Goal: Task Accomplishment & Management: Complete application form

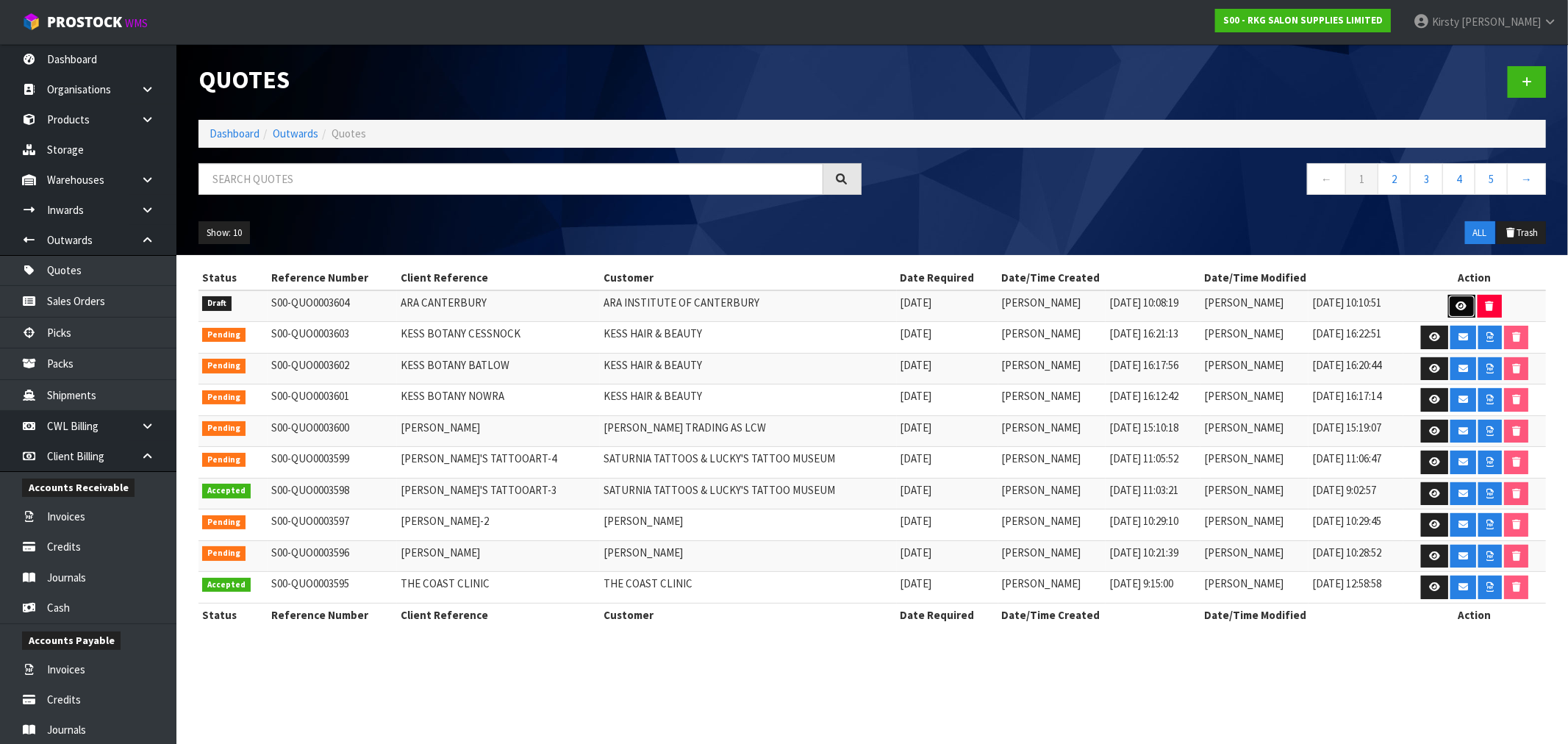
click at [1461, 309] on icon at bounding box center [1462, 306] width 11 height 10
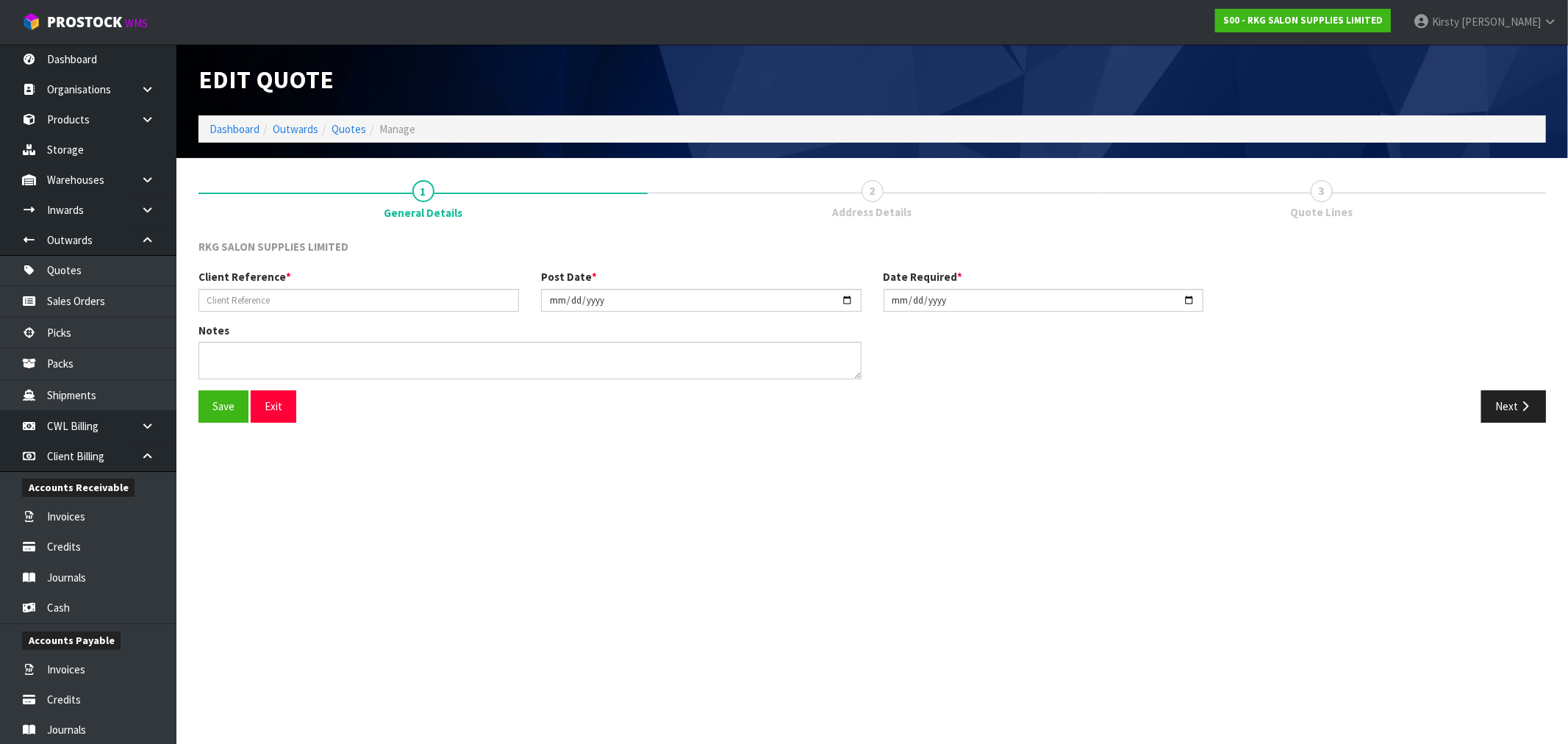
type input "ARA CANTERBURY"
type input "[DATE]"
click at [1522, 403] on icon "button" at bounding box center [1525, 406] width 14 height 11
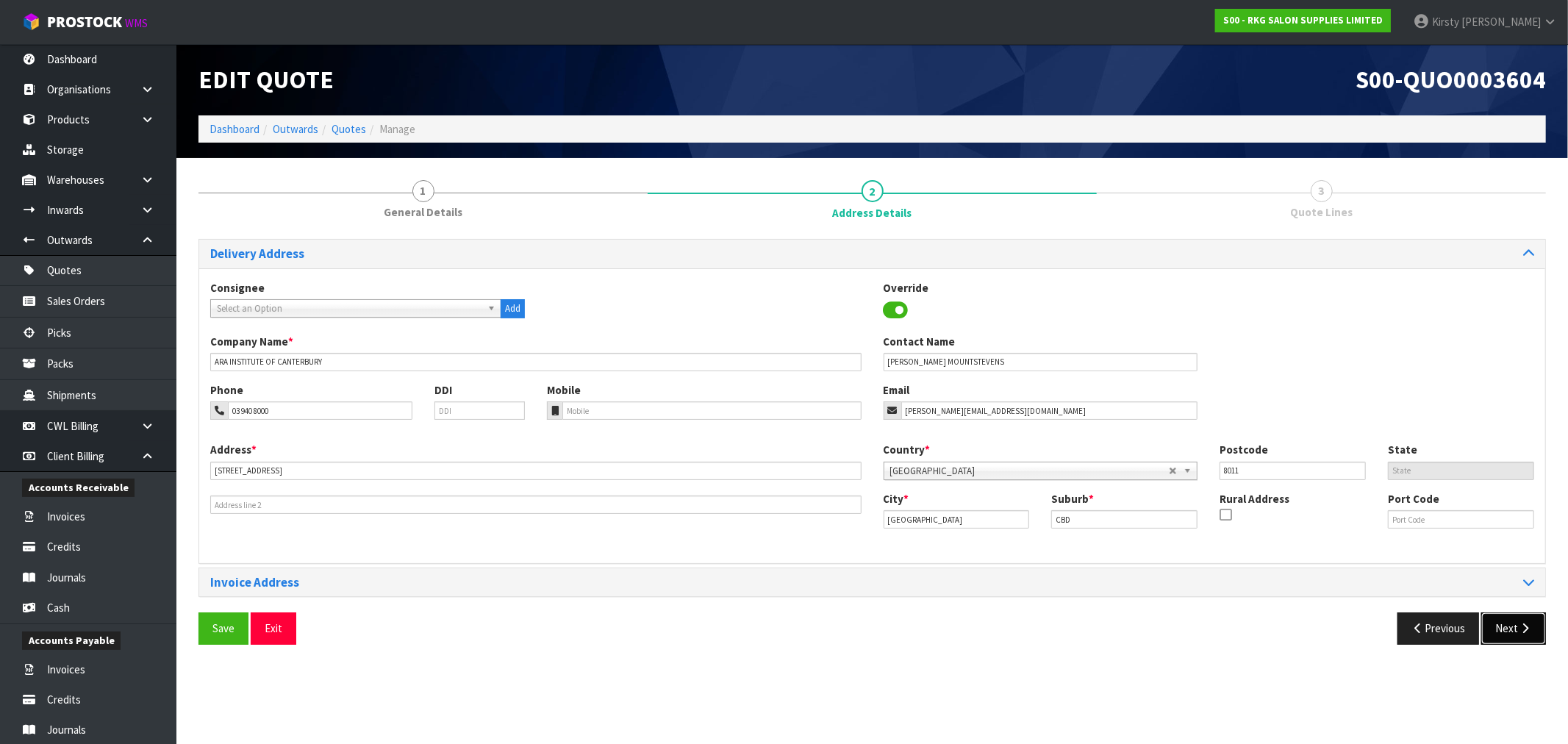
click at [1514, 633] on button "Next" at bounding box center [1513, 629] width 65 height 32
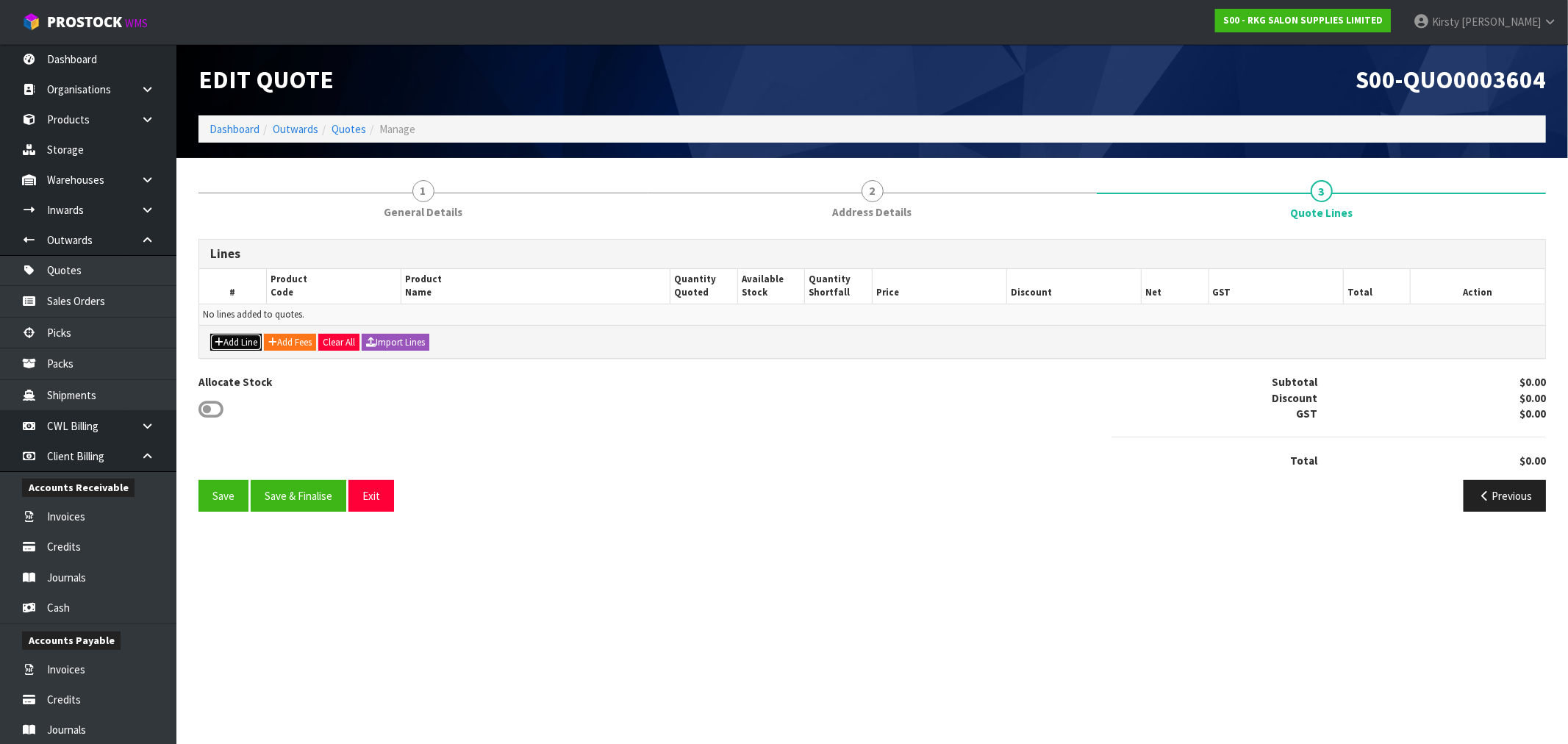
click at [230, 337] on button "Add Line" at bounding box center [236, 343] width 52 height 18
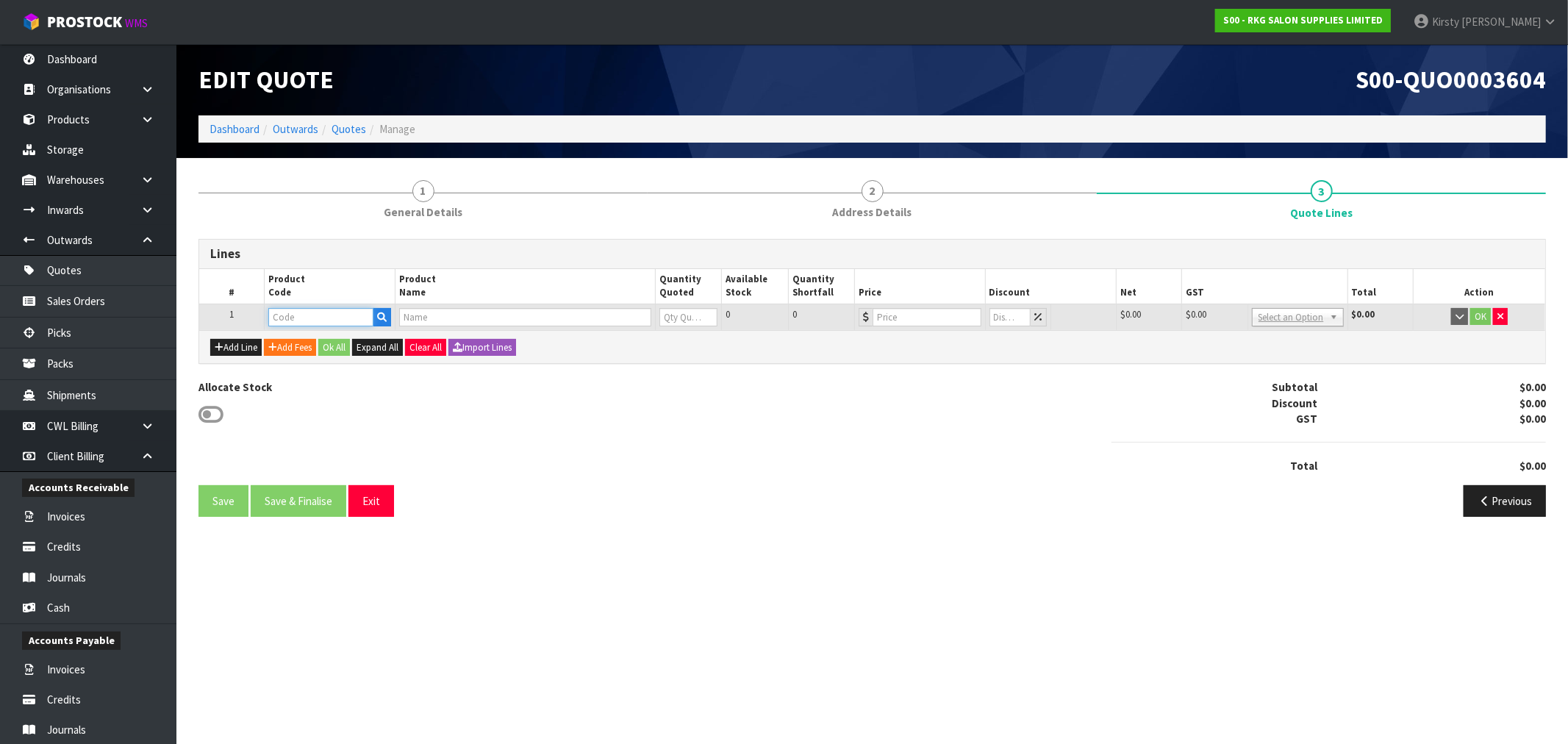
click at [307, 312] on input "text" at bounding box center [321, 317] width 105 height 18
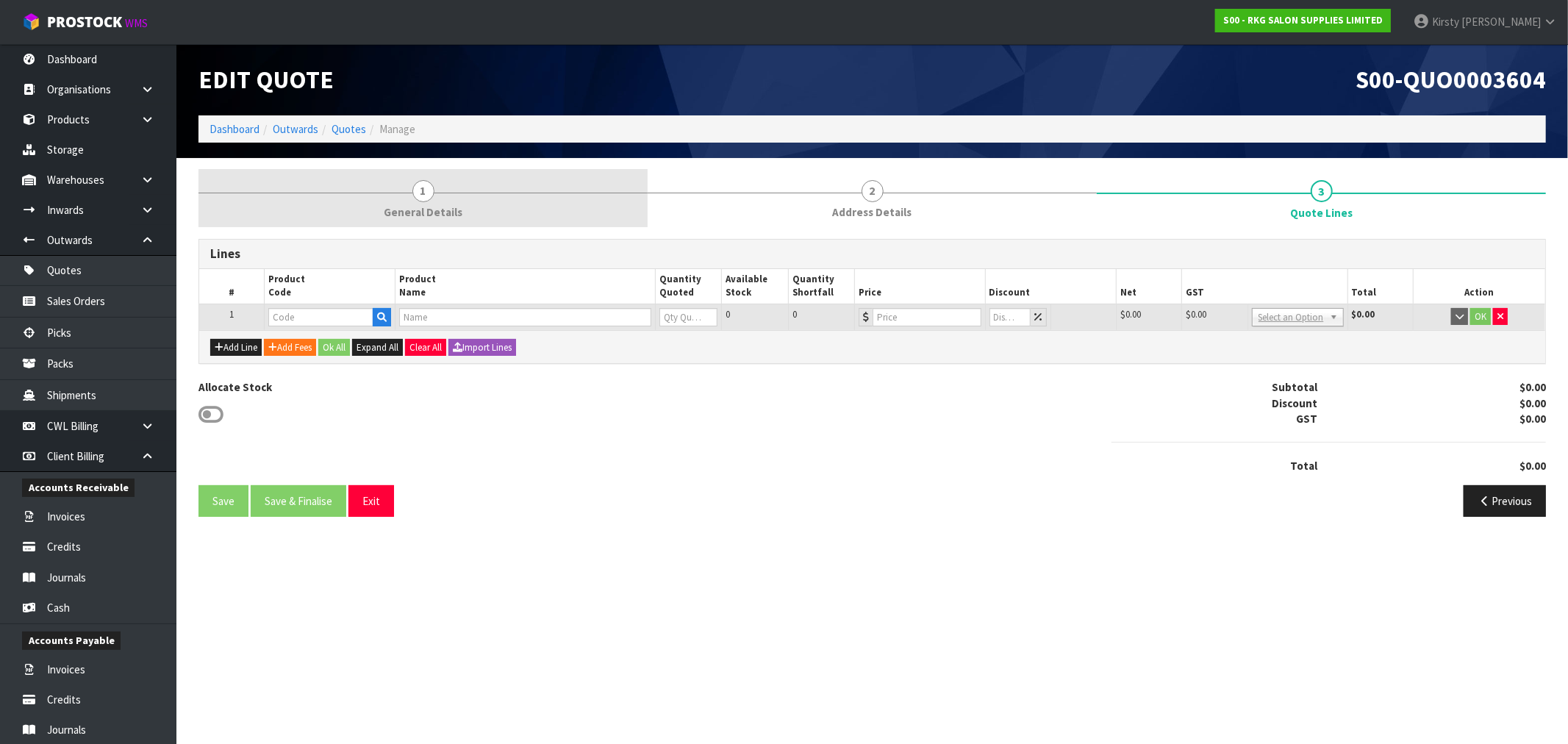
click at [420, 192] on span "1" at bounding box center [424, 191] width 22 height 22
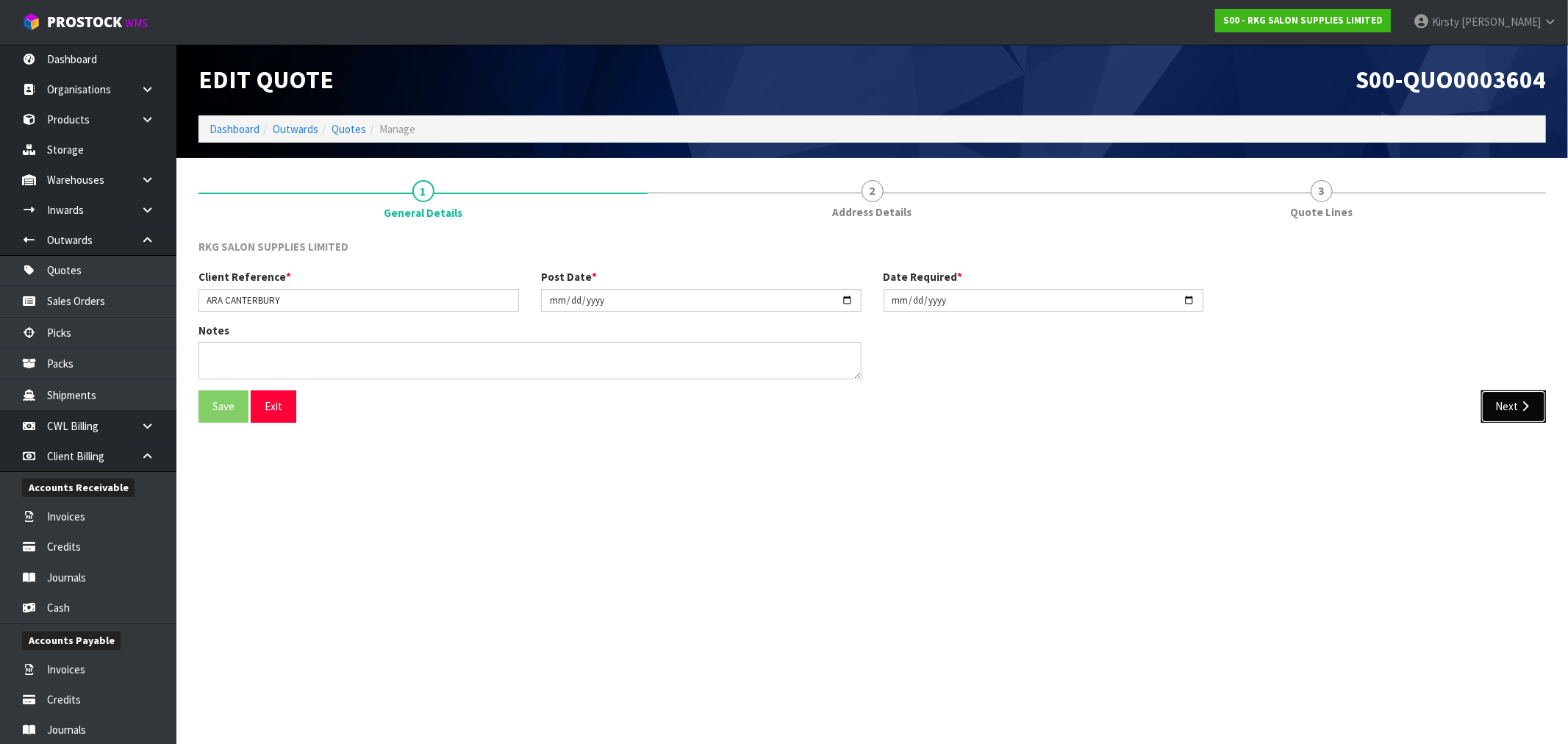
click at [1519, 408] on icon "button" at bounding box center [1525, 406] width 14 height 11
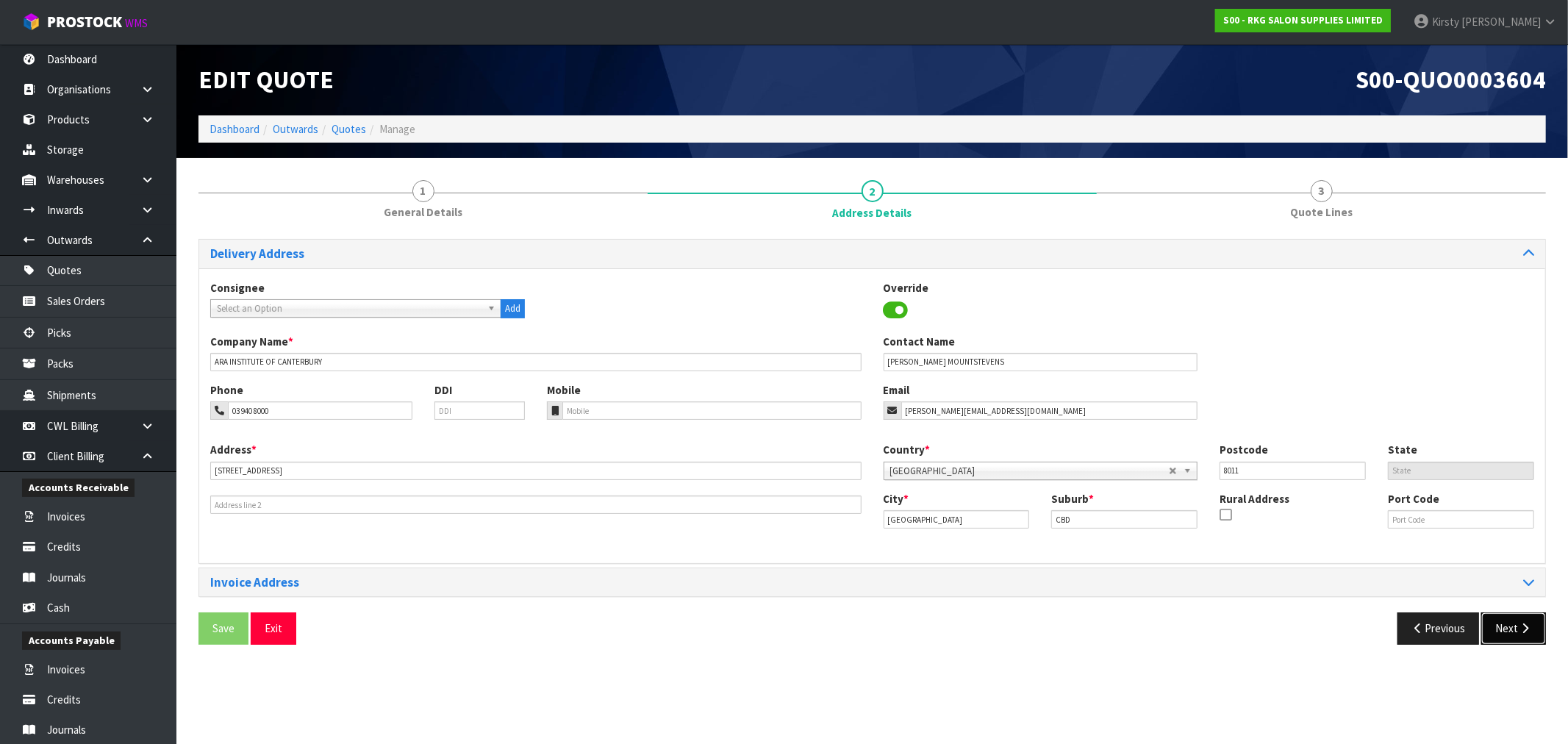
click at [1522, 624] on icon "button" at bounding box center [1525, 628] width 14 height 11
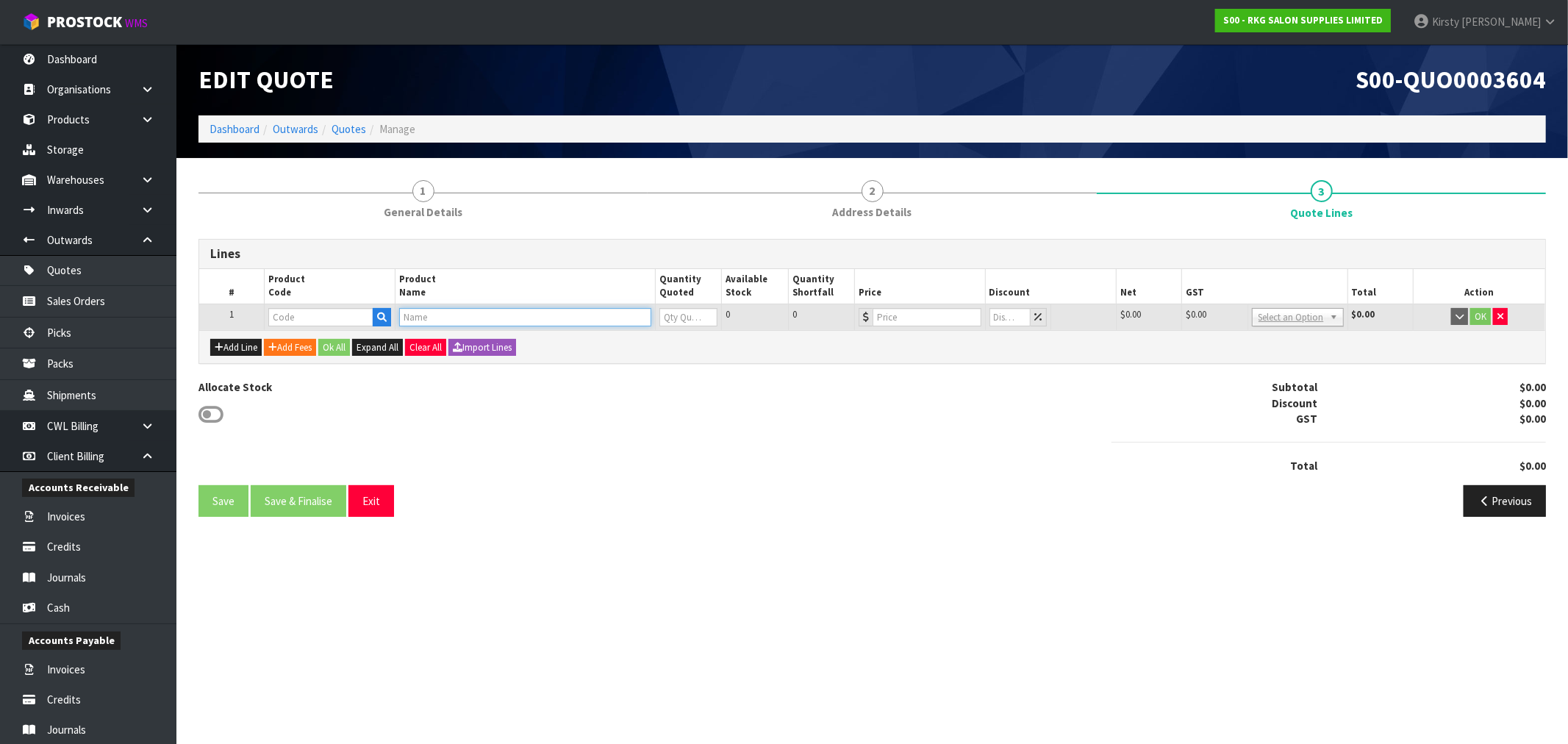
click at [429, 320] on input "text" at bounding box center [526, 317] width 253 height 18
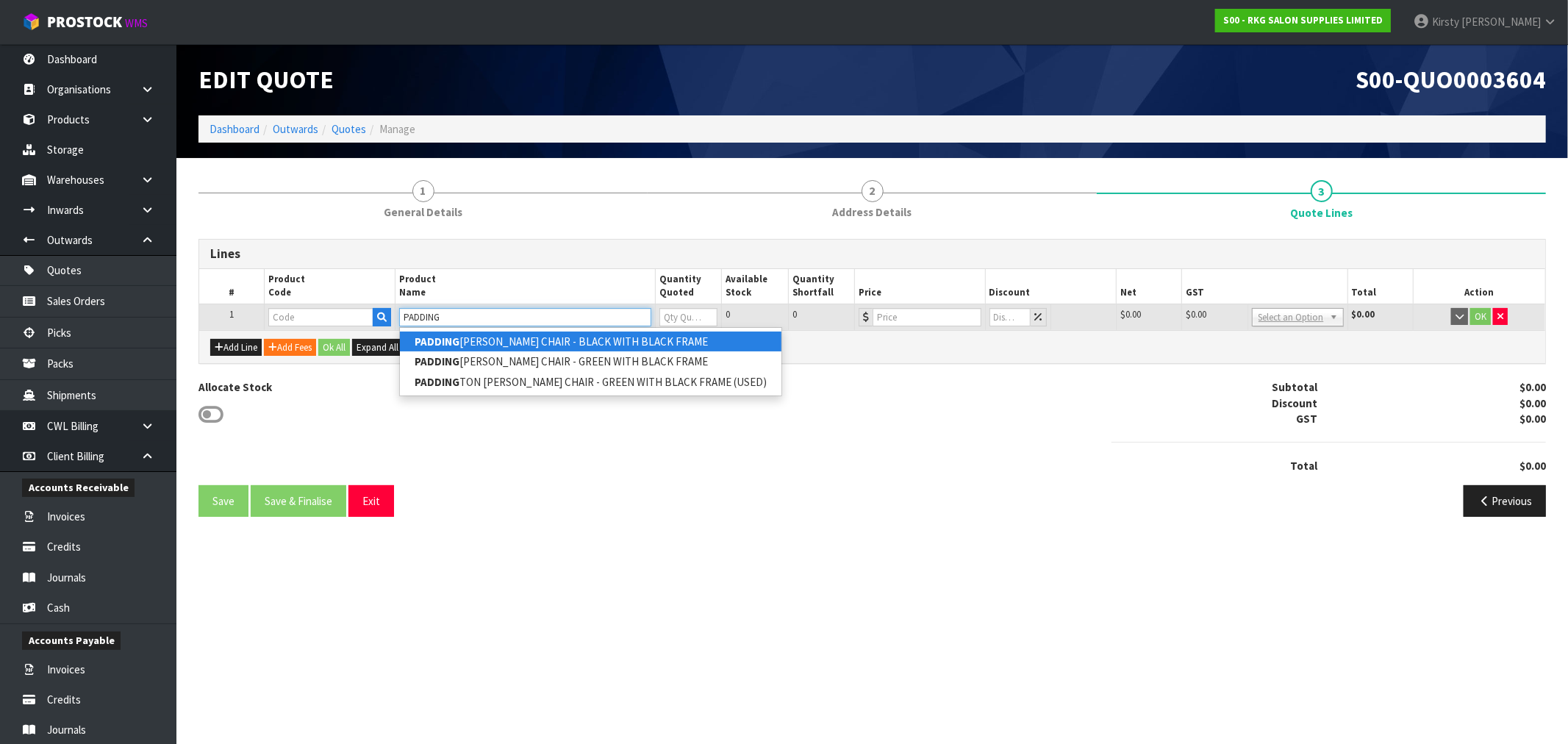
type input "PADDING"
click at [463, 342] on link "PADDING [PERSON_NAME] CHAIR - BLACK WITH BLACK FRAME" at bounding box center [591, 342] width 382 height 20
type input "PADDINGTON [PERSON_NAME] CHAIR - BLACK WITH BLACK FRAME"
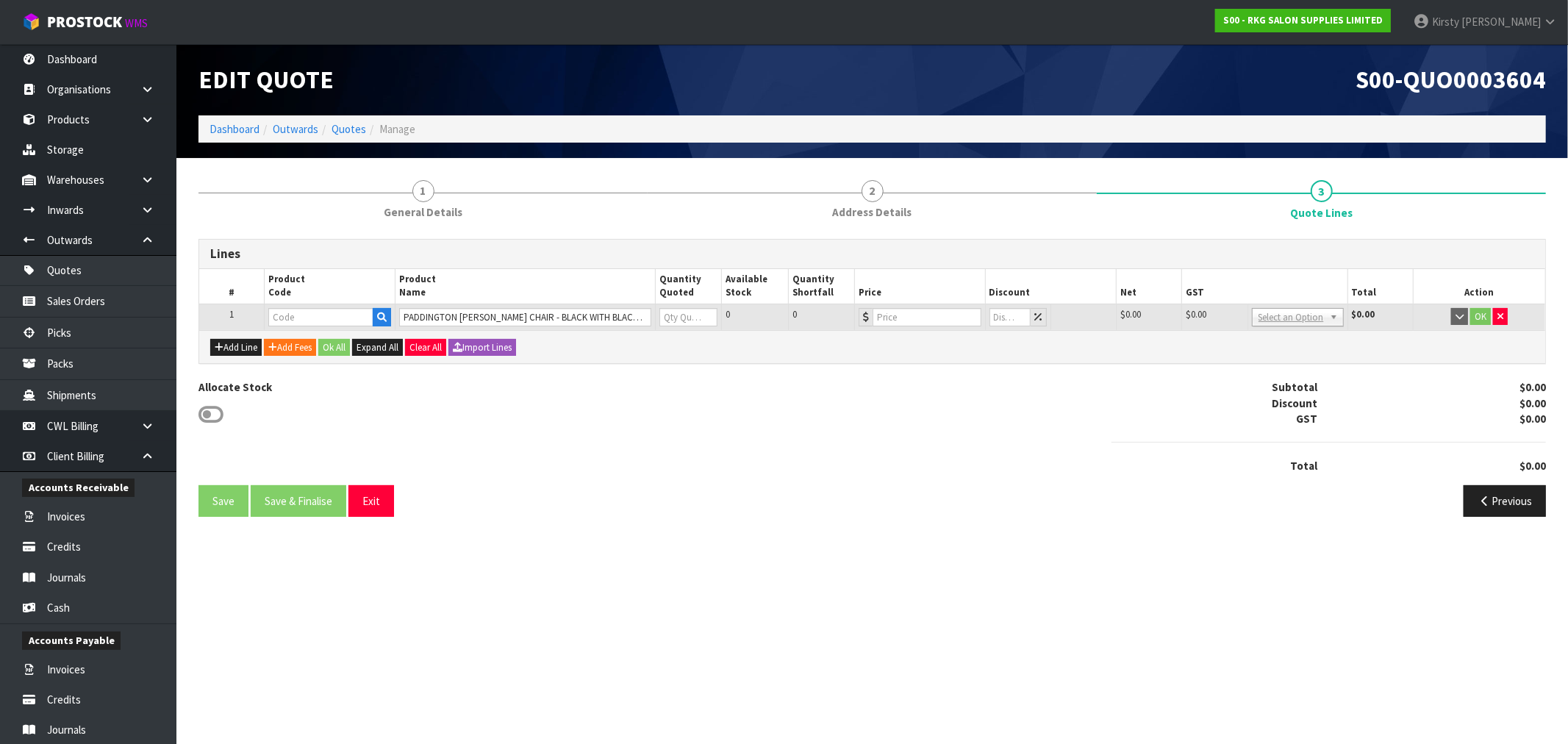
type input "04100101"
type input "0"
type input "1395"
type input "0"
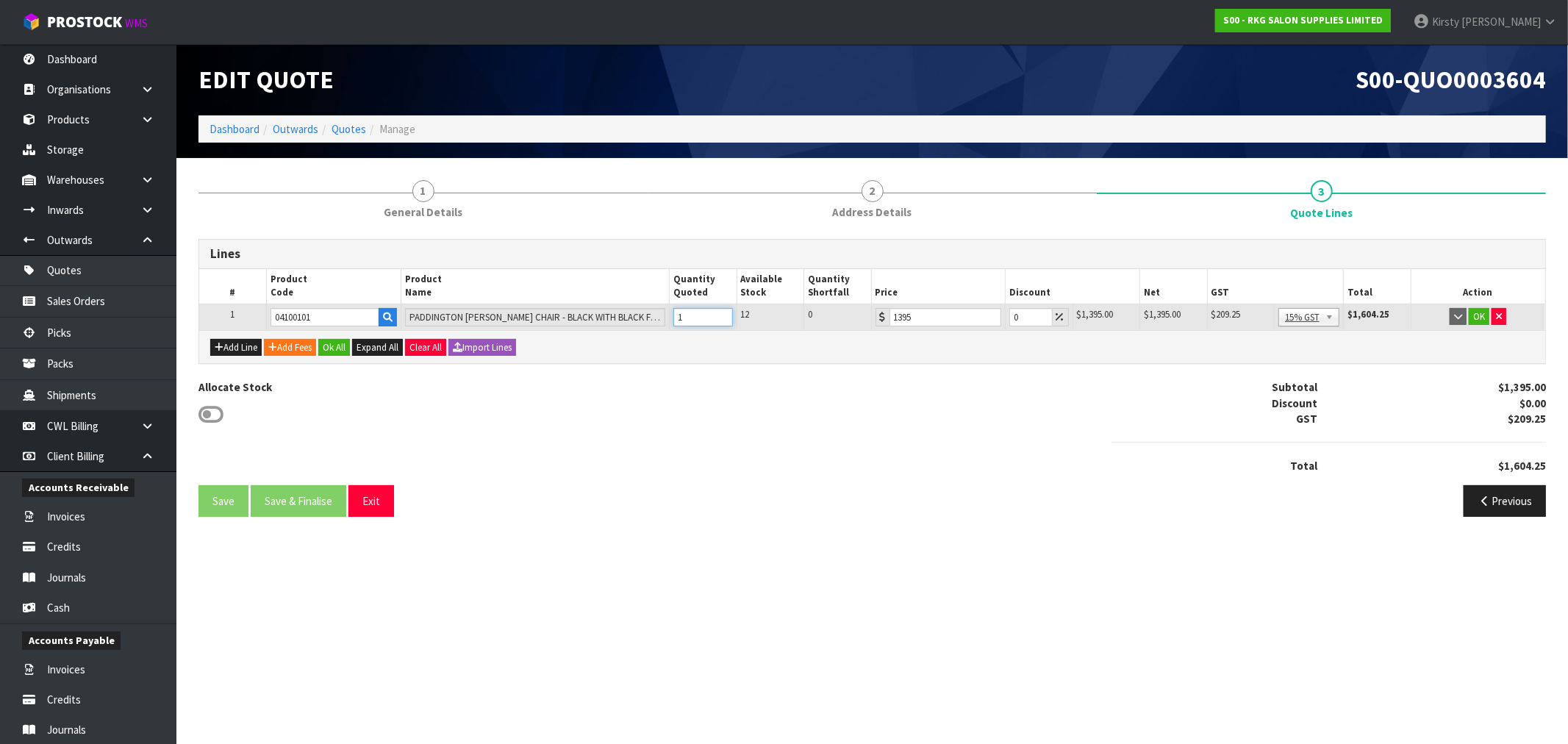
click at [721, 312] on input "1" at bounding box center [702, 317] width 59 height 18
click at [721, 312] on input "2" at bounding box center [702, 317] width 59 height 18
type input "3"
click at [721, 312] on input "3" at bounding box center [702, 317] width 59 height 18
drag, startPoint x: 1018, startPoint y: 313, endPoint x: 972, endPoint y: 314, distance: 46.0
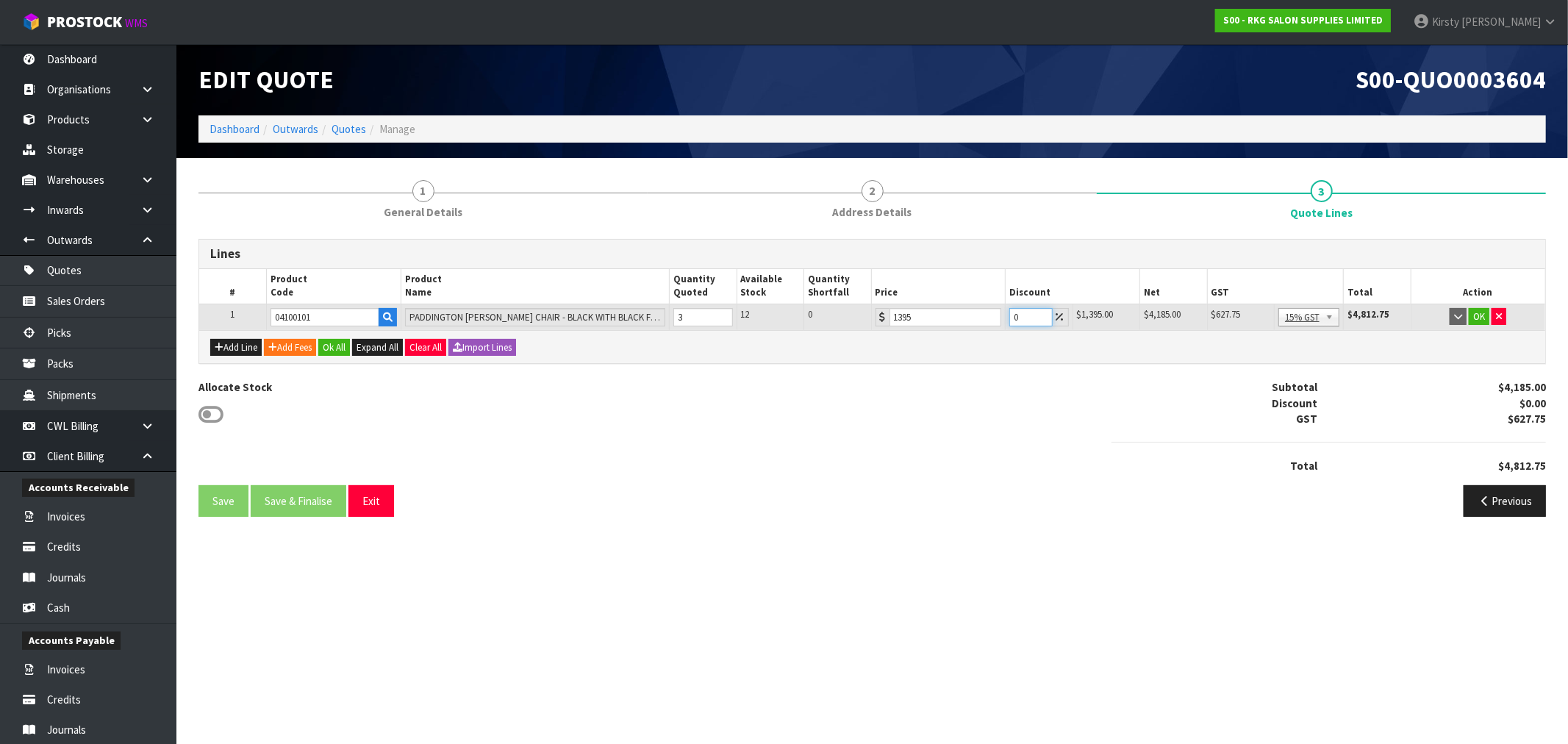
click at [966, 317] on tr "1 04100101 [PERSON_NAME] CHAIR - BLACK WITH BLACK FRAME 3 12 0 1395 0 $1,395.00…" at bounding box center [872, 316] width 1346 height 27
type input "7.5"
click at [1481, 323] on button "OK" at bounding box center [1480, 317] width 21 height 18
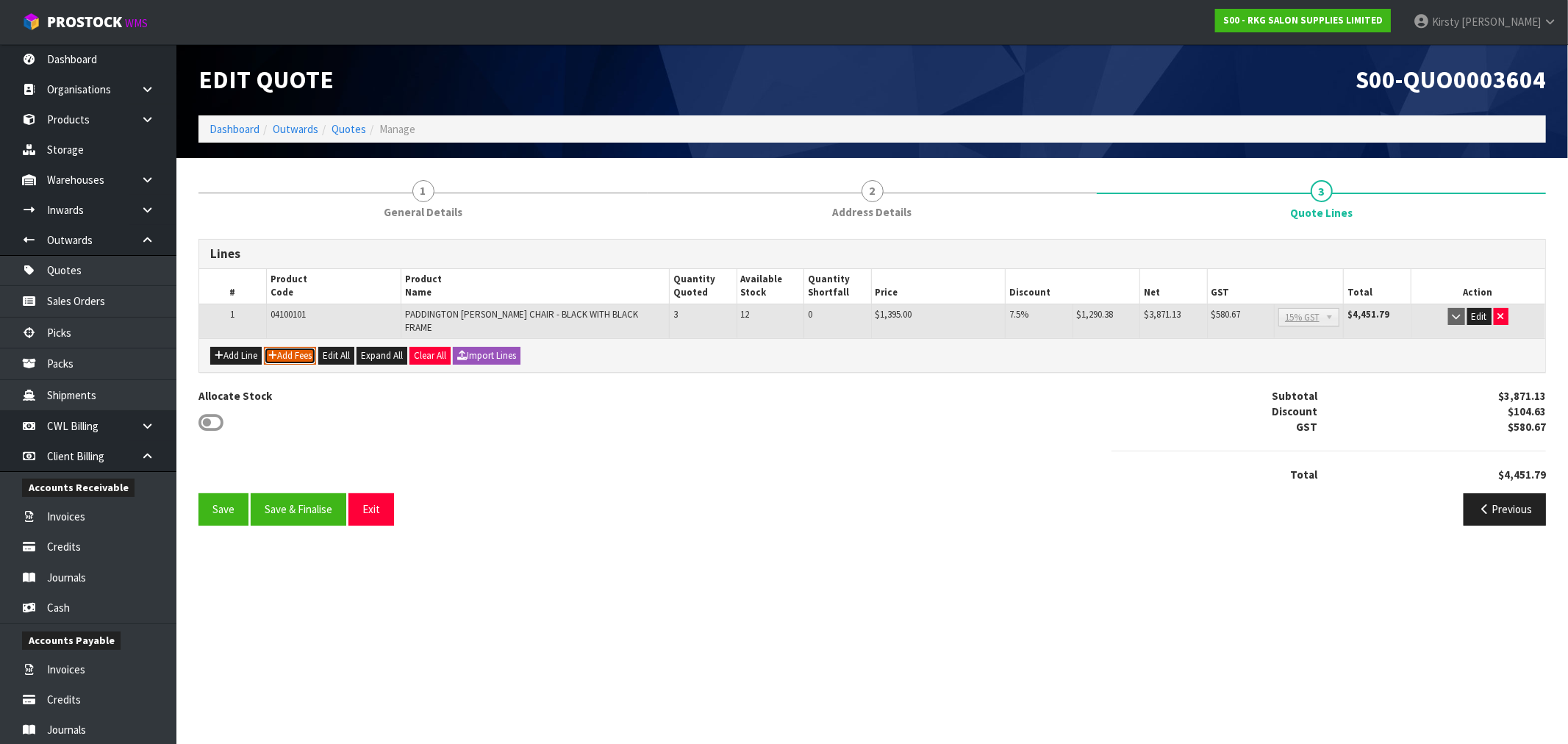
click at [274, 351] on icon "button" at bounding box center [272, 356] width 9 height 10
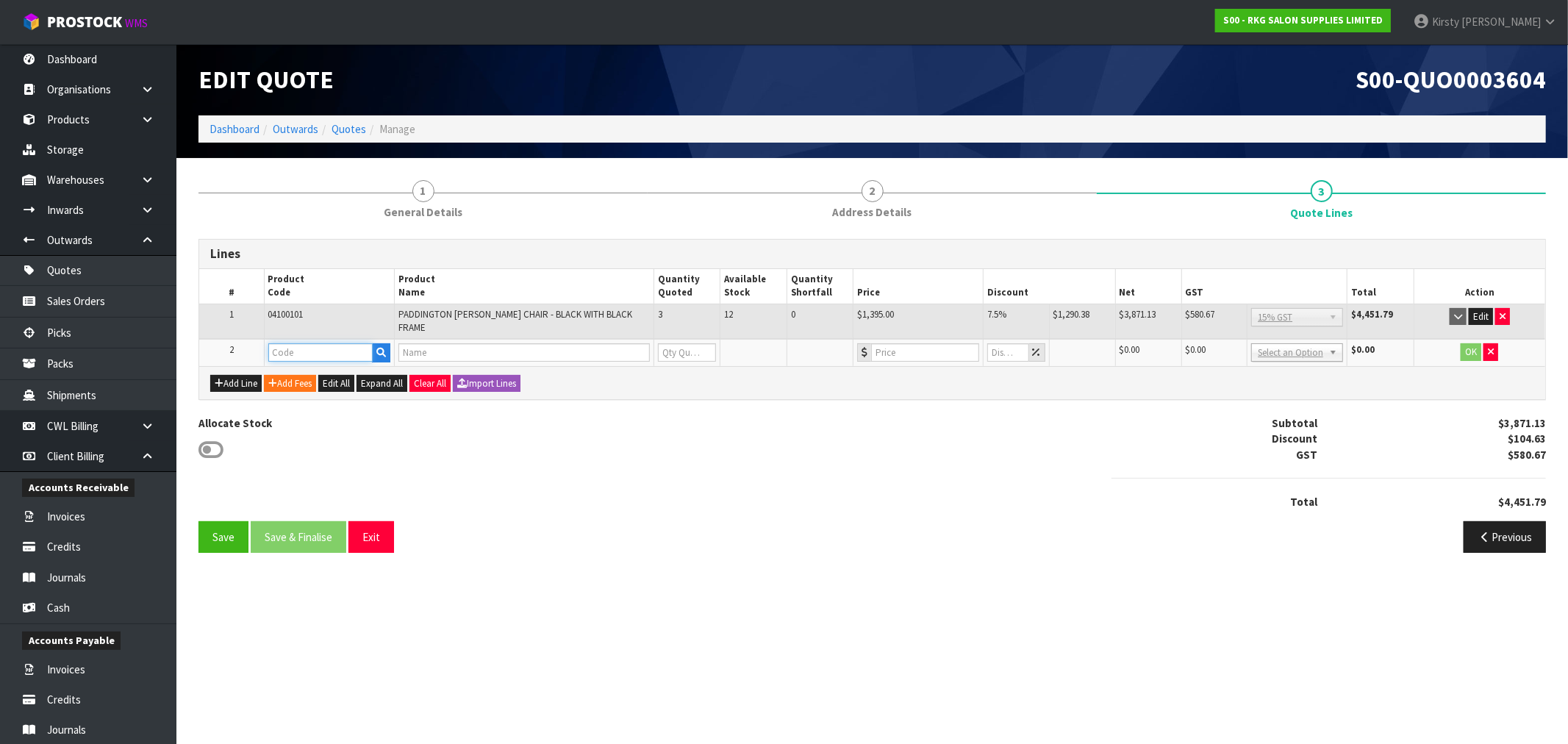
click at [283, 343] on input "text" at bounding box center [320, 352] width 104 height 18
type input "FRE"
drag, startPoint x: 304, startPoint y: 368, endPoint x: 481, endPoint y: 332, distance: 180.6
click at [306, 366] on link "FRE IGHT" at bounding box center [327, 368] width 116 height 20
type input "FREIGHT"
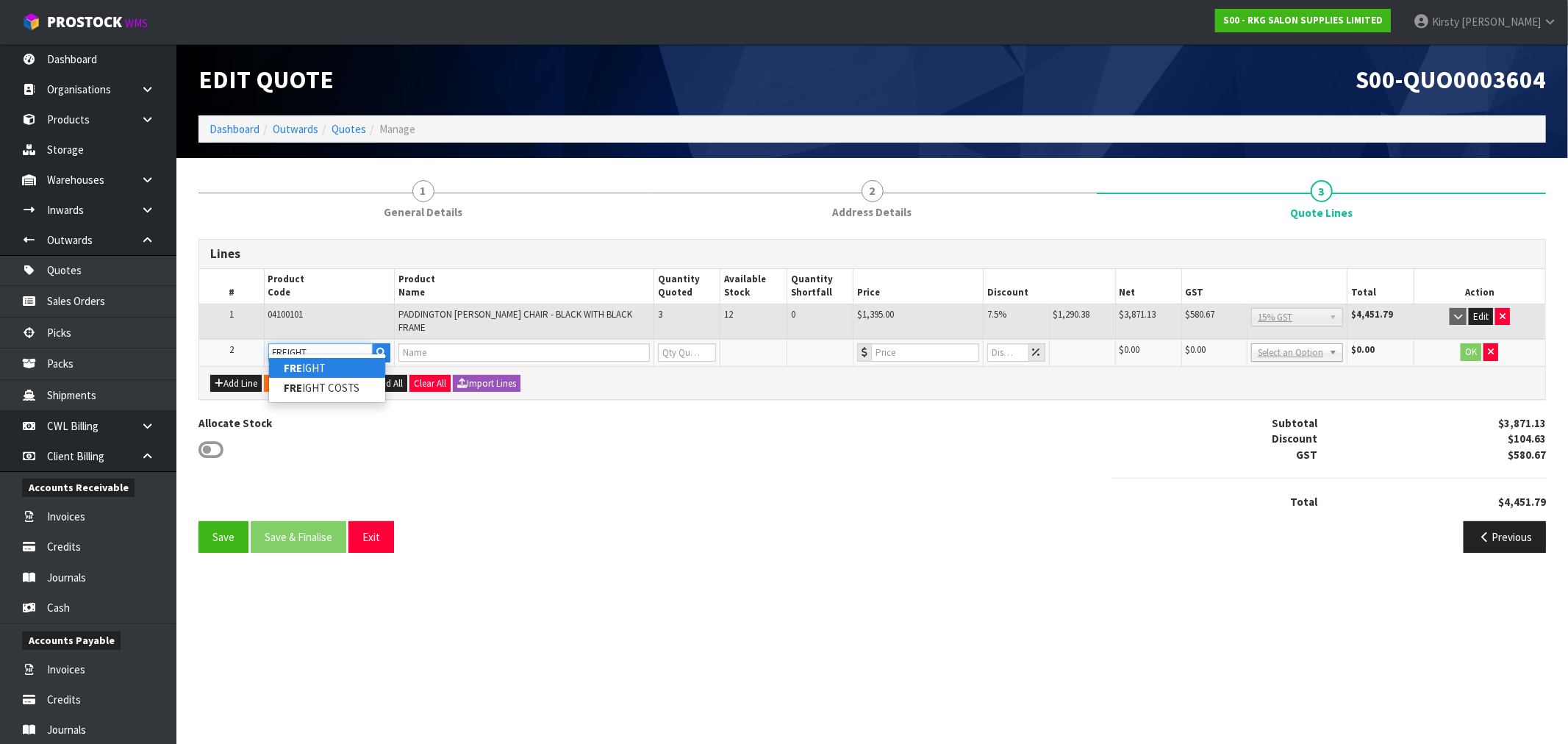
type input "FREIGHT FEE"
type input "1"
type input "0"
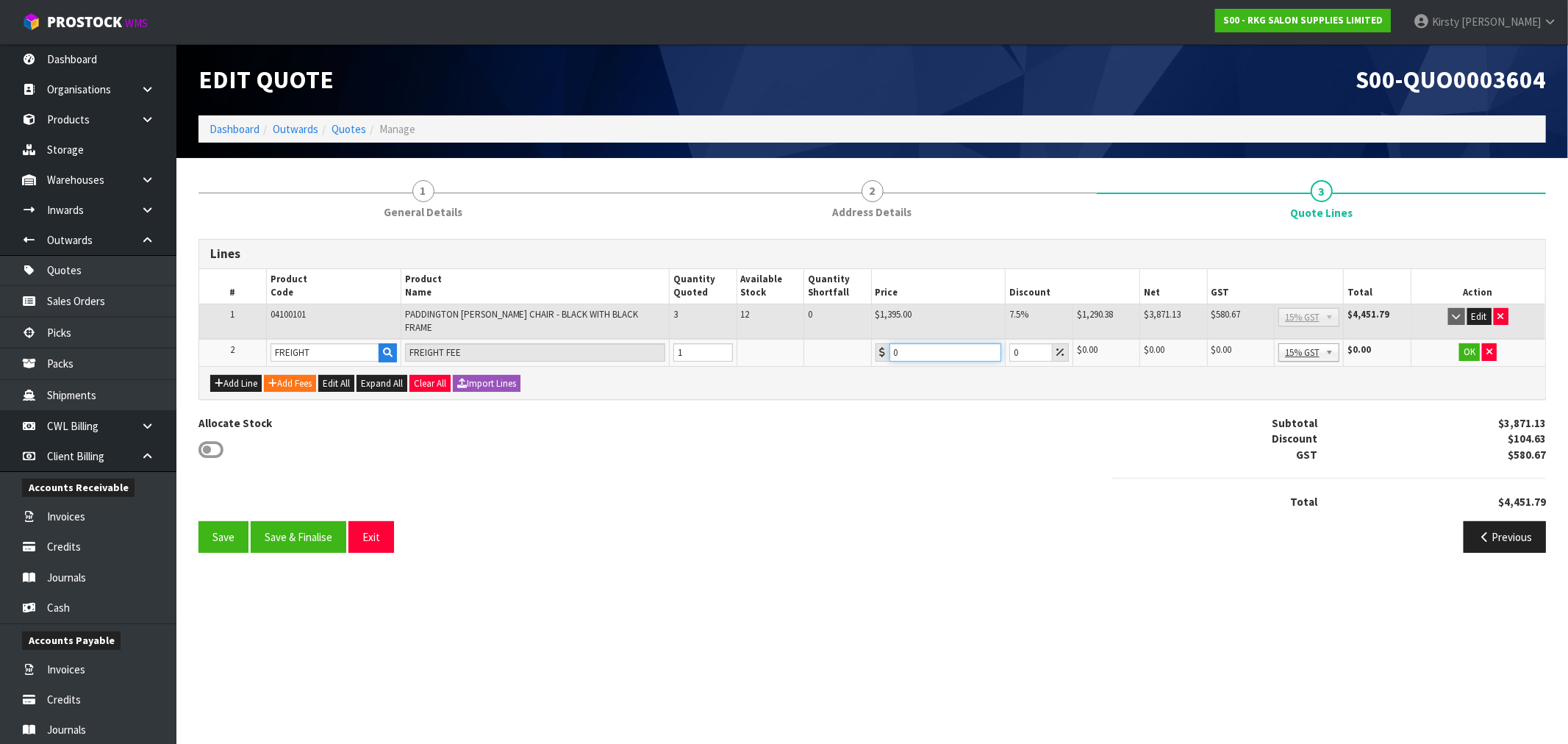
drag, startPoint x: 920, startPoint y: 339, endPoint x: 741, endPoint y: 399, distance: 188.8
click at [862, 348] on tr "2 FREIGHT FREIGHT FEE 1 0 0 $0.00 $0.00 $0.00 $0.00 No GST 15% GST Zero Rated 1…" at bounding box center [872, 352] width 1346 height 27
type input "678.60"
click at [1466, 343] on button "OK" at bounding box center [1470, 352] width 21 height 18
click at [213, 531] on button "Save" at bounding box center [224, 537] width 50 height 32
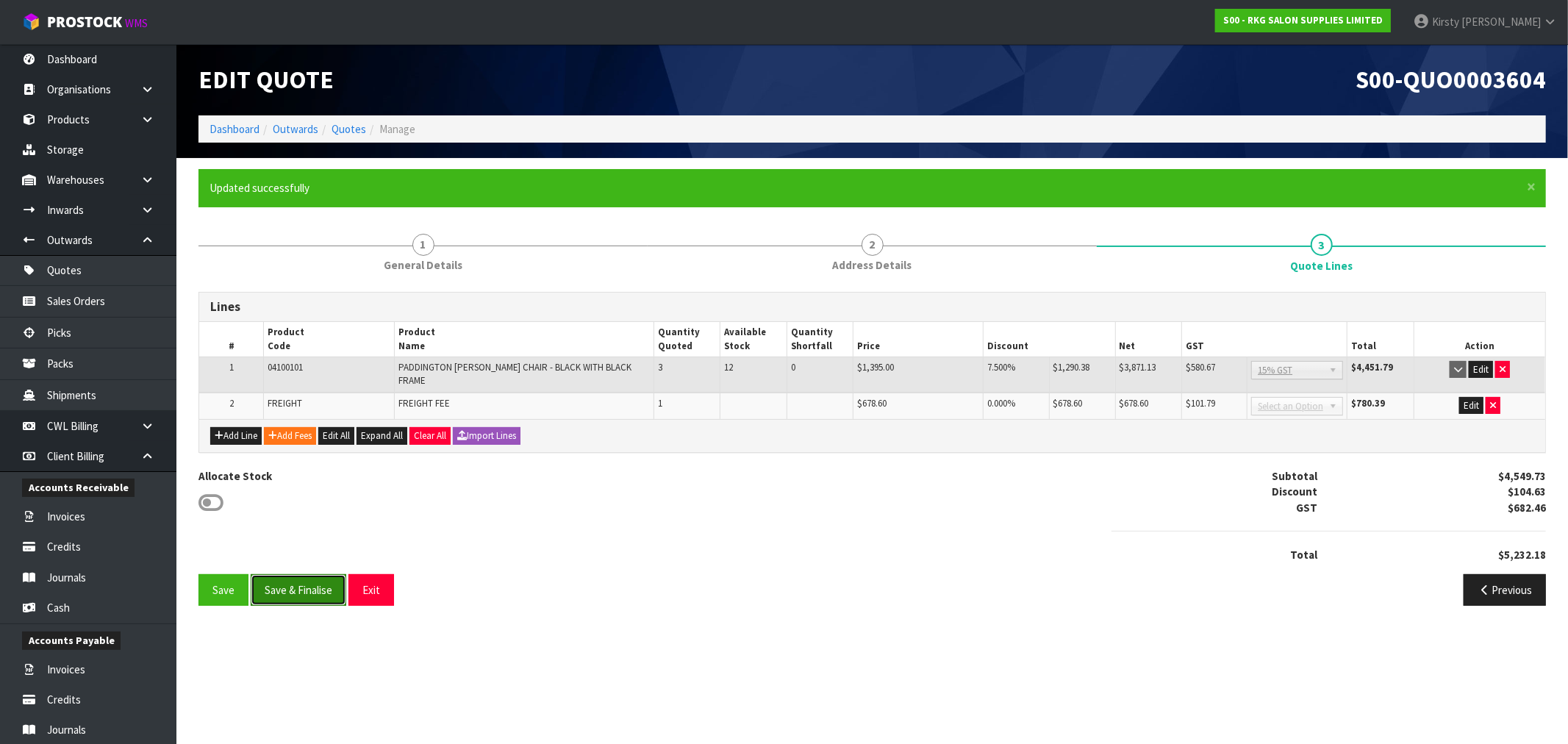
click at [314, 578] on button "Save & Finalise" at bounding box center [298, 591] width 95 height 32
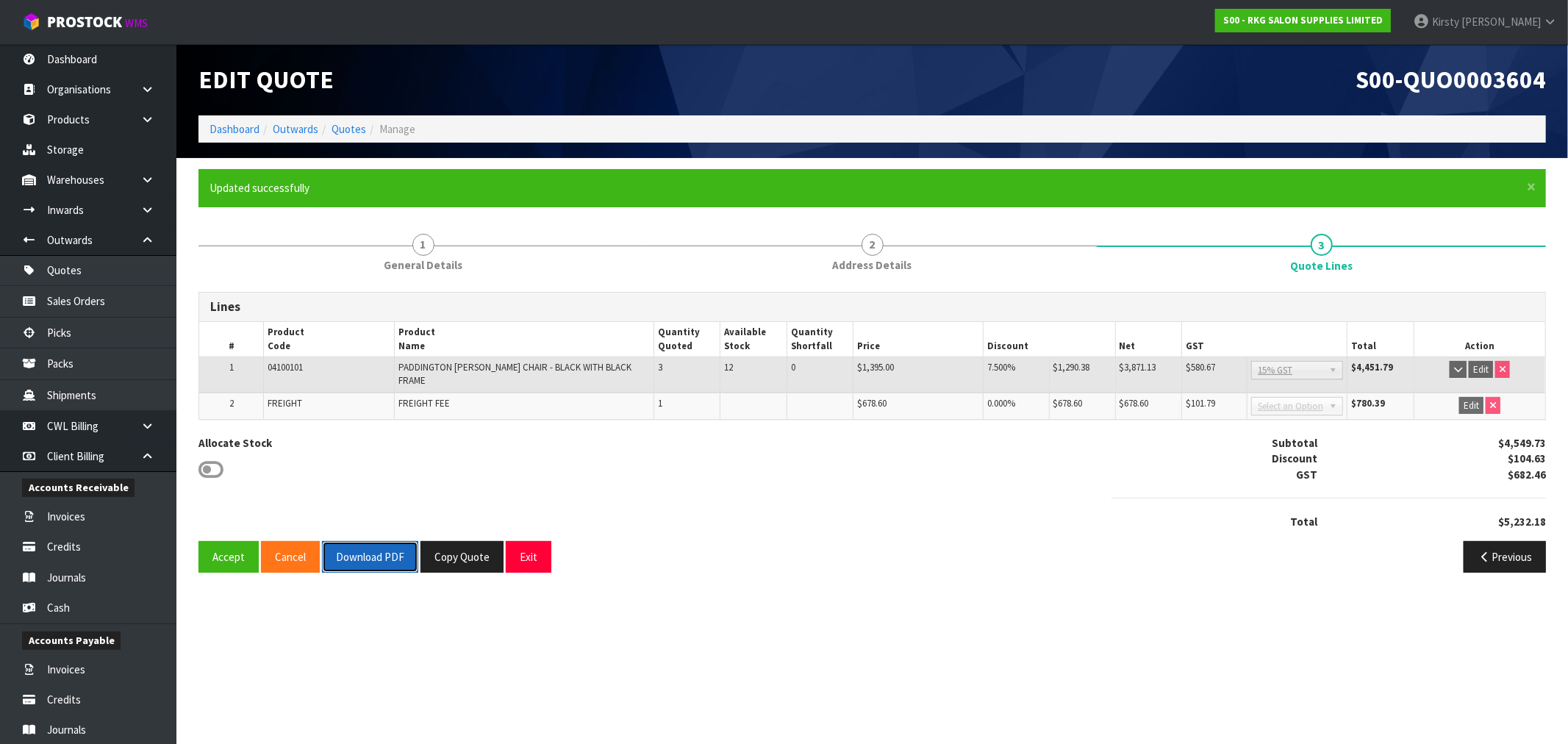
click at [365, 543] on button "Download PDF" at bounding box center [370, 557] width 96 height 32
click at [515, 549] on button "Exit" at bounding box center [529, 557] width 46 height 32
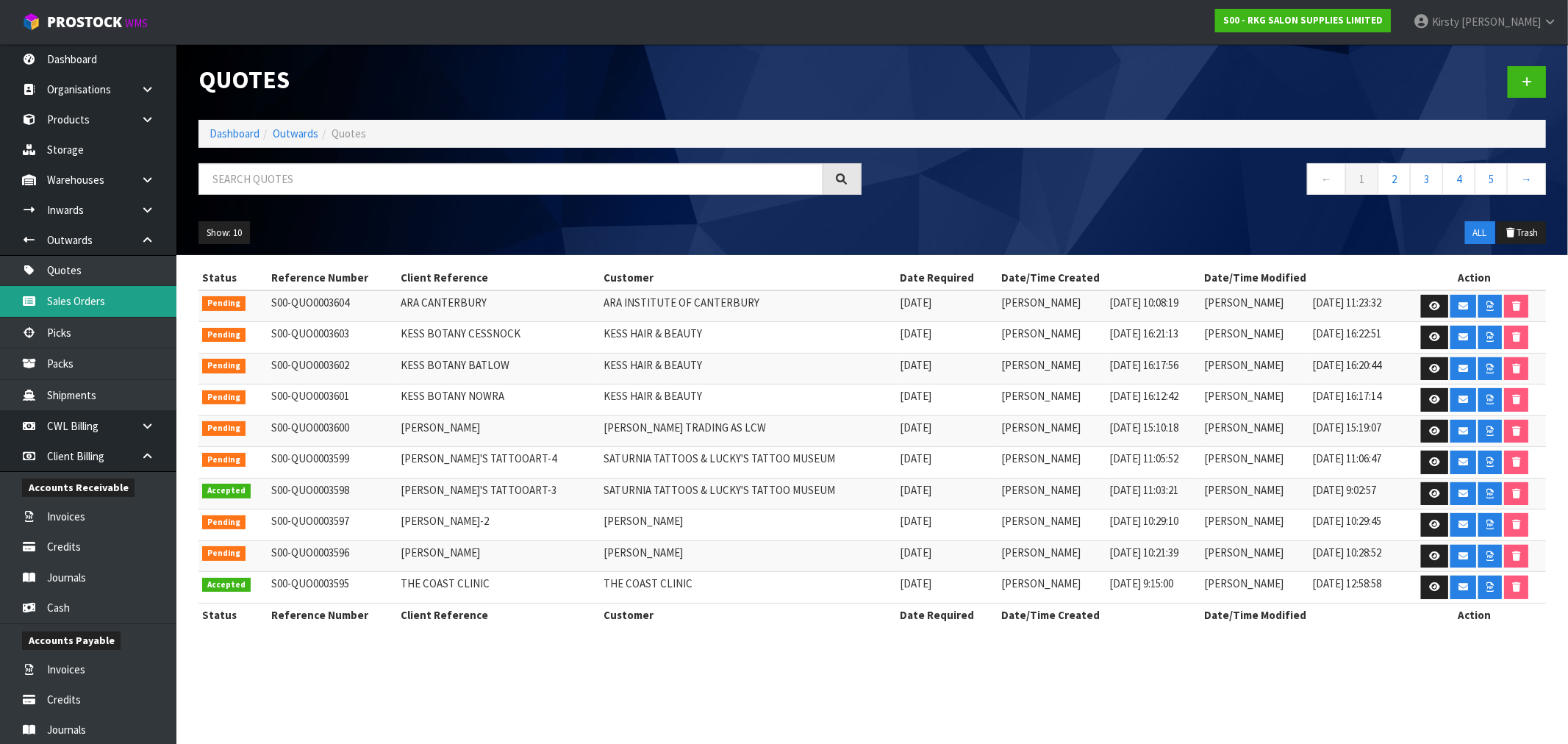
click at [65, 295] on link "Sales Orders" at bounding box center [87, 301] width 176 height 30
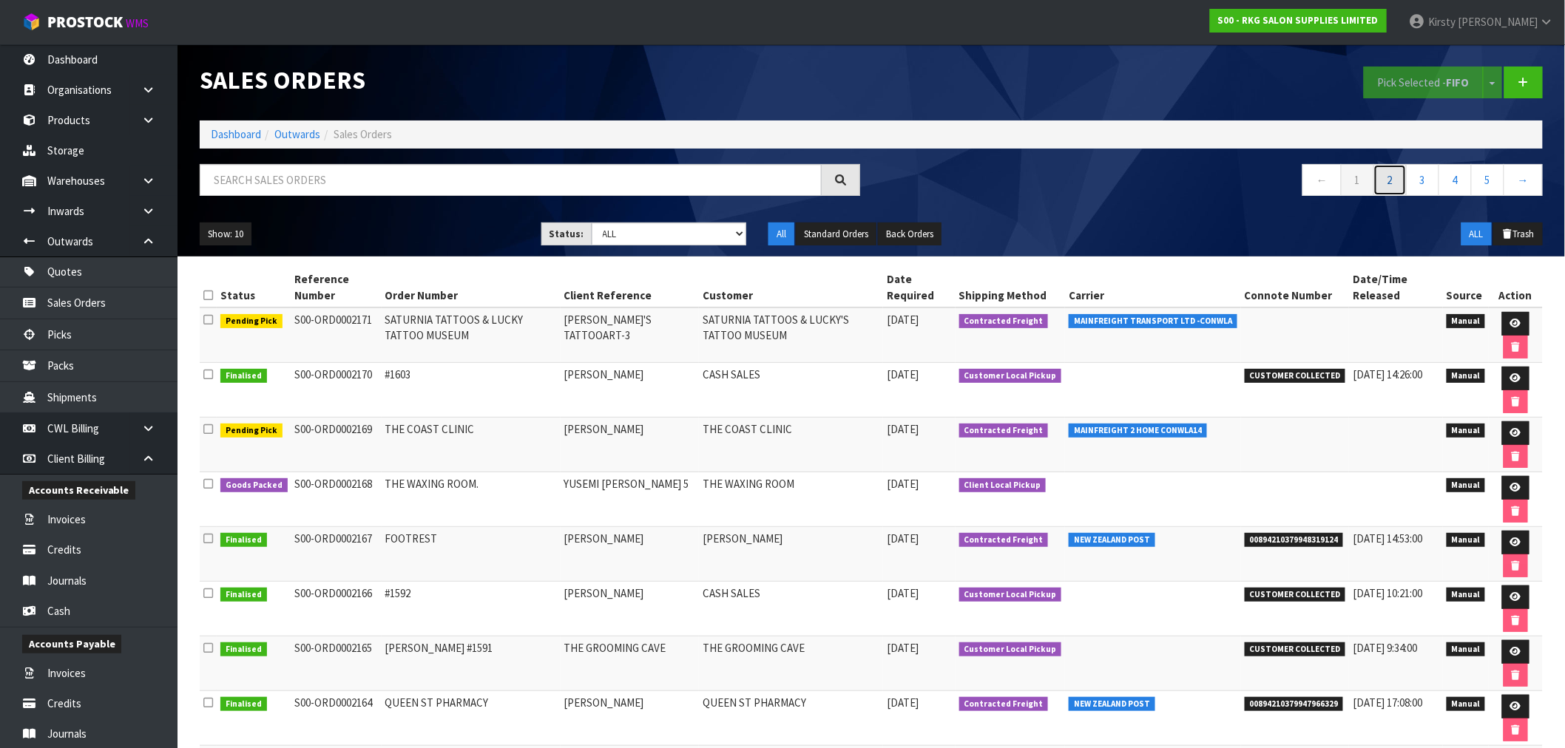
click at [1395, 185] on link "2" at bounding box center [1389, 180] width 33 height 32
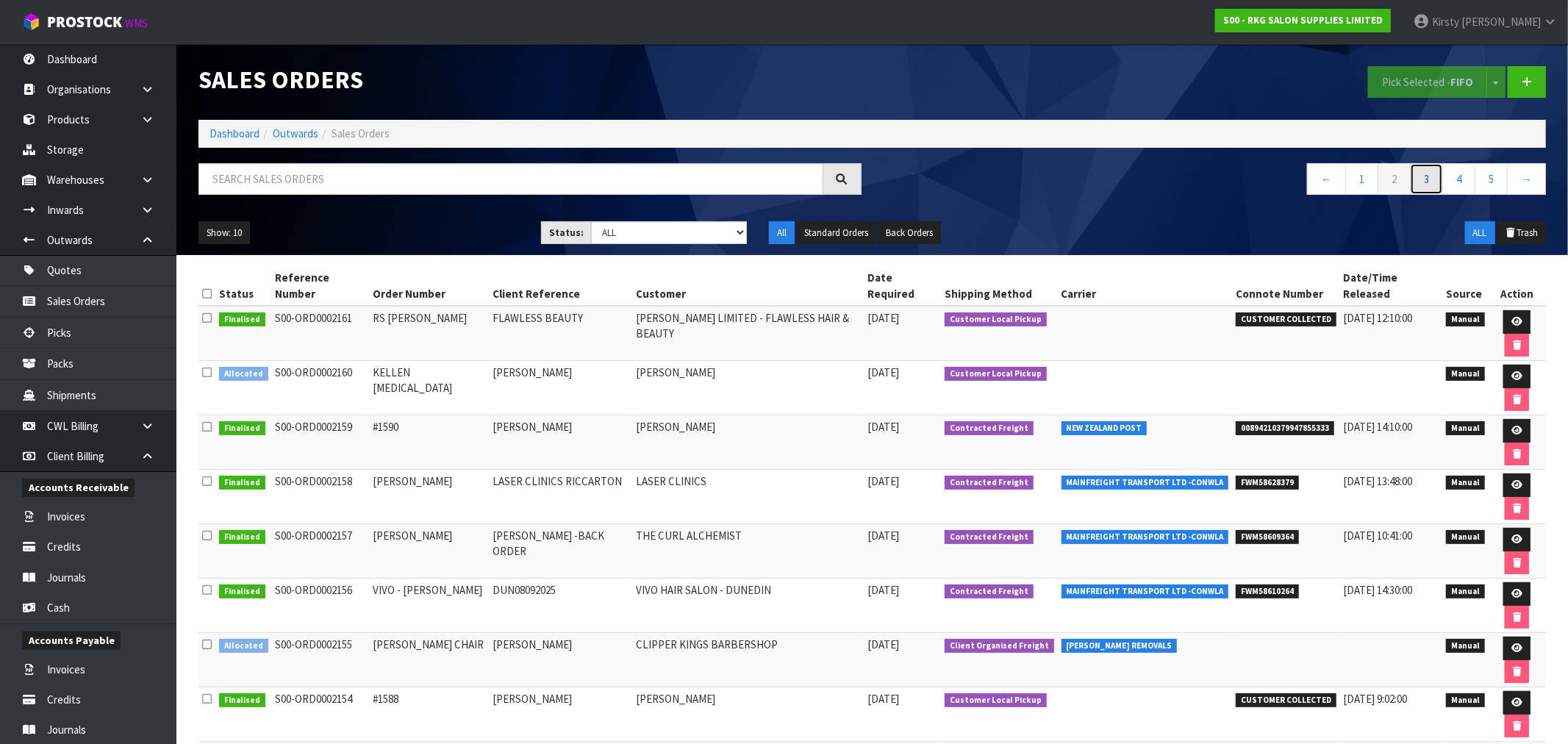
click at [1428, 180] on link "3" at bounding box center [1426, 179] width 33 height 32
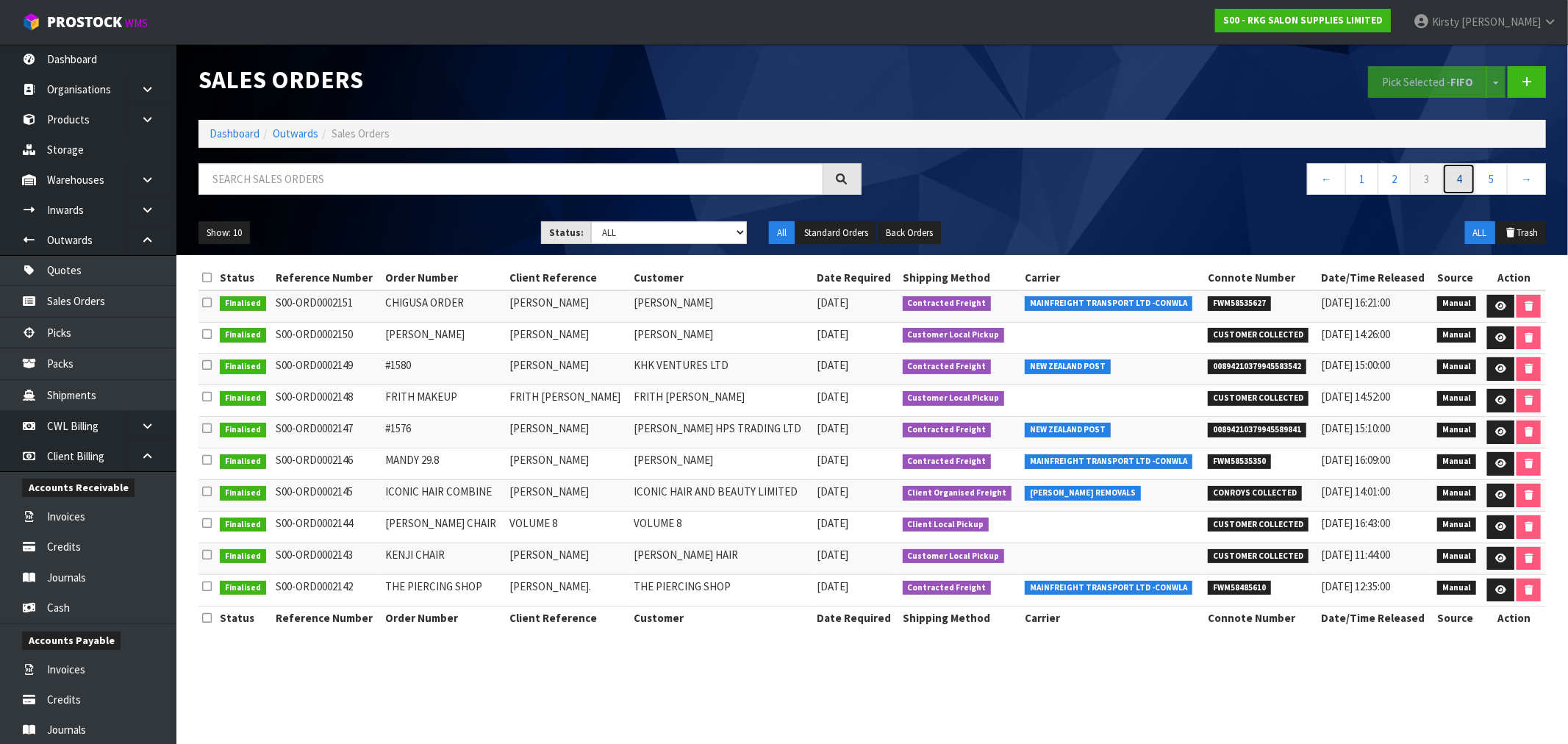
click at [1457, 187] on link "4" at bounding box center [1459, 179] width 33 height 32
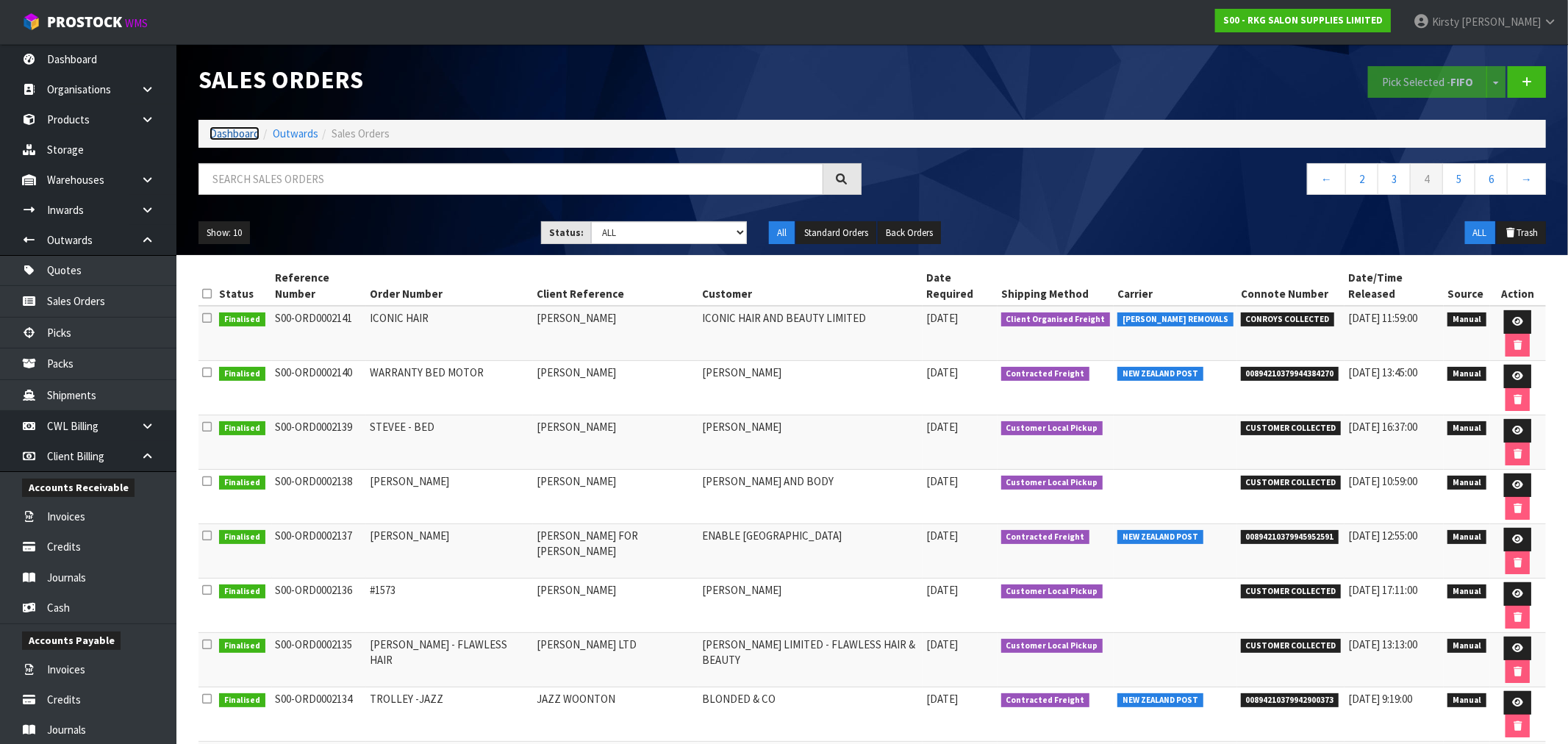
click at [219, 134] on link "Dashboard" at bounding box center [235, 133] width 50 height 14
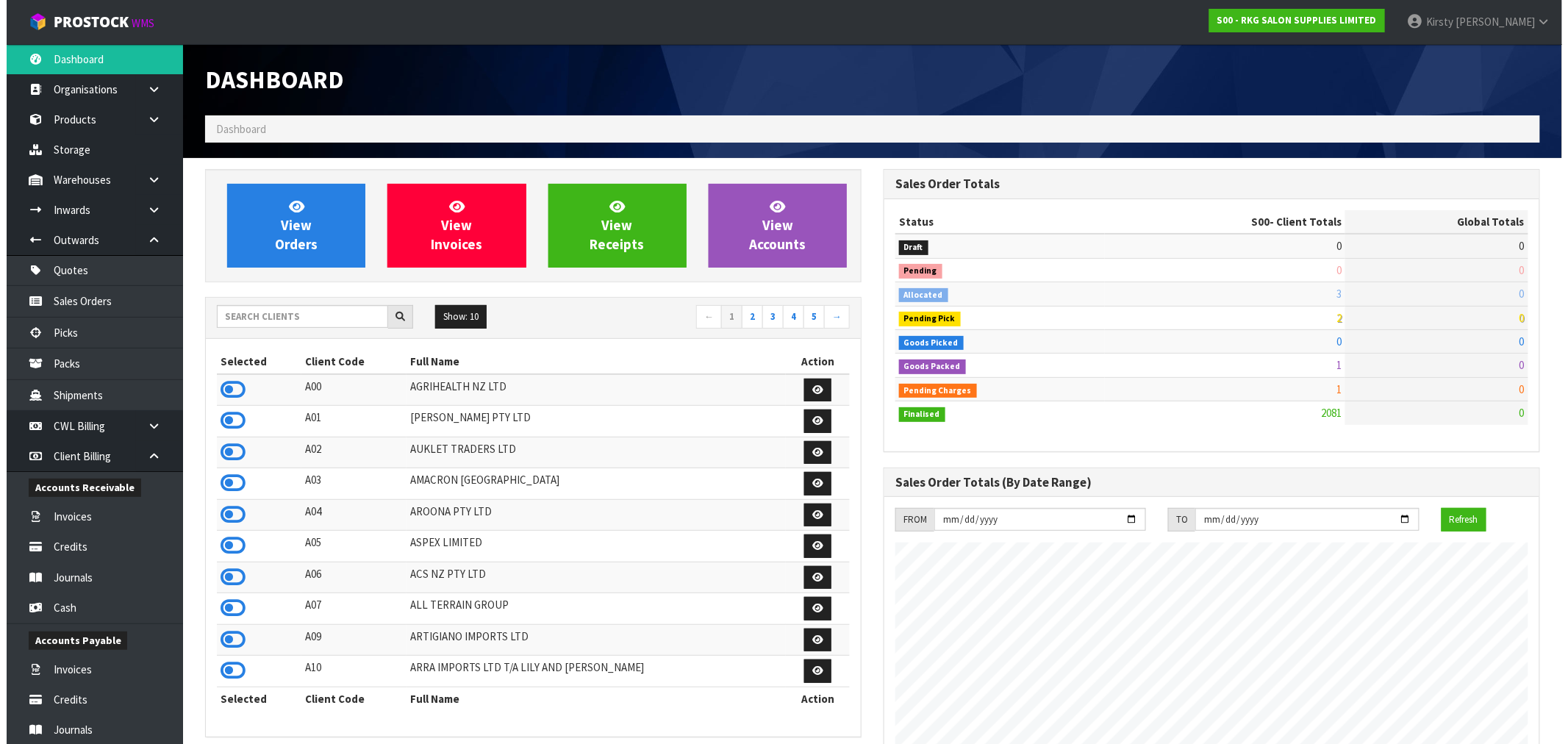
scroll to position [1114, 679]
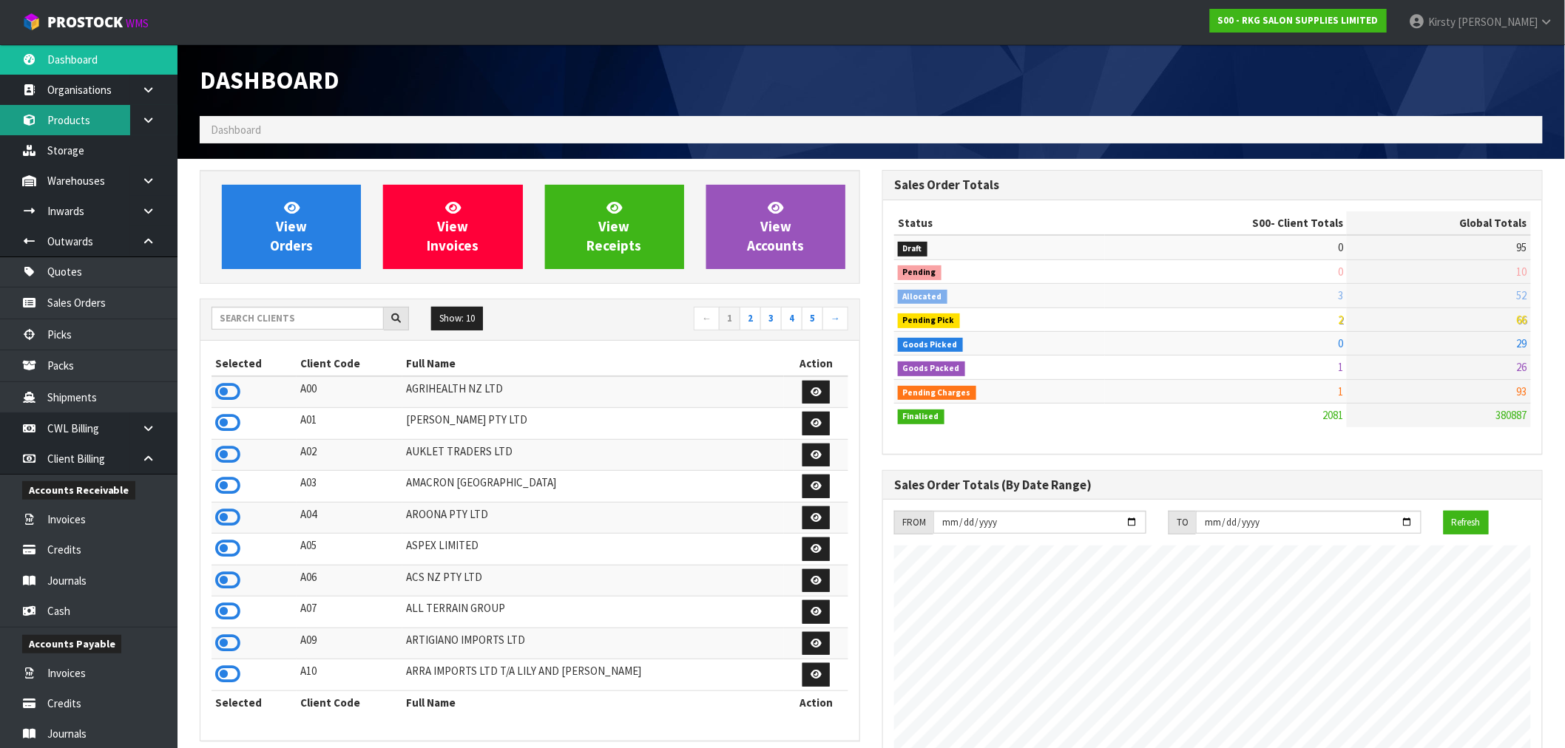
click at [81, 115] on link "Products" at bounding box center [88, 120] width 177 height 30
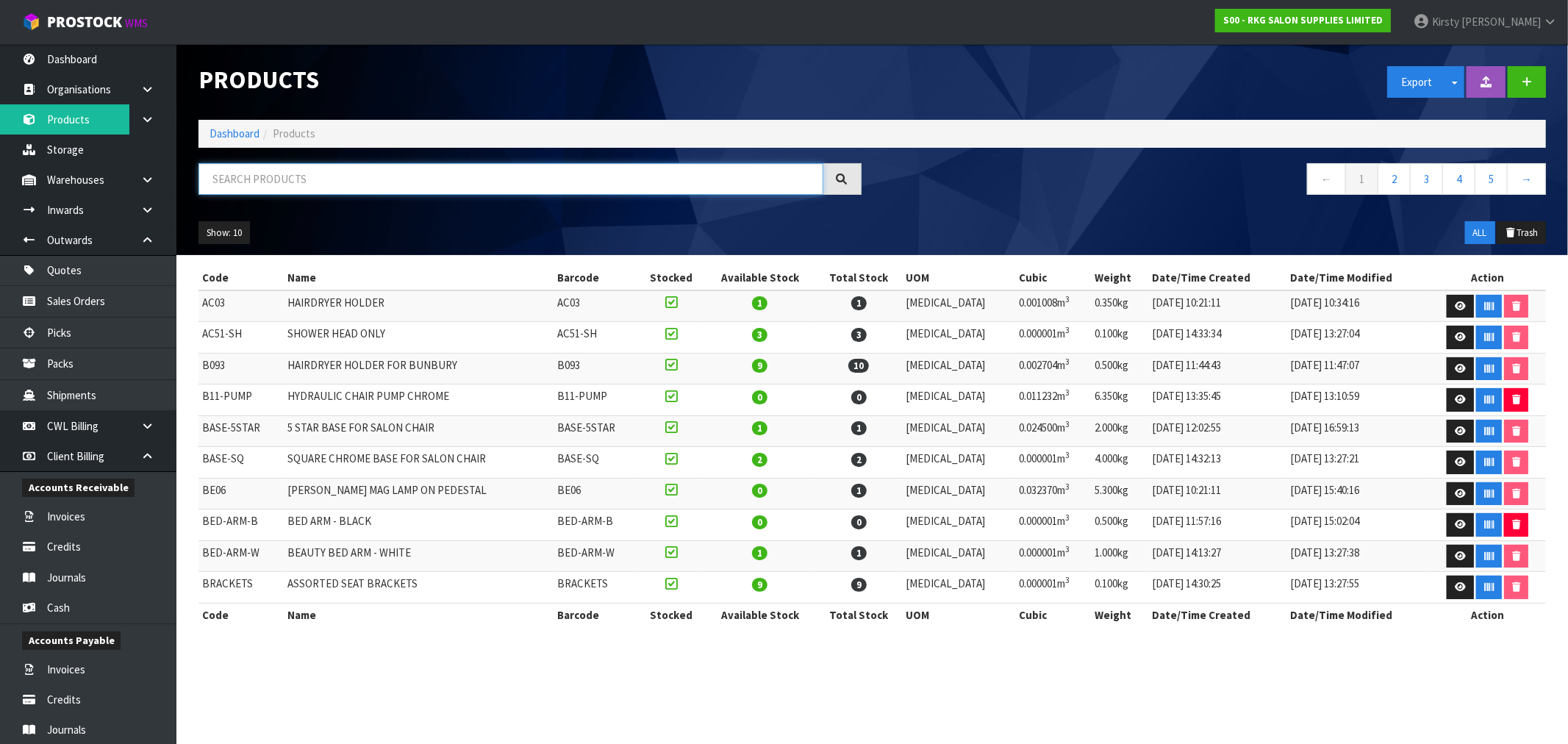
click at [233, 171] on input "text" at bounding box center [511, 179] width 625 height 32
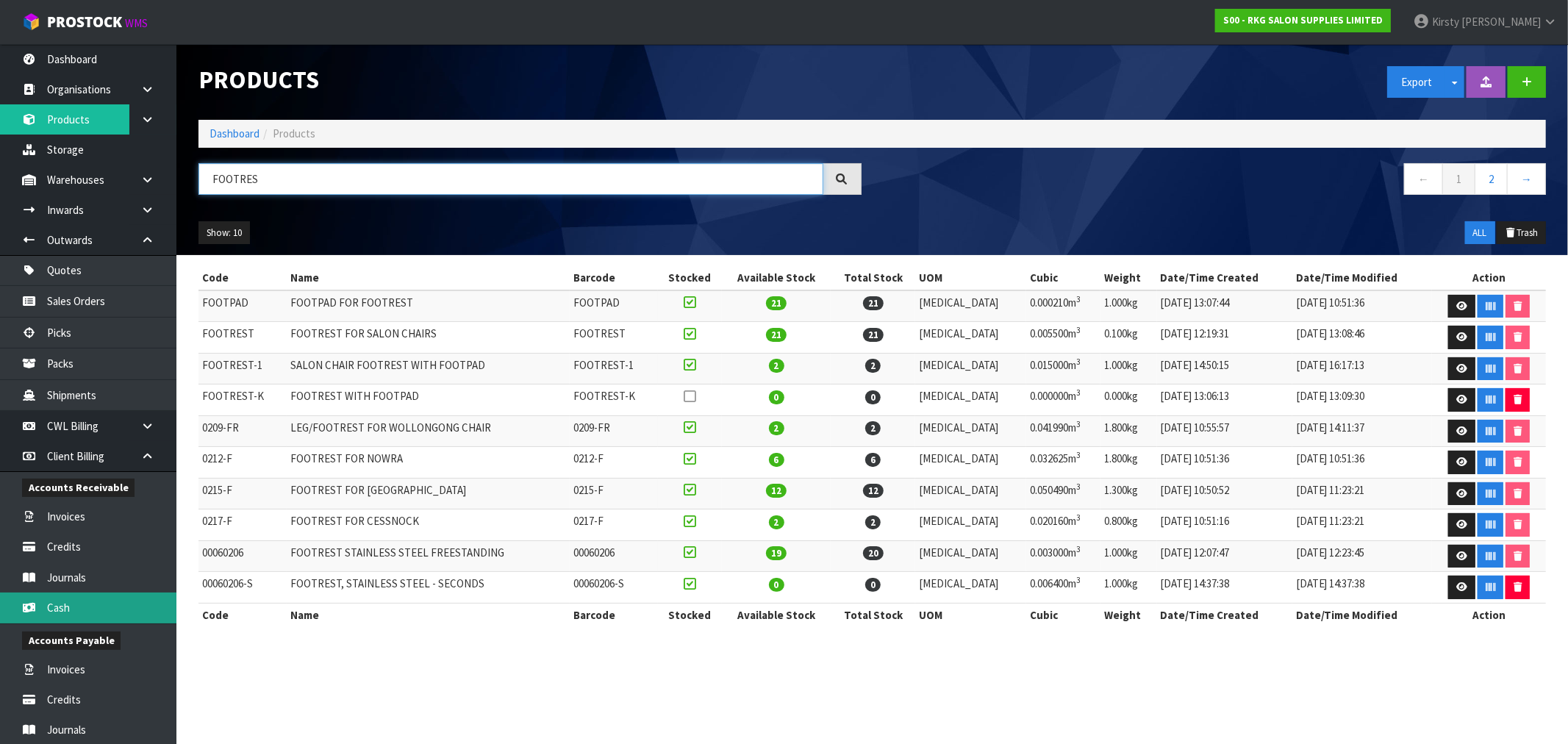
type input "FOOTRES"
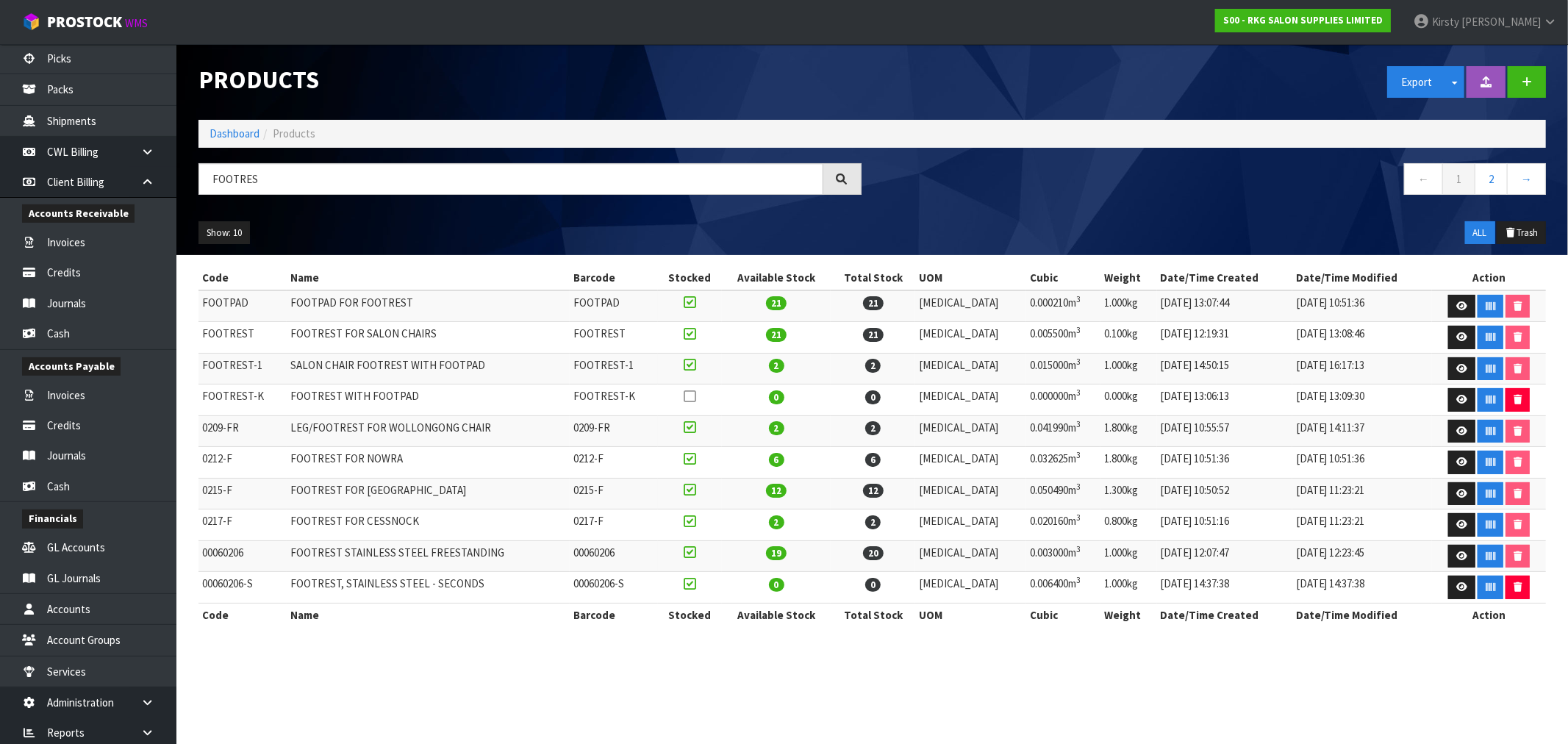
scroll to position [307, 0]
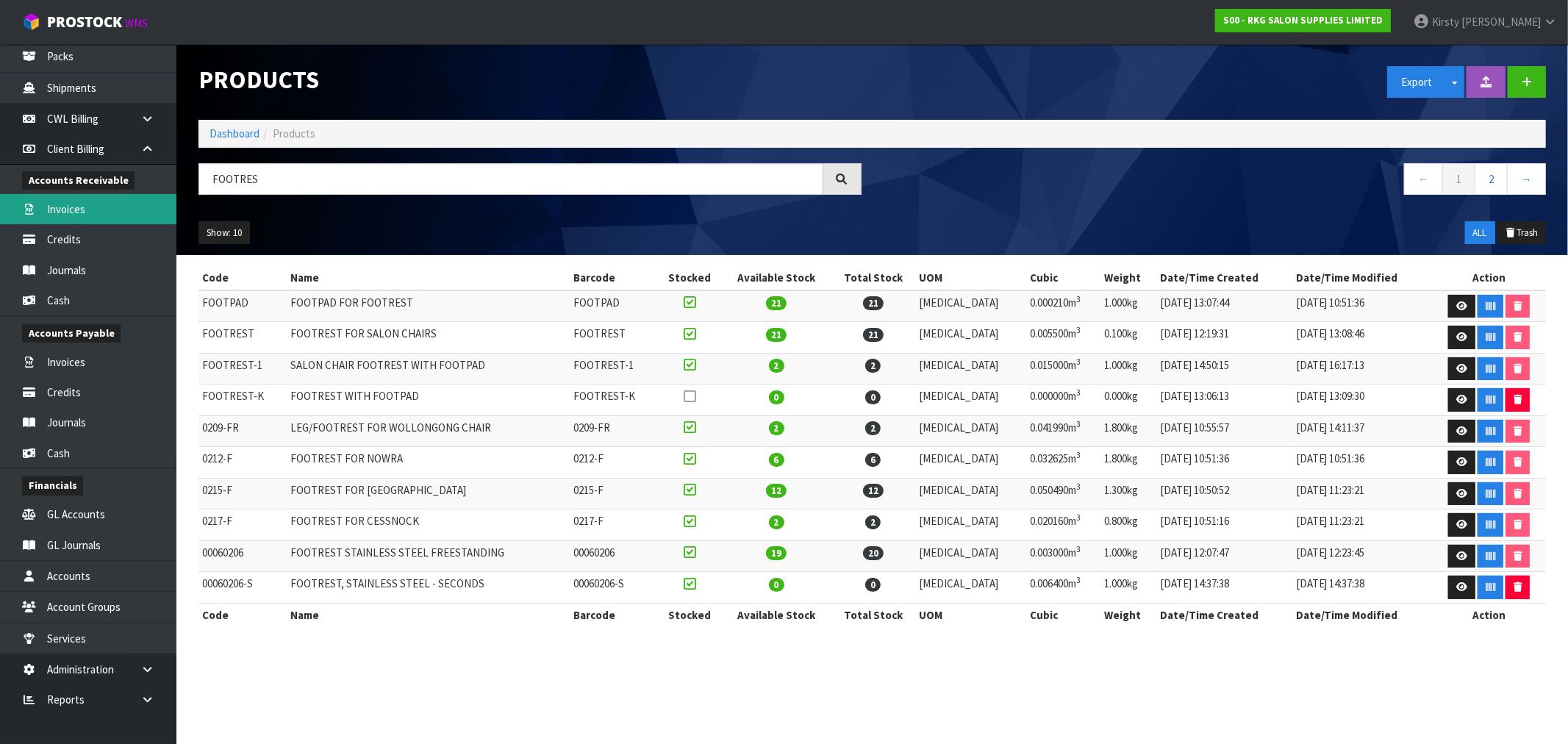
click at [76, 210] on link "Invoices" at bounding box center [87, 209] width 176 height 30
click at [261, 172] on input "FOOTRES" at bounding box center [511, 179] width 625 height 32
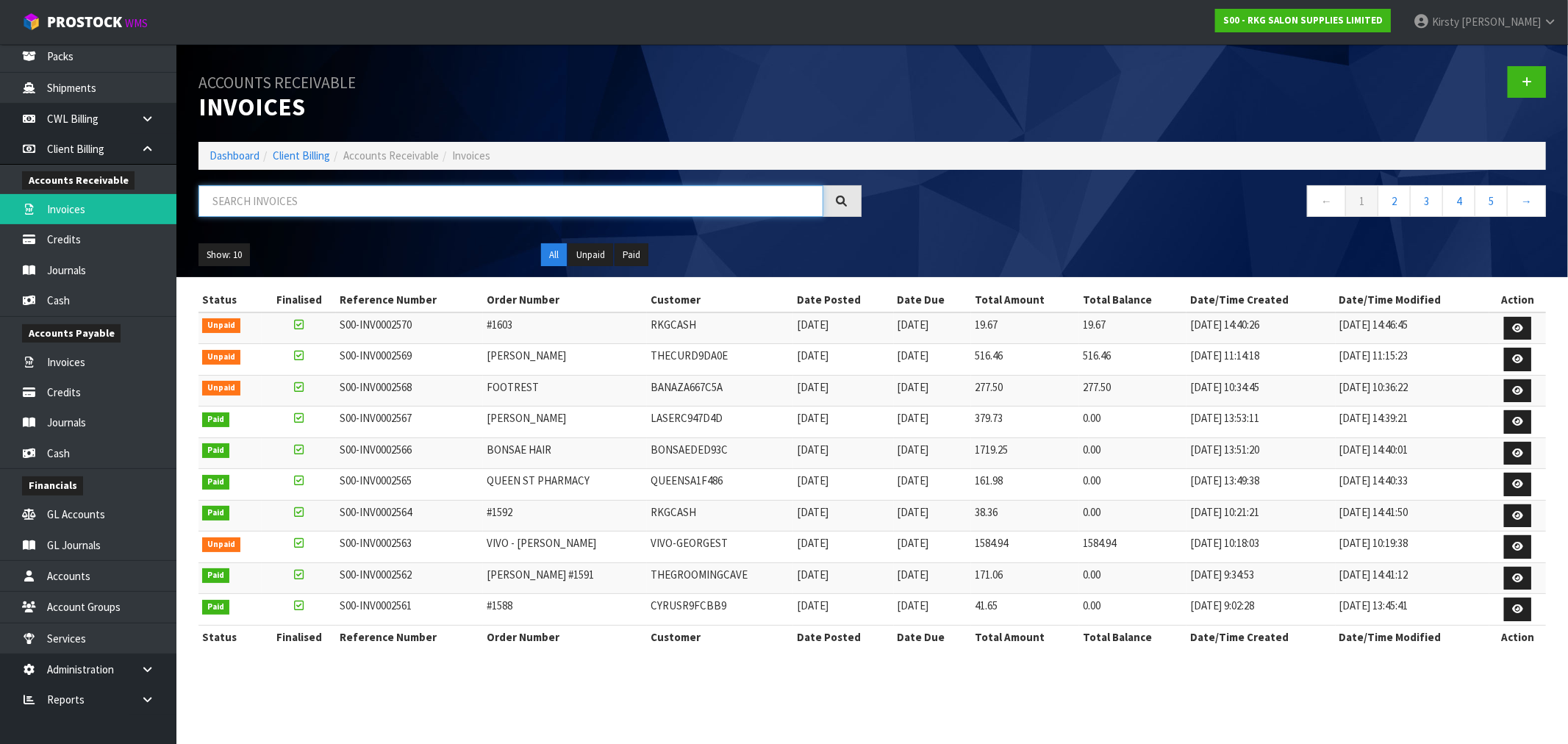
click at [250, 196] on input "text" at bounding box center [511, 201] width 625 height 32
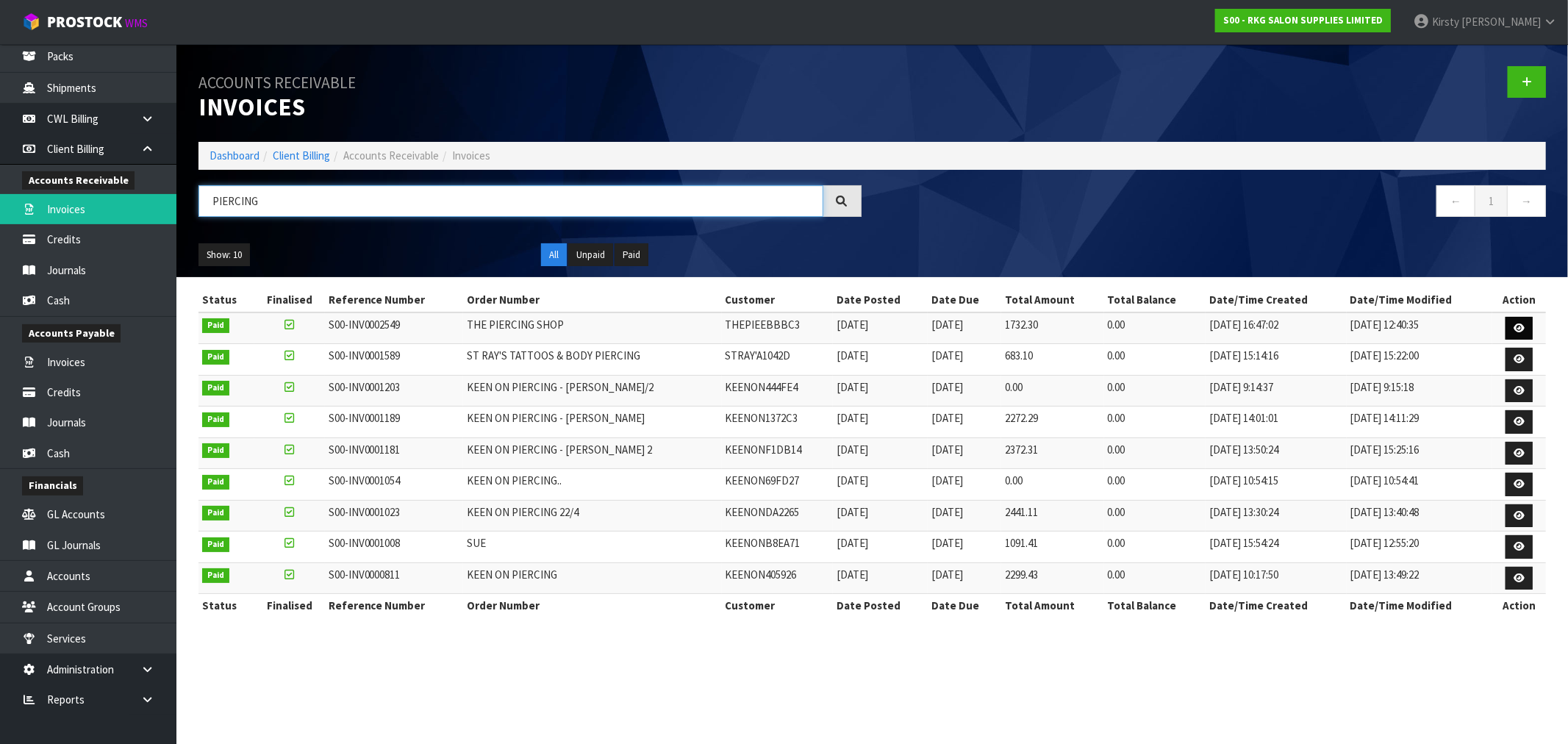
type input "PIERCING"
click at [1523, 327] on icon at bounding box center [1519, 328] width 11 height 10
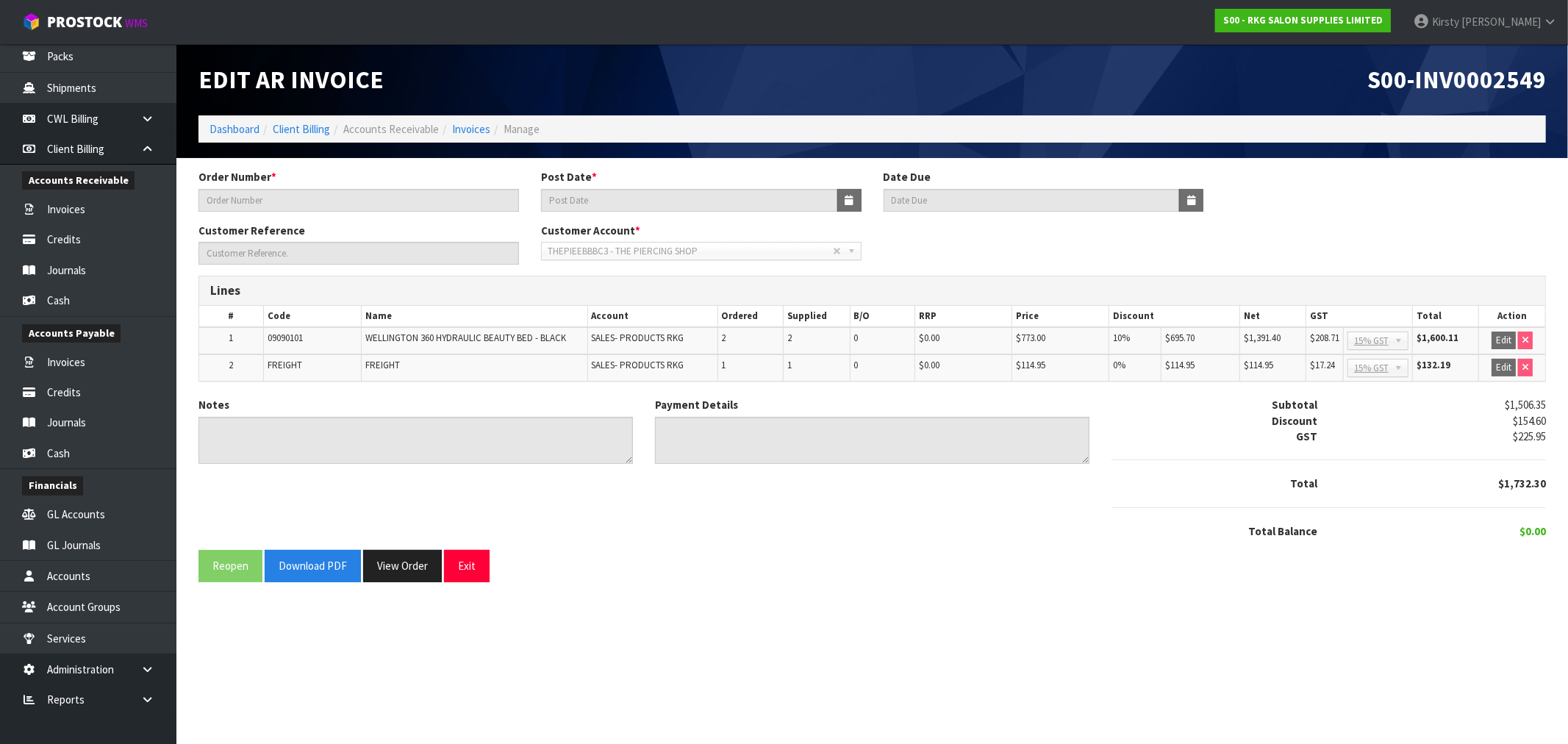
type input "THE PIERCING SHOP"
type input "[DATE]"
type input "[PERSON_NAME]."
type textarea "THANK YOU FOR YOUR ORDER."
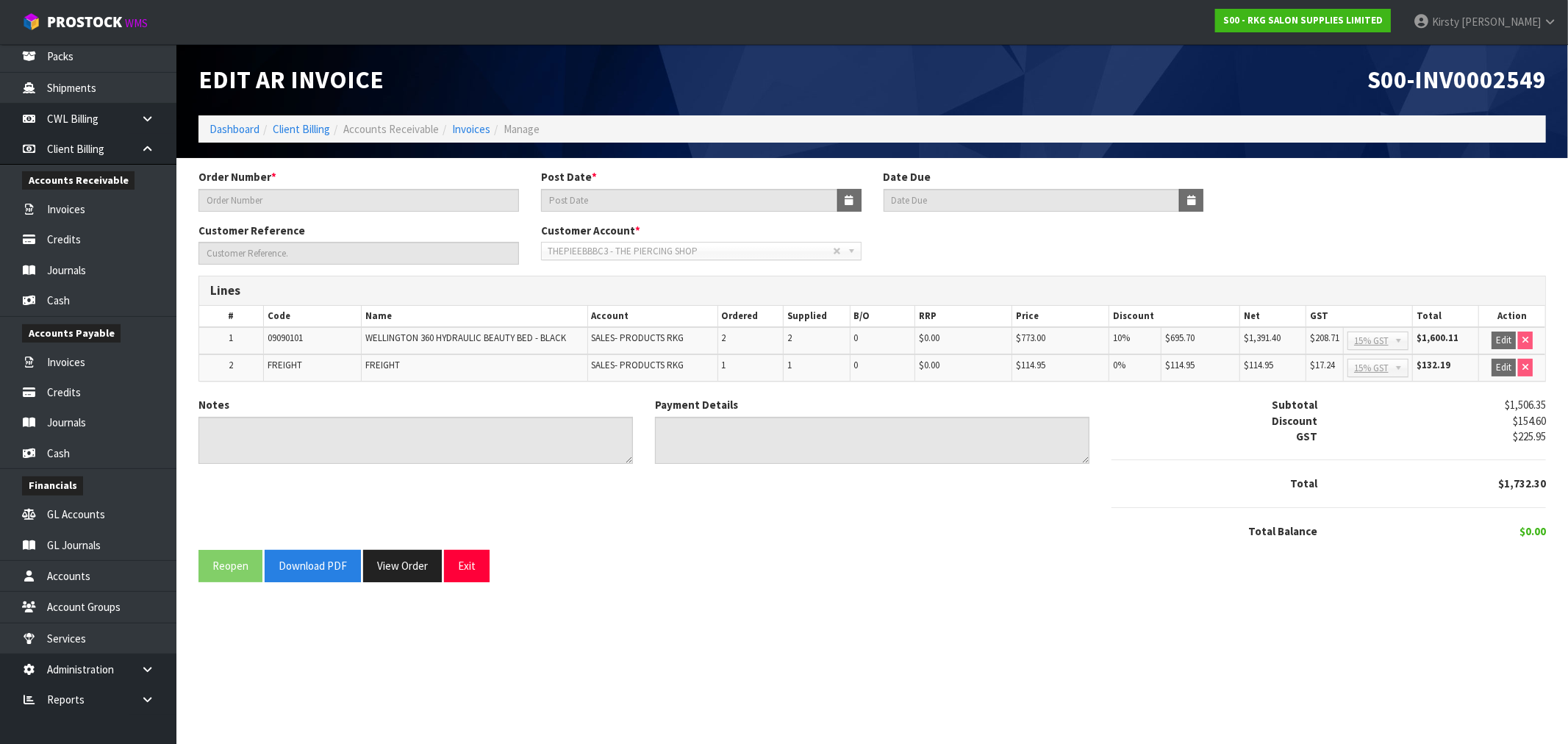
type textarea "DIRECT CREDIT [DATE]"
click at [472, 565] on button "Exit" at bounding box center [467, 566] width 46 height 32
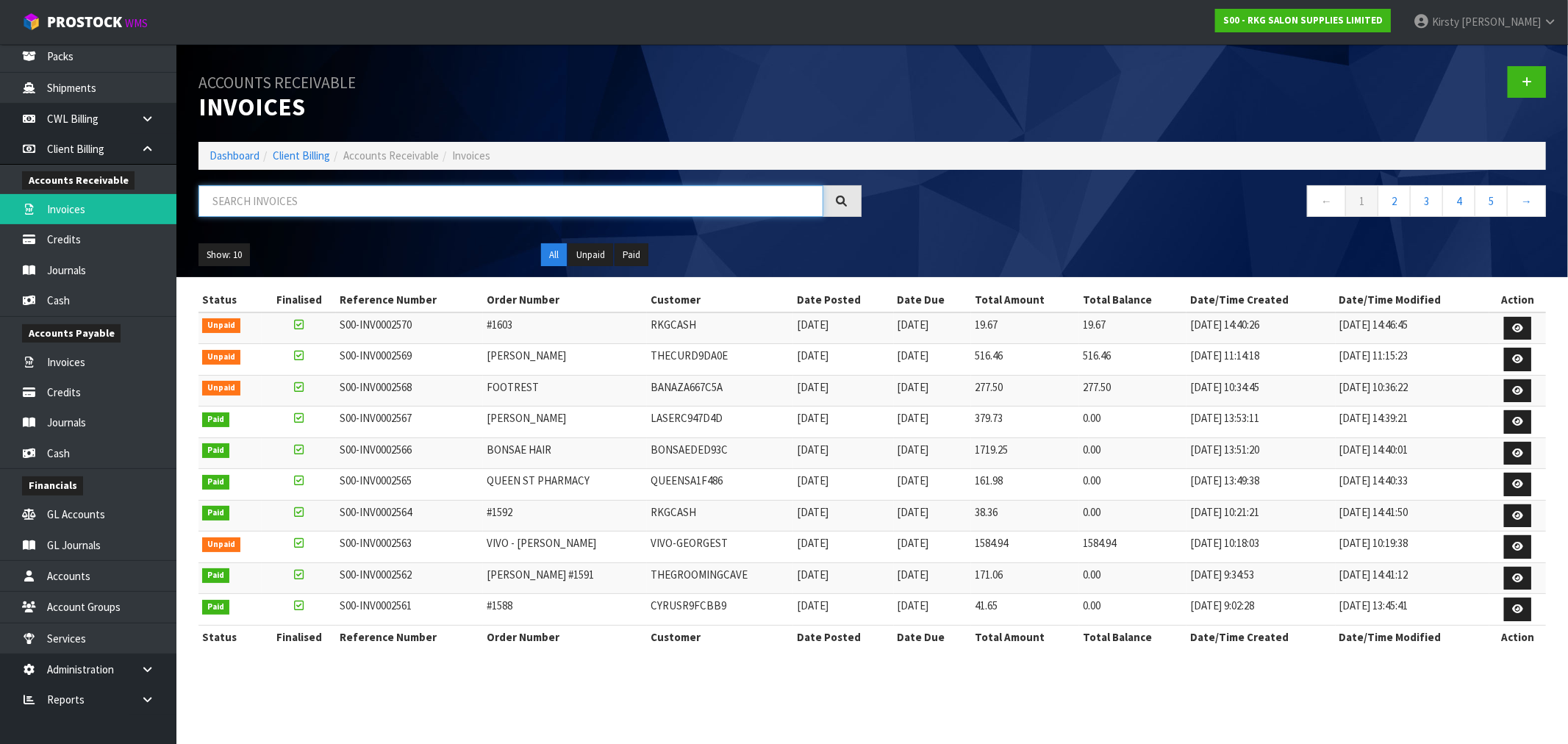
click at [334, 208] on input "text" at bounding box center [511, 201] width 625 height 32
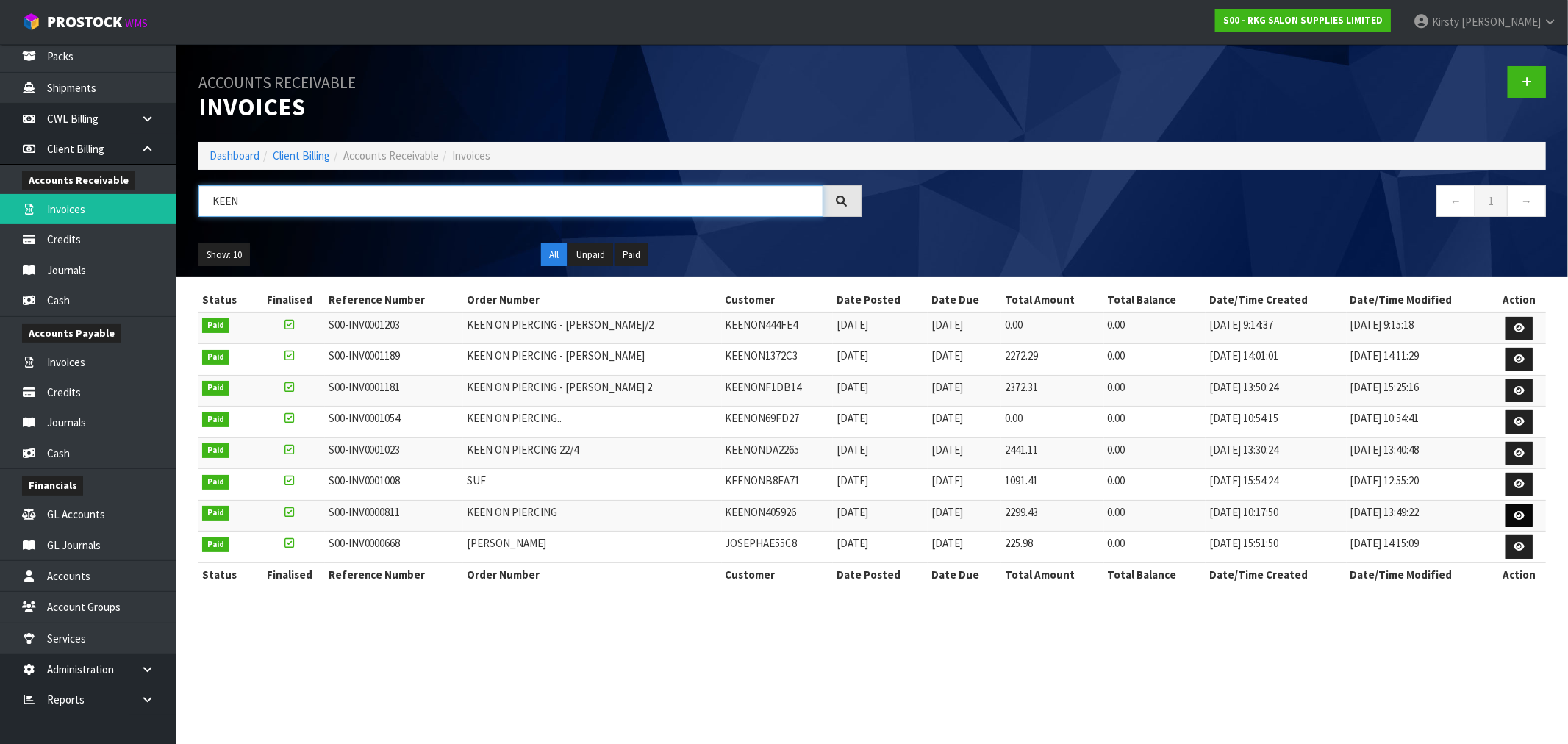
type input "KEEN"
click at [1525, 515] on link at bounding box center [1518, 516] width 27 height 24
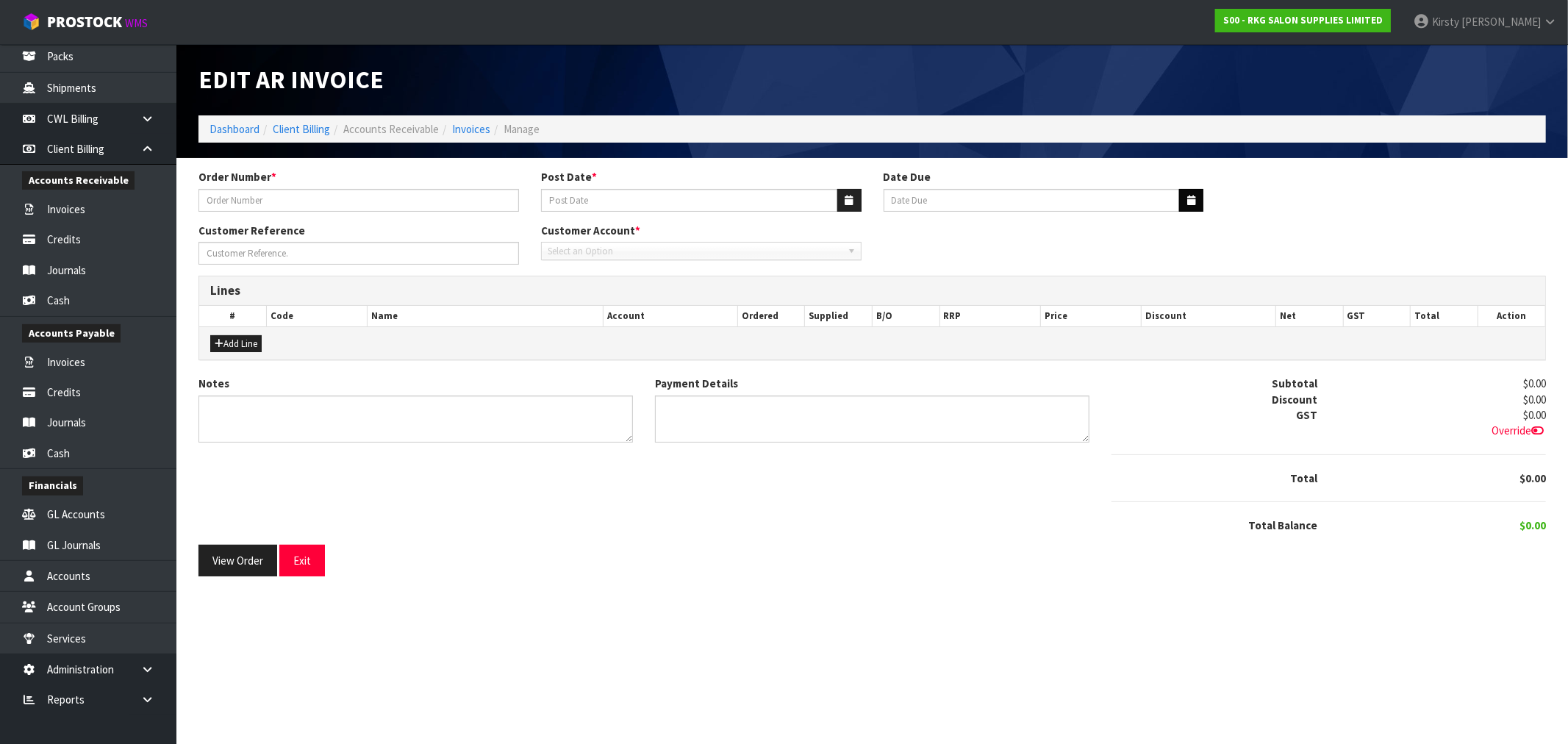
type input "KEEN ON PIERCING"
type input "[DATE]"
type input "KEEN ON PIERCING"
type textarea "THANK YOU FOR YOUR ORDER."
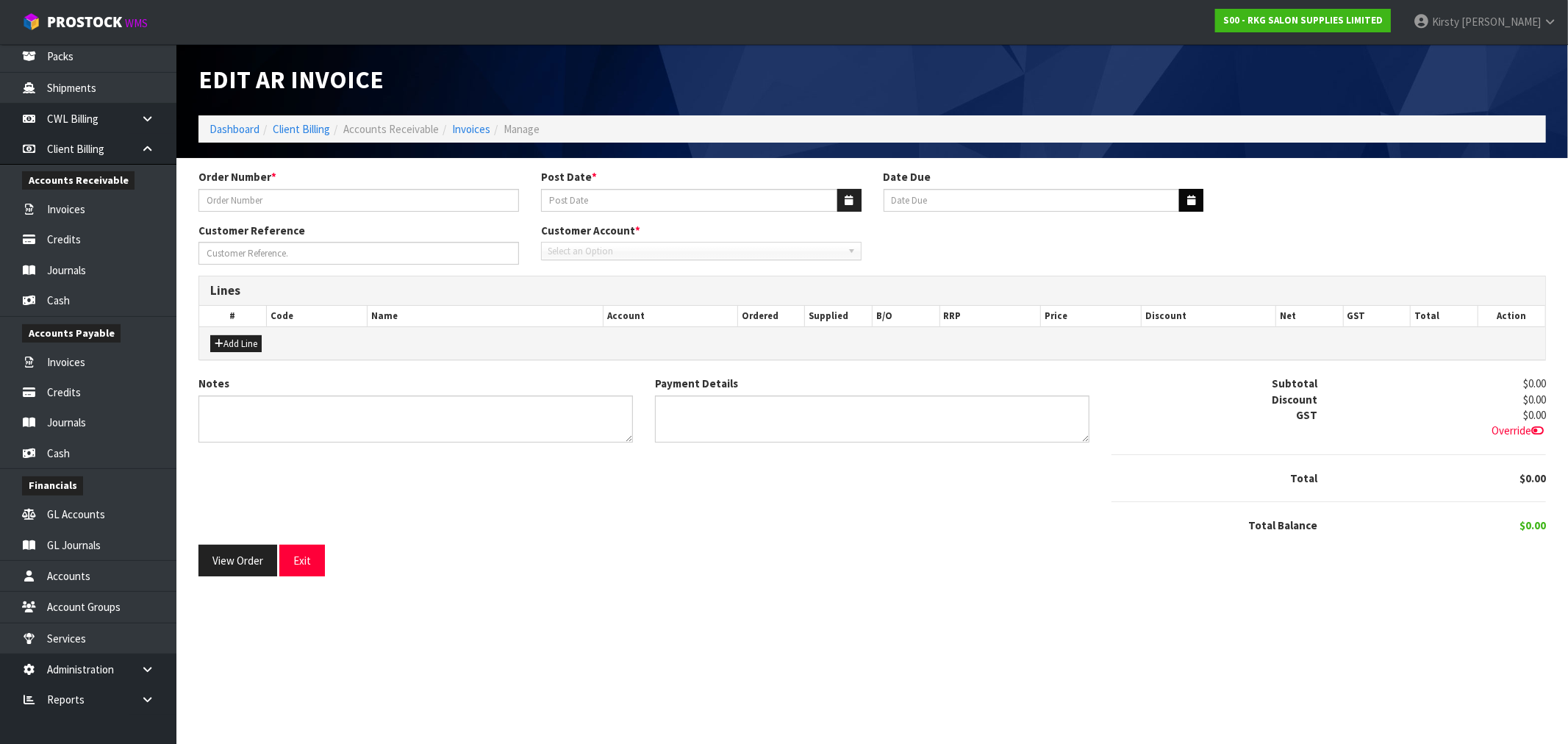
type textarea "DIRECT CREDIT [DATE]"
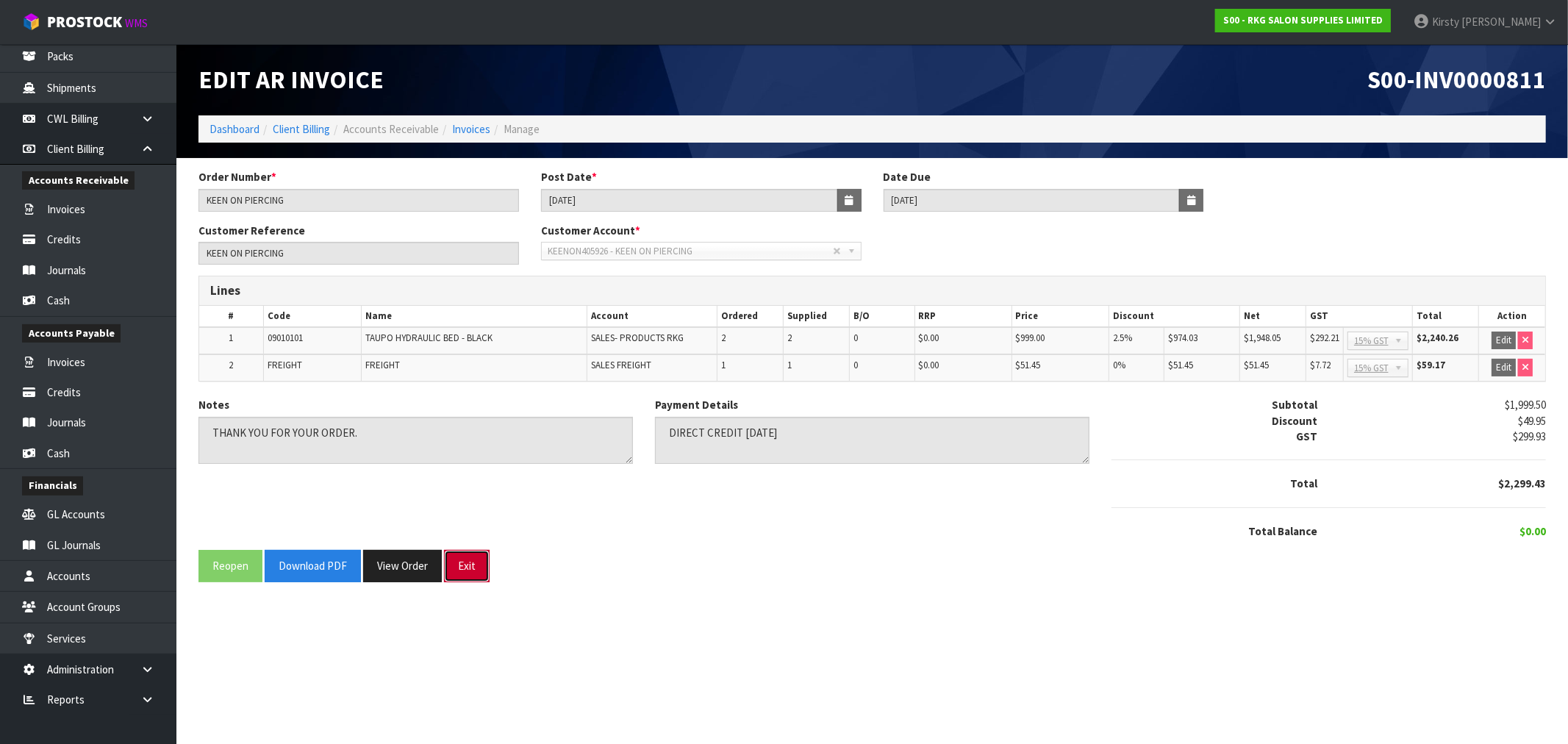
click at [464, 563] on button "Exit" at bounding box center [467, 566] width 46 height 32
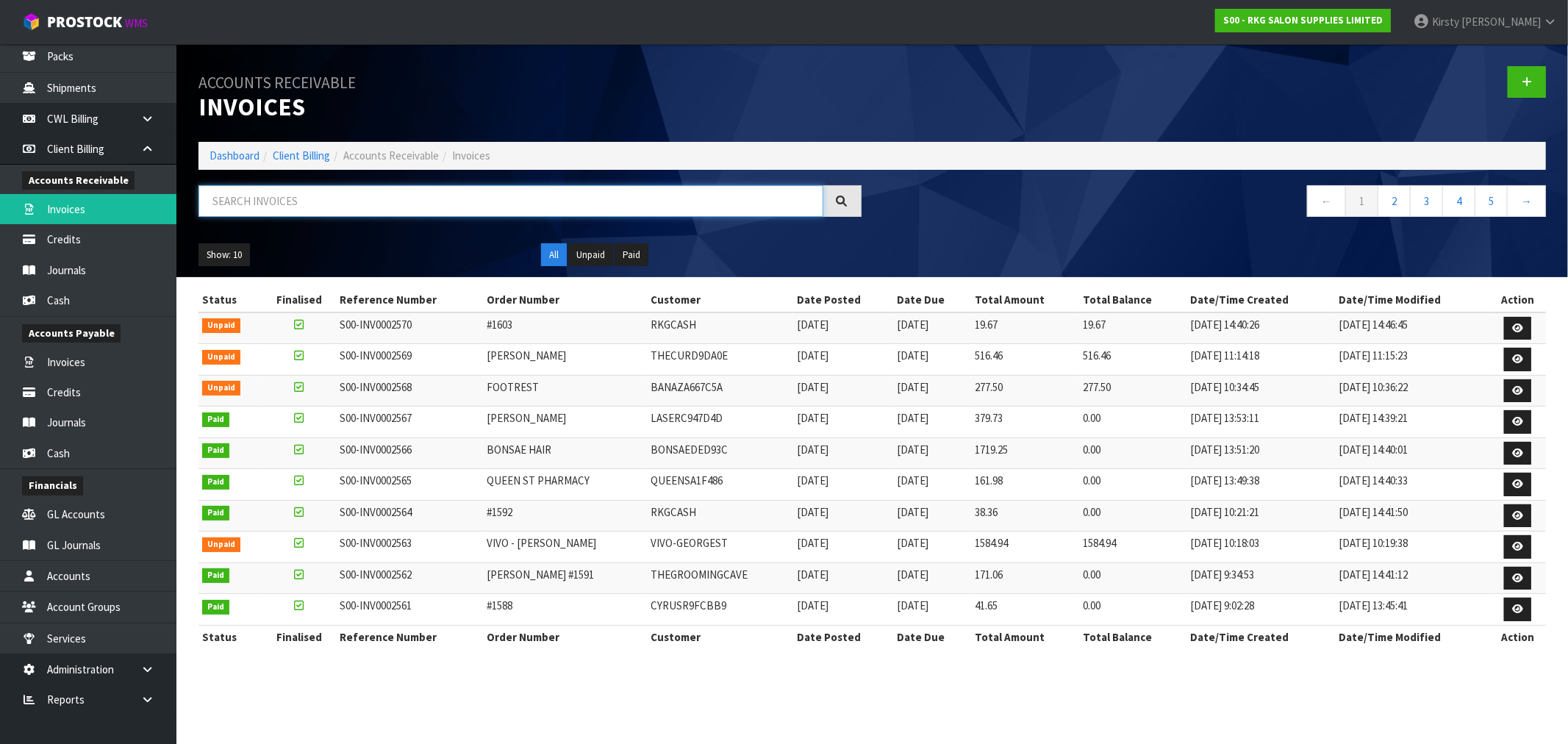
click at [363, 211] on input "text" at bounding box center [511, 201] width 625 height 32
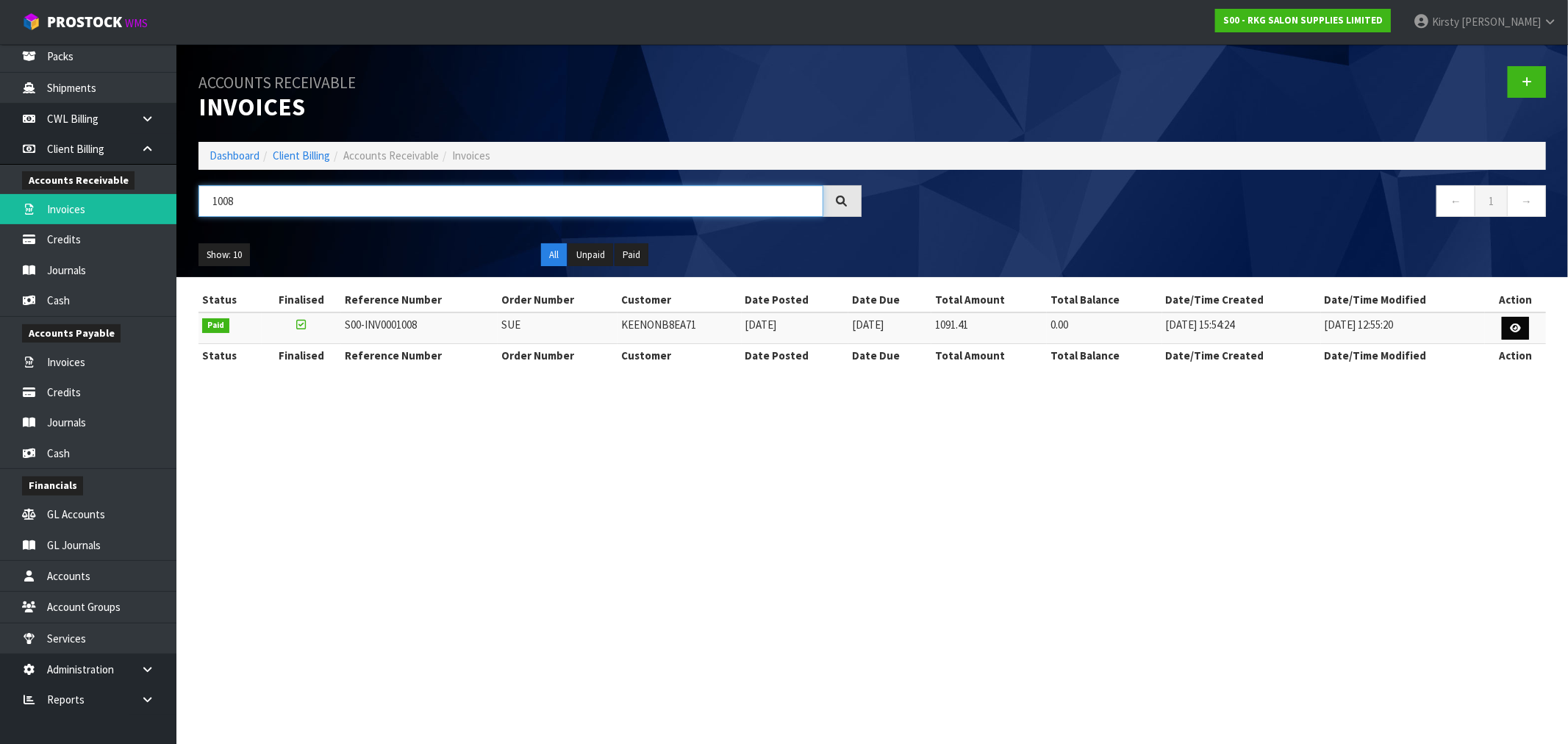
type input "1008"
click at [1511, 326] on icon at bounding box center [1515, 328] width 11 height 10
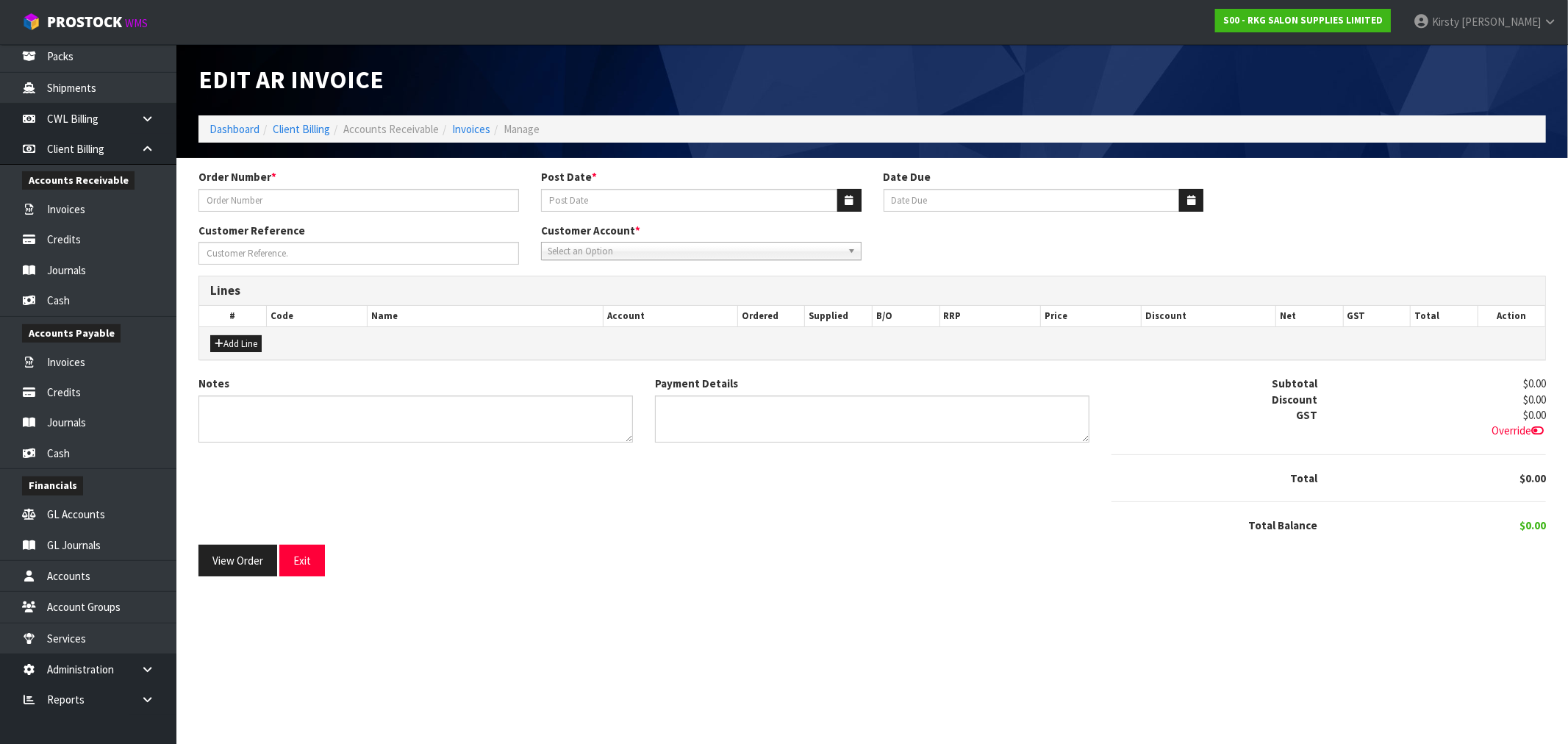
type input "SUE"
type input "[DATE]"
type input "KEEN ON PIERCING 31/3"
type textarea "COLLECTED [DATE]"
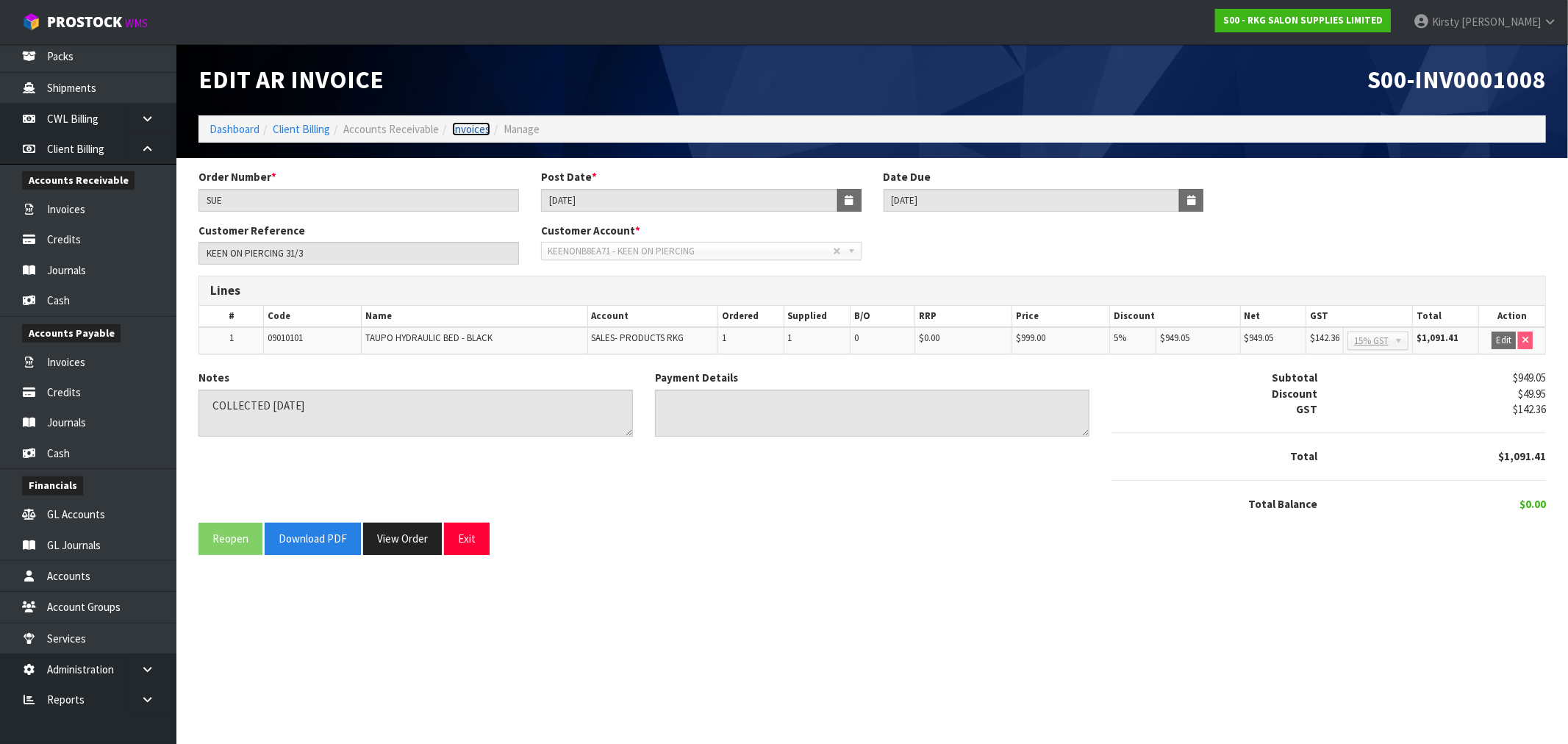
click at [471, 130] on link "Invoices" at bounding box center [471, 129] width 38 height 14
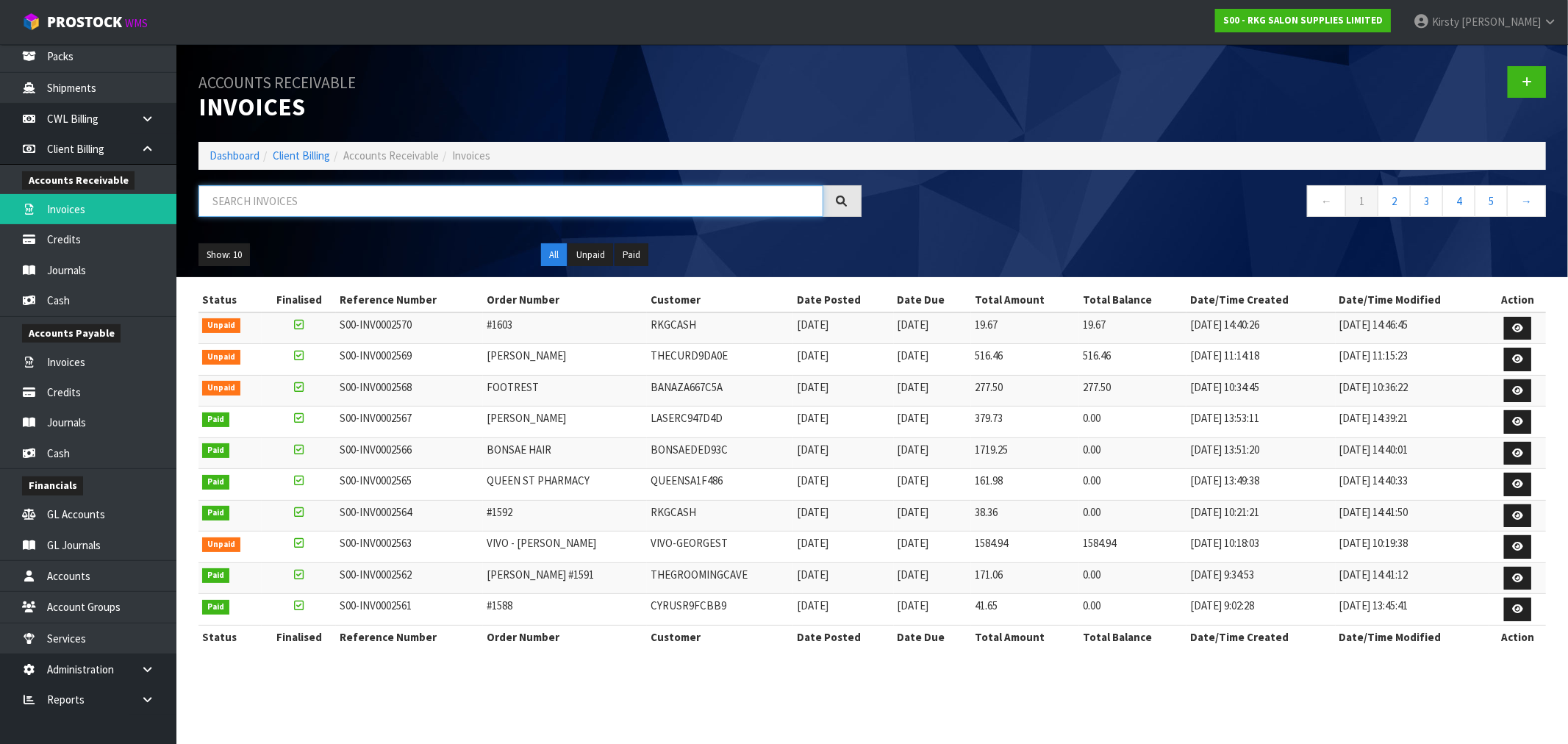
click at [428, 202] on input "text" at bounding box center [511, 201] width 625 height 32
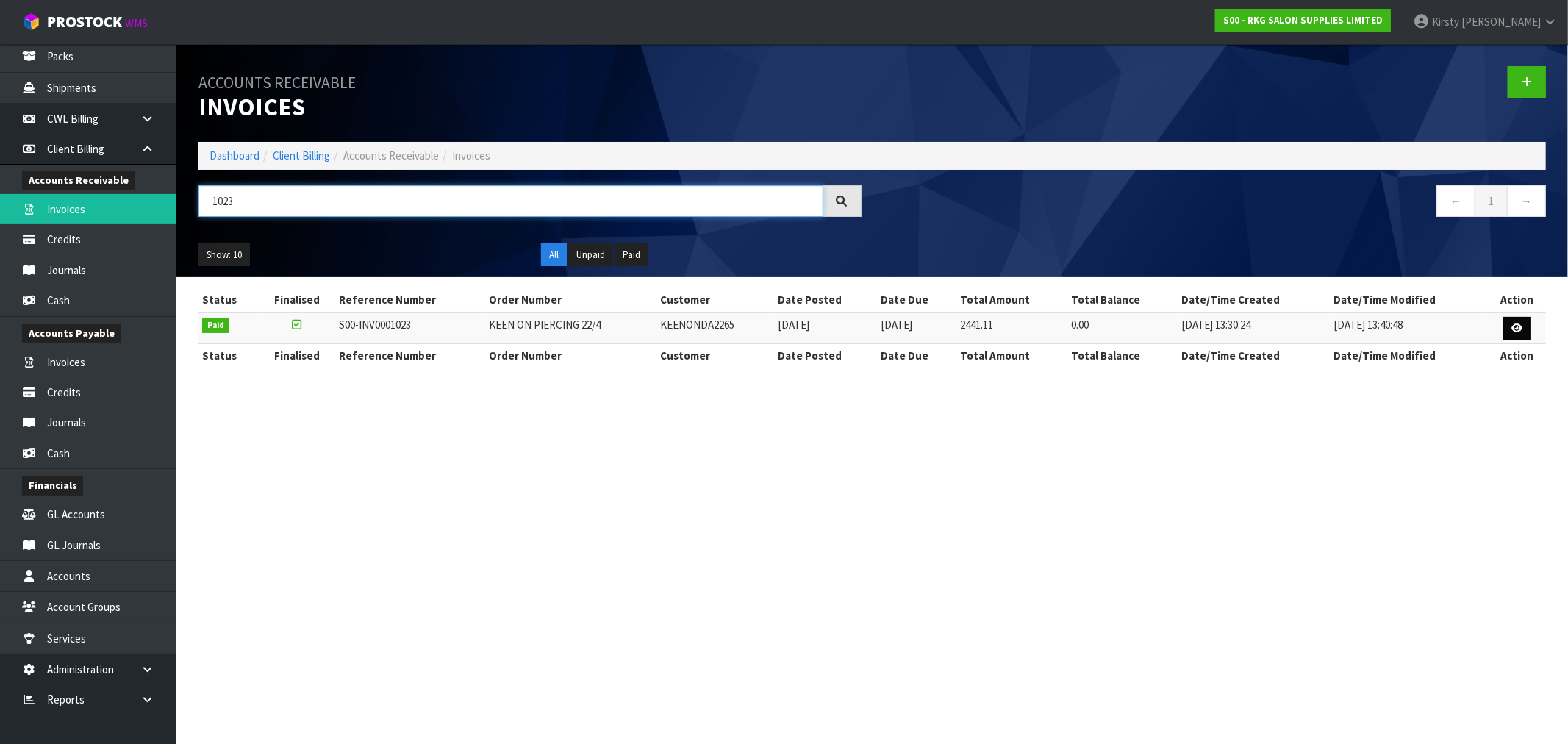
type input "1023"
click at [1516, 324] on icon at bounding box center [1516, 328] width 11 height 10
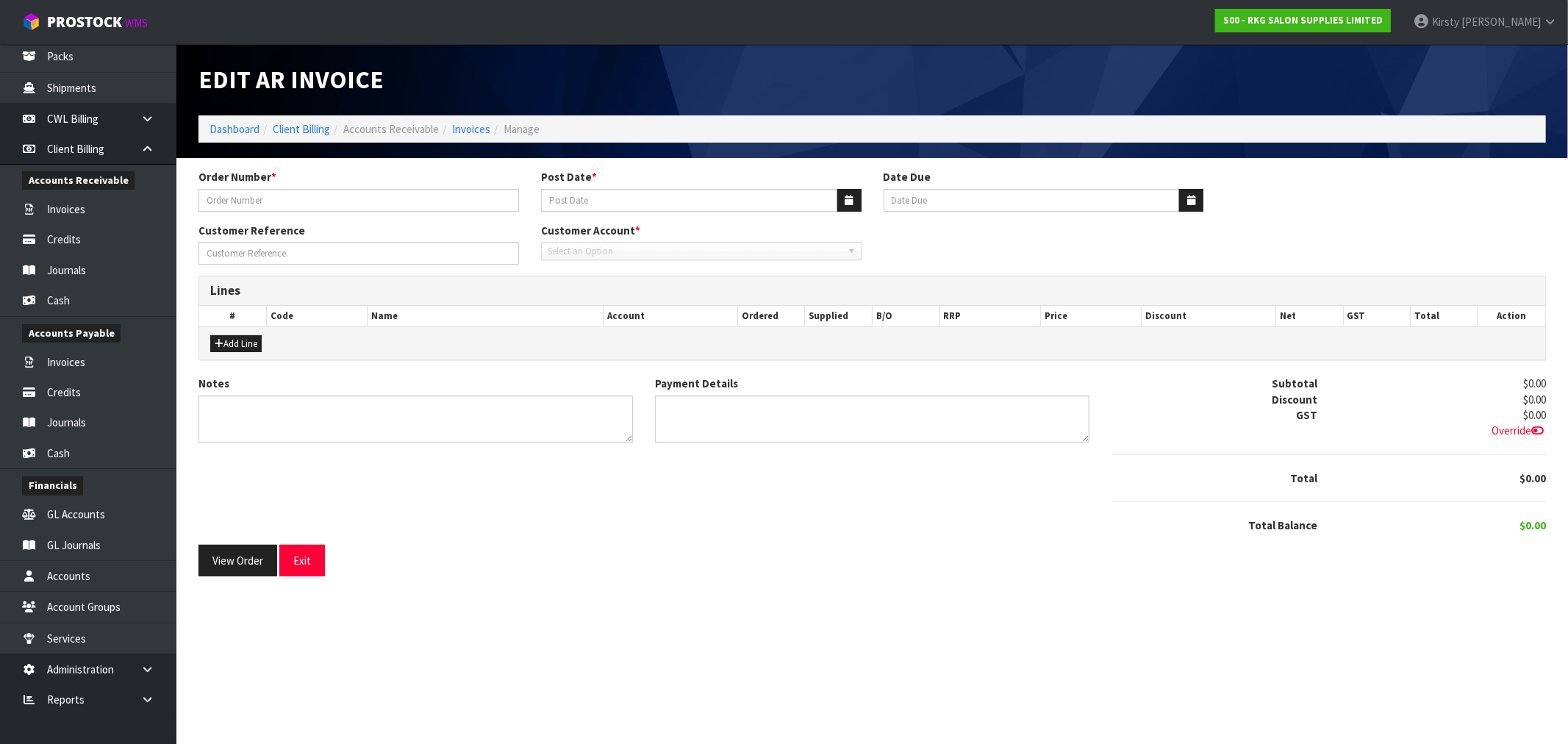
type input "KEEN ON PIERCING 22/4"
type input "[DATE]"
type input "SUE"
type textarea "THANK YOU FOR YOUR ORDER."
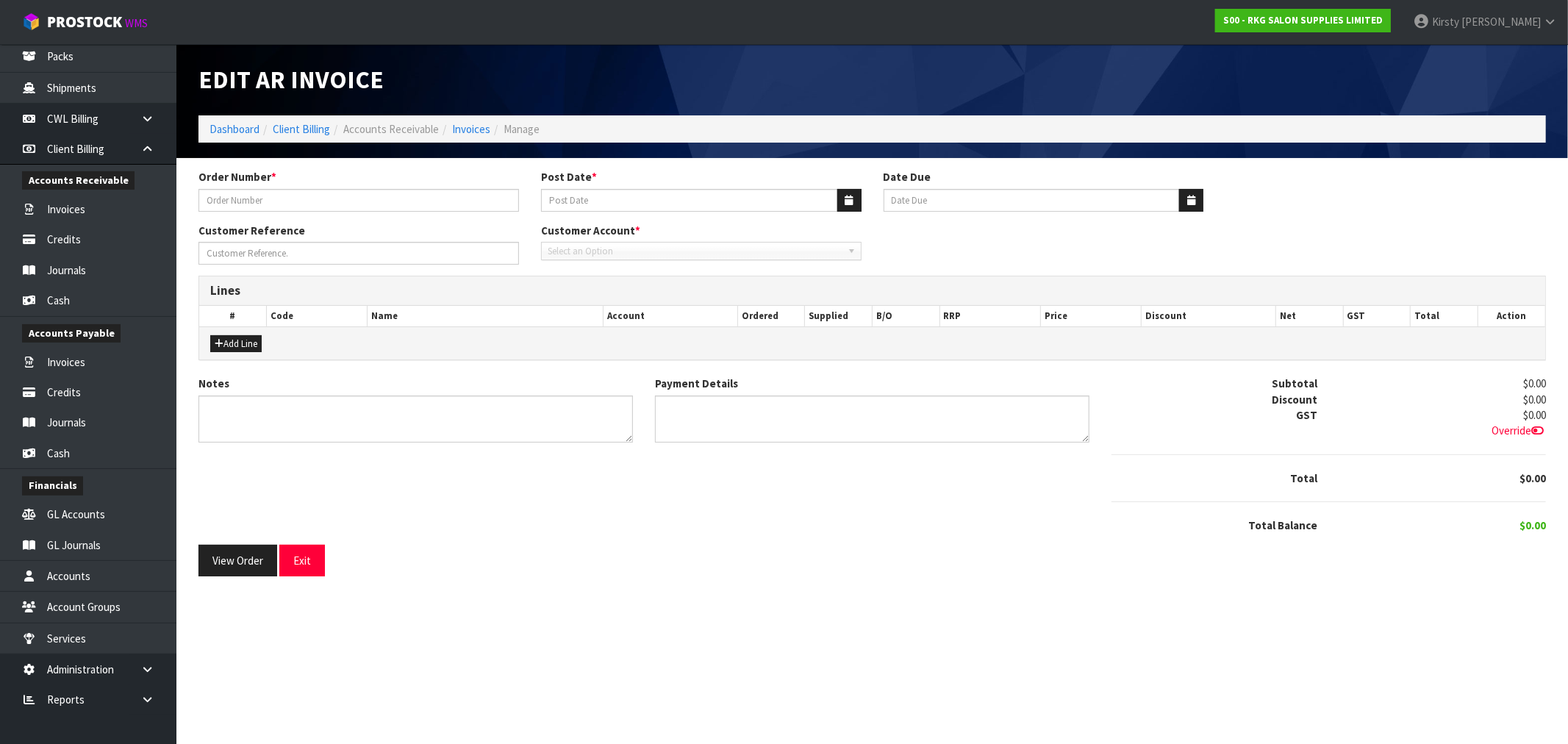
type textarea "DIRECT CREDIT [DATE]"
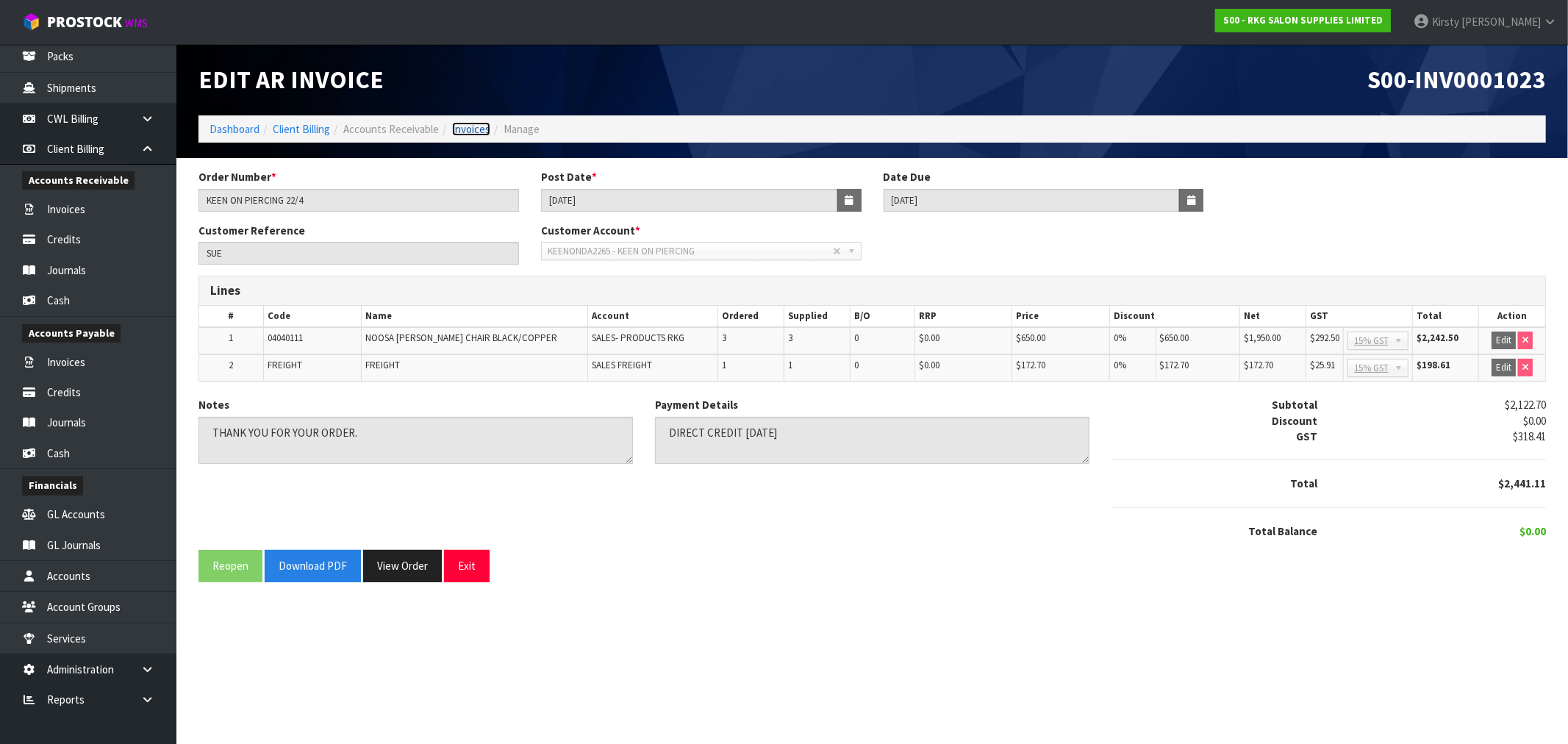
click at [466, 130] on link "Invoices" at bounding box center [471, 129] width 38 height 14
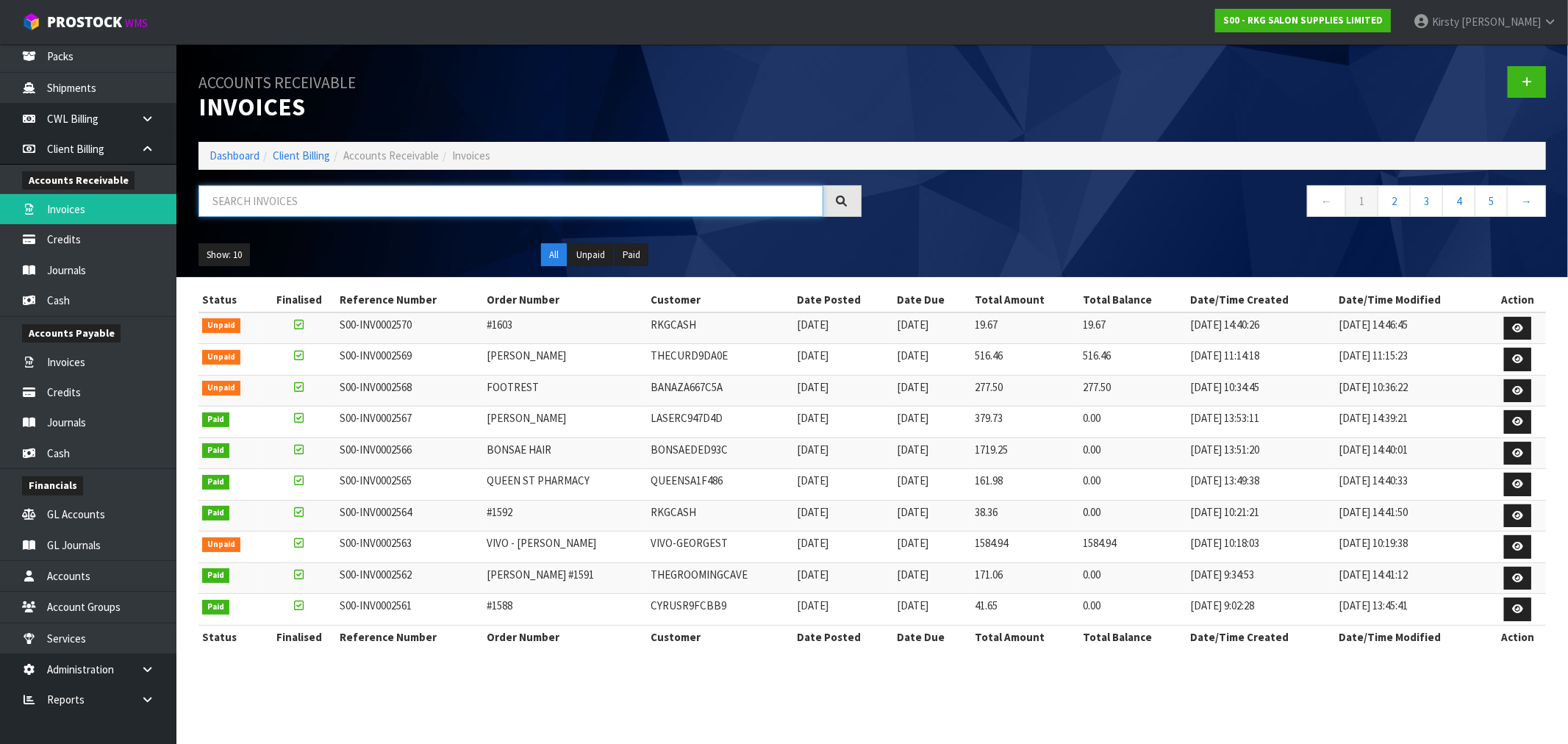
click at [439, 201] on input "text" at bounding box center [511, 201] width 625 height 32
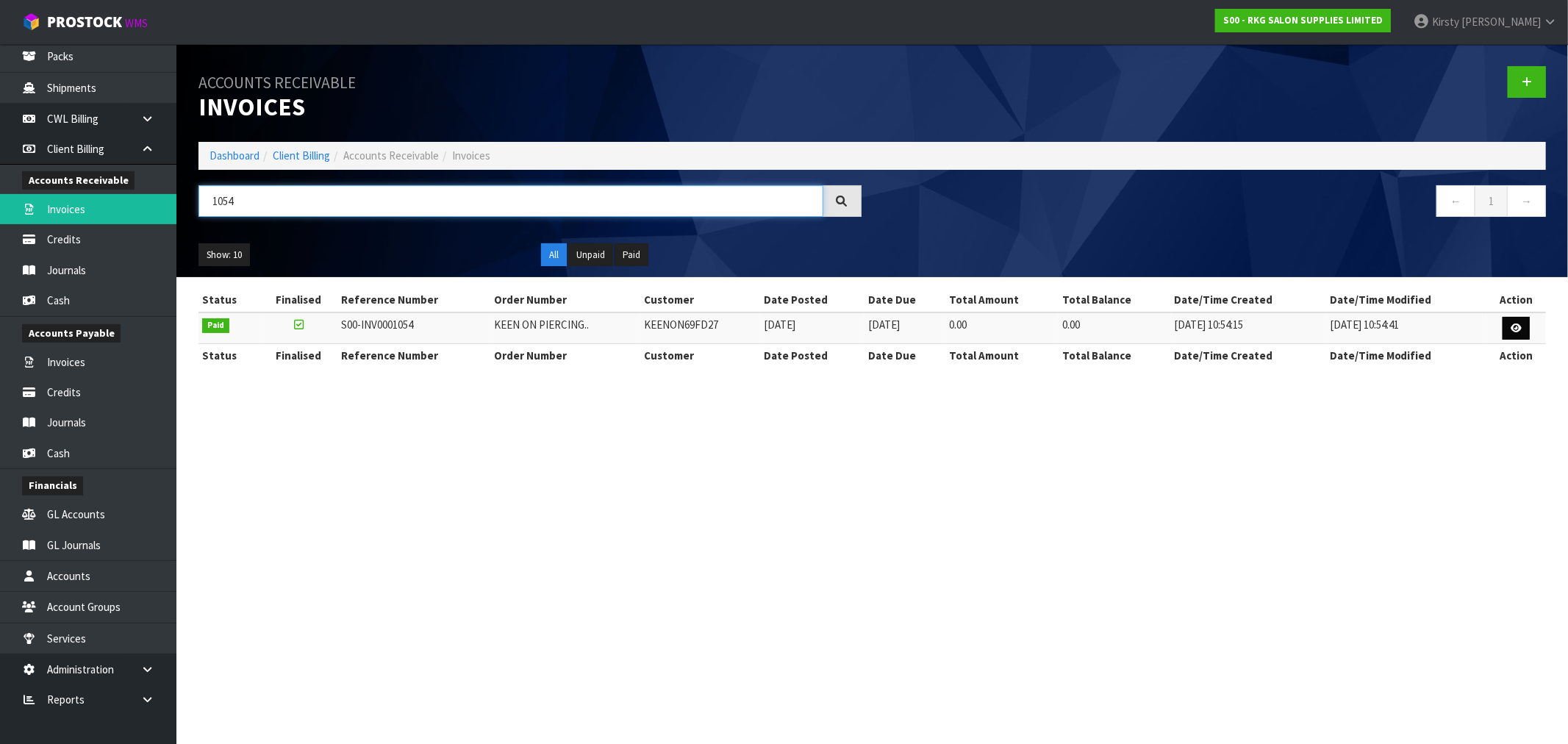
type input "1054"
click at [1522, 327] on icon at bounding box center [1516, 328] width 11 height 10
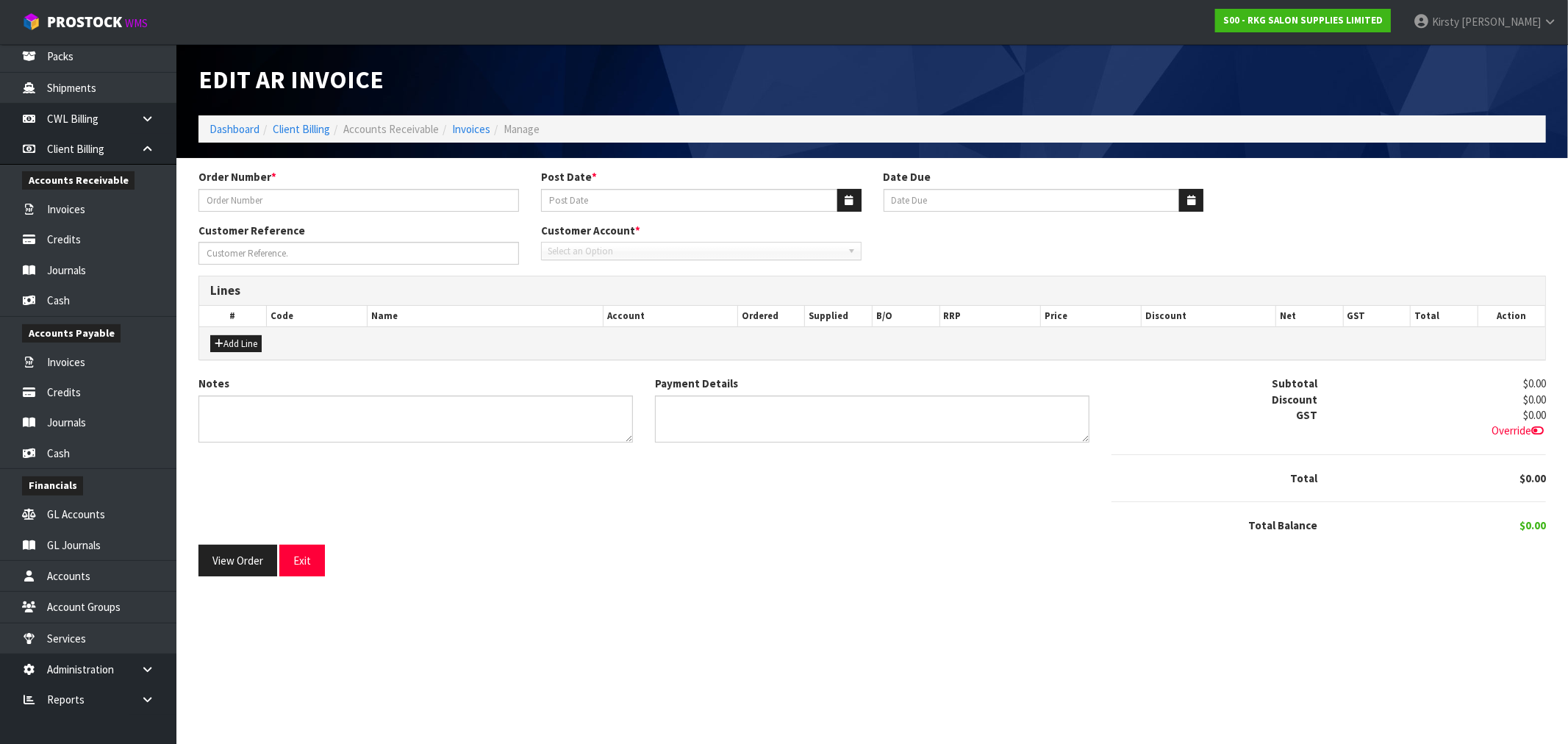
type input "KEEN ON PIERCING.."
type input "[DATE]"
type input "[PERSON_NAME]"
type textarea "NO CHARGE WARRANTY REPLACEMENTS"
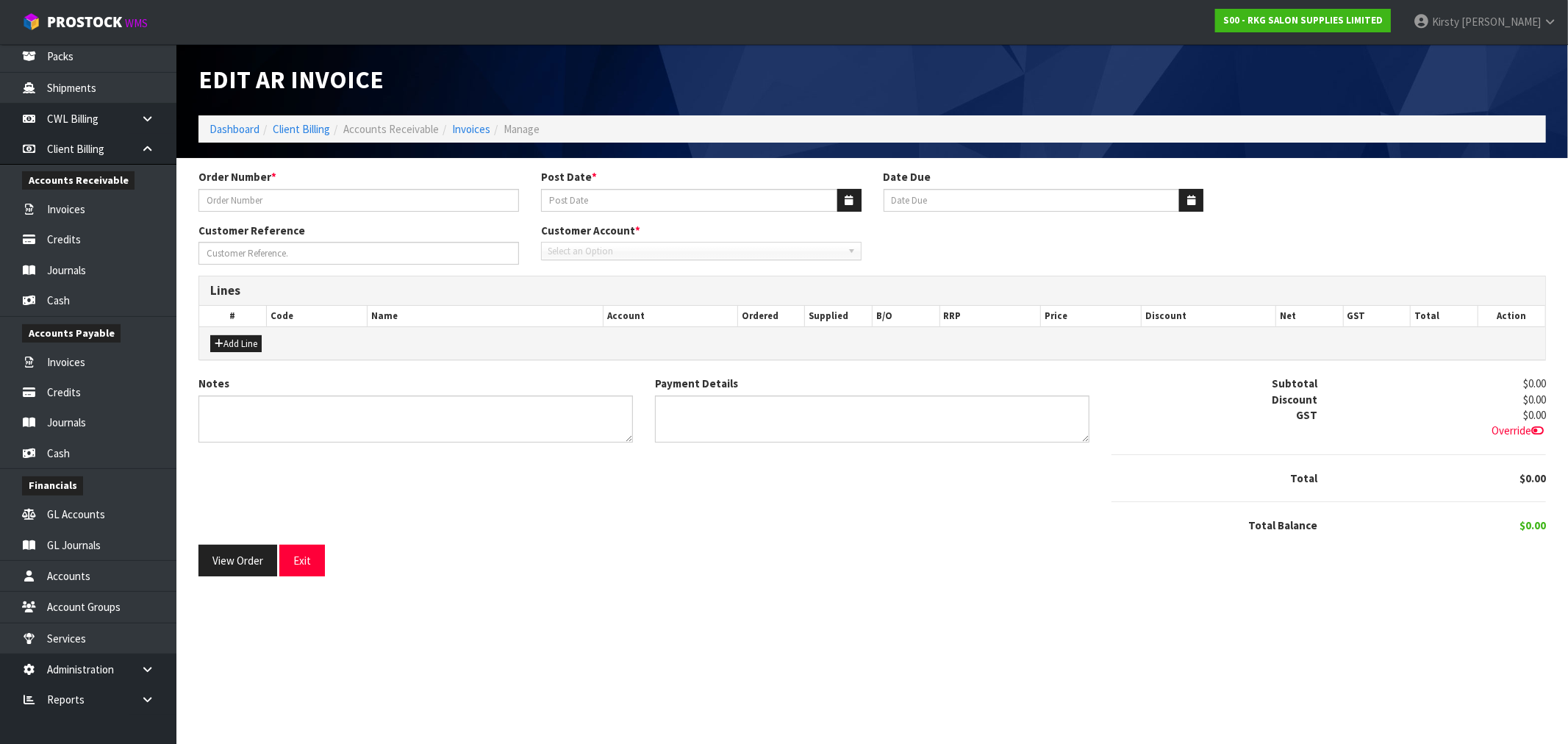
type textarea "N/A"
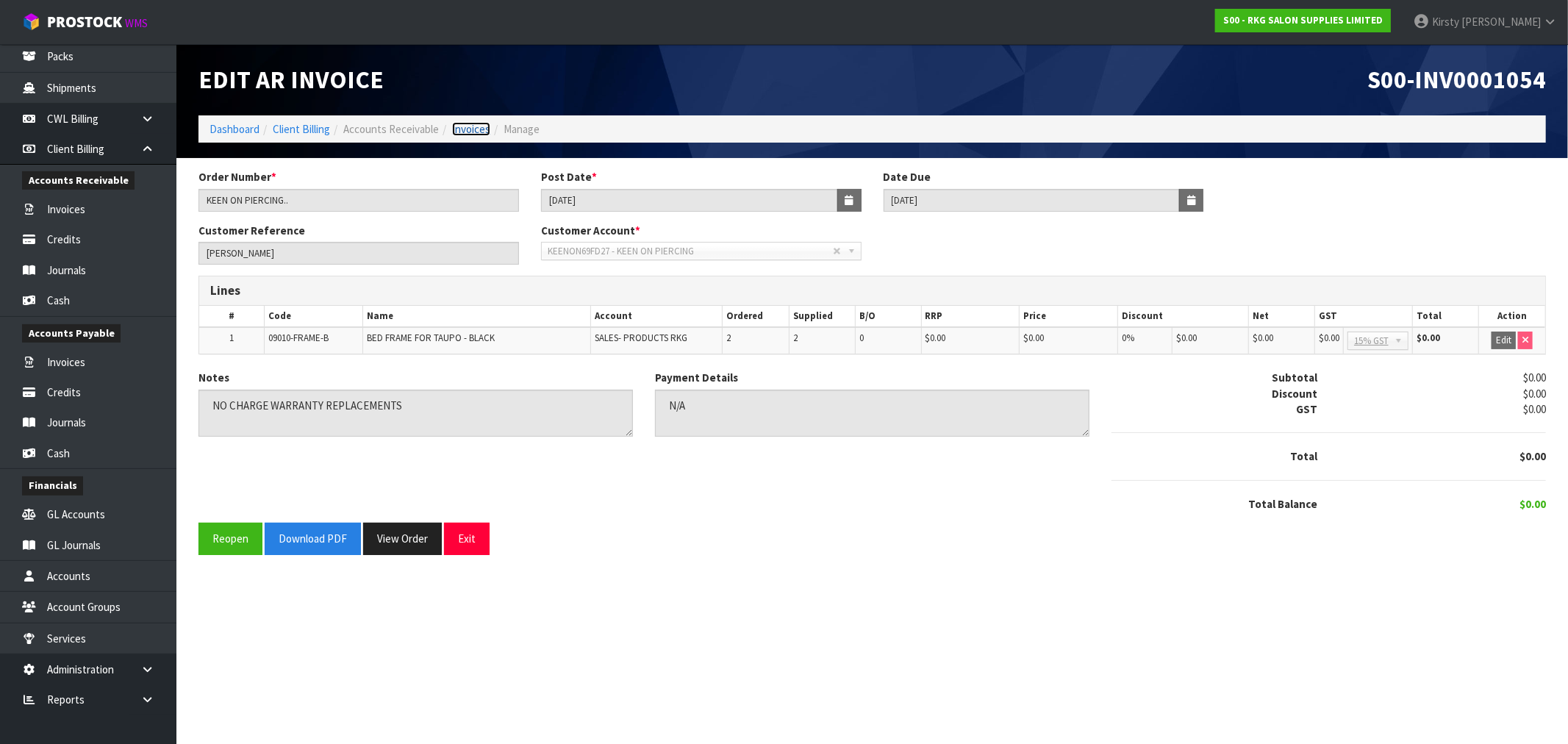
click at [464, 130] on link "Invoices" at bounding box center [471, 129] width 38 height 14
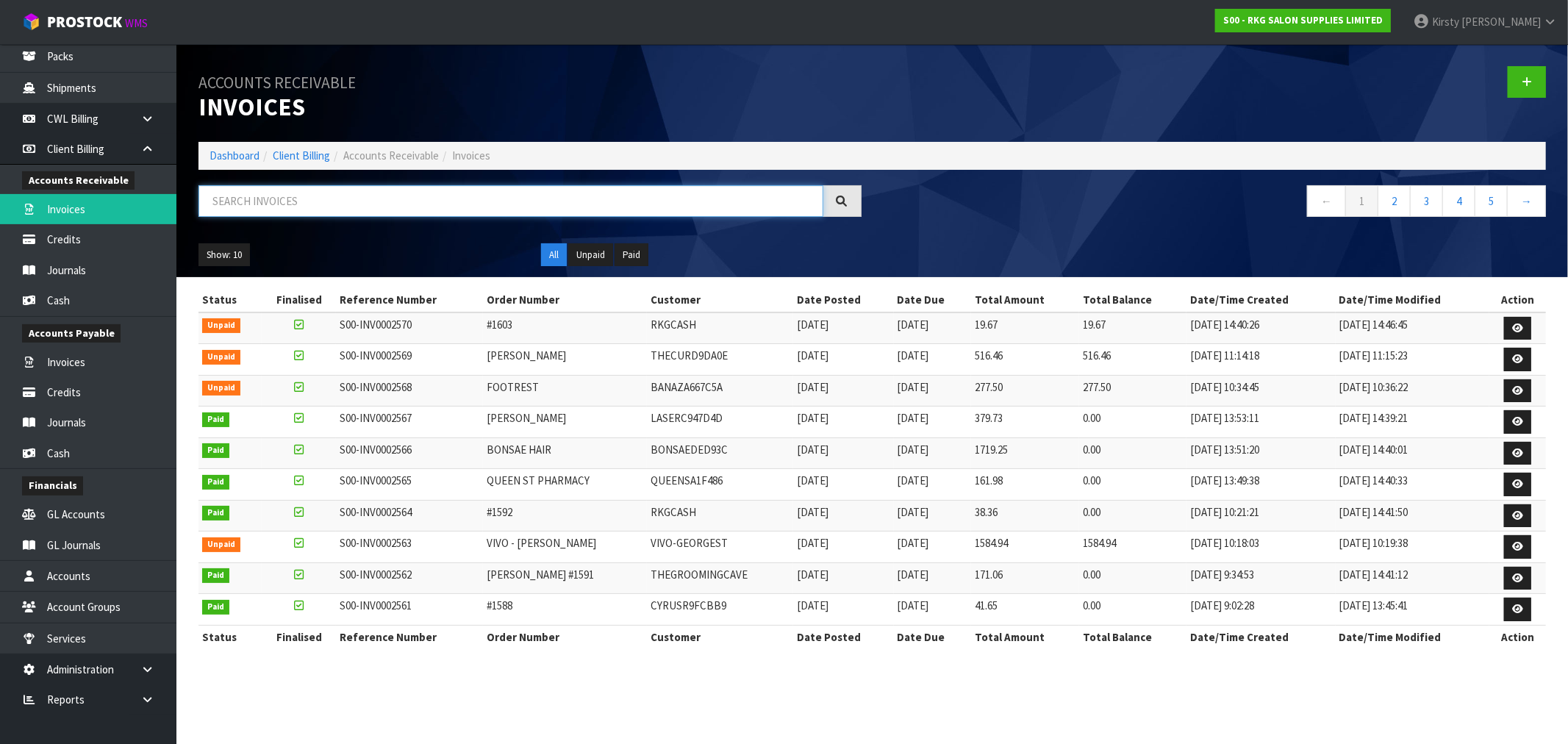
click at [378, 208] on input "text" at bounding box center [511, 201] width 625 height 32
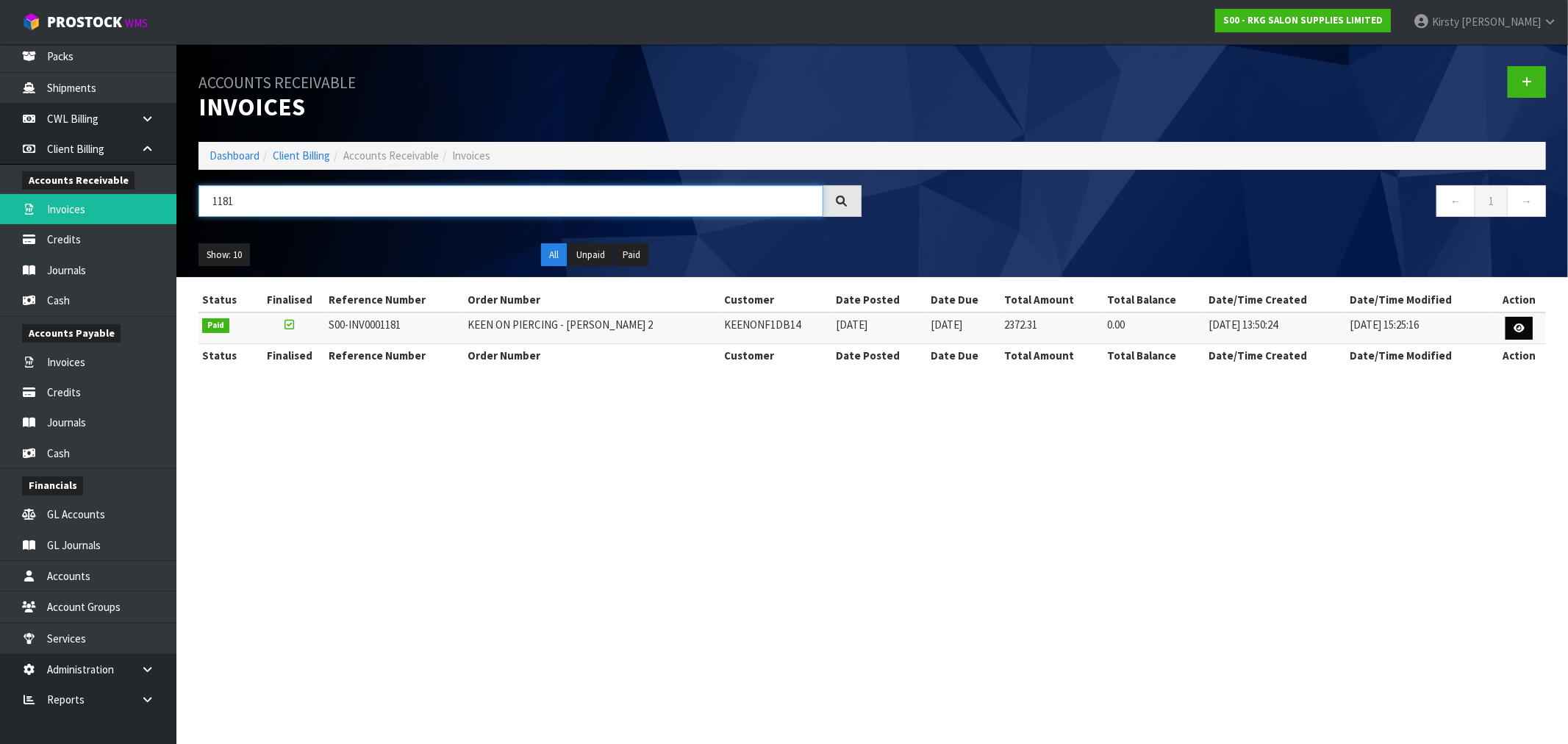
type input "1181"
click at [1517, 327] on icon at bounding box center [1519, 328] width 11 height 10
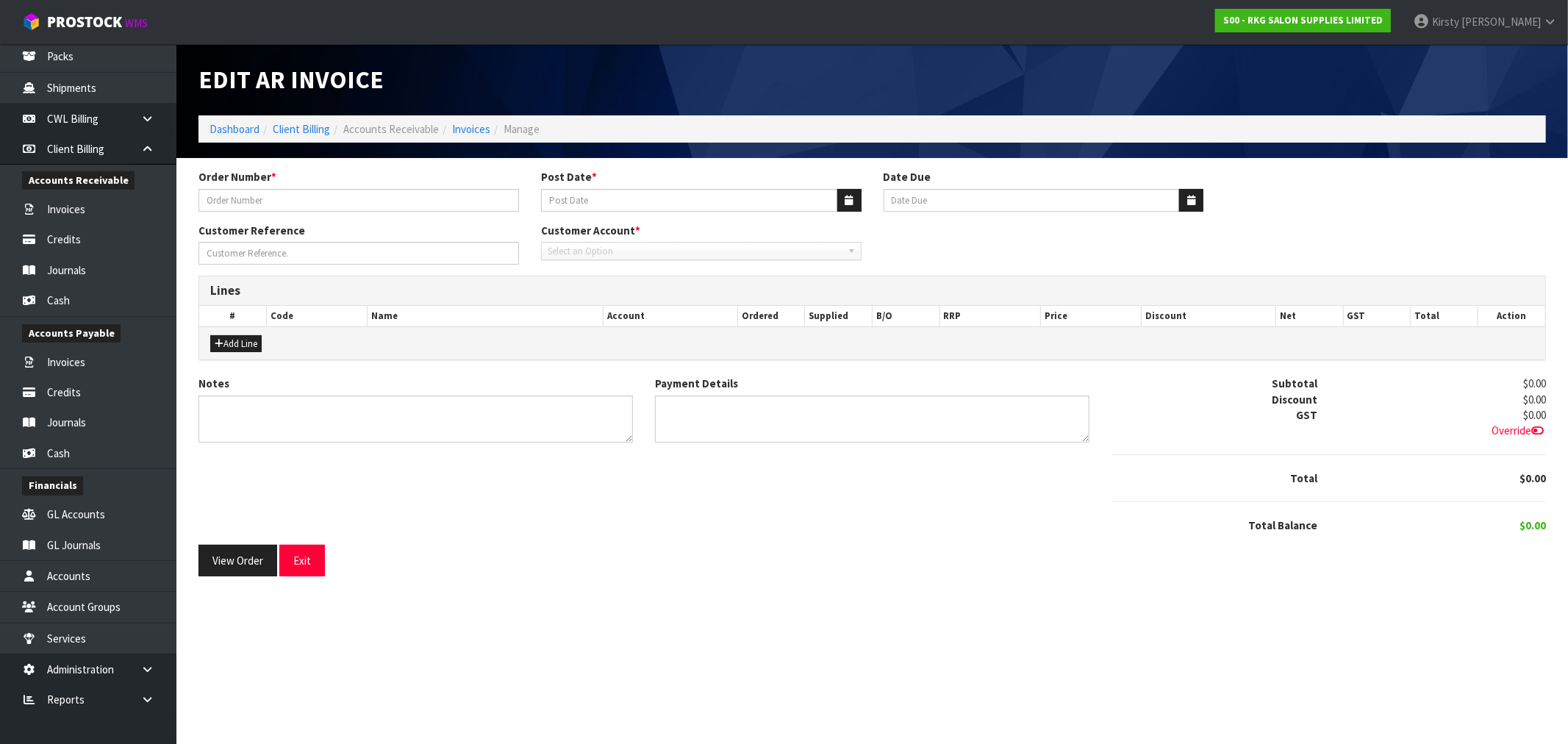
type input "KEEN ON PIERCING - [PERSON_NAME] 2"
type input "[DATE]"
type input "[PERSON_NAME]"
type textarea "THANK YOU FOR YOUR ORDER."
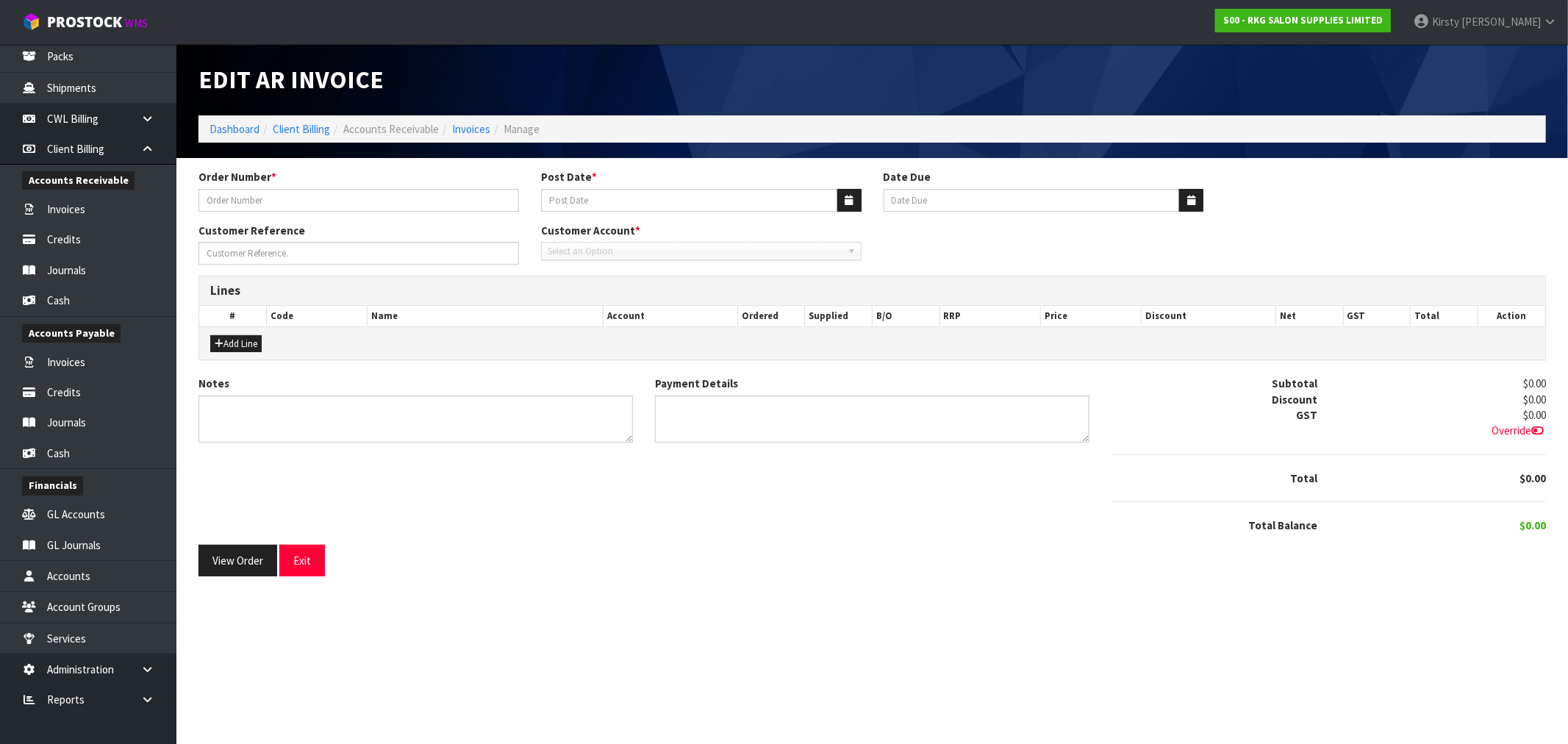
type textarea "DIRECT CREDIT [DATE]"
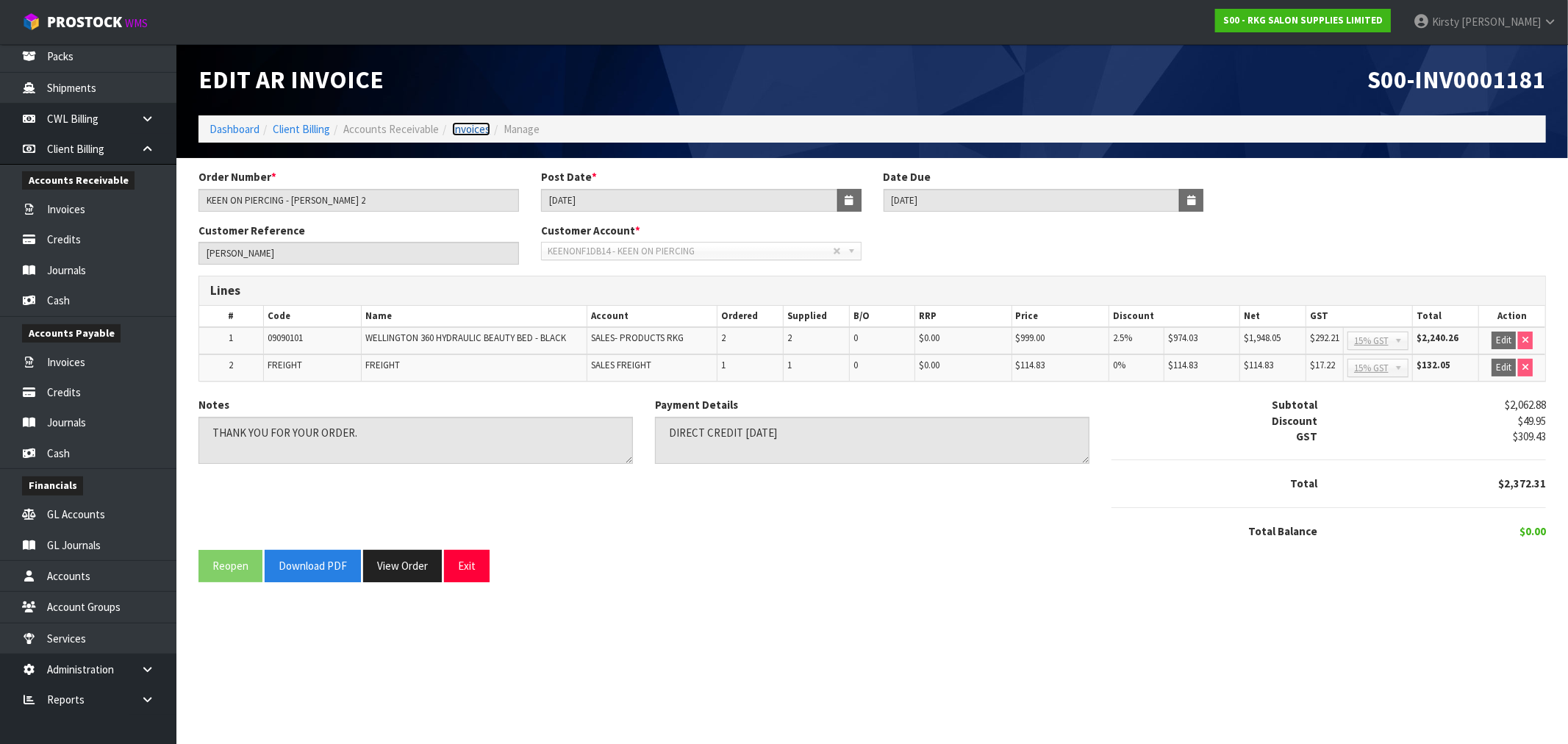
click at [469, 133] on link "Invoices" at bounding box center [471, 129] width 38 height 14
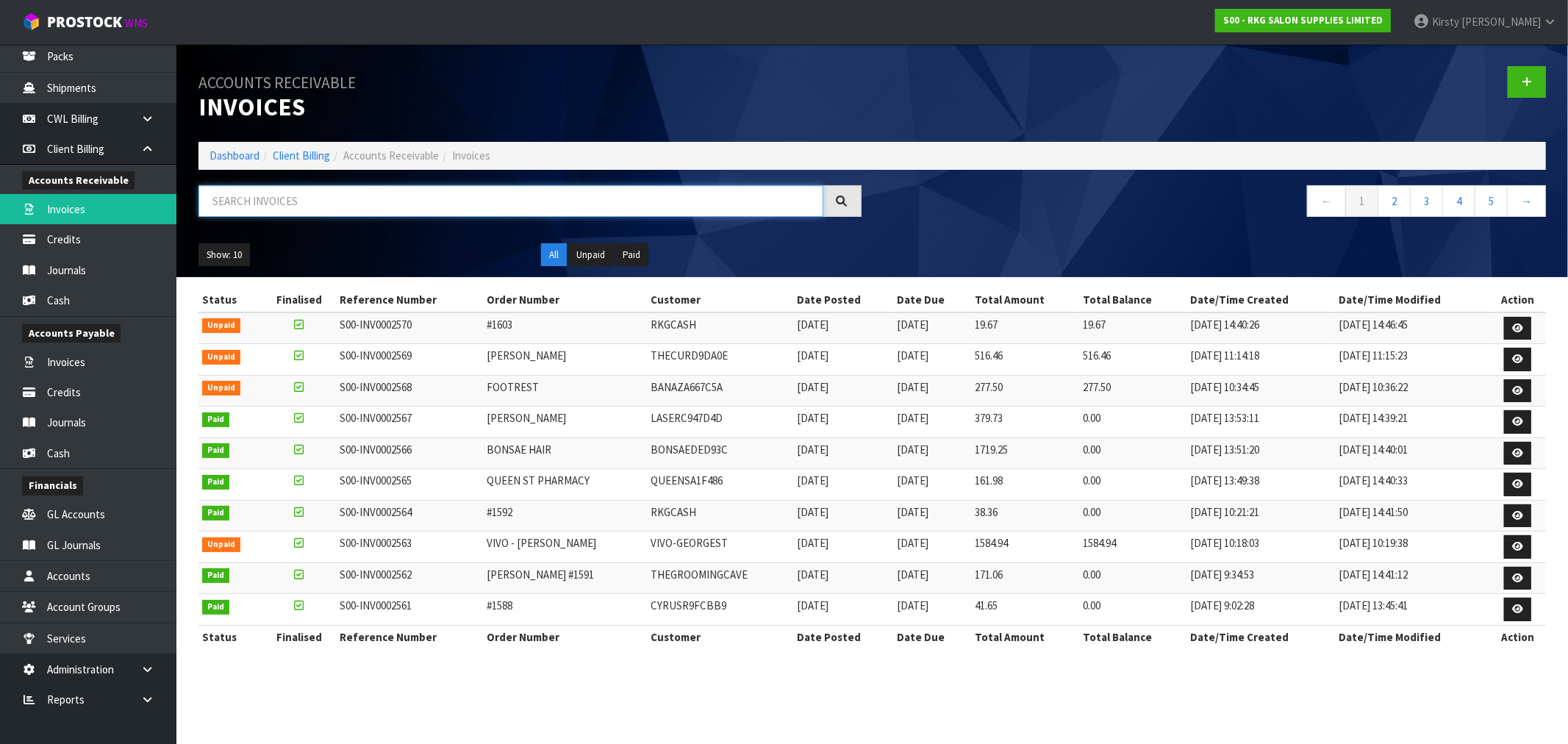
click at [325, 197] on input "text" at bounding box center [511, 201] width 625 height 32
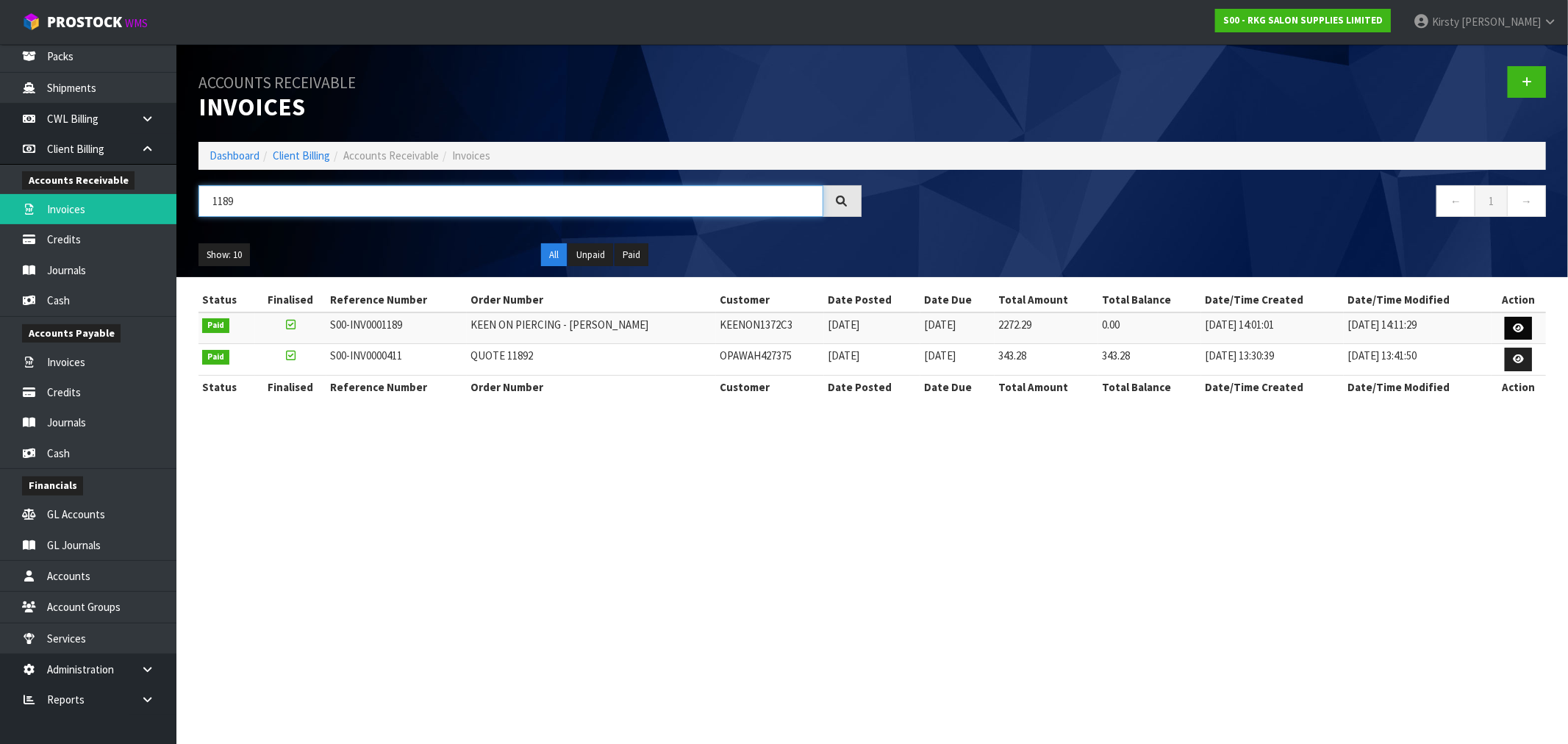
type input "1189"
click at [1522, 317] on link at bounding box center [1518, 329] width 27 height 24
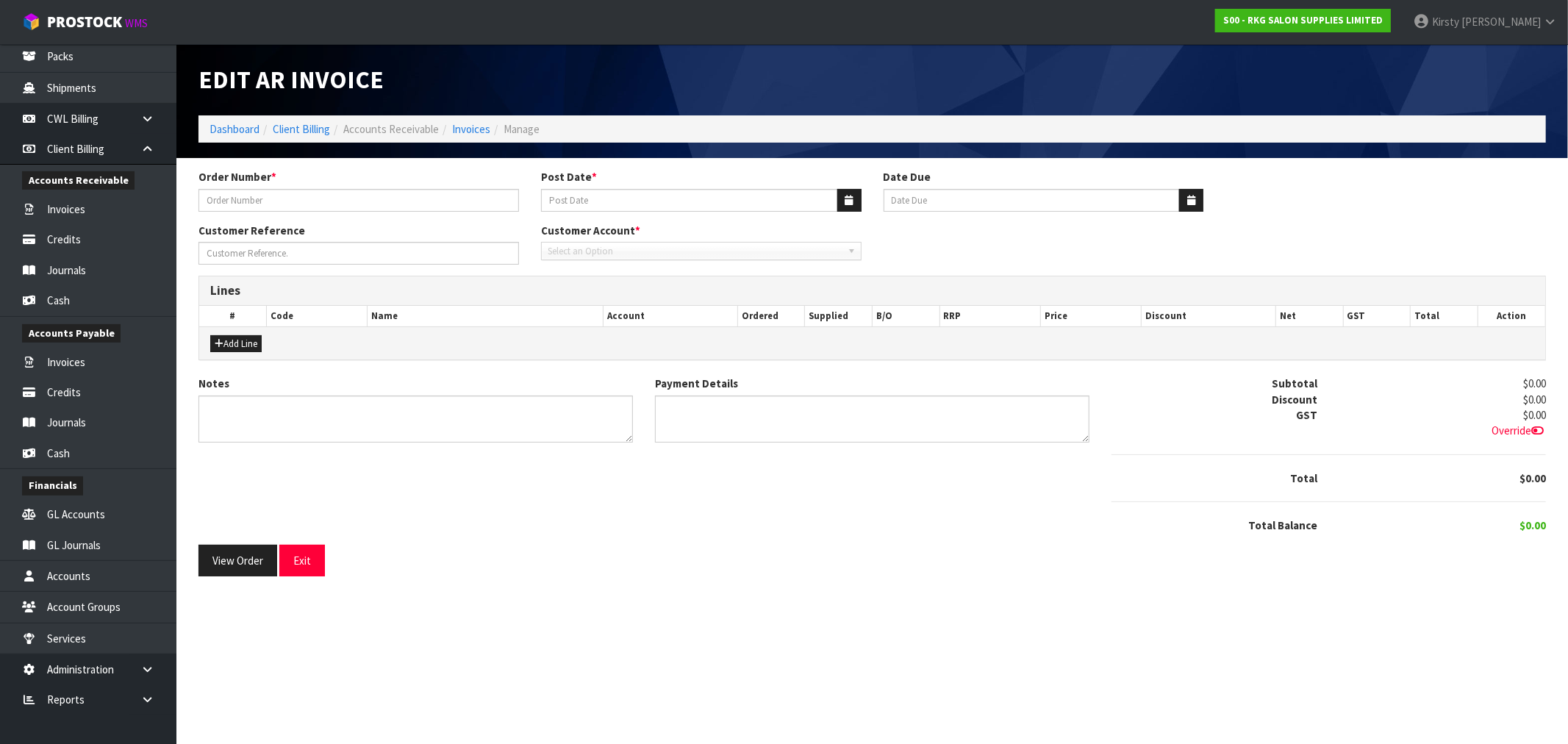
type input "KEEN ON PIERCING - [PERSON_NAME]"
type input "[DATE]"
type input "[PERSON_NAME]"
type textarea "THANK YOU FOR YOUR ORDER."
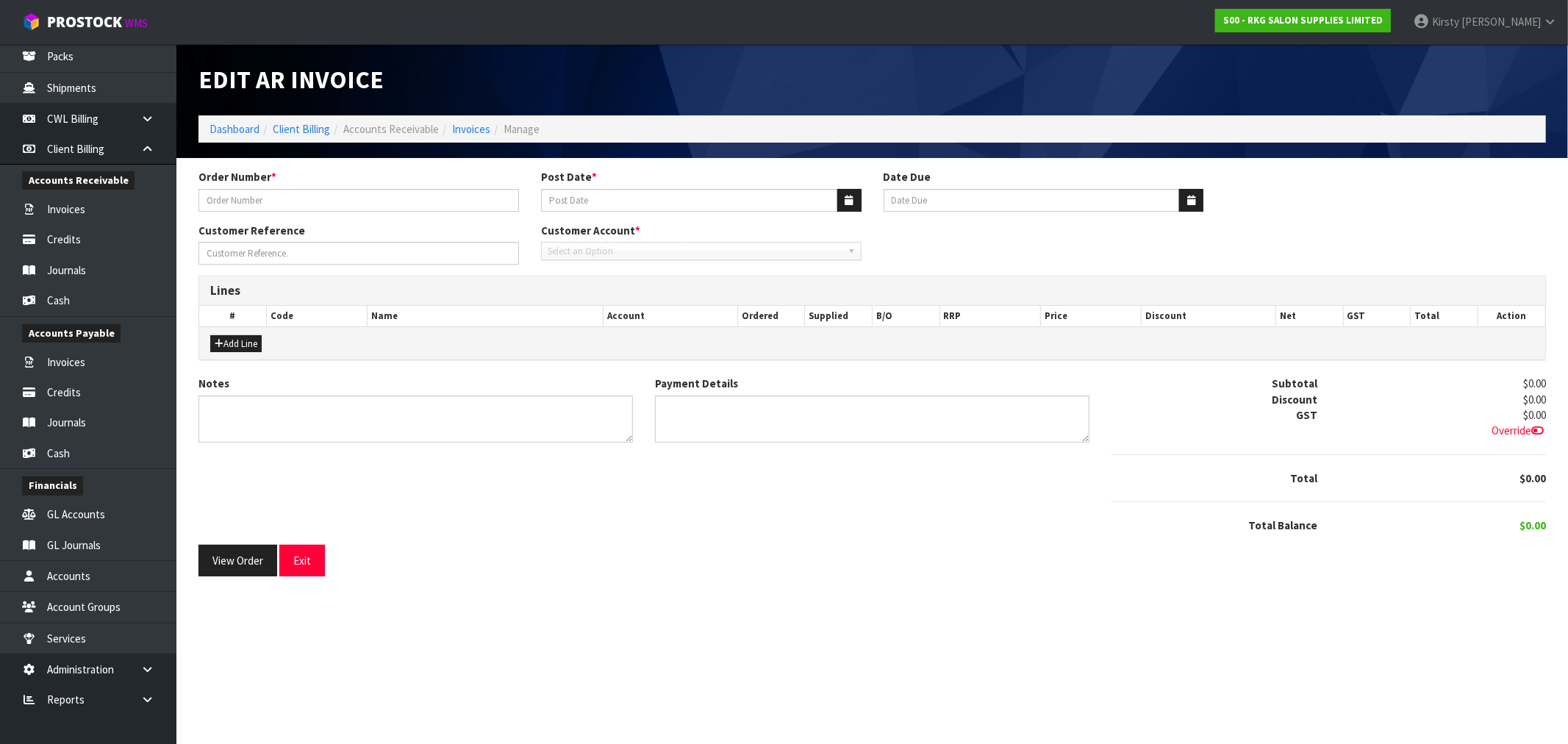
type textarea "DIRECT CREDIT [DATE]"
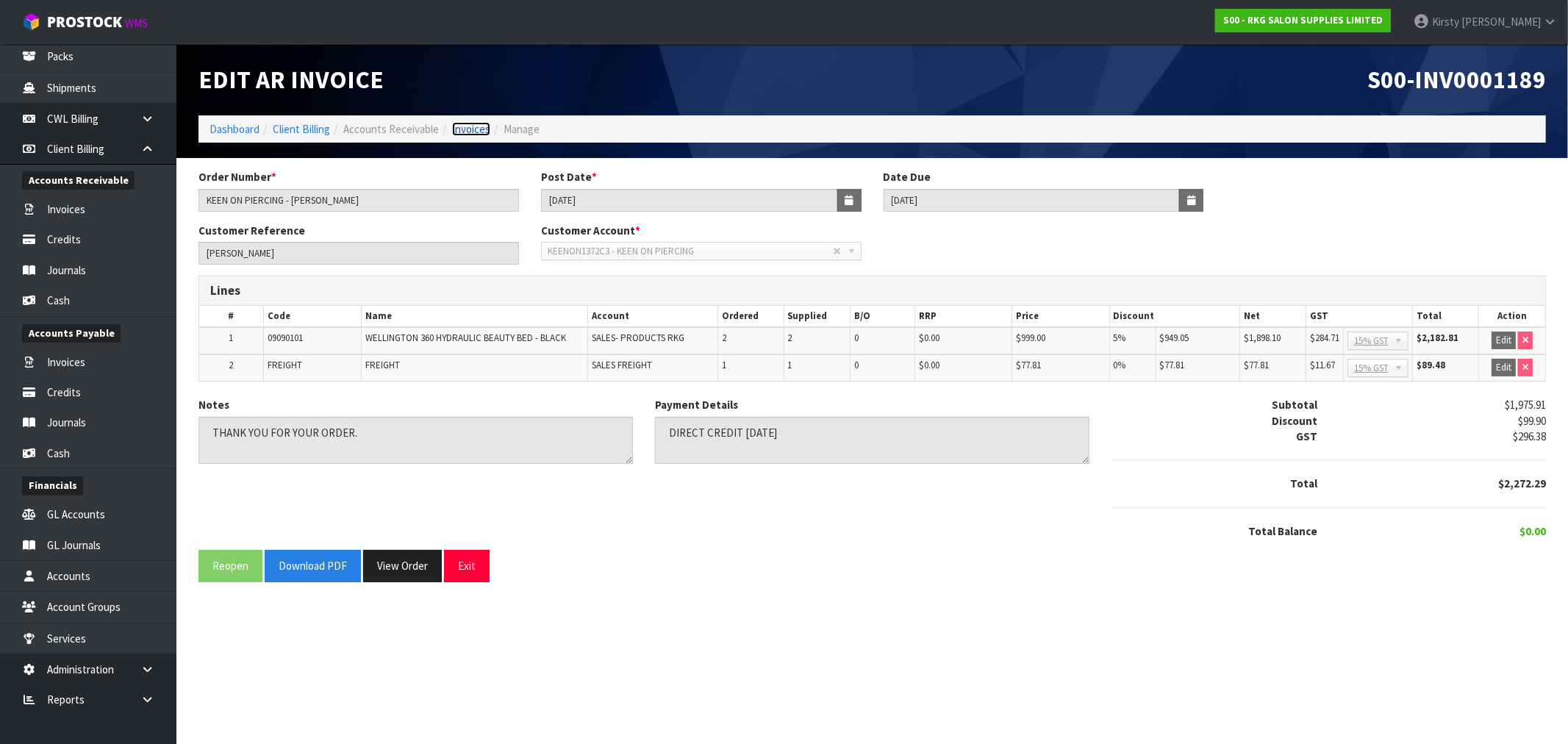
click at [481, 127] on link "Invoices" at bounding box center [471, 129] width 38 height 14
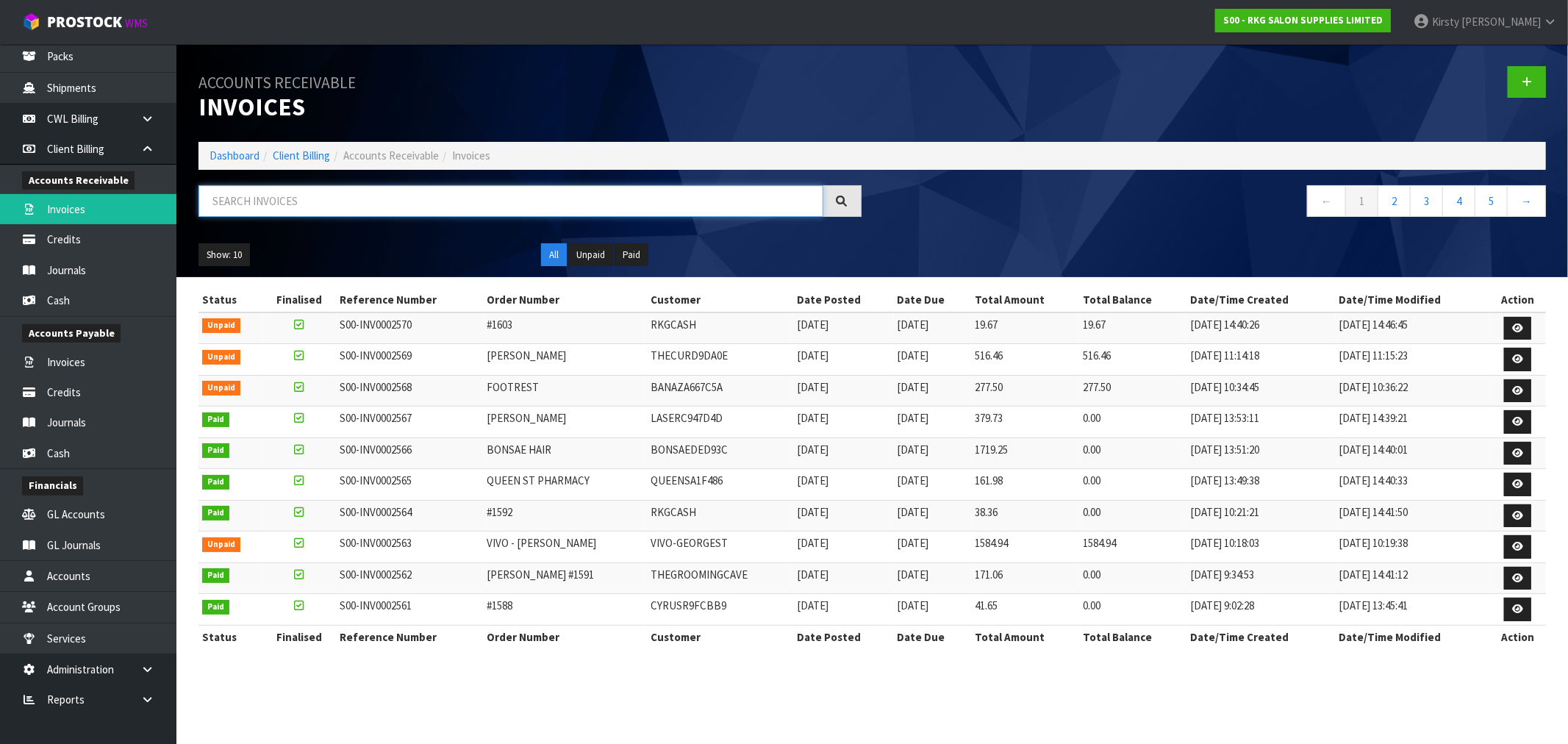
click at [398, 200] on input "text" at bounding box center [511, 201] width 625 height 32
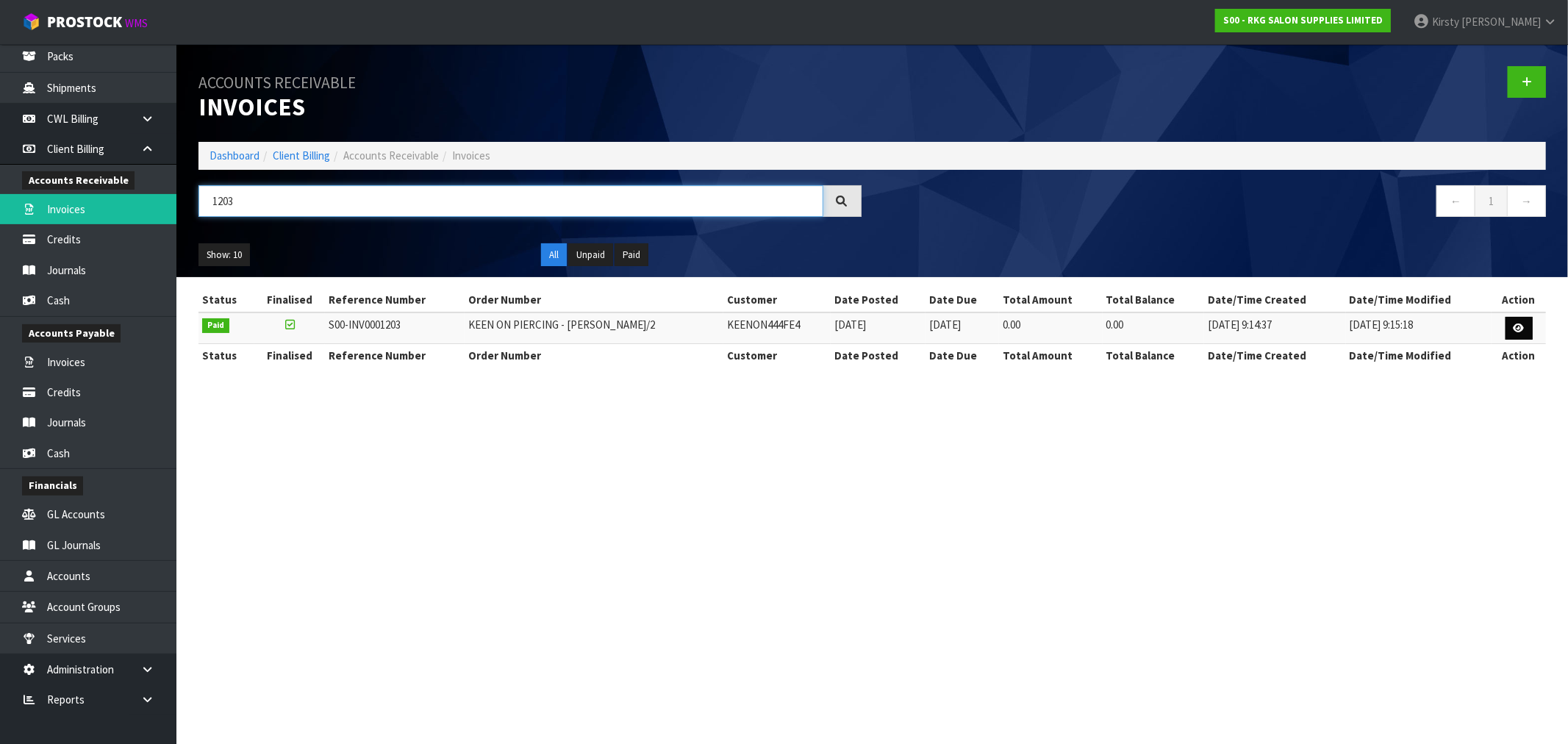
type input "1203"
click at [1522, 329] on icon at bounding box center [1519, 328] width 11 height 10
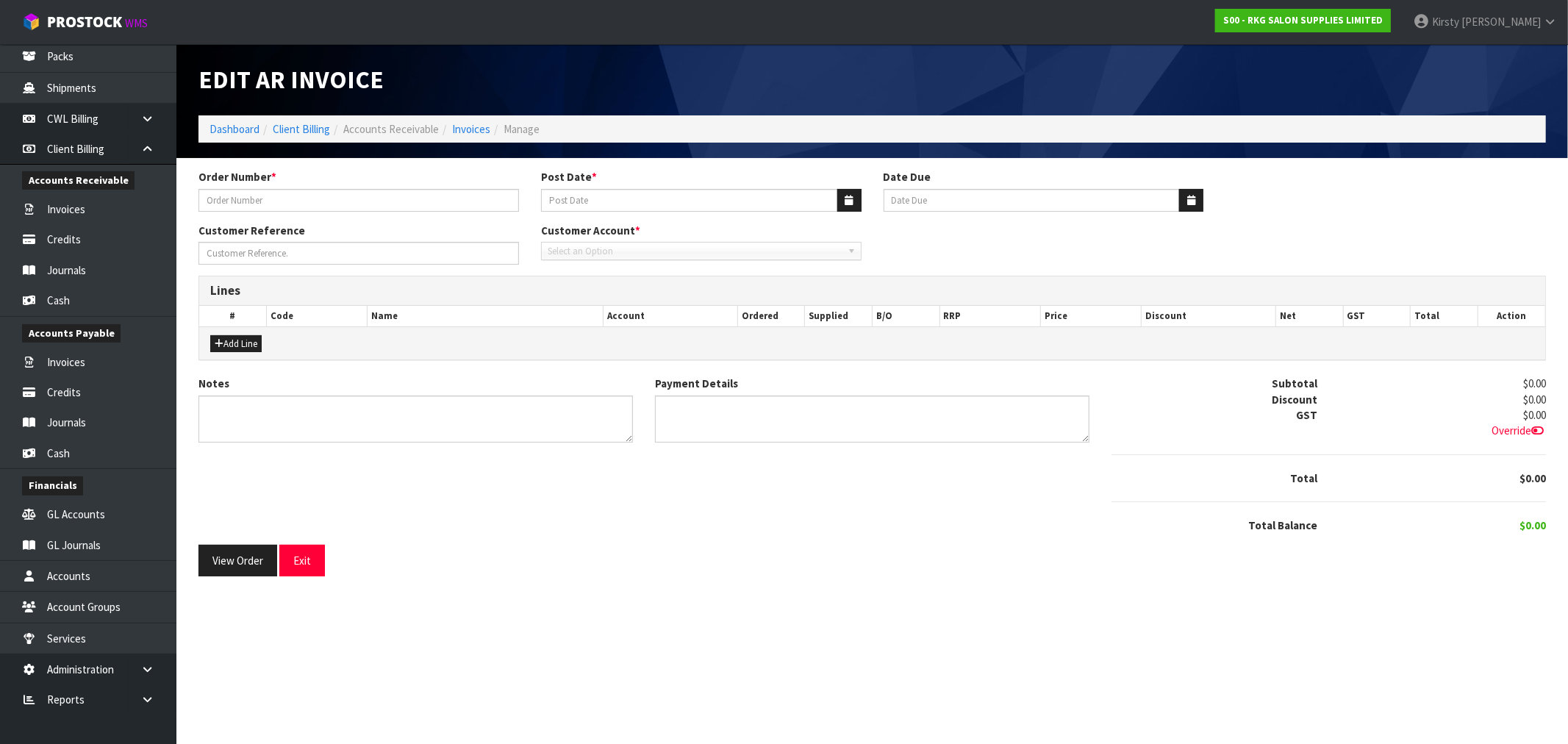
type input "KEEN ON PIERCING - [PERSON_NAME]/2"
type input "[DATE]"
type input "[PERSON_NAME]."
type textarea "NO CHARGE - SWAP BED FOR DIFFERENT STYLE/SAME PRICE."
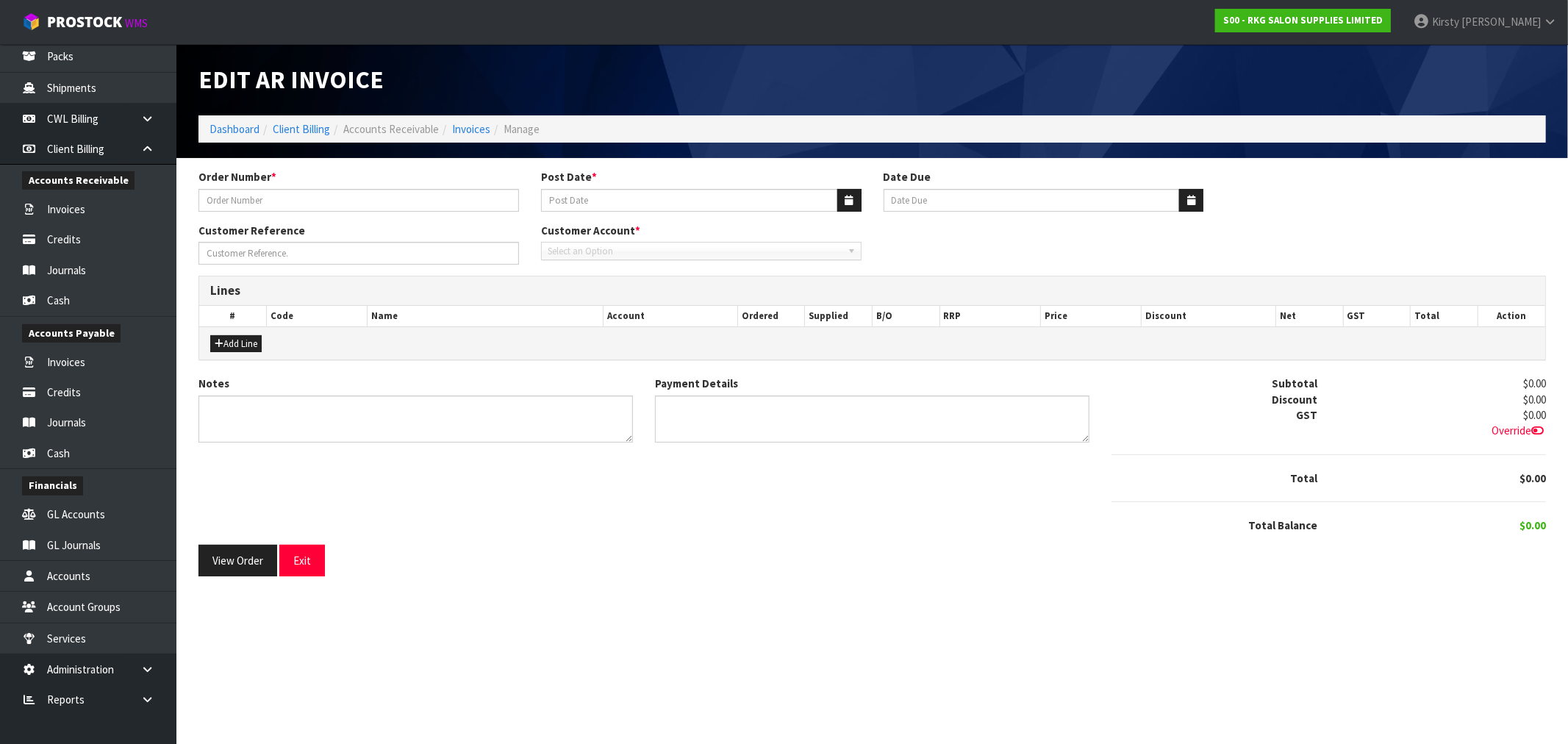
type textarea "N/A"
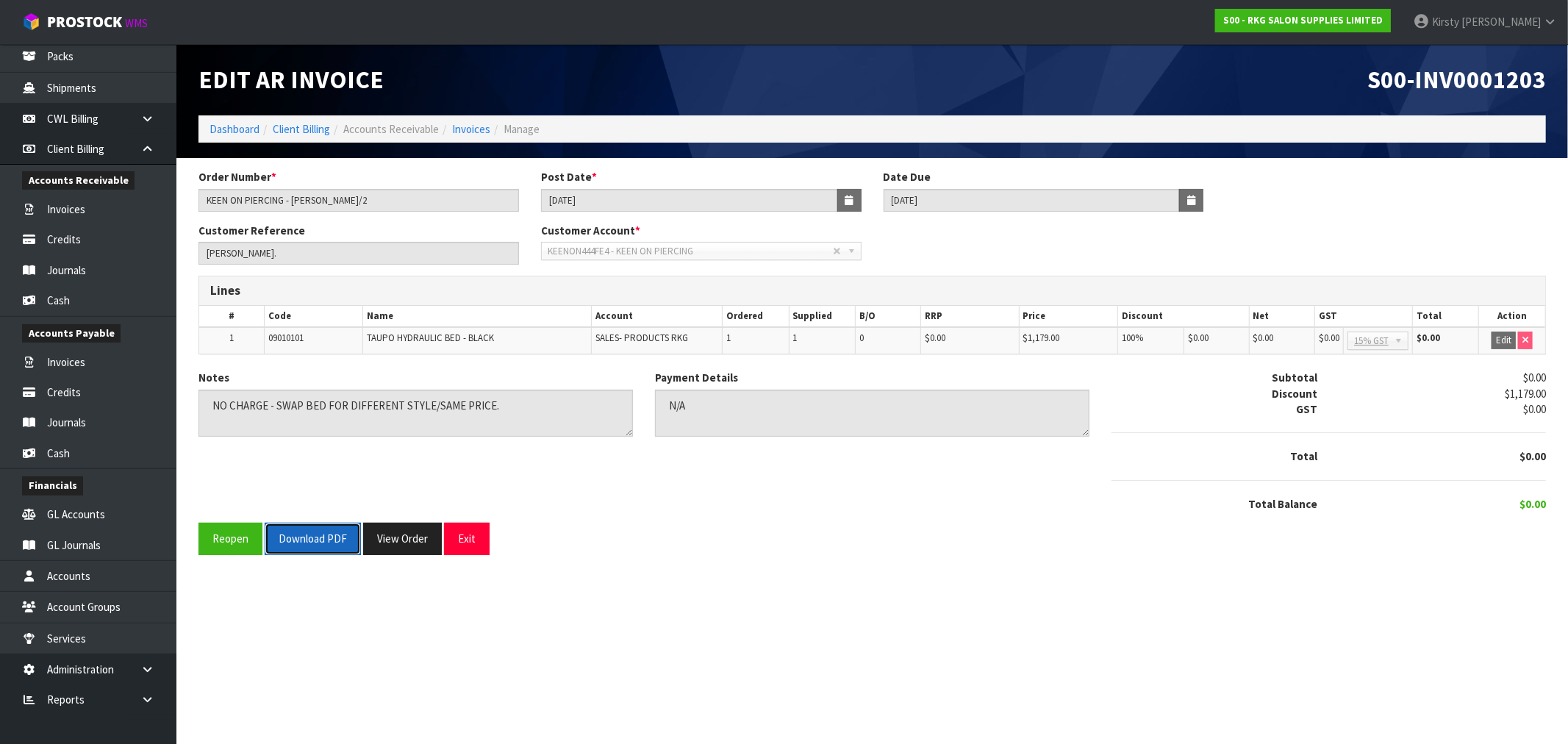
click at [311, 545] on button "Download PDF" at bounding box center [312, 539] width 96 height 32
click at [460, 534] on button "Exit" at bounding box center [467, 539] width 46 height 32
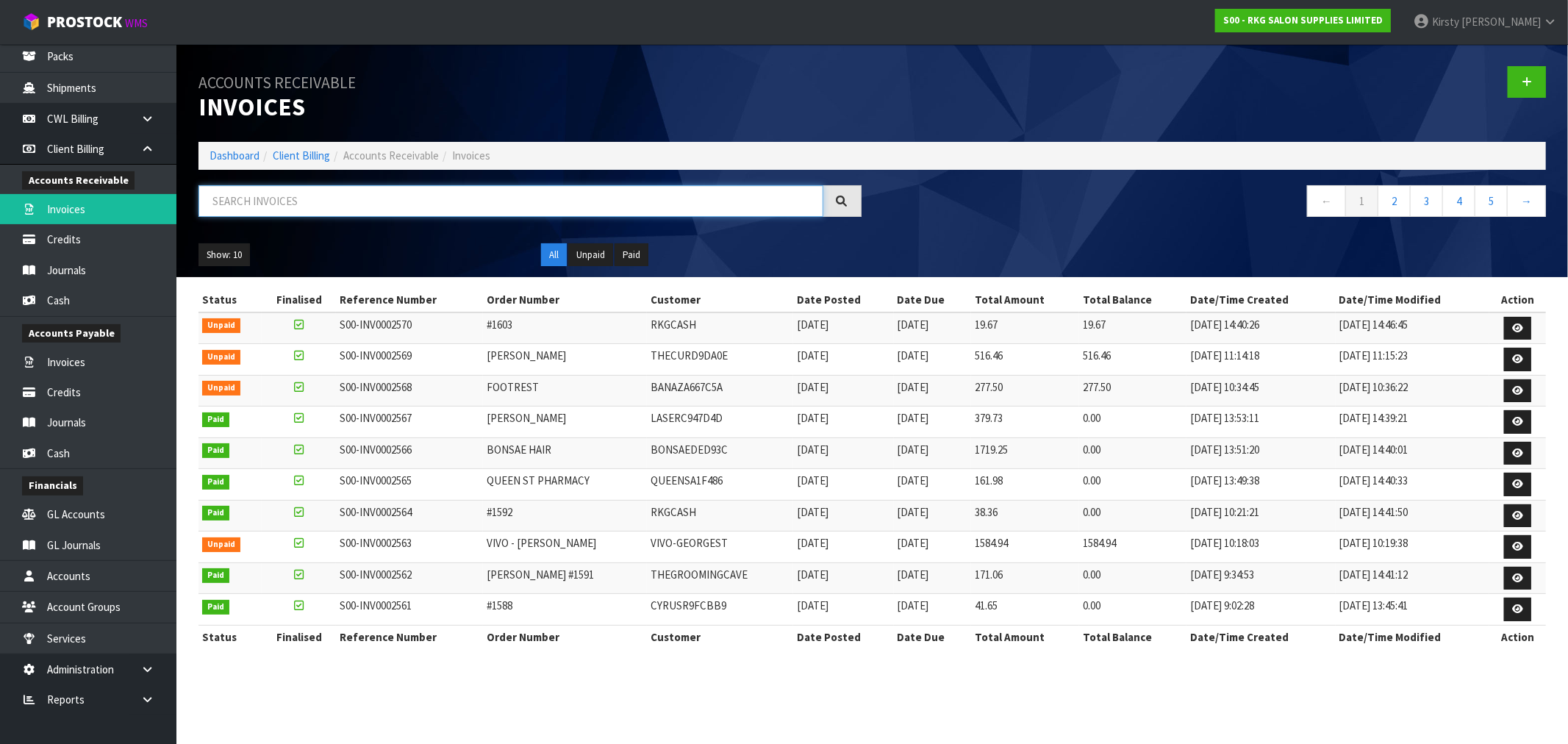
click at [309, 194] on input "text" at bounding box center [511, 201] width 625 height 32
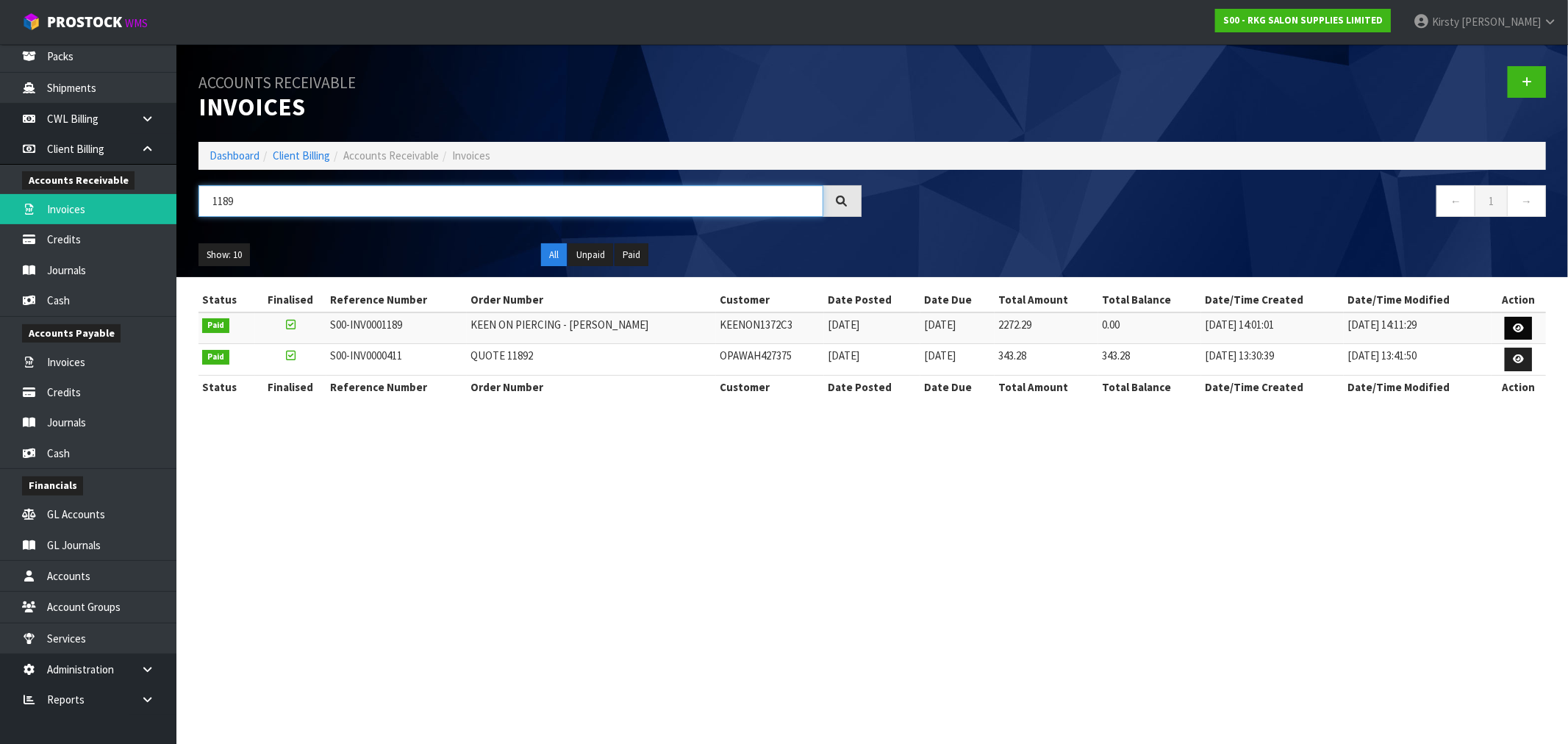
type input "1189"
click at [1522, 333] on link at bounding box center [1518, 329] width 27 height 24
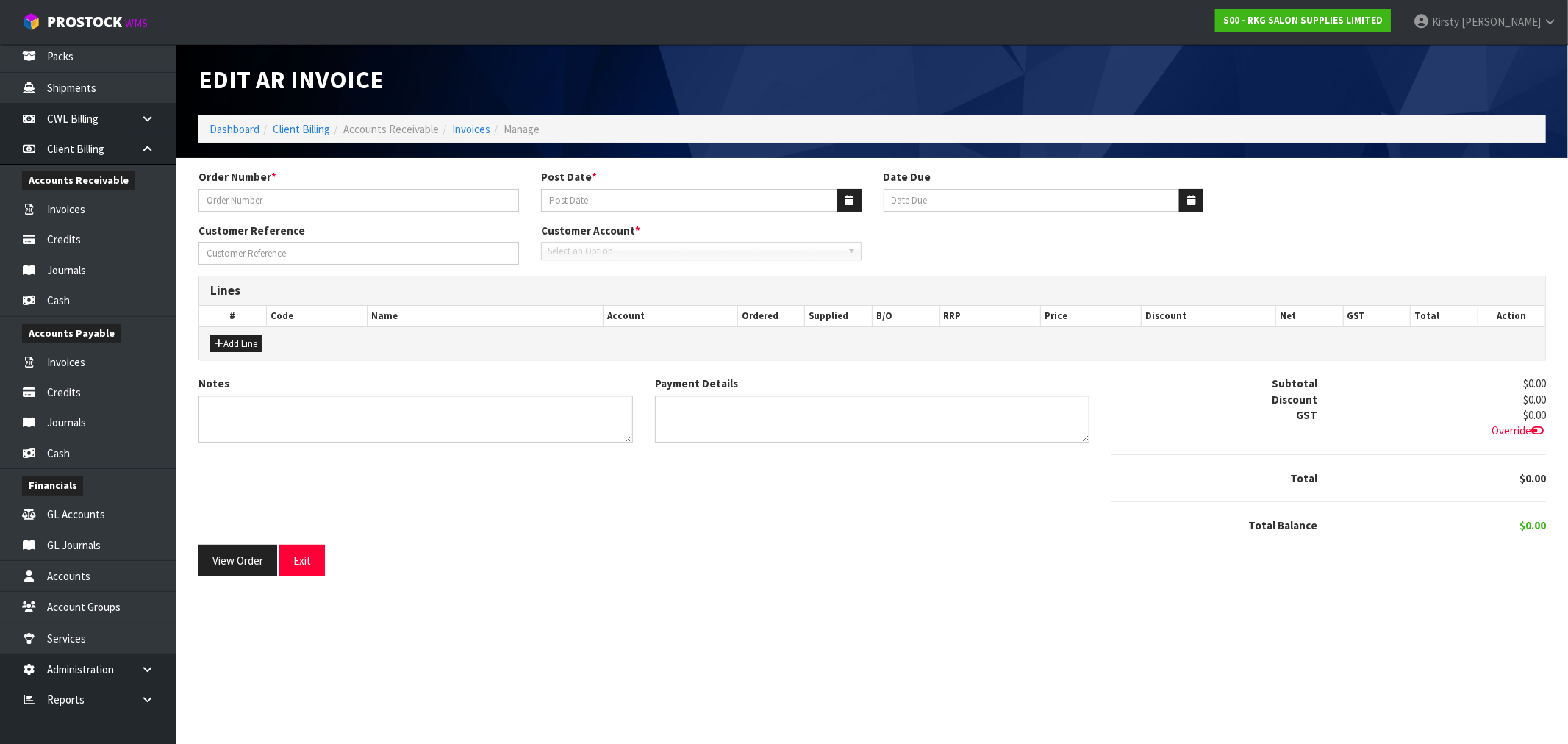
type input "KEEN ON PIERCING - [PERSON_NAME]"
type input "[DATE]"
type input "[PERSON_NAME]"
type textarea "THANK YOU FOR YOUR ORDER."
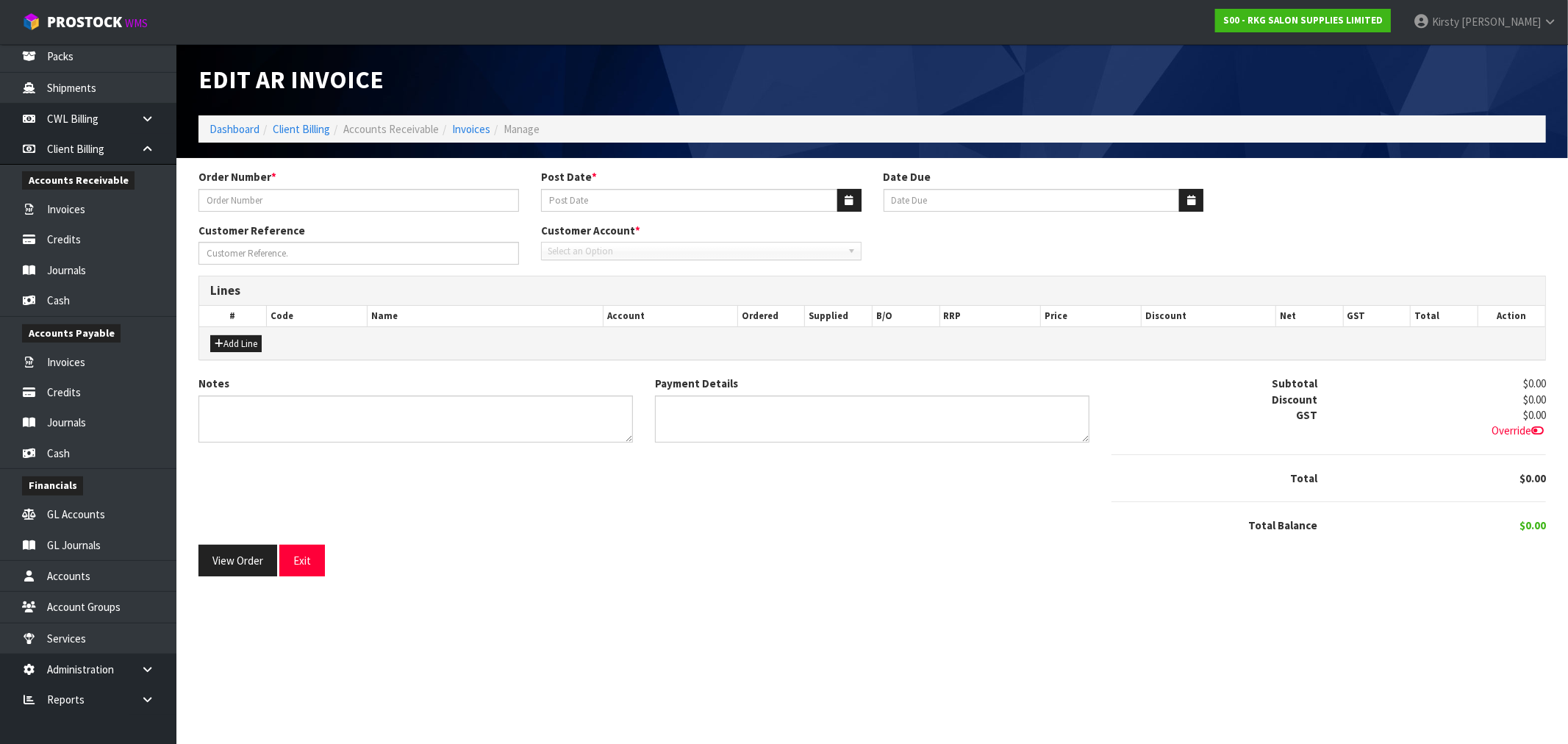
type textarea "DIRECT CREDIT [DATE]"
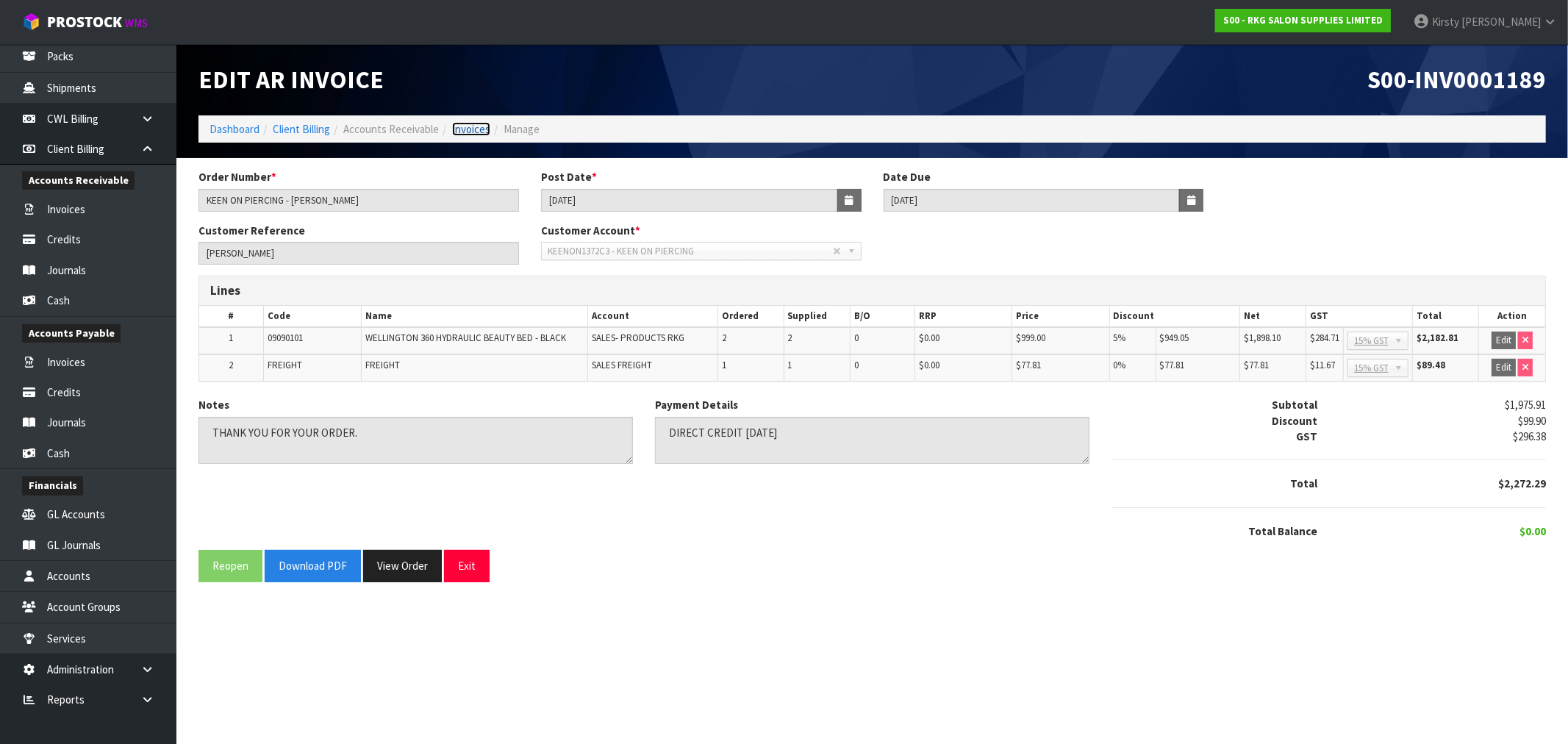
click at [460, 125] on link "Invoices" at bounding box center [471, 129] width 38 height 14
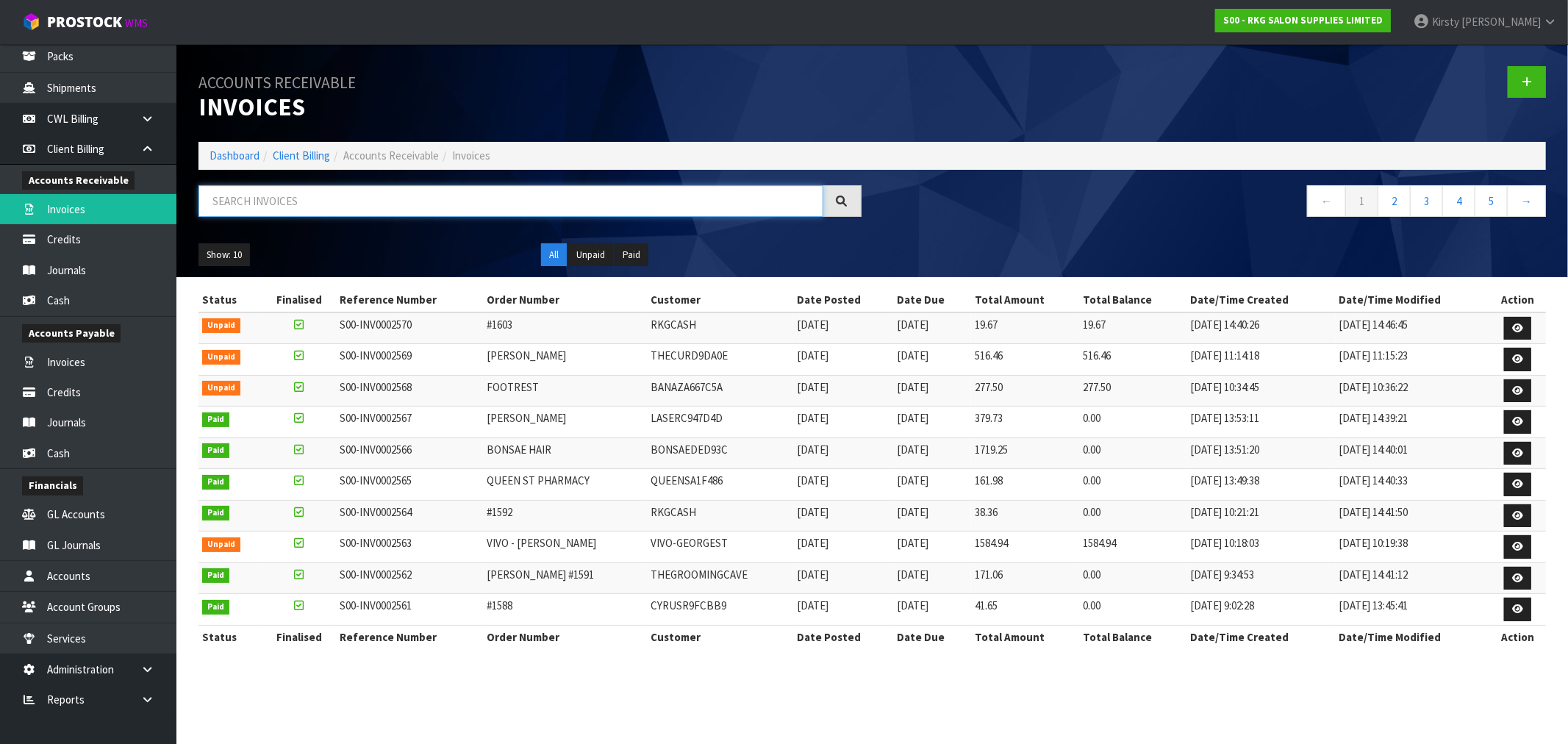
click at [289, 204] on input "text" at bounding box center [511, 201] width 625 height 32
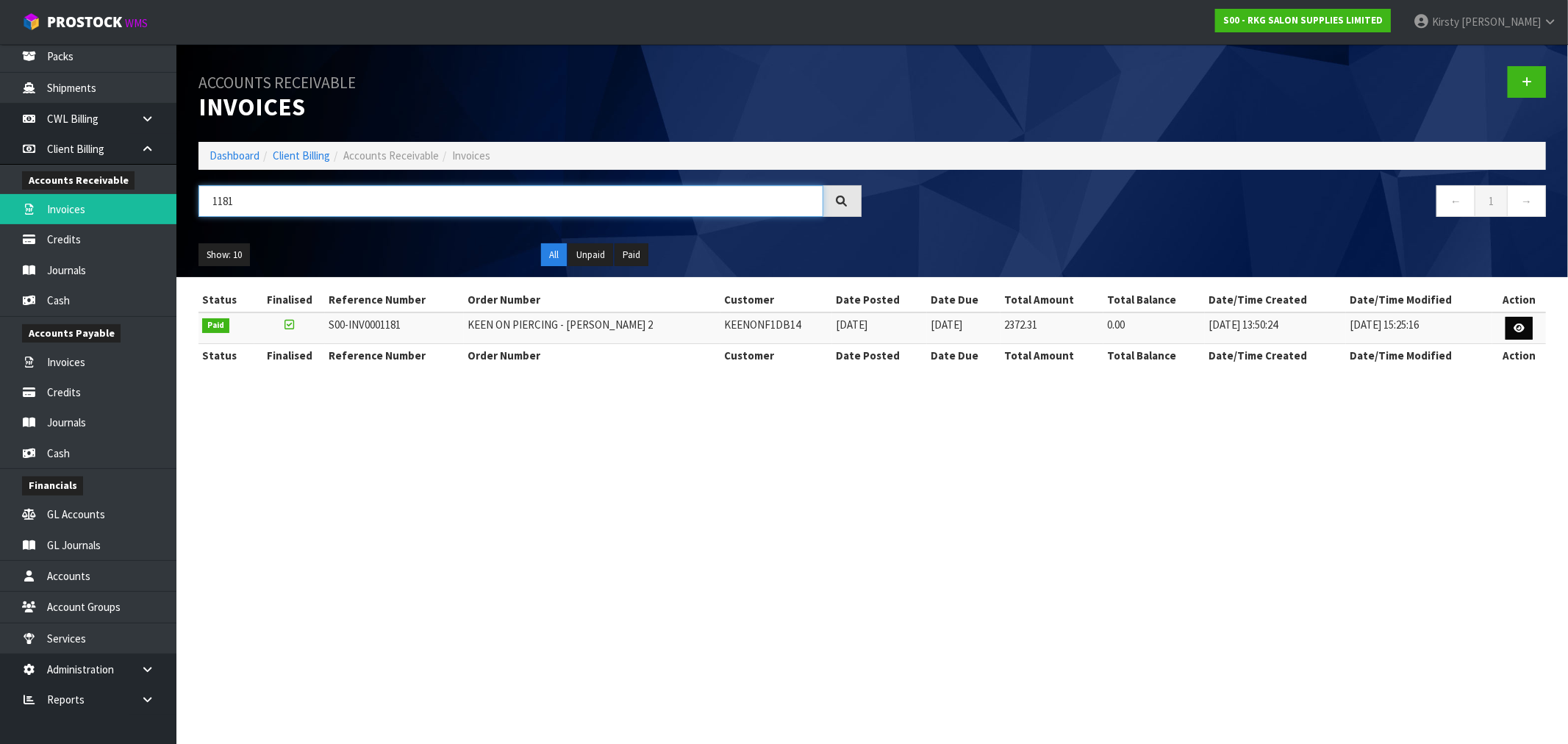
type input "1181"
click at [1520, 322] on link at bounding box center [1518, 329] width 27 height 24
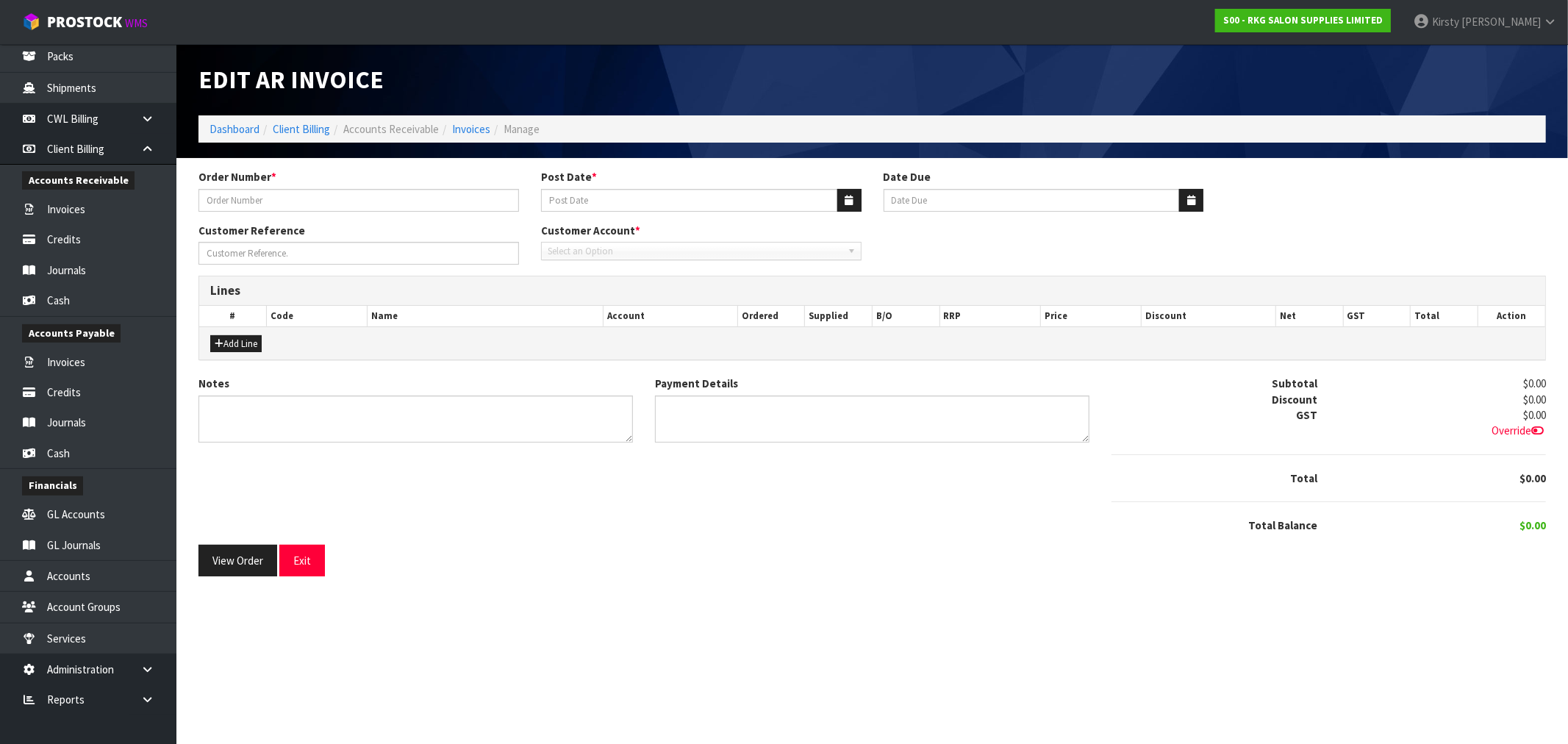
type input "KEEN ON PIERCING - [PERSON_NAME] 2"
type input "[DATE]"
type input "[PERSON_NAME]"
type textarea "THANK YOU FOR YOUR ORDER."
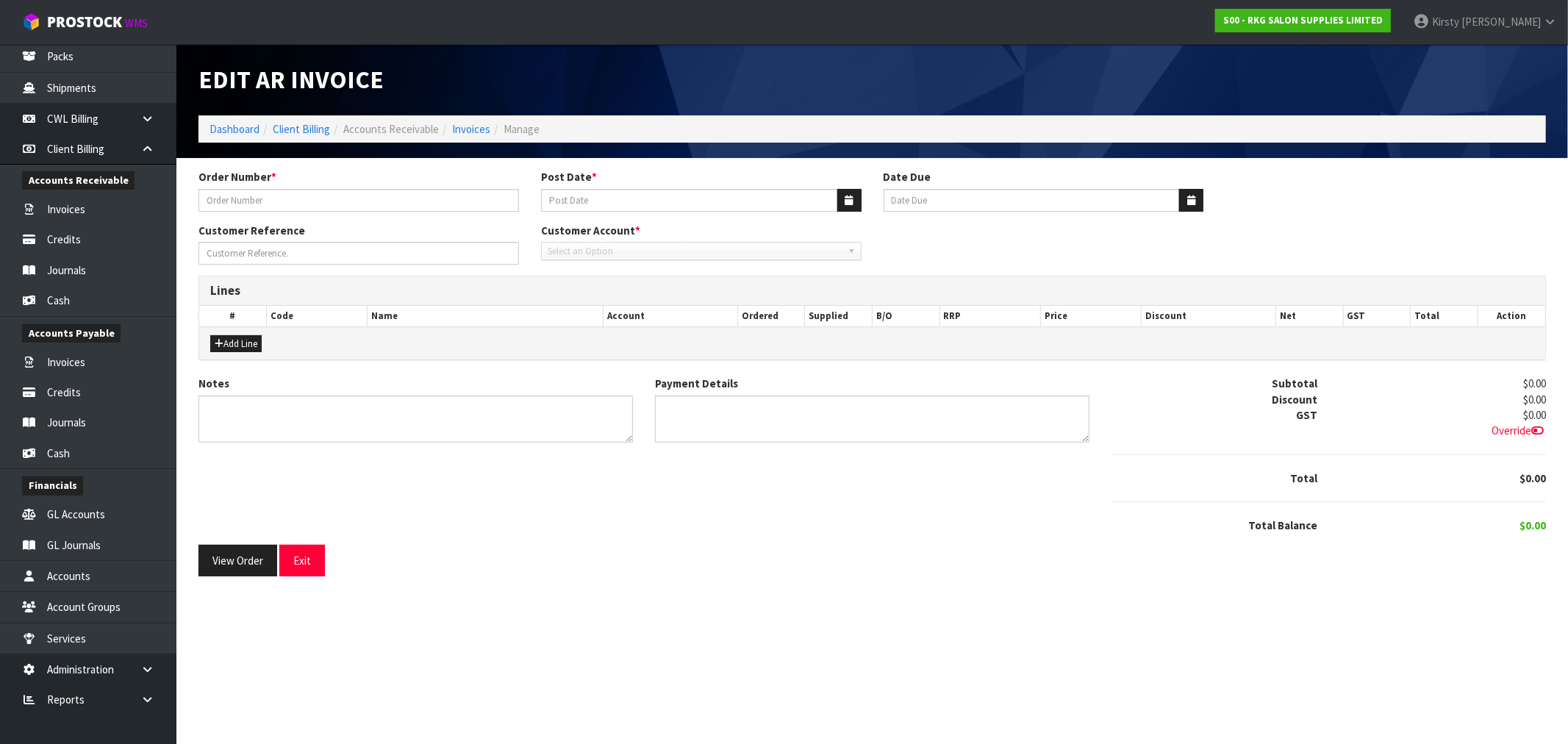
type textarea "DIRECT CREDIT [DATE]"
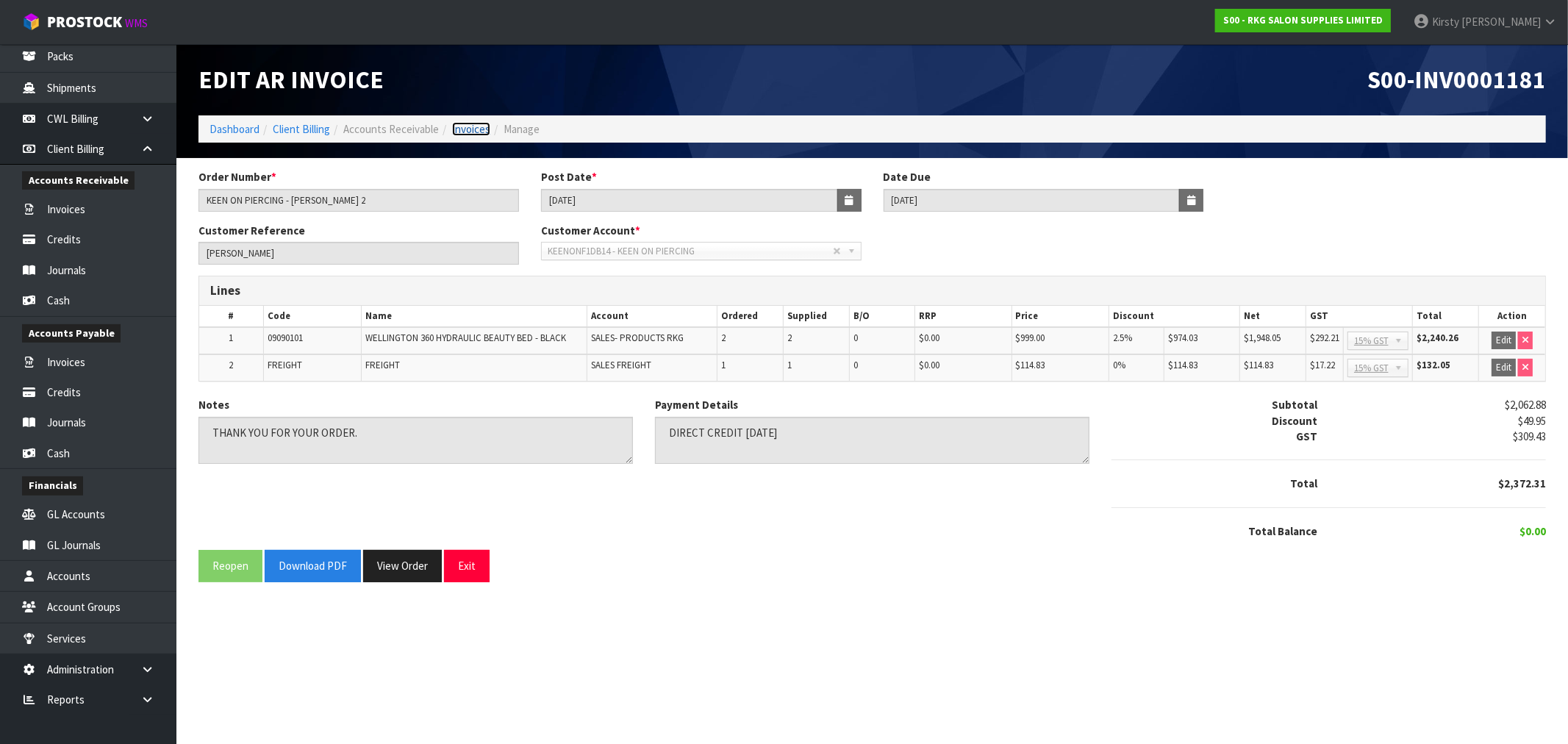
click at [464, 129] on link "Invoices" at bounding box center [471, 129] width 38 height 14
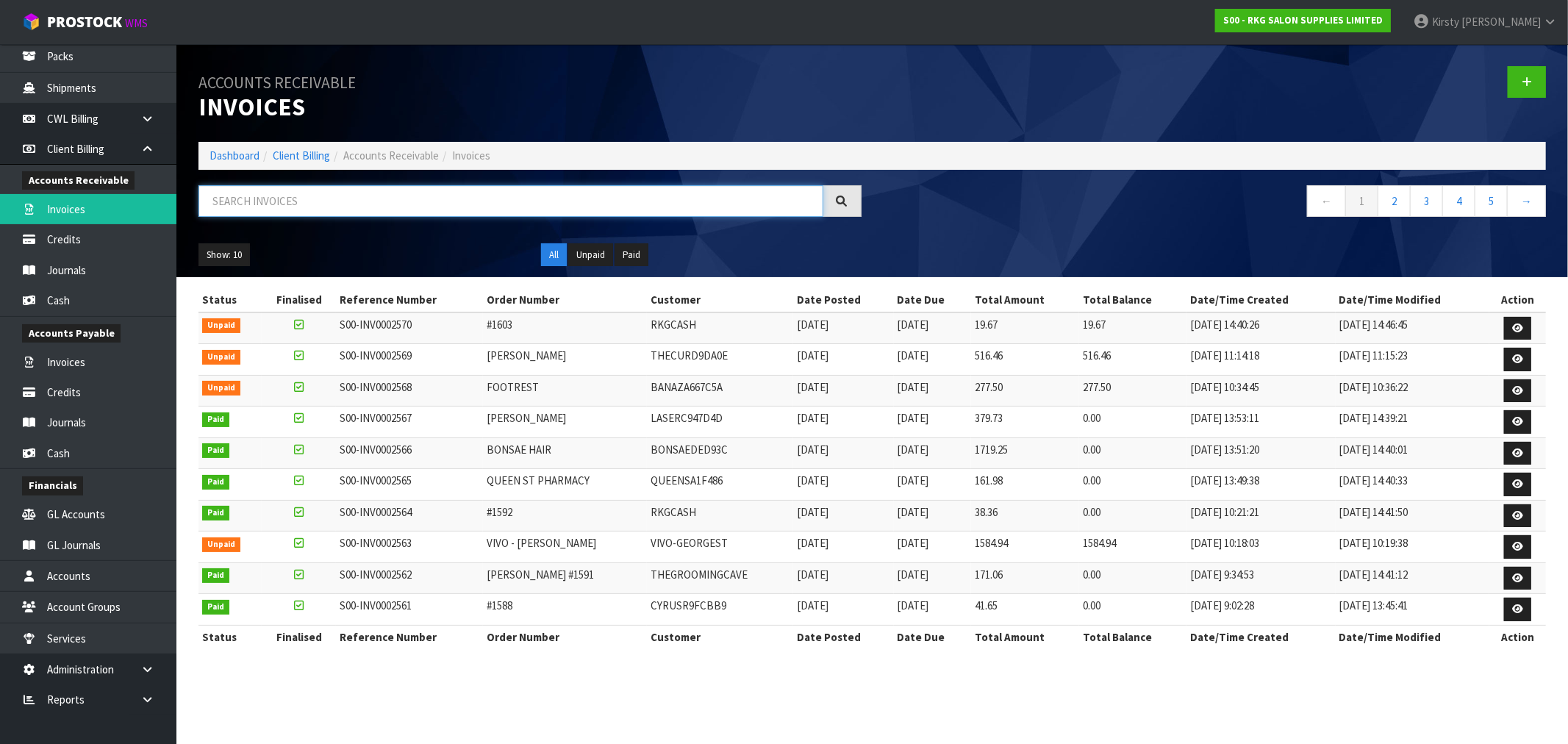
click at [315, 210] on input "text" at bounding box center [511, 201] width 625 height 32
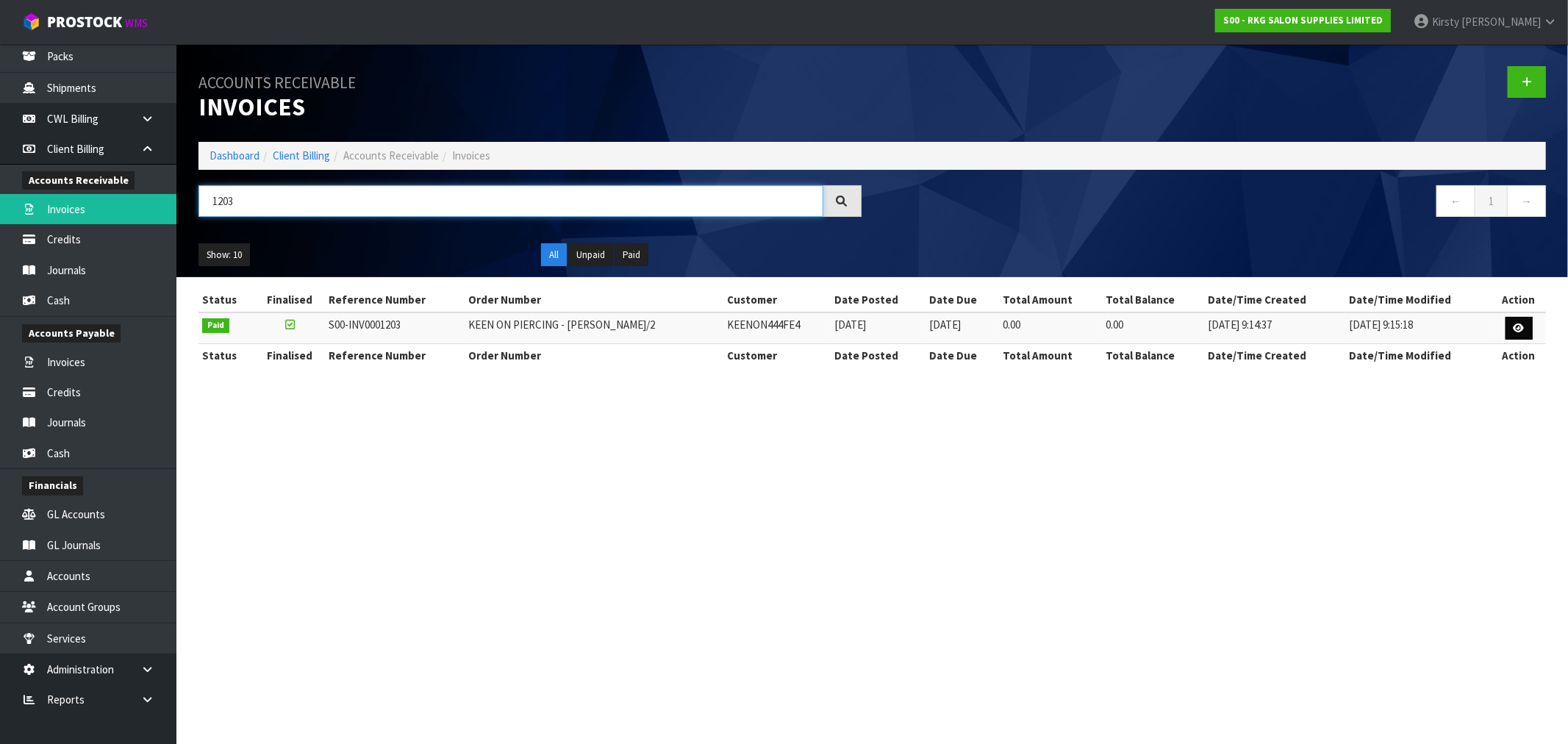
type input "1203"
click at [1510, 334] on link at bounding box center [1518, 329] width 27 height 24
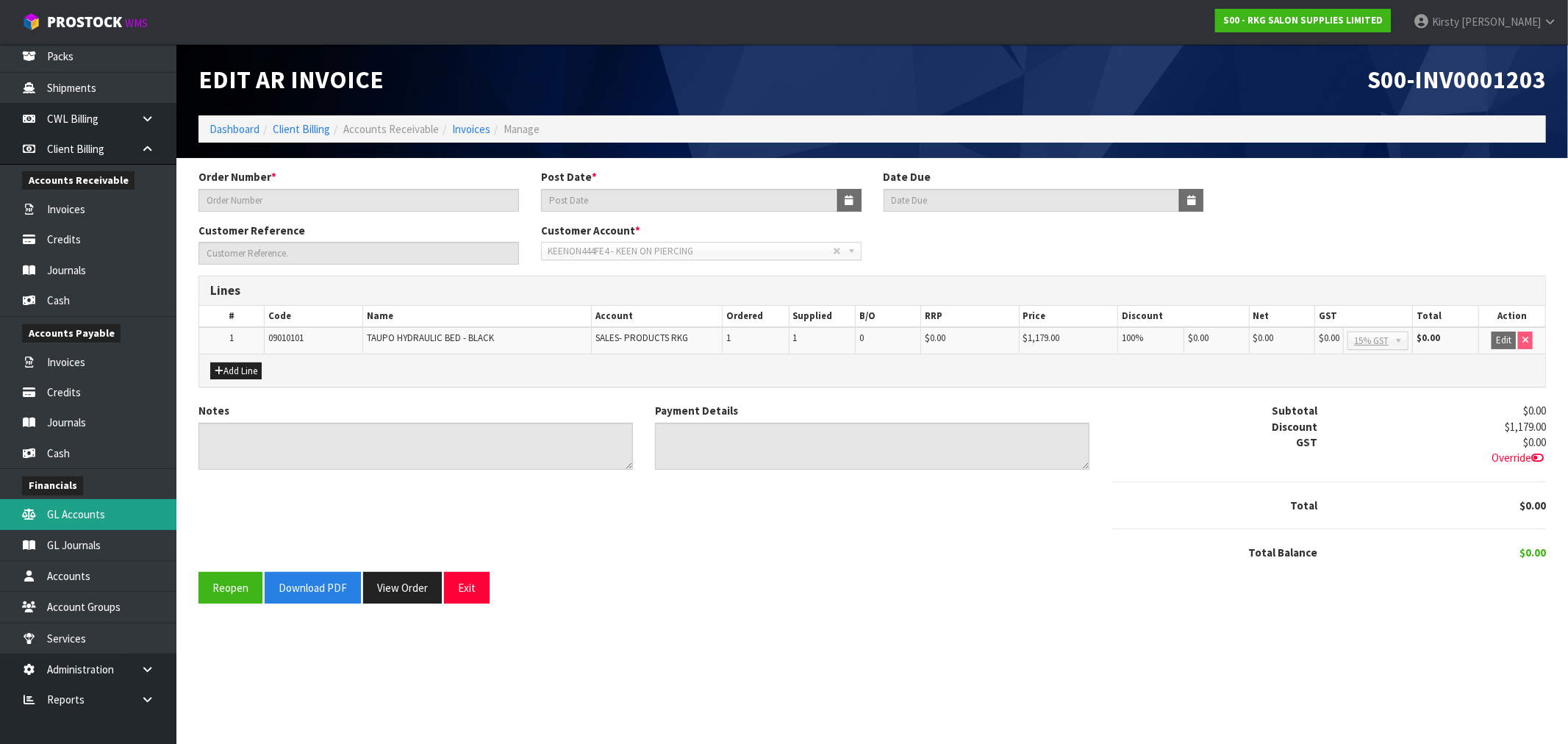
type input "KEEN ON PIERCING - [PERSON_NAME]/2"
type input "[DATE]"
type input "[PERSON_NAME]."
type textarea "NO CHARGE - SWAP BED FOR DIFFERENT STYLE/SAME PRICE."
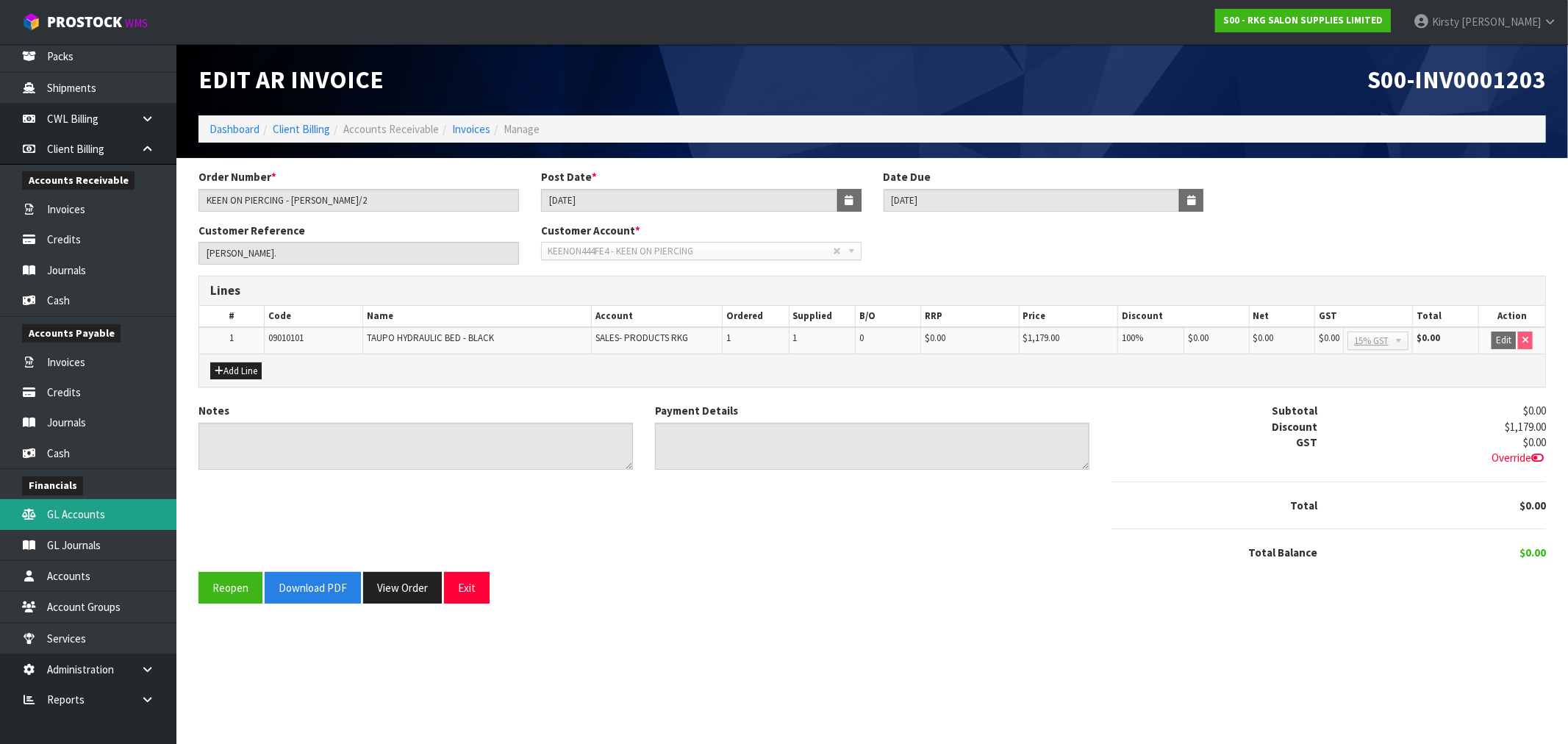
type textarea "N/A"
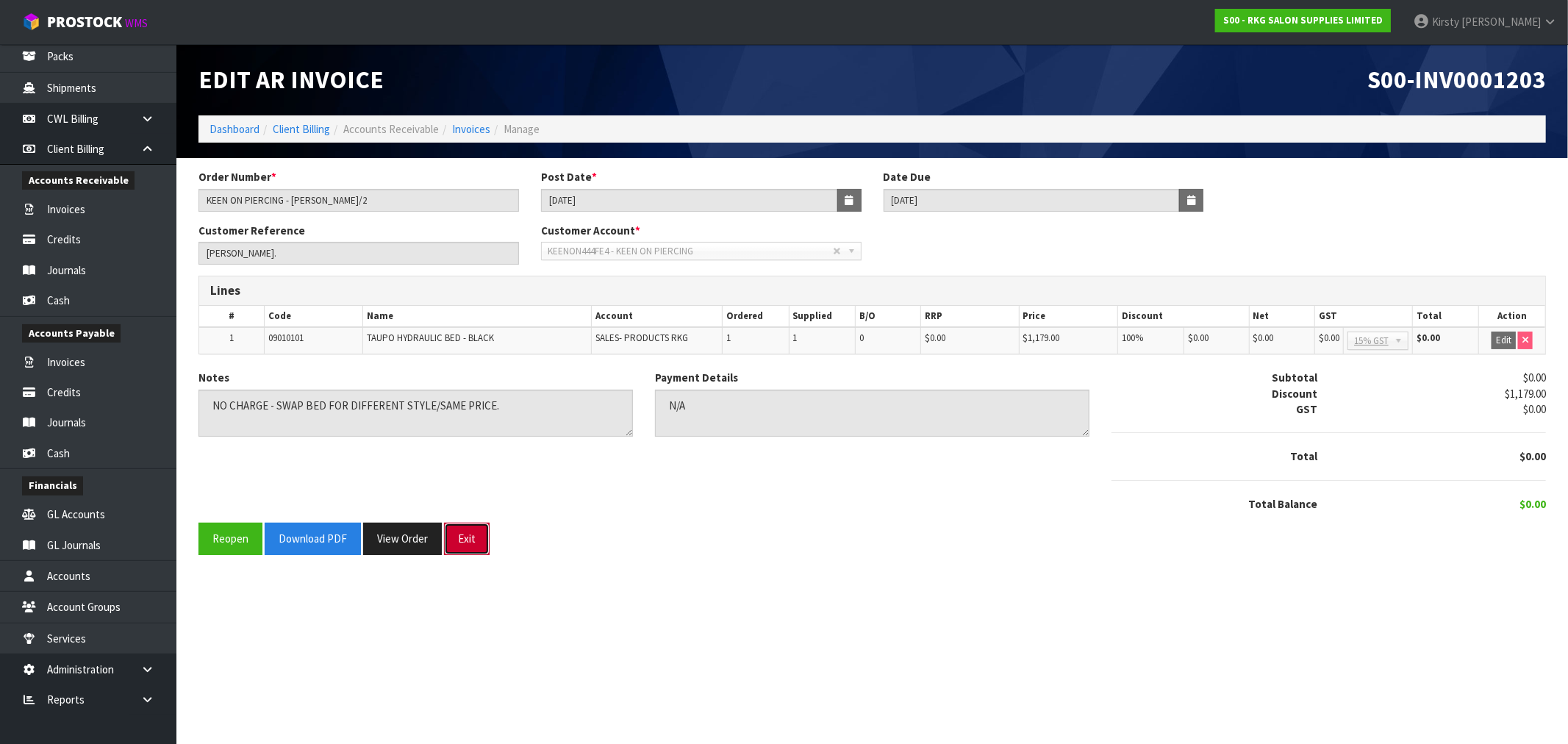
click at [470, 541] on button "Exit" at bounding box center [467, 539] width 46 height 32
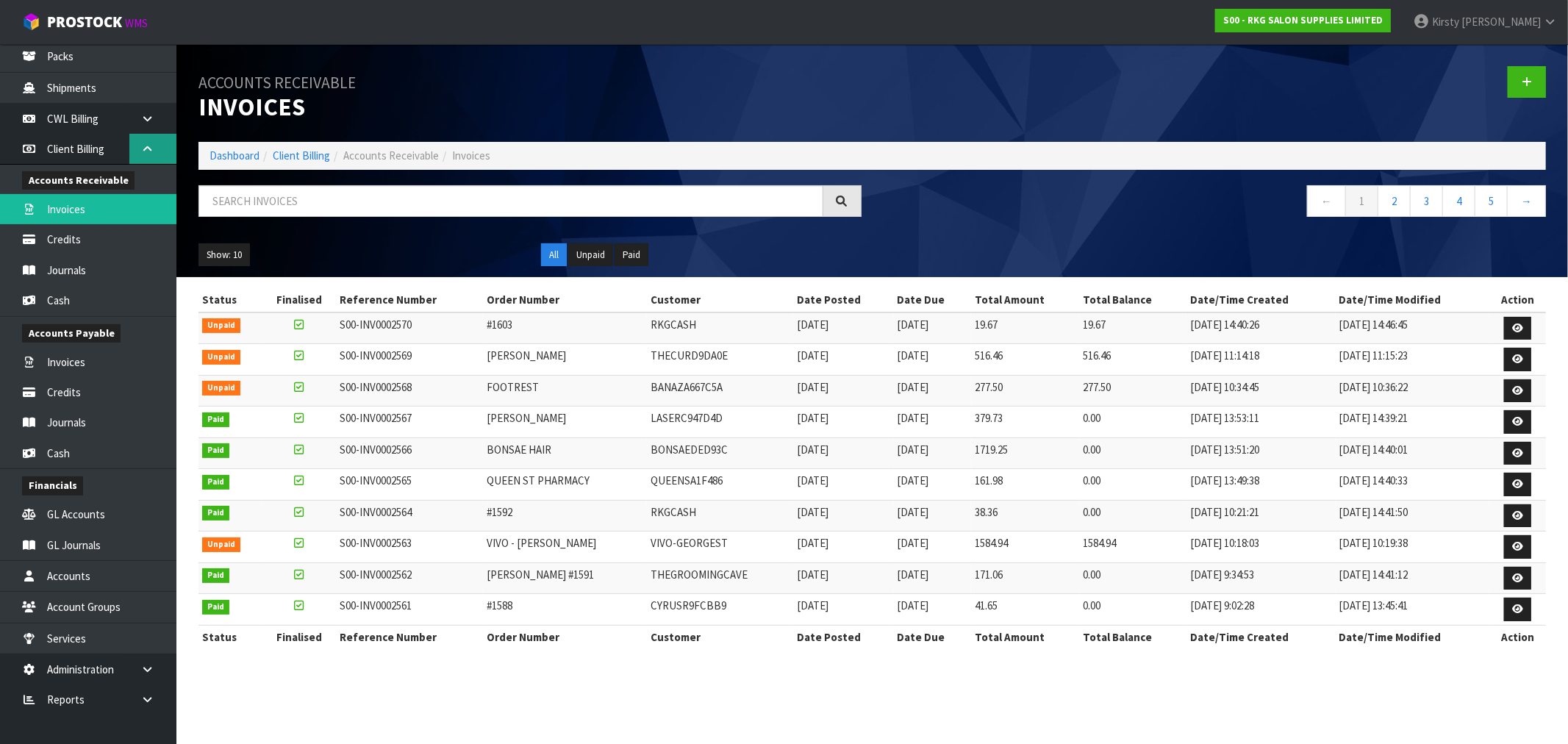
click at [142, 148] on icon at bounding box center [147, 148] width 14 height 11
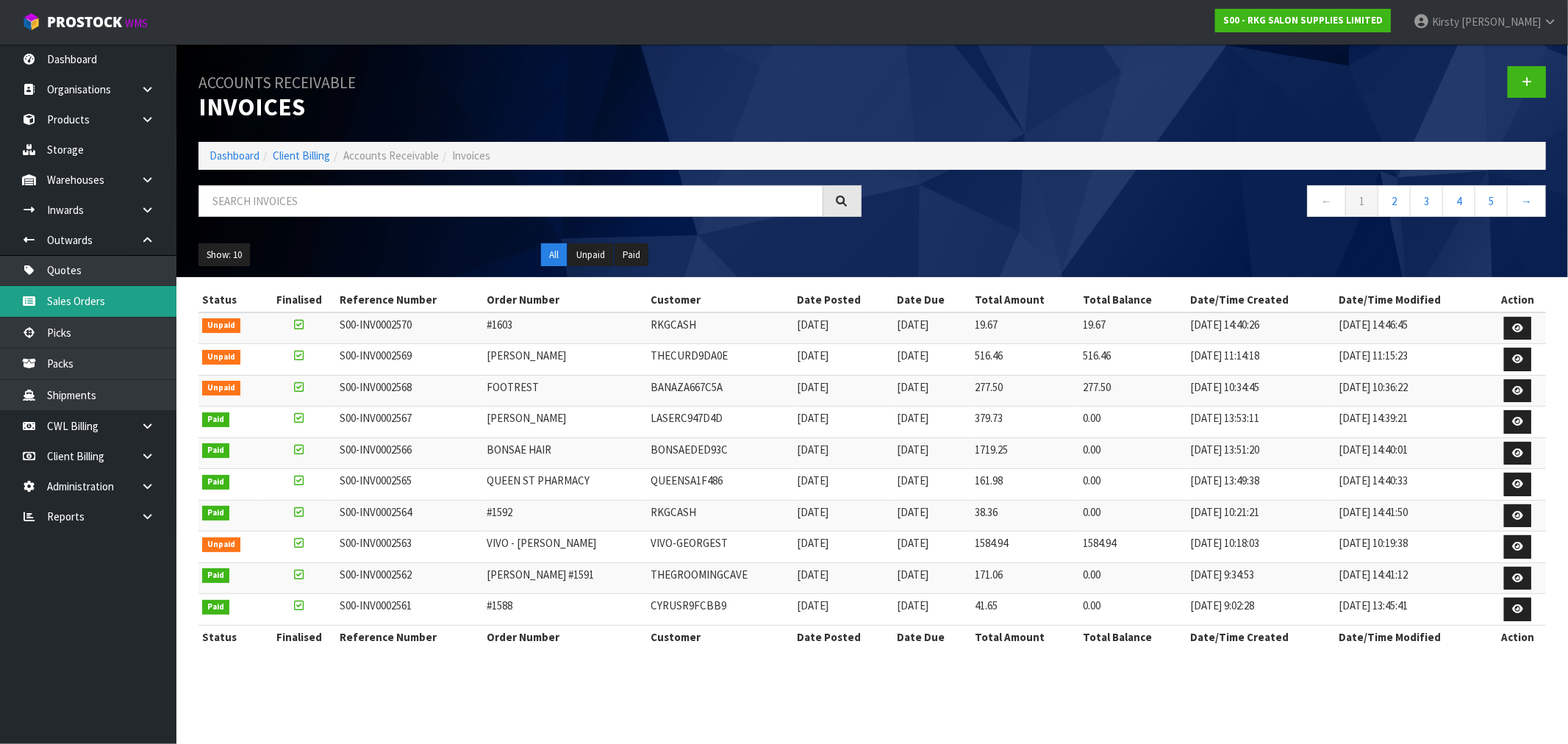
click at [75, 296] on link "Sales Orders" at bounding box center [87, 301] width 176 height 30
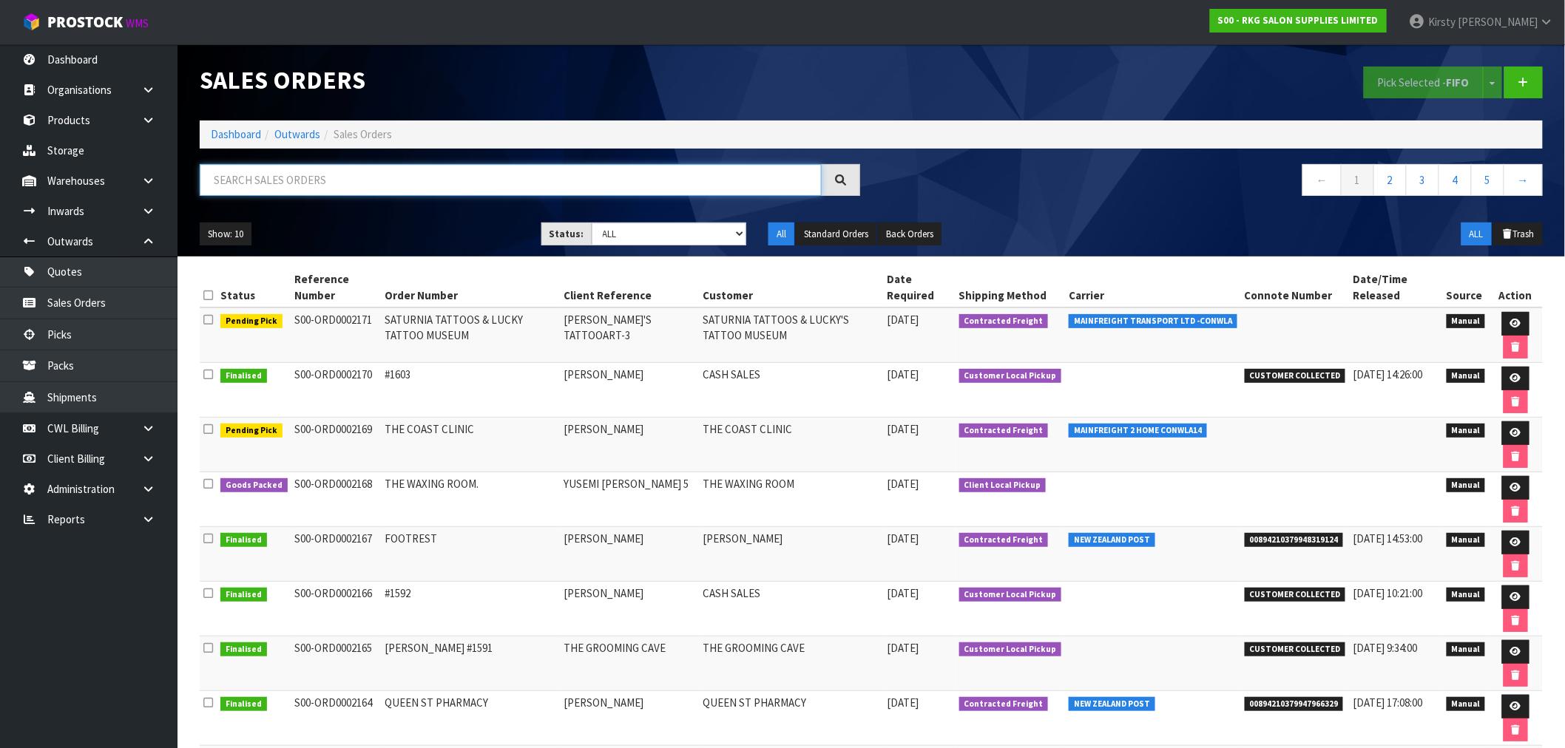
drag, startPoint x: 255, startPoint y: 182, endPoint x: 399, endPoint y: 136, distance: 151.3
click at [260, 179] on input "text" at bounding box center [511, 180] width 622 height 32
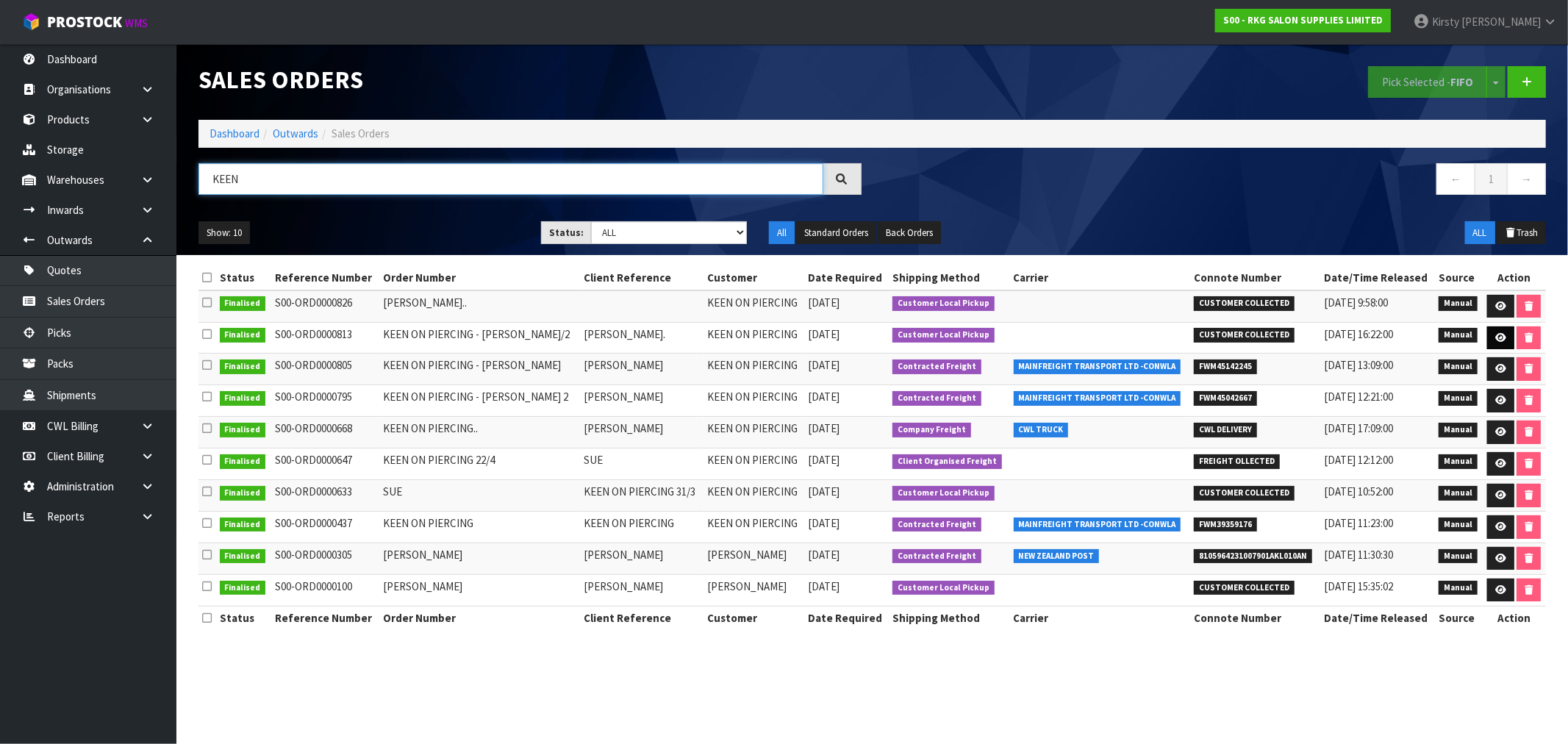
type input "KEEN"
click at [1495, 336] on icon at bounding box center [1500, 338] width 11 height 10
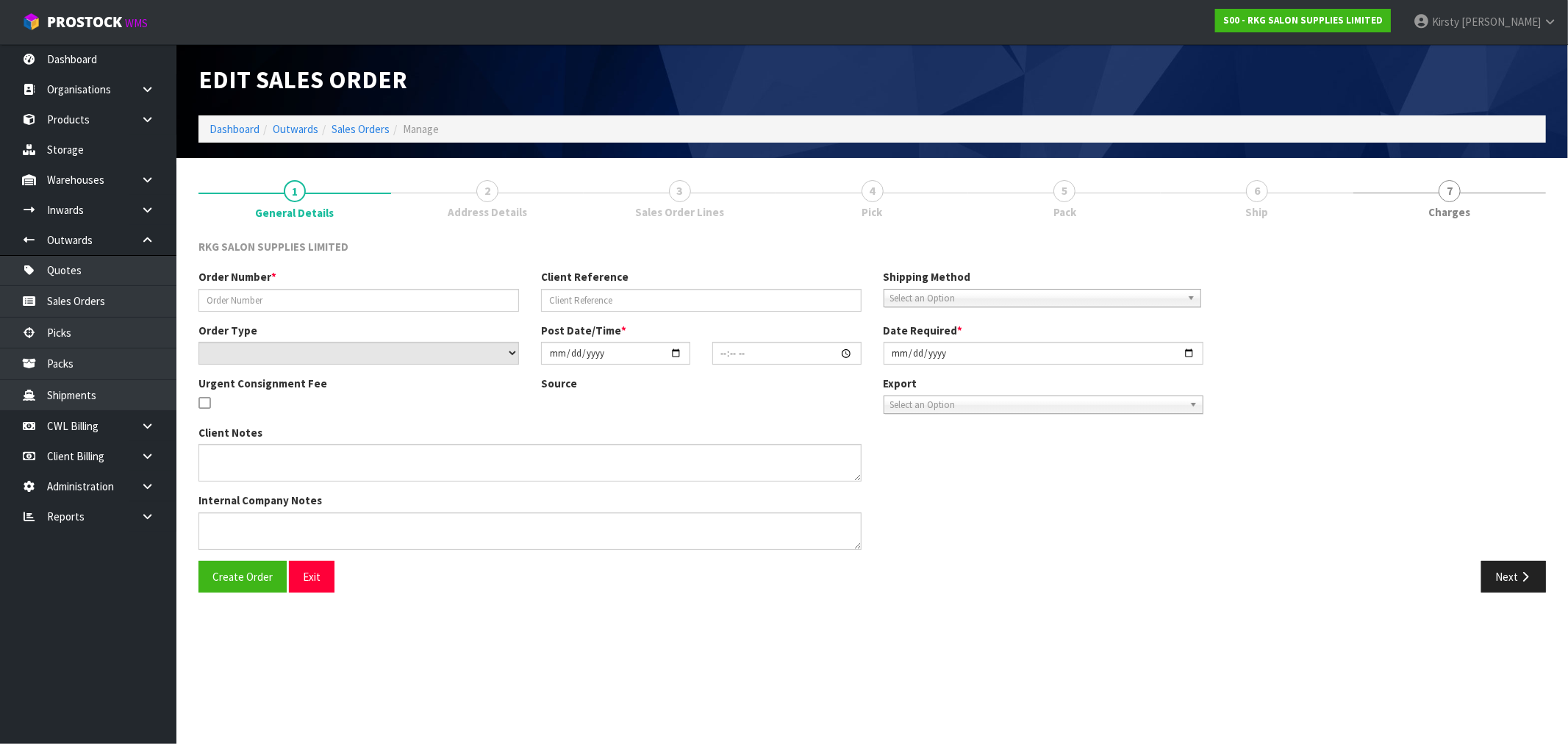
type input "KEEN ON PIERCING - [PERSON_NAME]/2"
type input "[PERSON_NAME]."
select select "number:0"
type input "[DATE]"
type input "09:57:00.000"
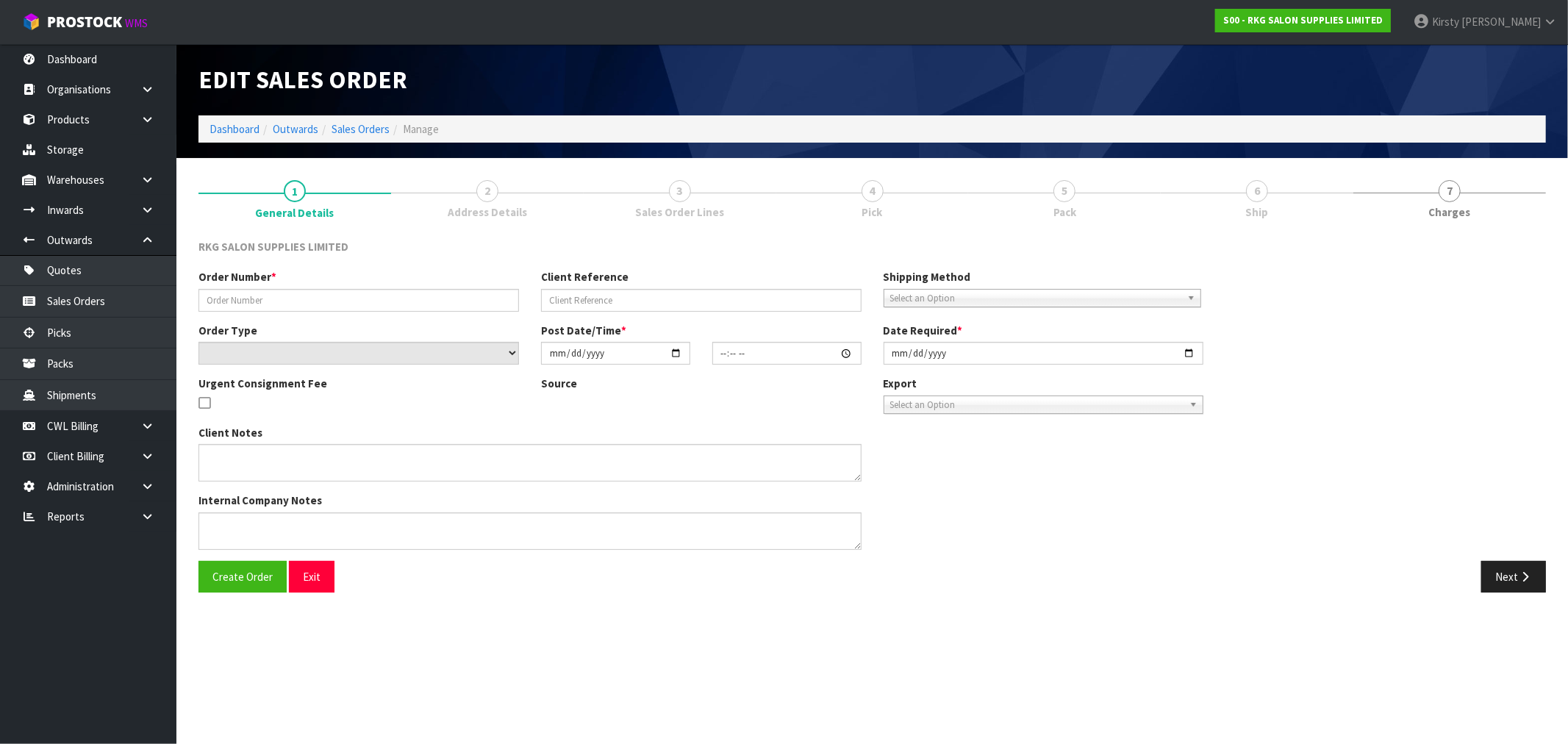
type input "[DATE]"
type textarea "WILL COLLECT WEDS 23RD AND DROP OFF TWO CARTONS WHICH NEED TO BE RESTOCKED. PLE…"
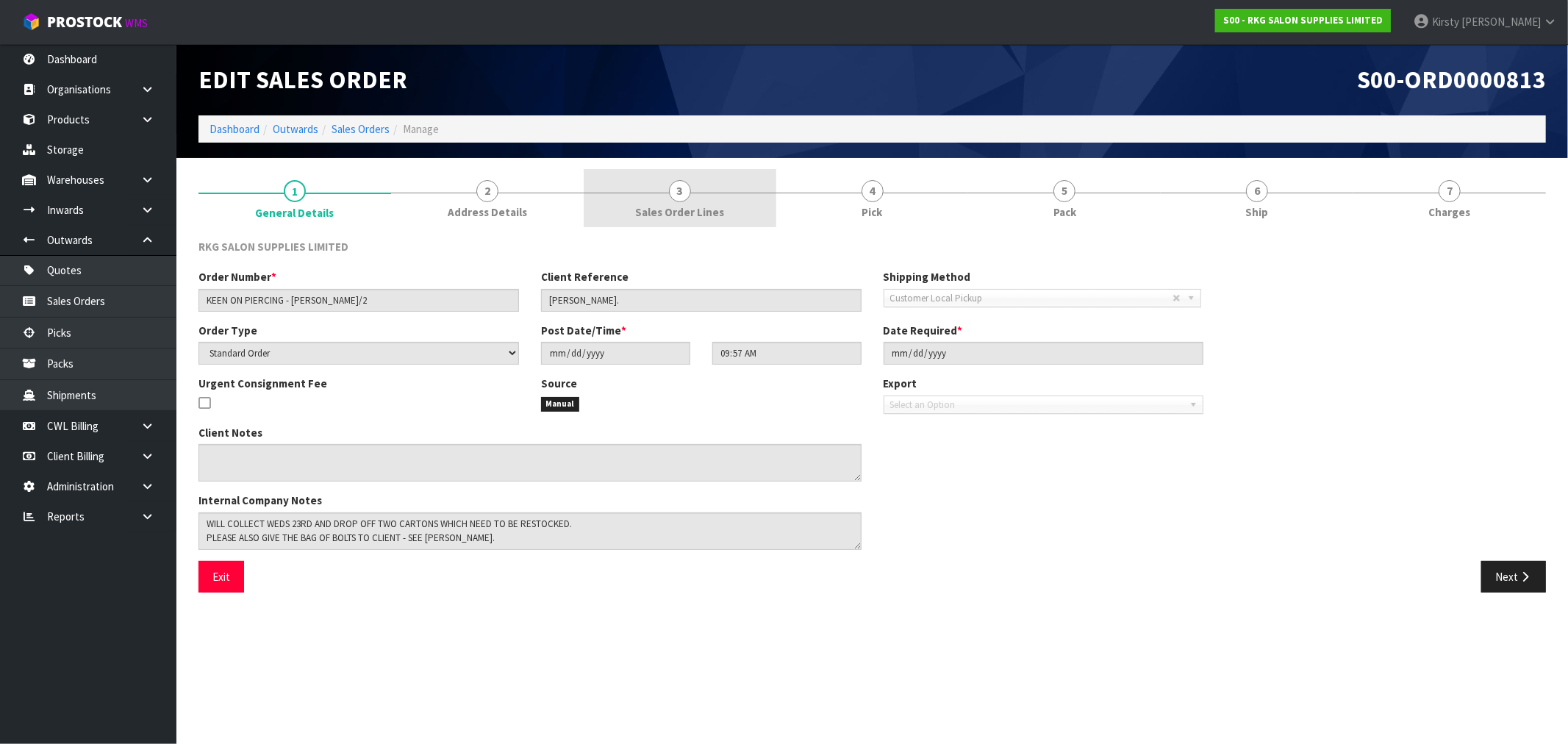
click at [691, 191] on link "3 Sales Order Lines" at bounding box center [680, 198] width 193 height 58
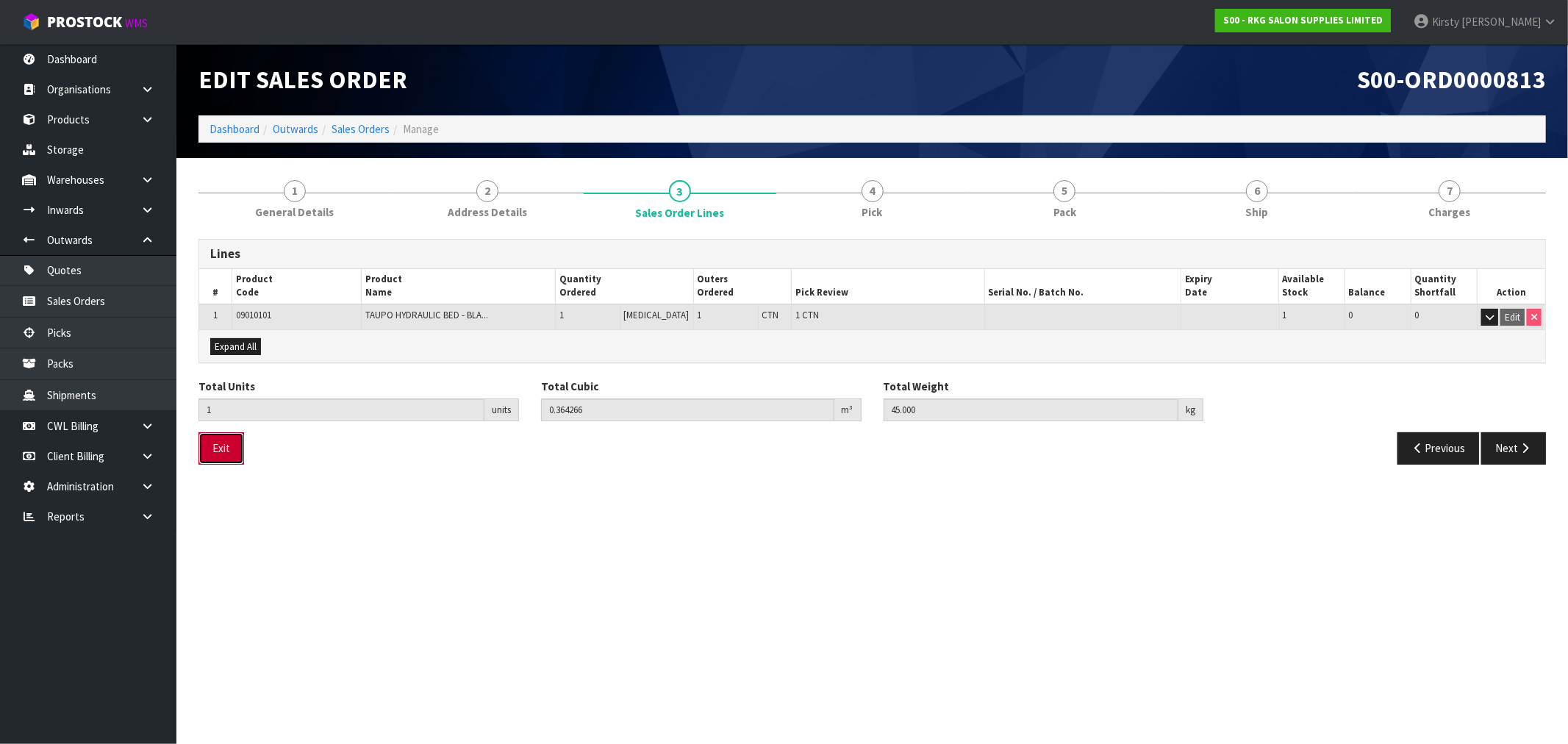
click at [227, 453] on button "Exit" at bounding box center [222, 449] width 46 height 32
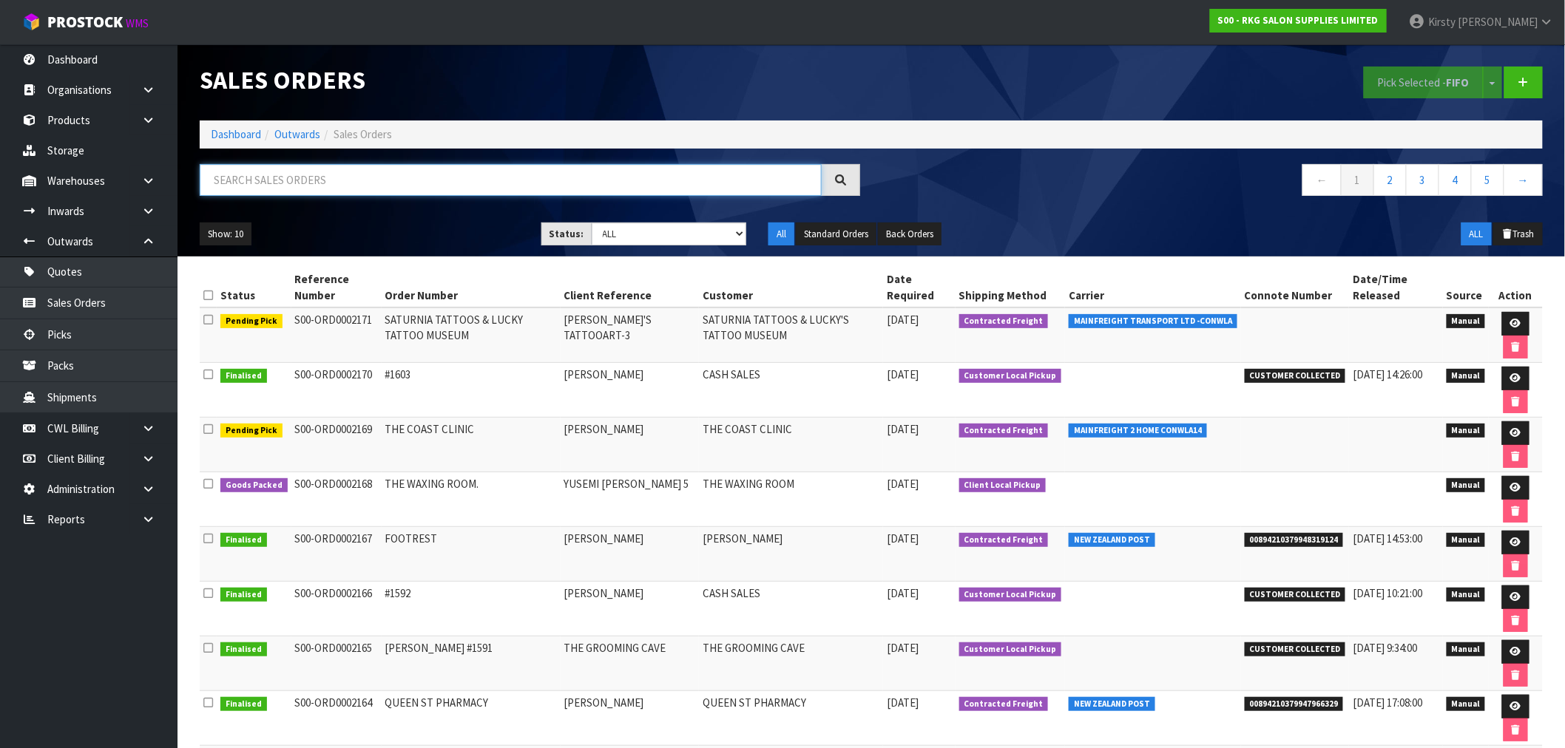
click at [299, 186] on input "text" at bounding box center [511, 180] width 622 height 32
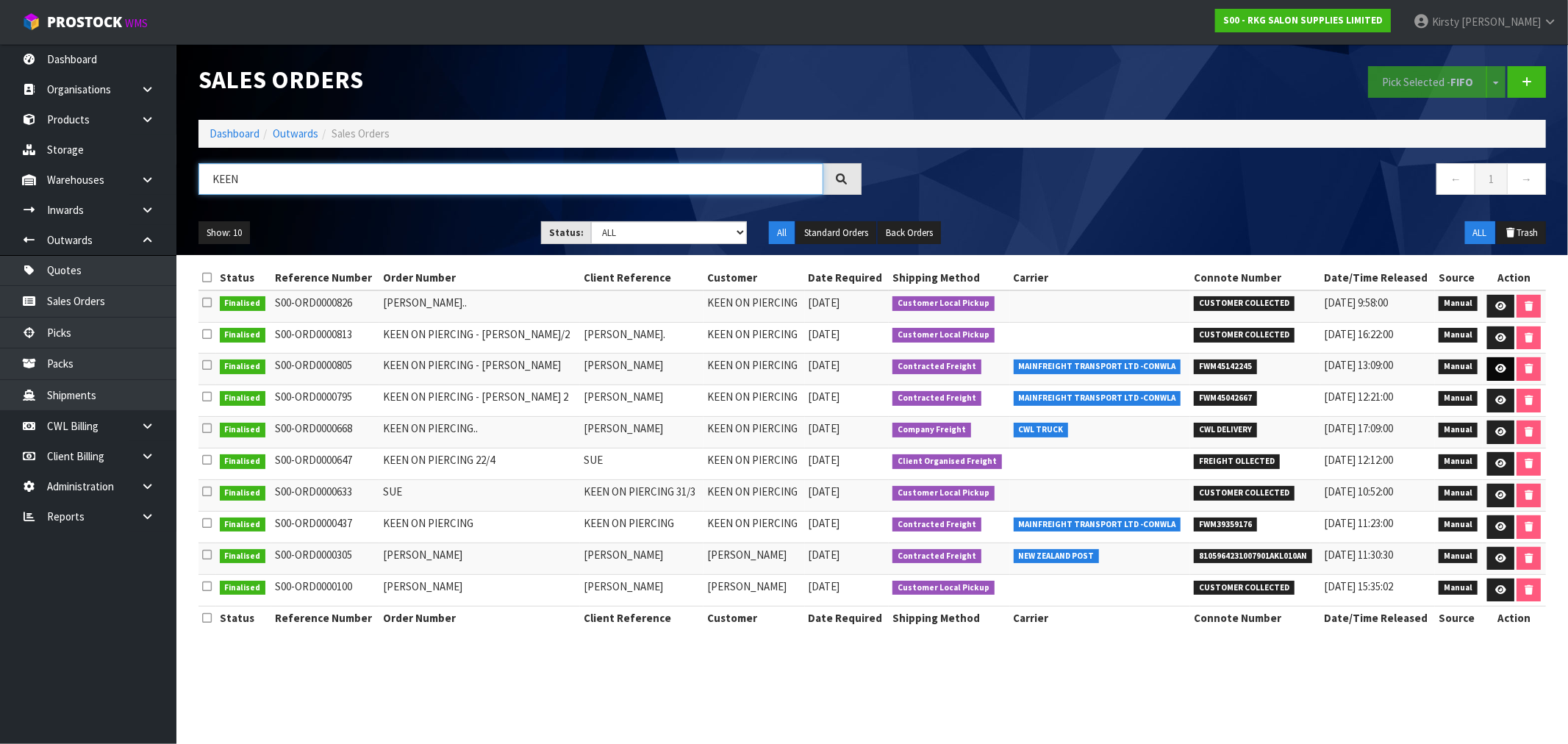
type input "KEEN"
click at [1500, 369] on icon at bounding box center [1500, 369] width 11 height 10
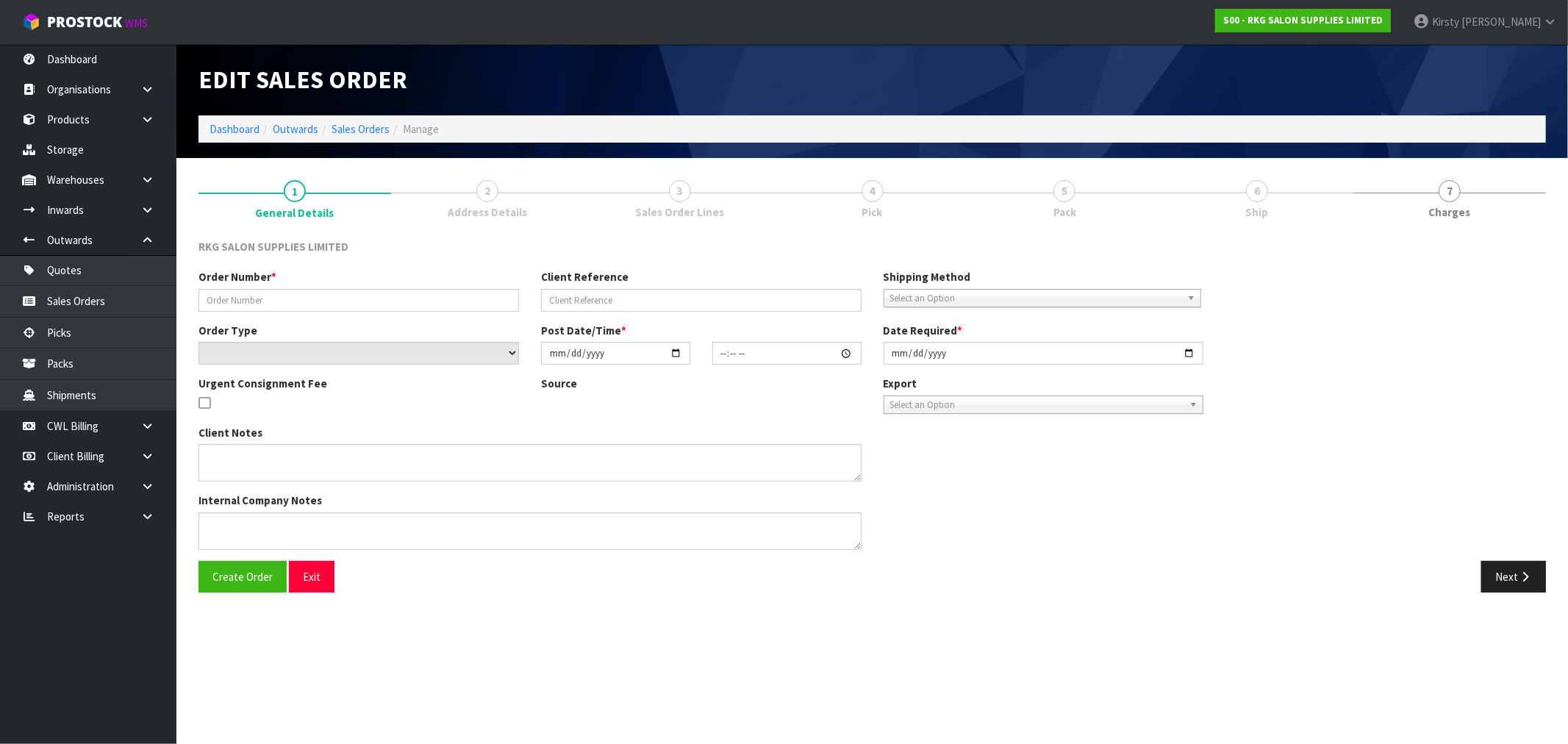
type input "KEEN ON PIERCING - [PERSON_NAME]"
type input "[PERSON_NAME]"
select select "number:0"
type input "[DATE]"
type input "09:35:00.000"
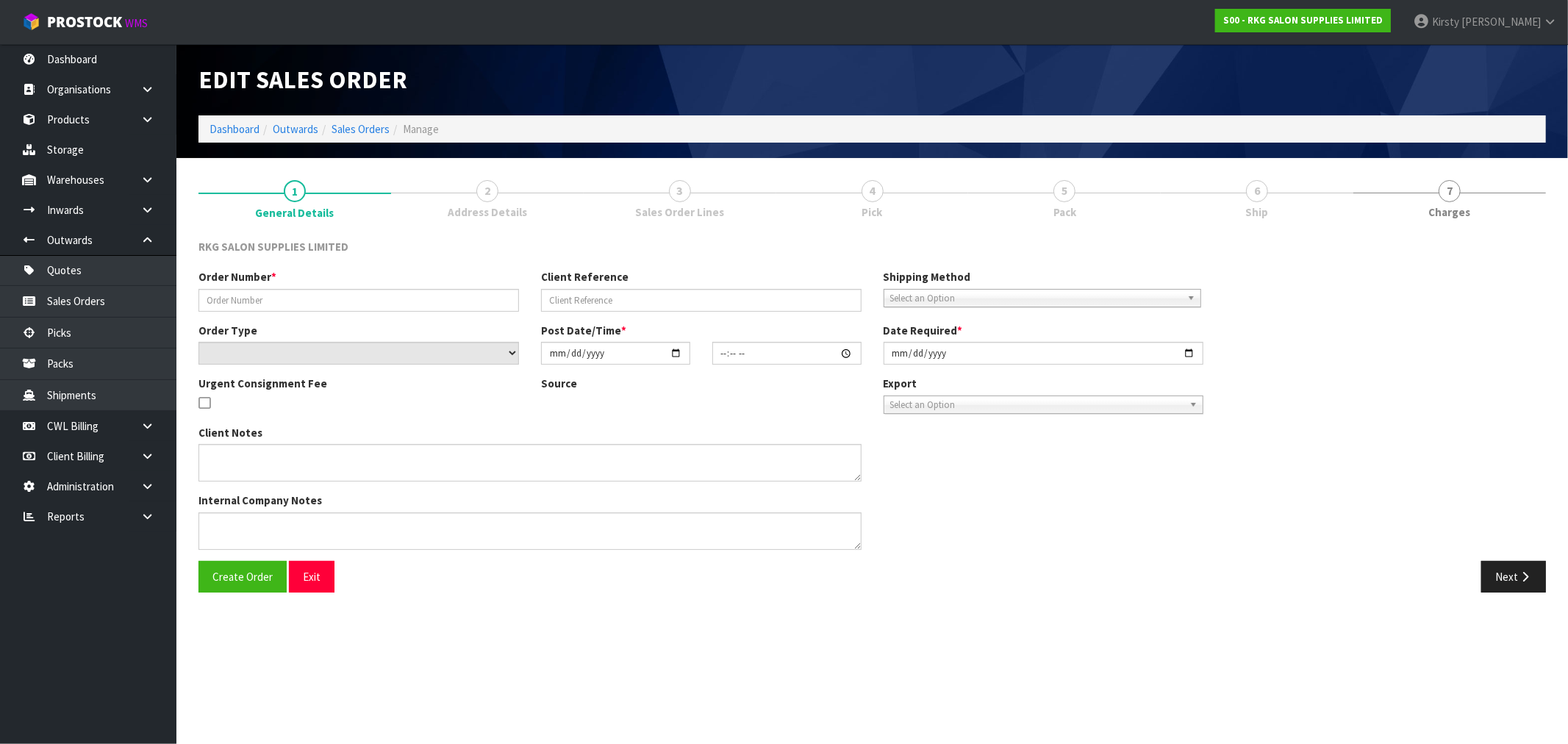
type input "[DATE]"
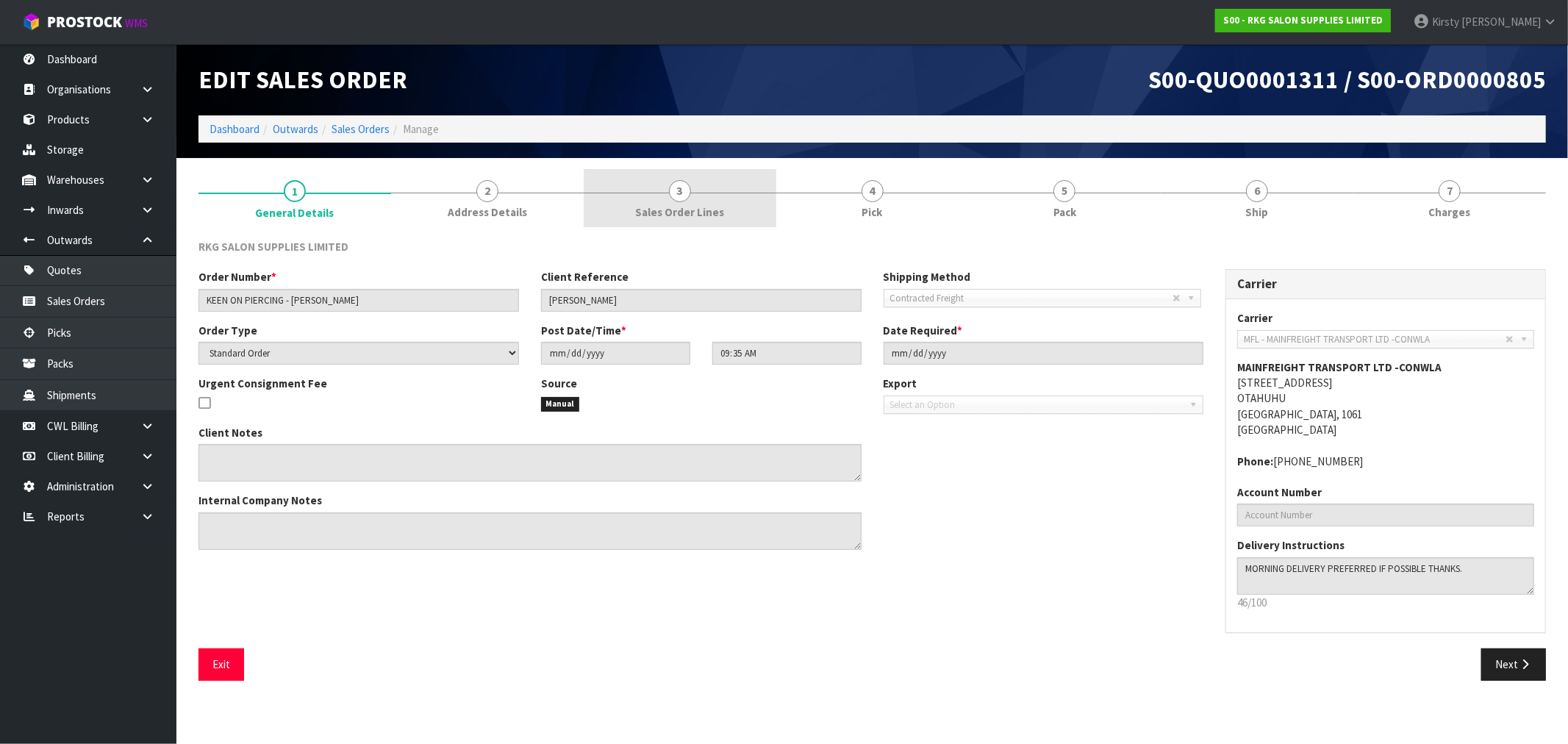
click at [686, 196] on span "3" at bounding box center [680, 191] width 22 height 22
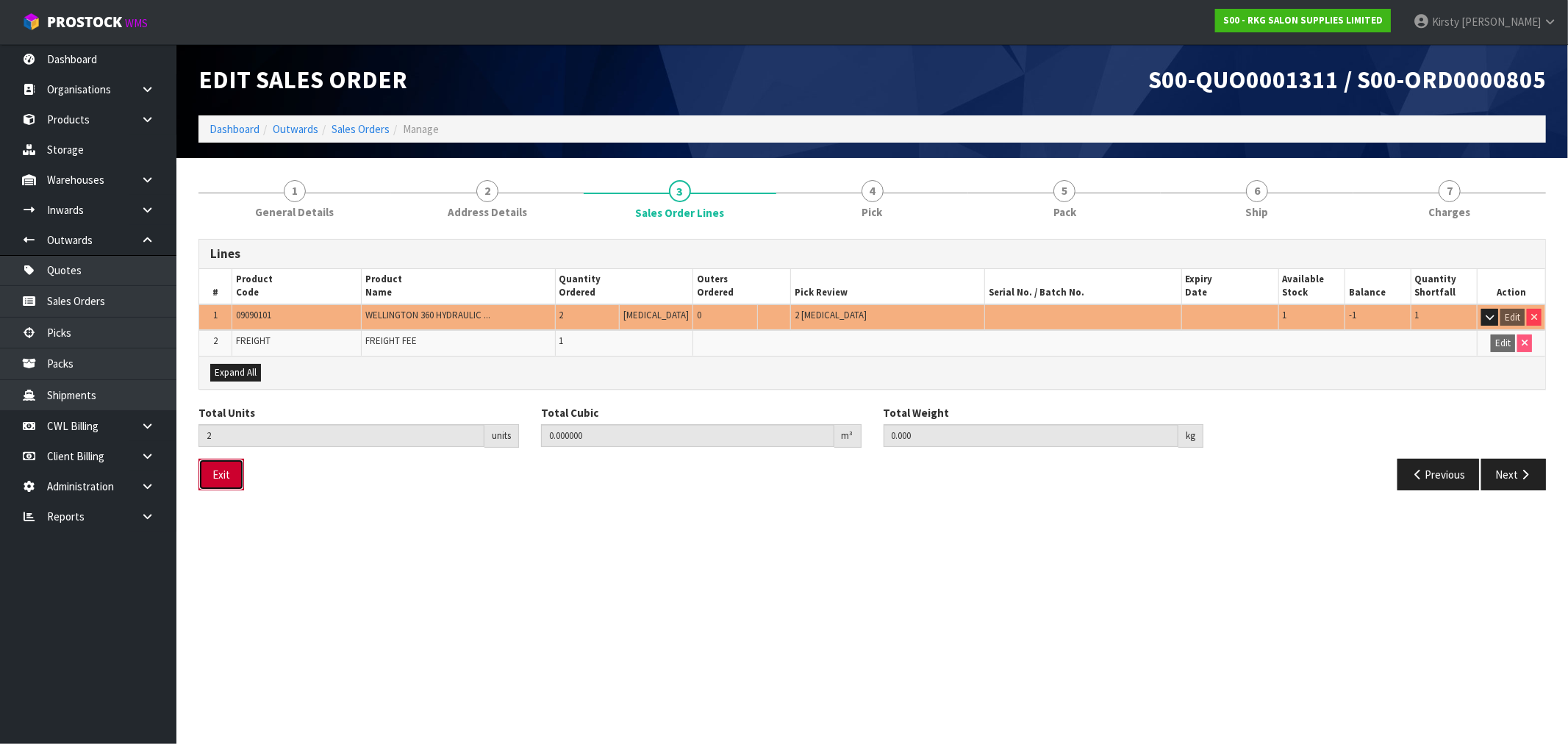
click at [221, 476] on button "Exit" at bounding box center [222, 474] width 46 height 32
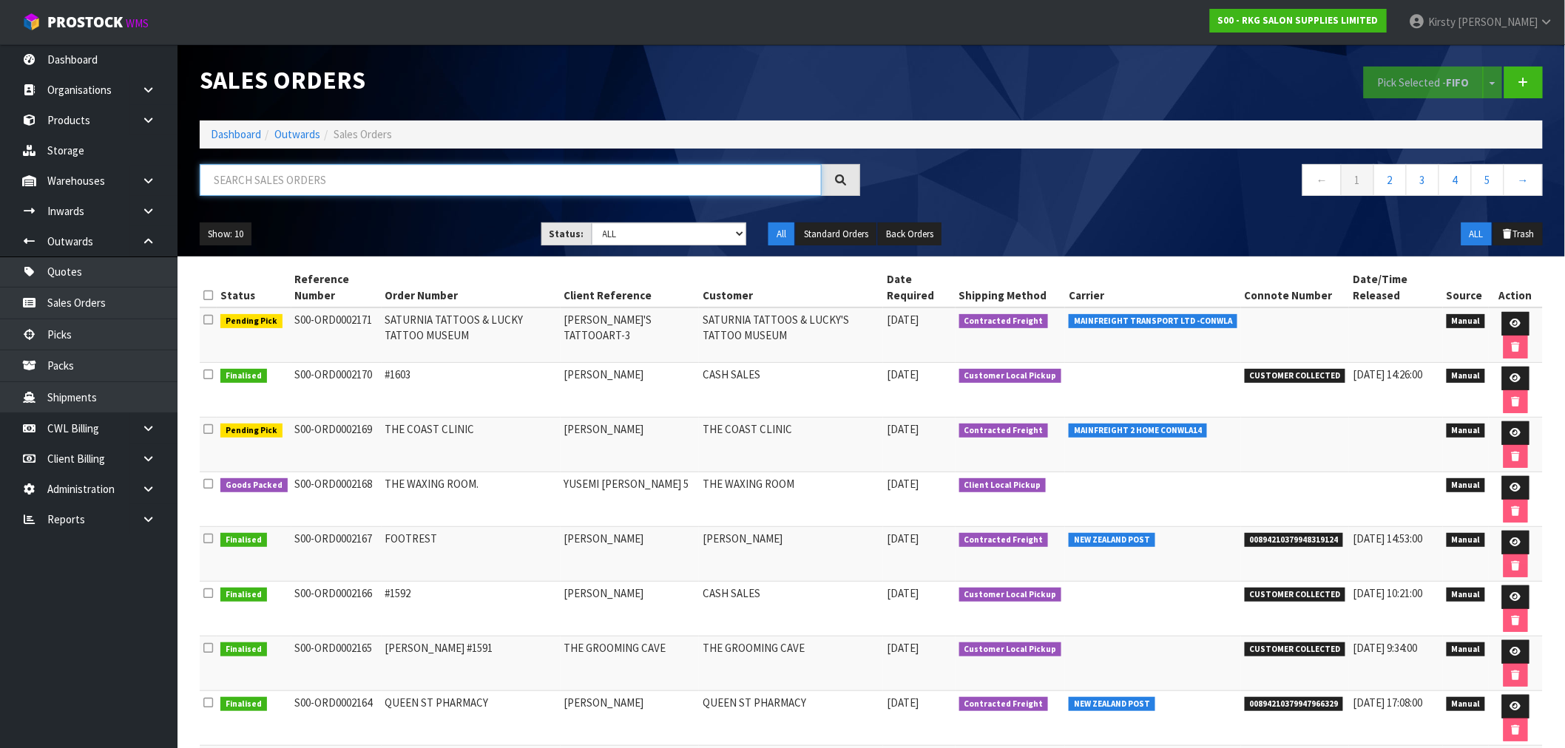
click at [308, 180] on input "text" at bounding box center [511, 180] width 622 height 32
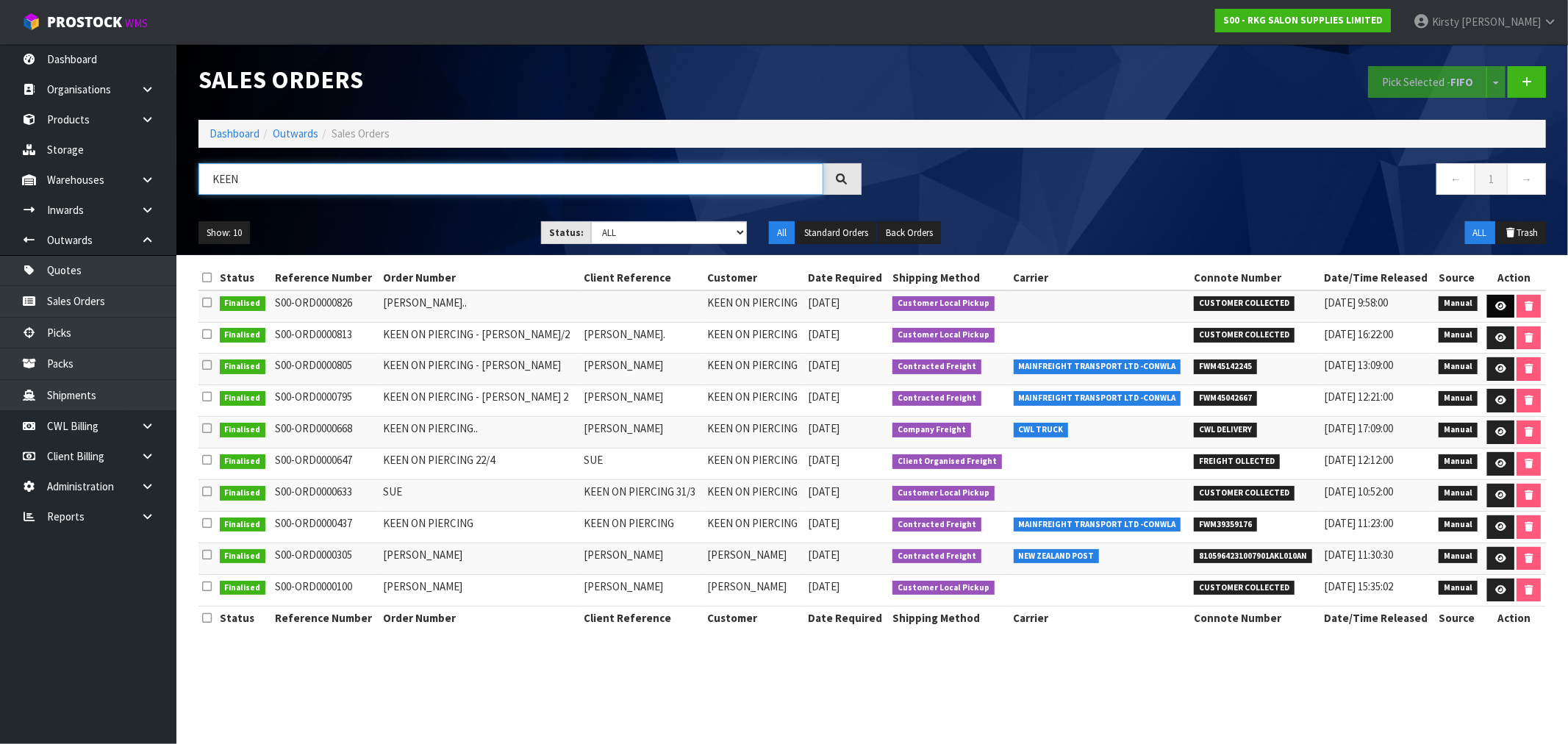
type input "KEEN"
click at [1496, 305] on icon at bounding box center [1500, 306] width 11 height 10
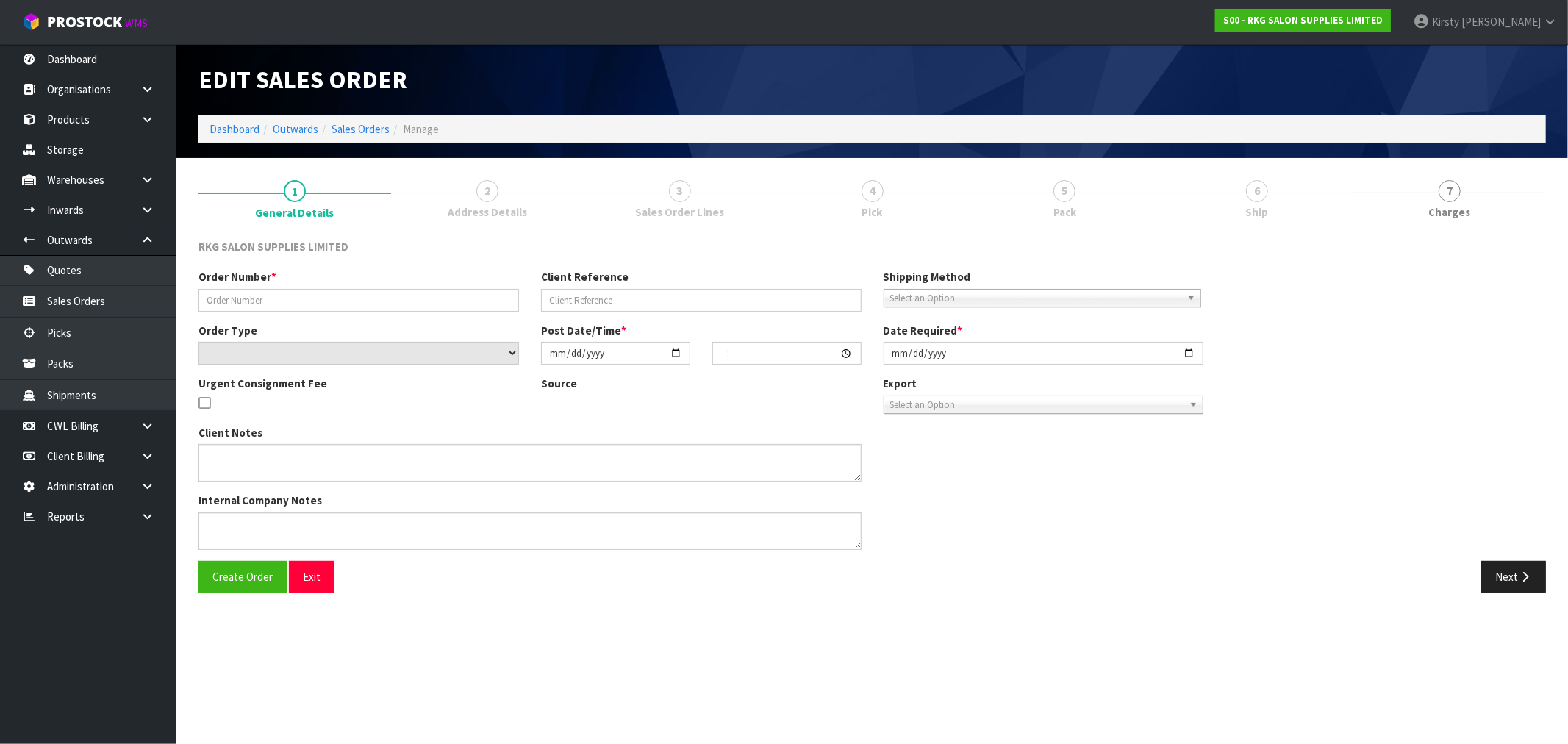
type input "[PERSON_NAME].."
select select "number:0"
type input "[DATE]"
type input "11:46:00.000"
type input "[DATE]"
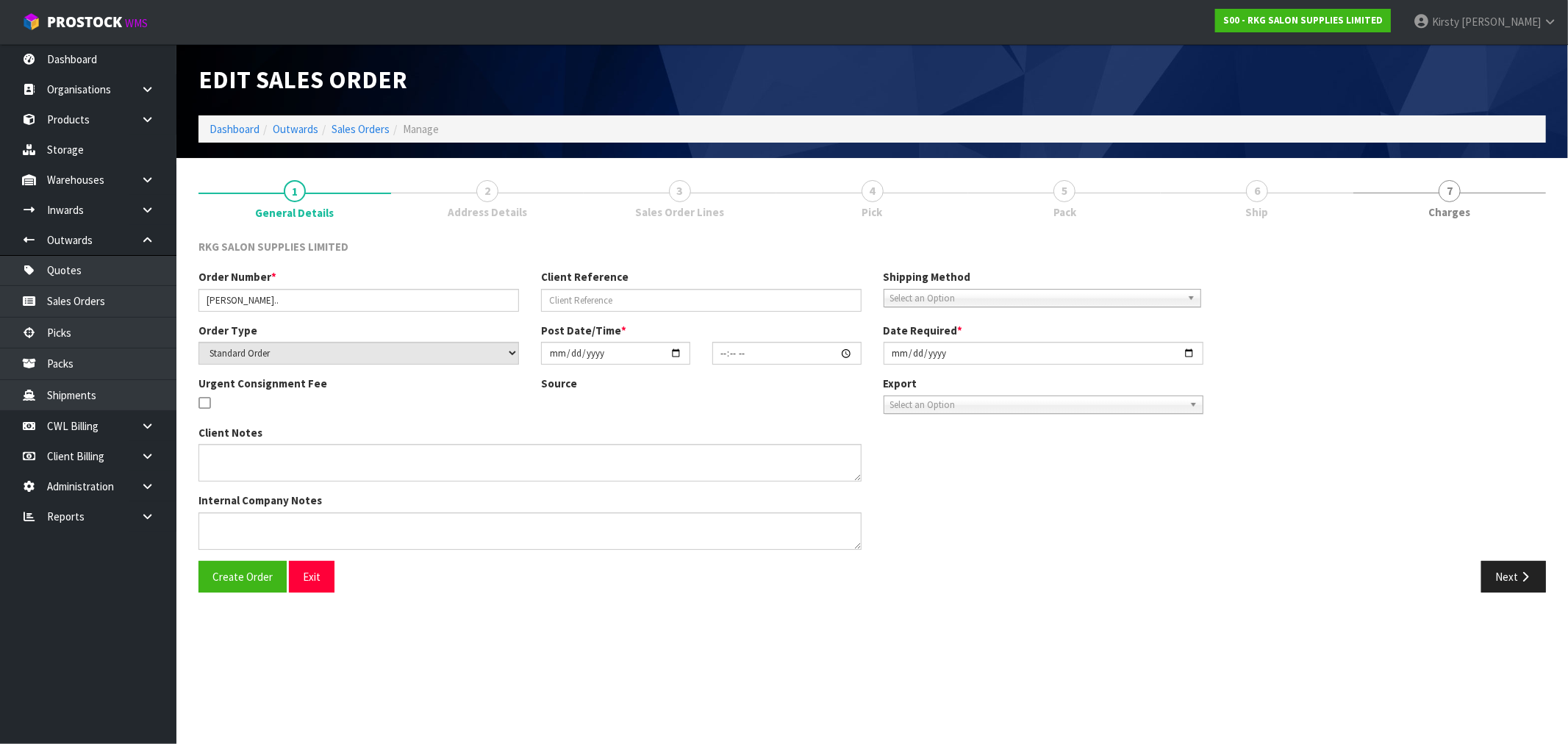
type textarea "WILL DROP OFF 1 X 09010101 TAUPO BLACK TO BE RESTOCKED AT THE SAME TIME."
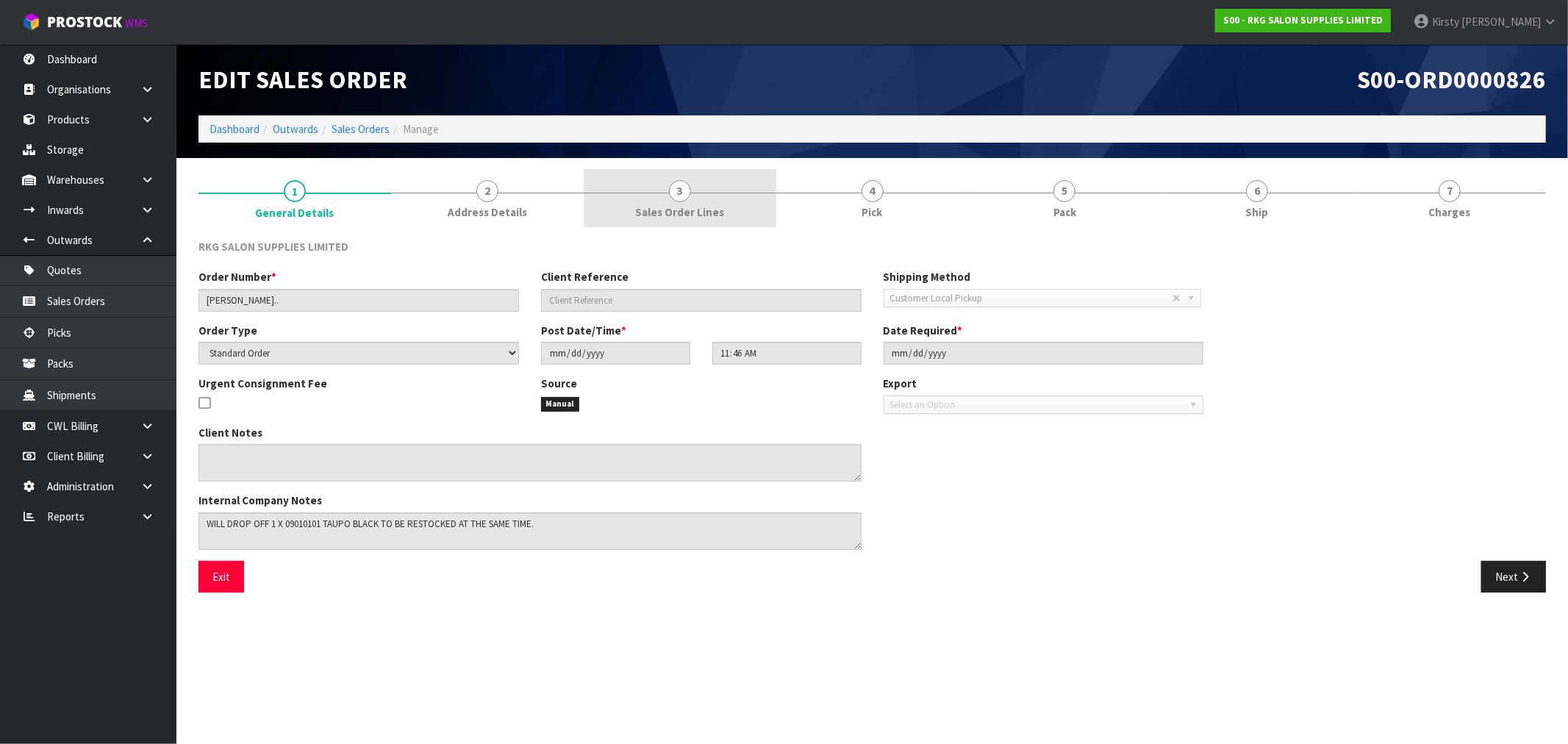
click at [684, 193] on span "3" at bounding box center [680, 191] width 22 height 22
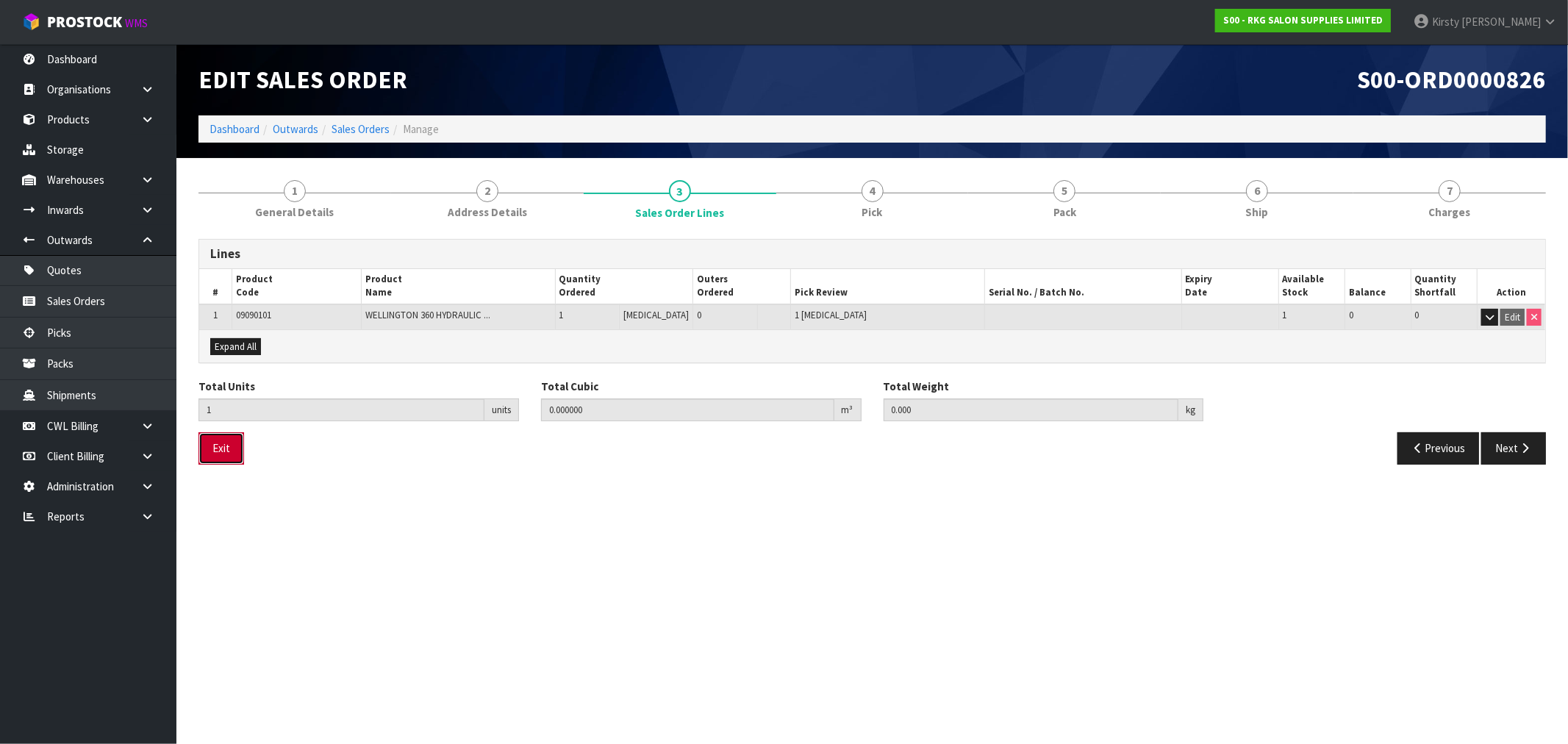
click at [224, 449] on button "Exit" at bounding box center [222, 449] width 46 height 32
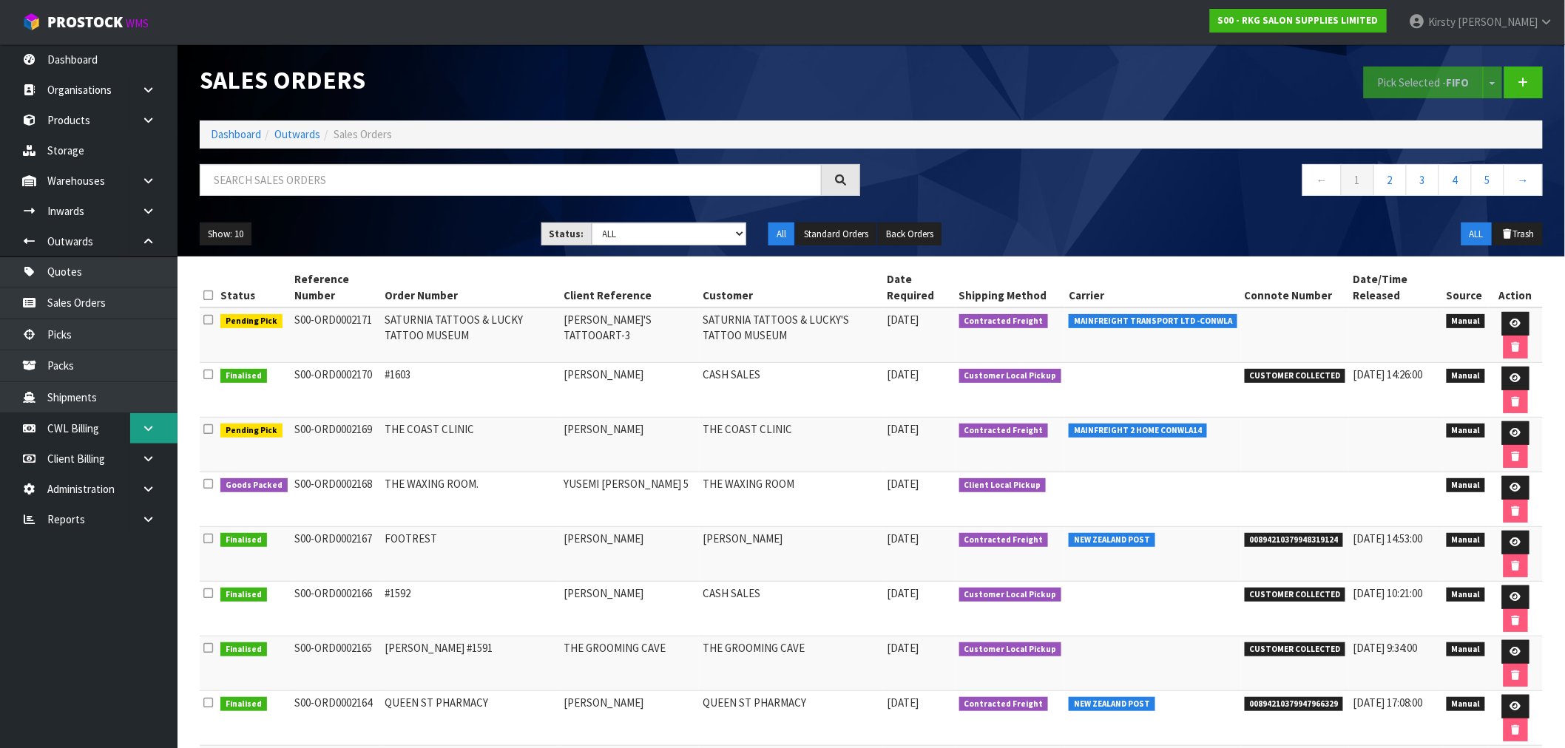
click at [148, 426] on icon at bounding box center [148, 428] width 14 height 11
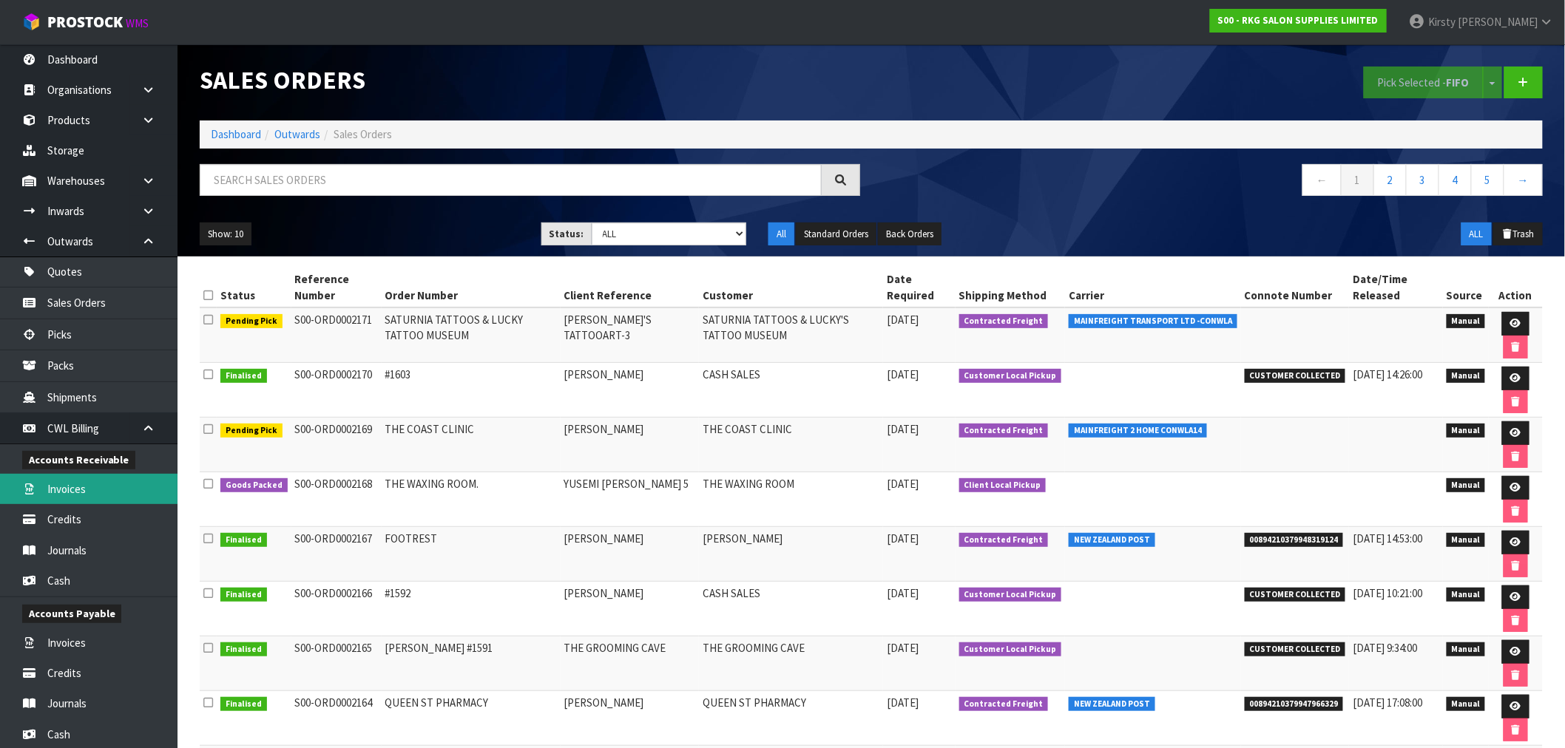
click at [75, 491] on link "Invoices" at bounding box center [88, 489] width 177 height 30
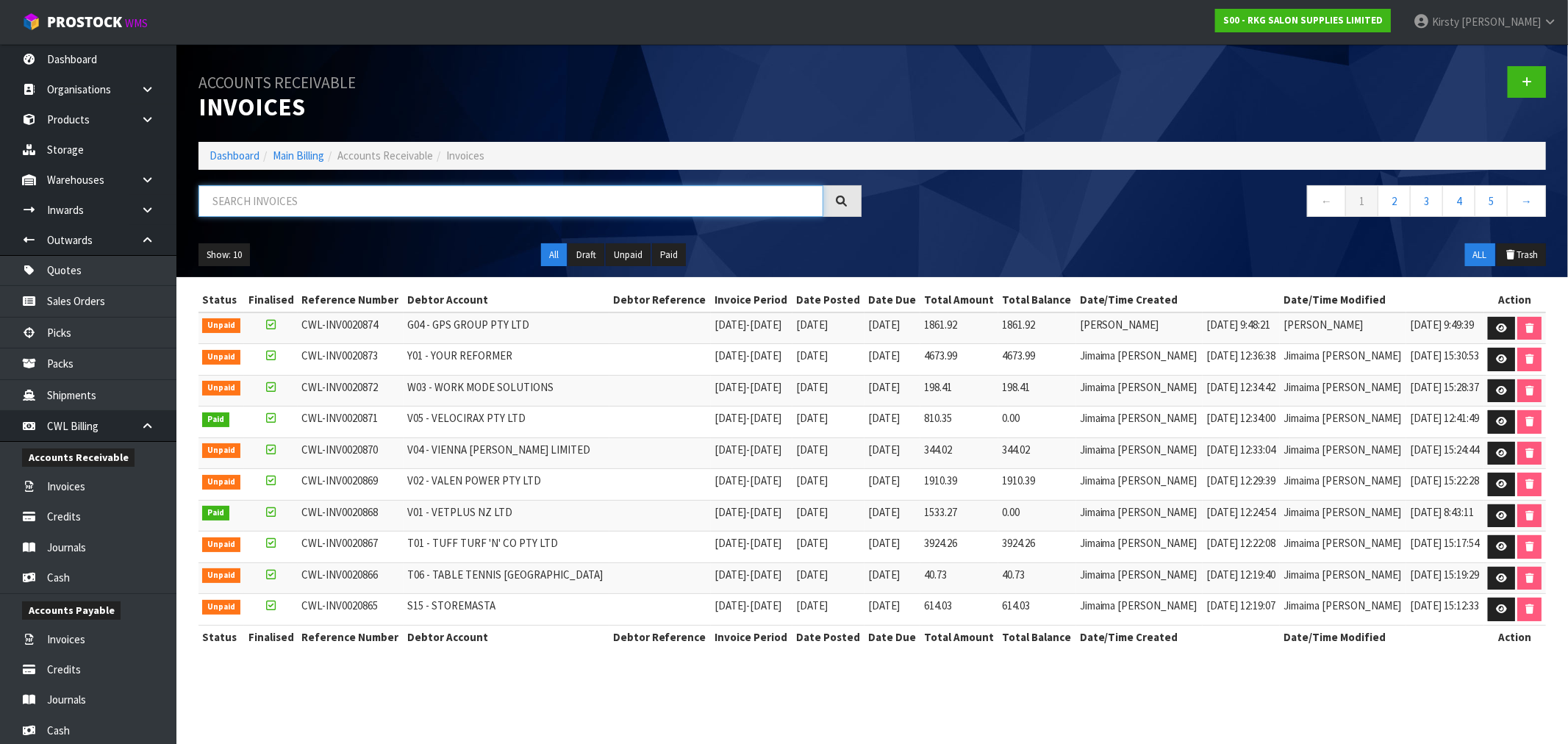
click at [299, 193] on input "text" at bounding box center [511, 201] width 625 height 32
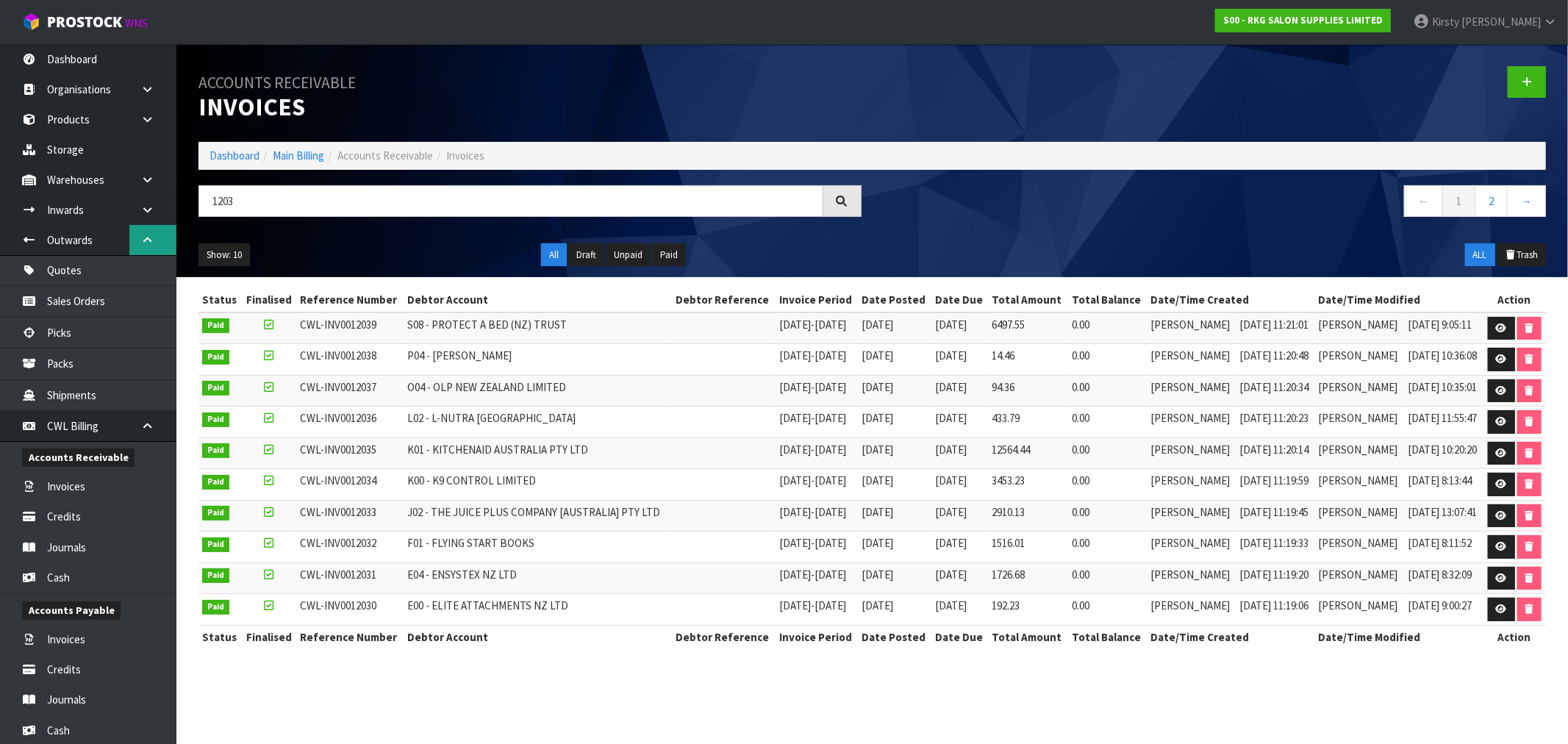
click at [147, 240] on icon at bounding box center [147, 240] width 14 height 11
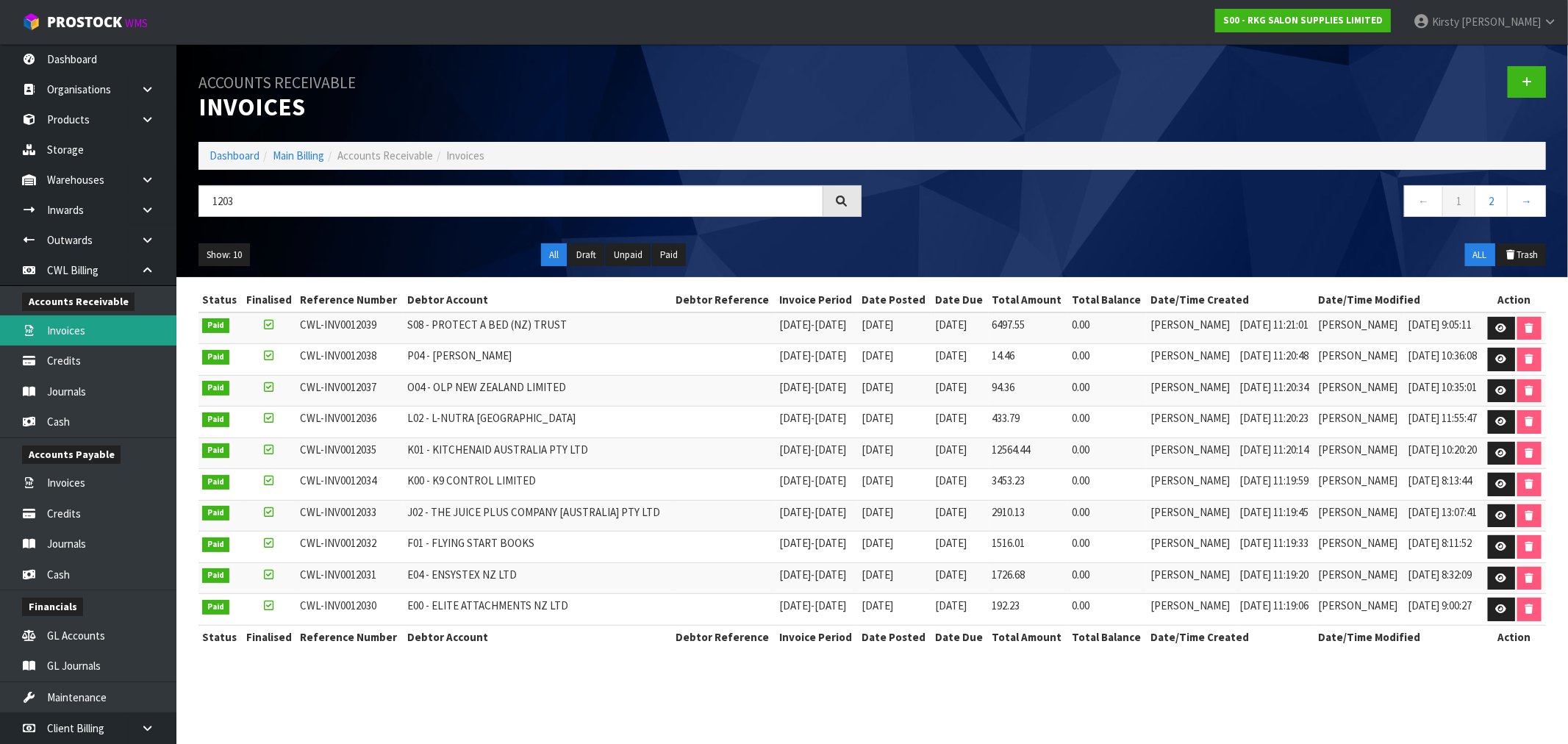
drag, startPoint x: 76, startPoint y: 332, endPoint x: 182, endPoint y: 263, distance: 126.5
click at [77, 332] on link "Invoices" at bounding box center [87, 330] width 176 height 30
click at [261, 201] on input "1203" at bounding box center [511, 201] width 625 height 32
drag, startPoint x: 261, startPoint y: 201, endPoint x: 193, endPoint y: 203, distance: 68.0
click at [193, 203] on div "1203" at bounding box center [530, 206] width 685 height 43
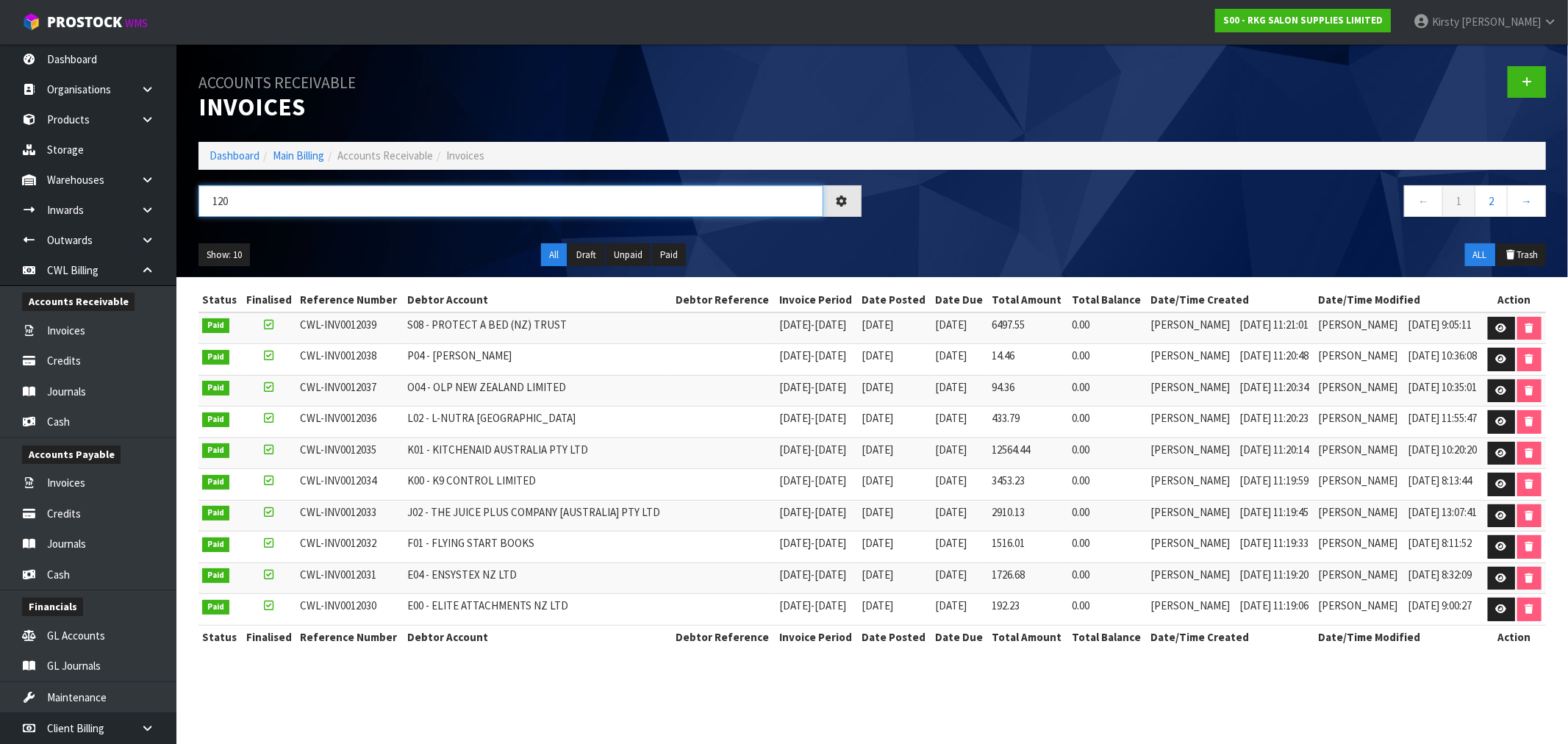
type input "1203"
drag, startPoint x: 1018, startPoint y: 714, endPoint x: 210, endPoint y: 597, distance: 816.4
click at [1016, 710] on section "Accounts Receivable Invoices Dashboard Main Billing Accounts Receivable Invoice…" at bounding box center [784, 372] width 1568 height 744
click at [137, 266] on link at bounding box center [152, 271] width 47 height 30
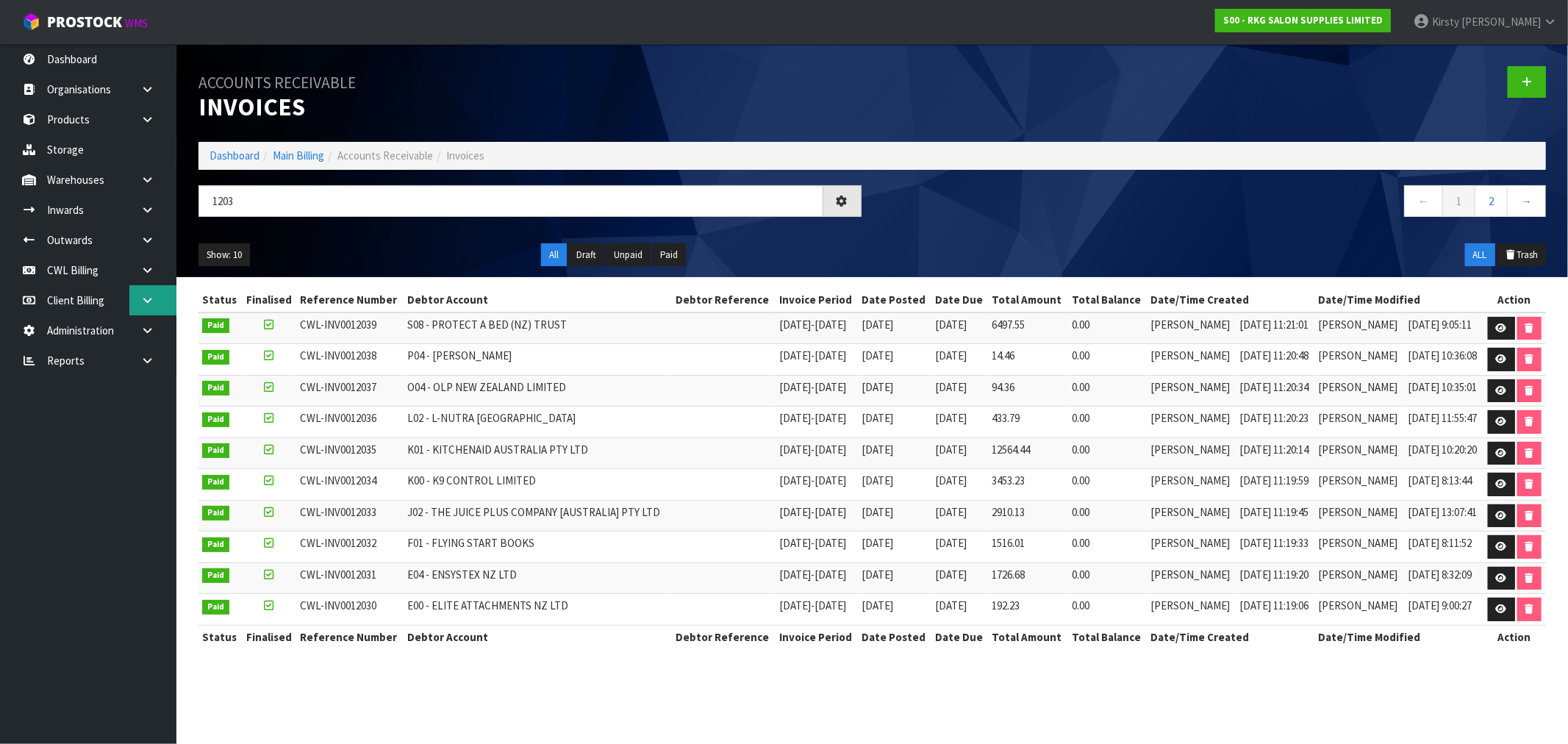
click at [137, 297] on link at bounding box center [152, 300] width 47 height 30
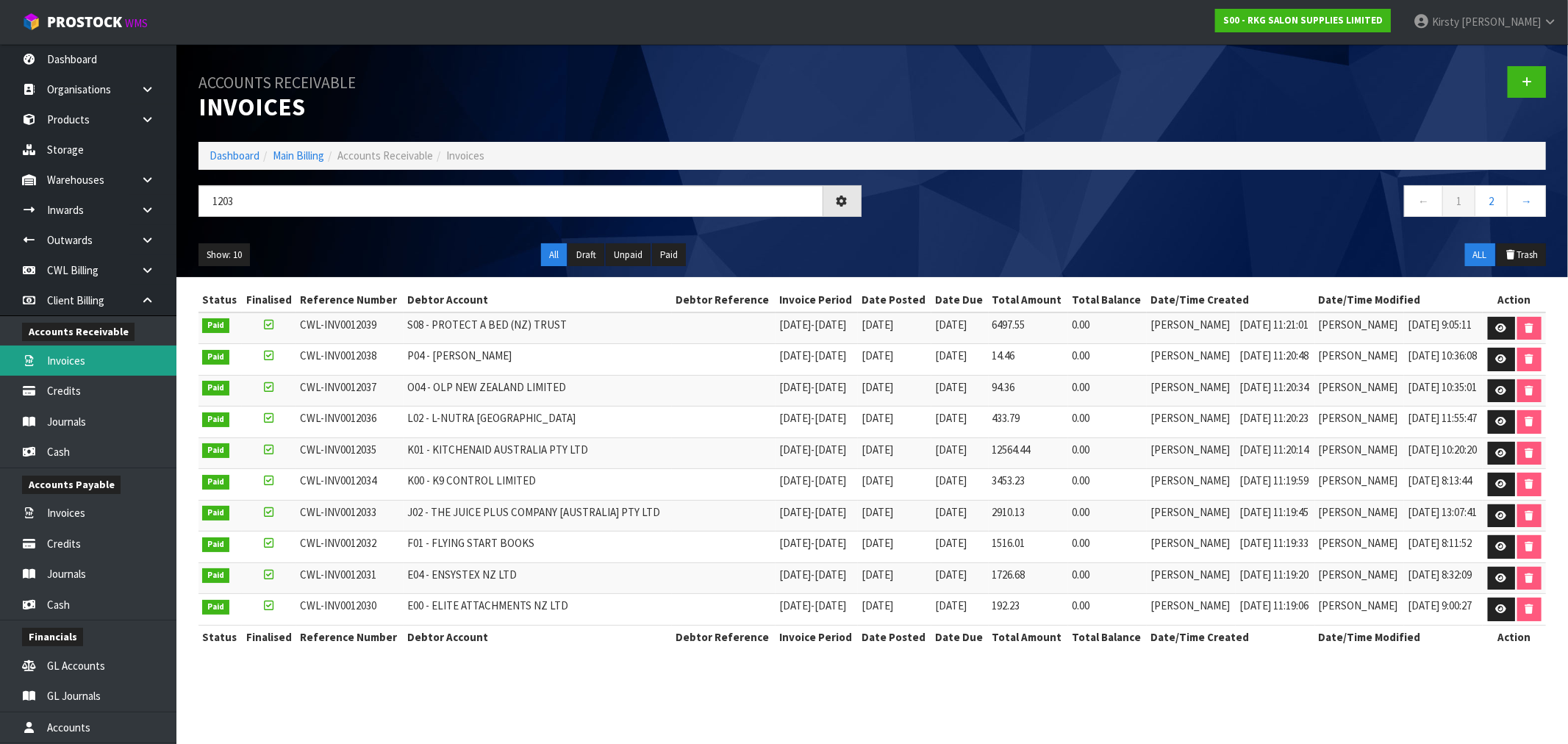
click at [67, 366] on link "Invoices" at bounding box center [87, 361] width 176 height 30
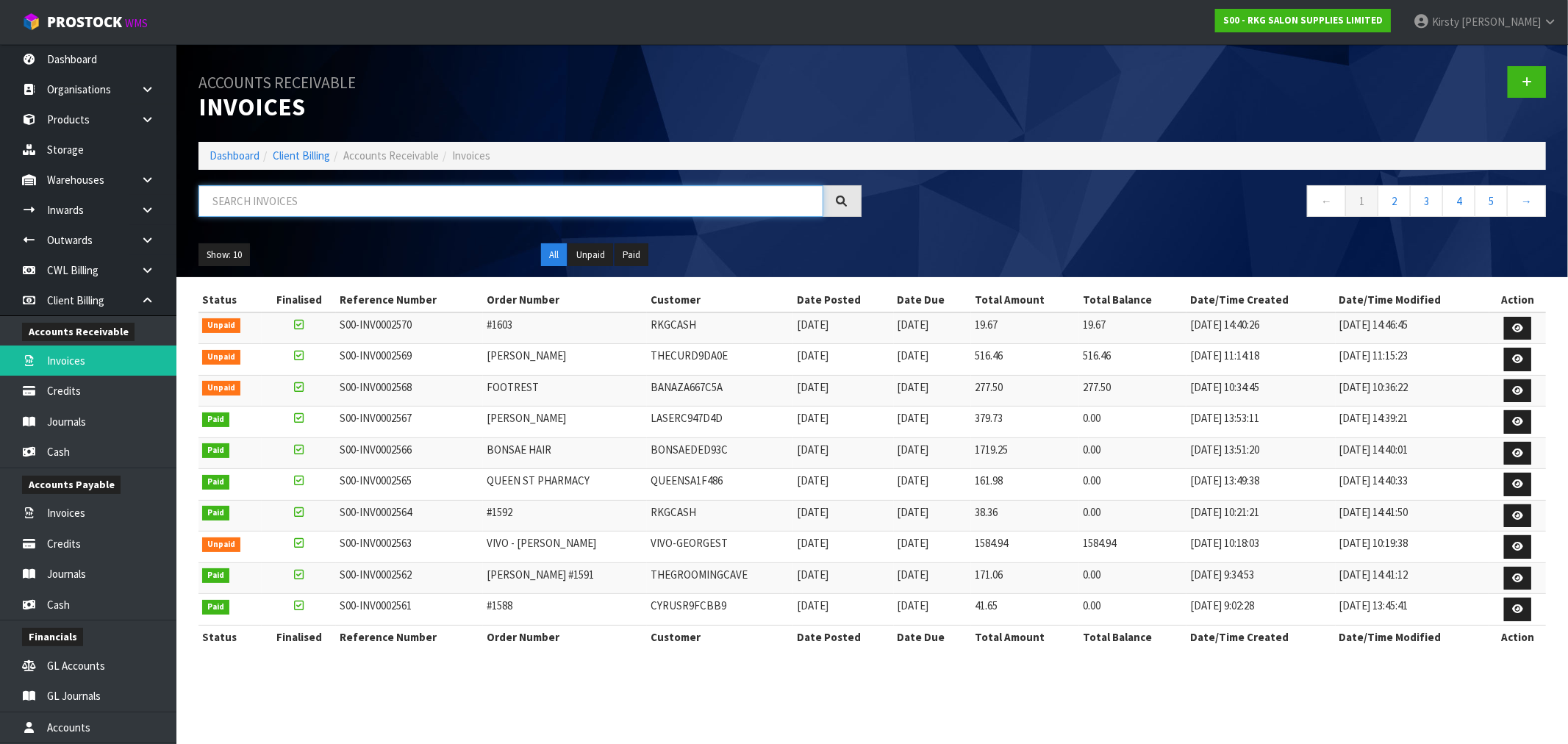
drag, startPoint x: 297, startPoint y: 205, endPoint x: 303, endPoint y: 191, distance: 15.2
click at [297, 203] on input "text" at bounding box center [511, 201] width 625 height 32
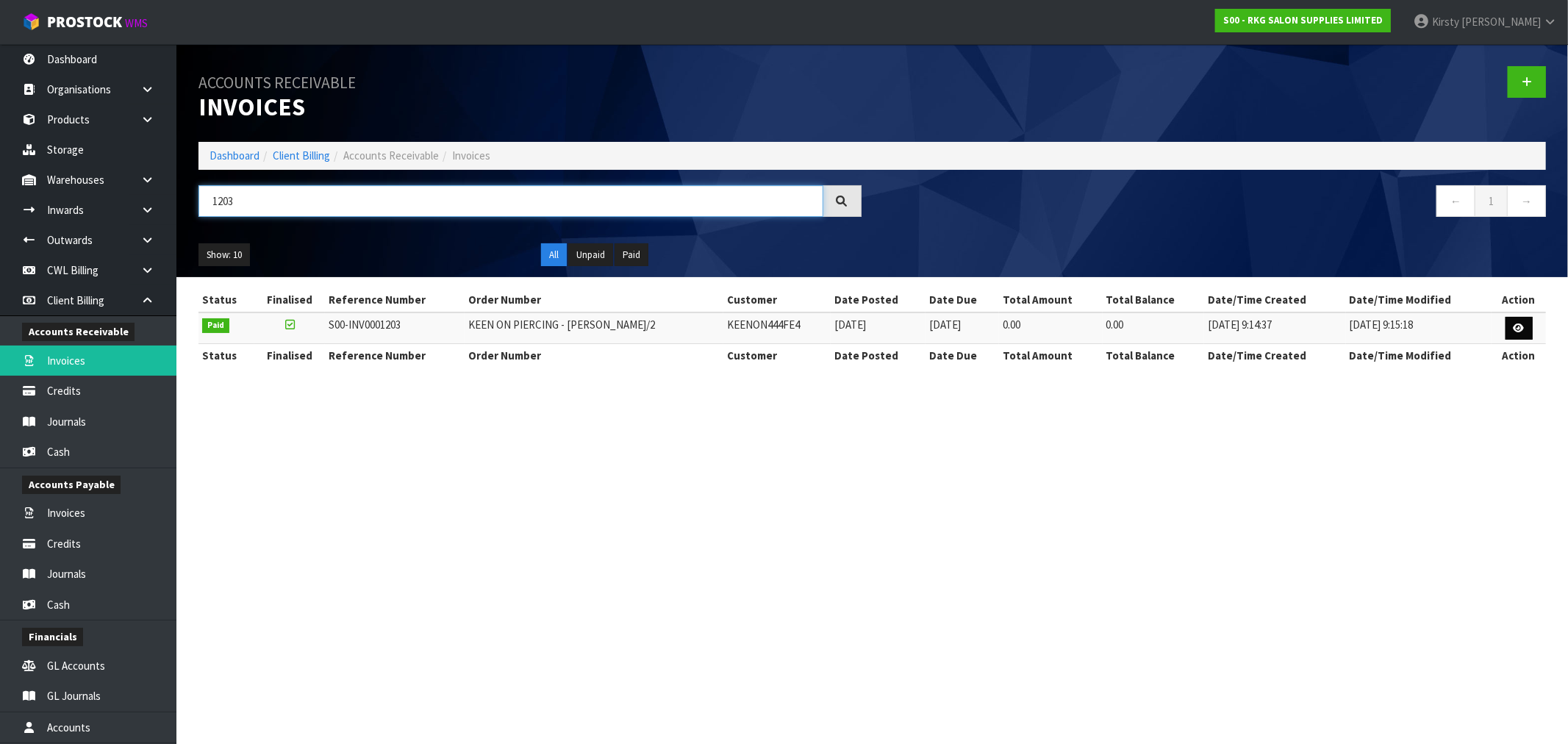
type input "1203"
click at [1518, 329] on icon at bounding box center [1519, 328] width 11 height 10
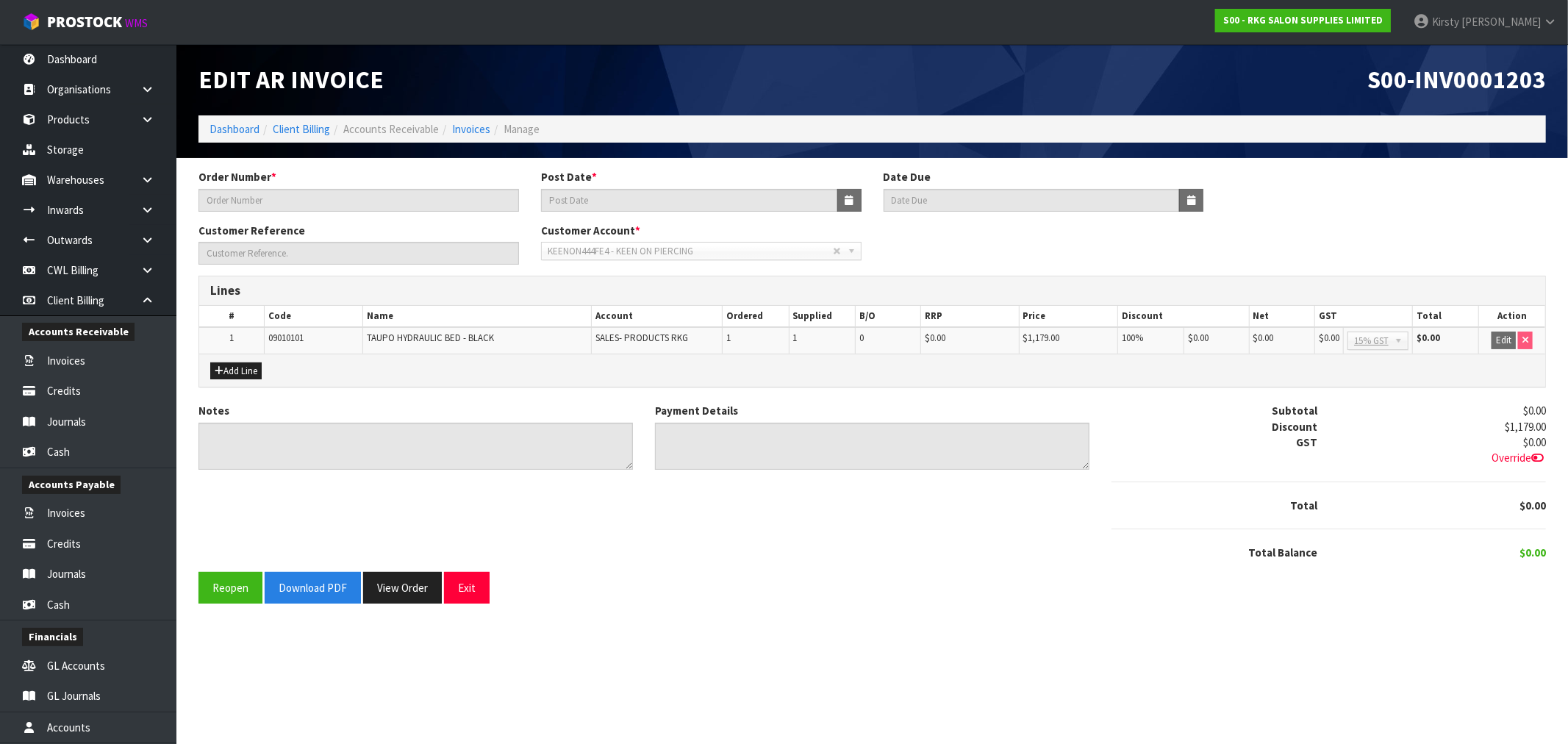
type input "KEEN ON PIERCING - [PERSON_NAME]/2"
type input "[DATE]"
type input "[PERSON_NAME]."
type textarea "NO CHARGE - SWAP BED FOR DIFFERENT STYLE/SAME PRICE."
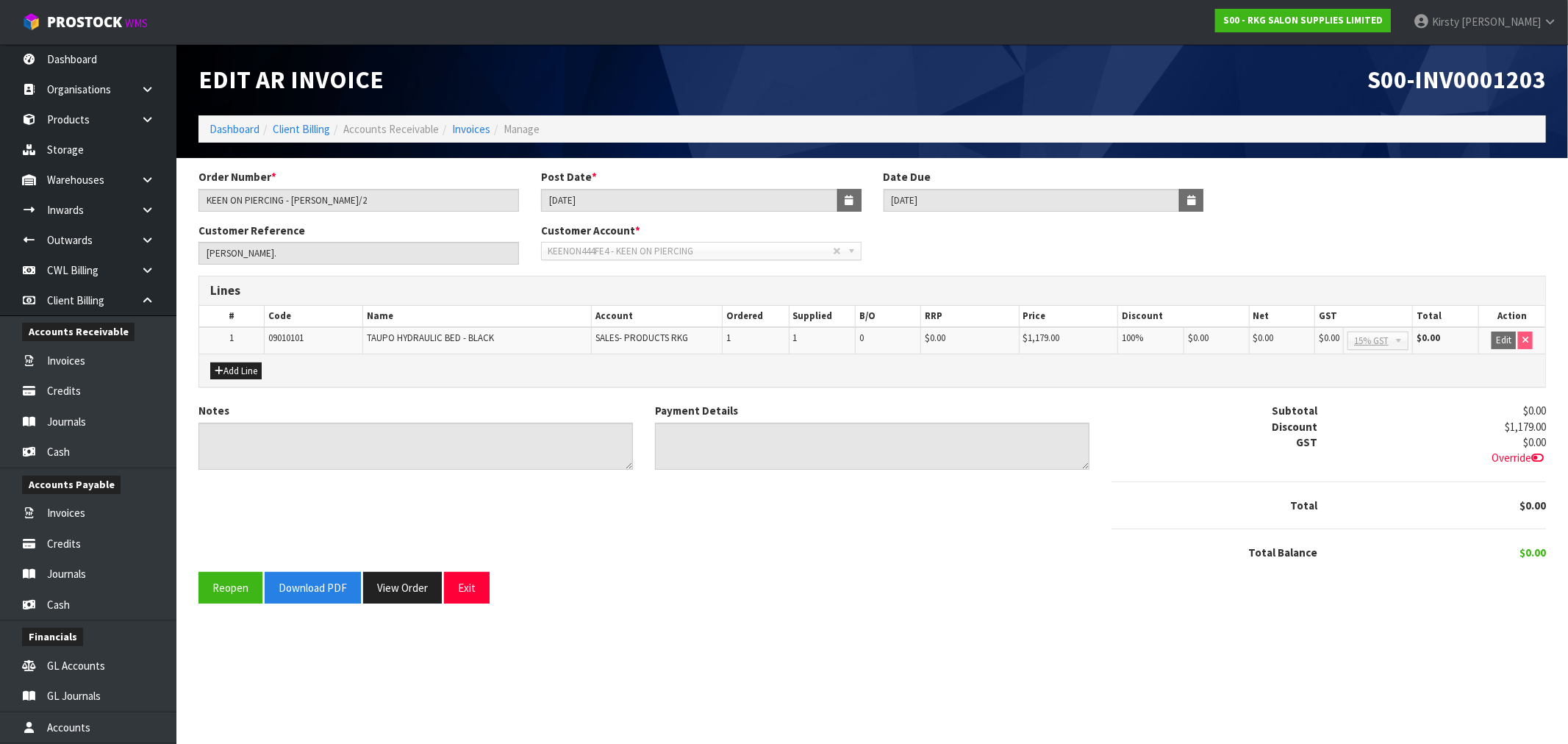
type textarea "N/A"
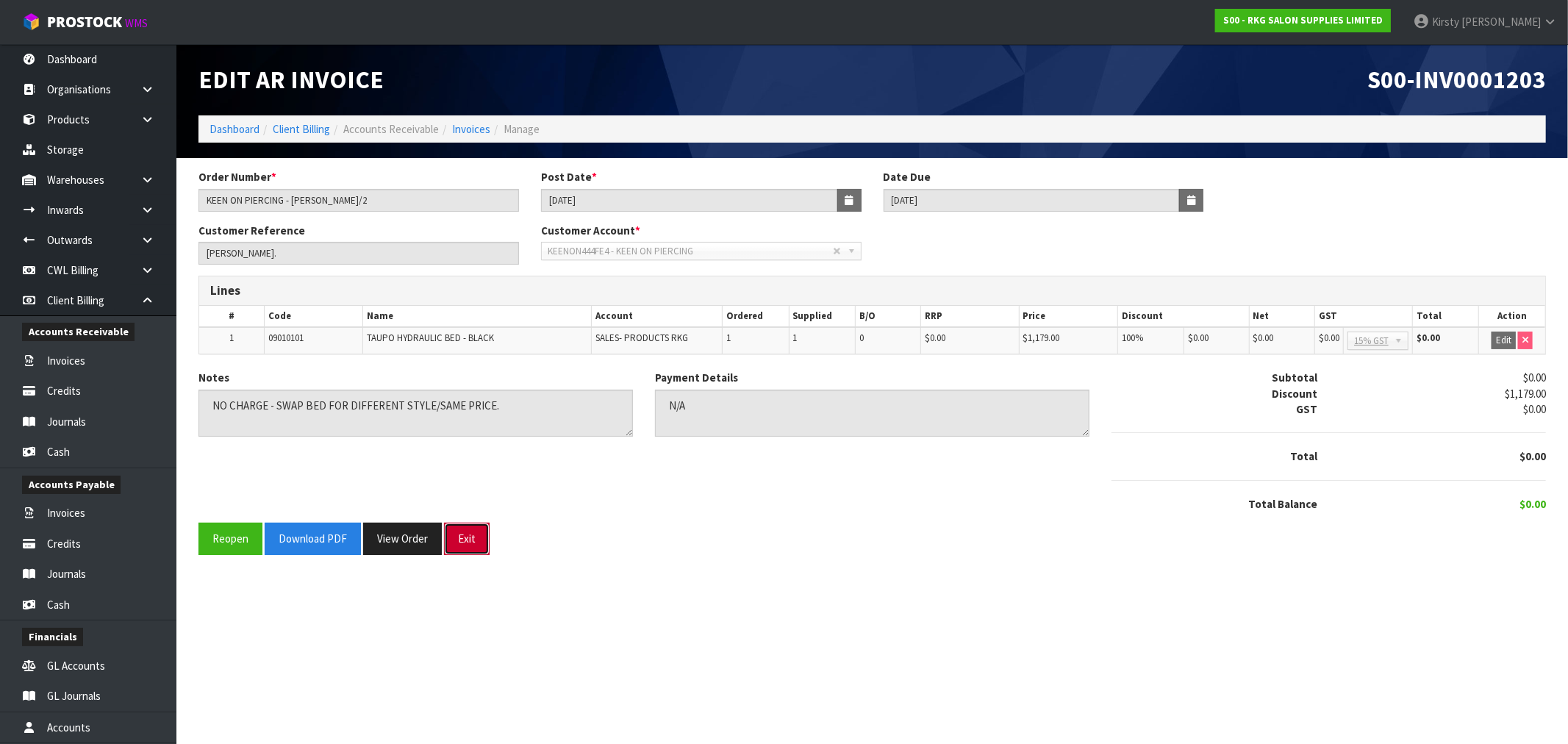
click at [475, 543] on button "Exit" at bounding box center [467, 539] width 46 height 32
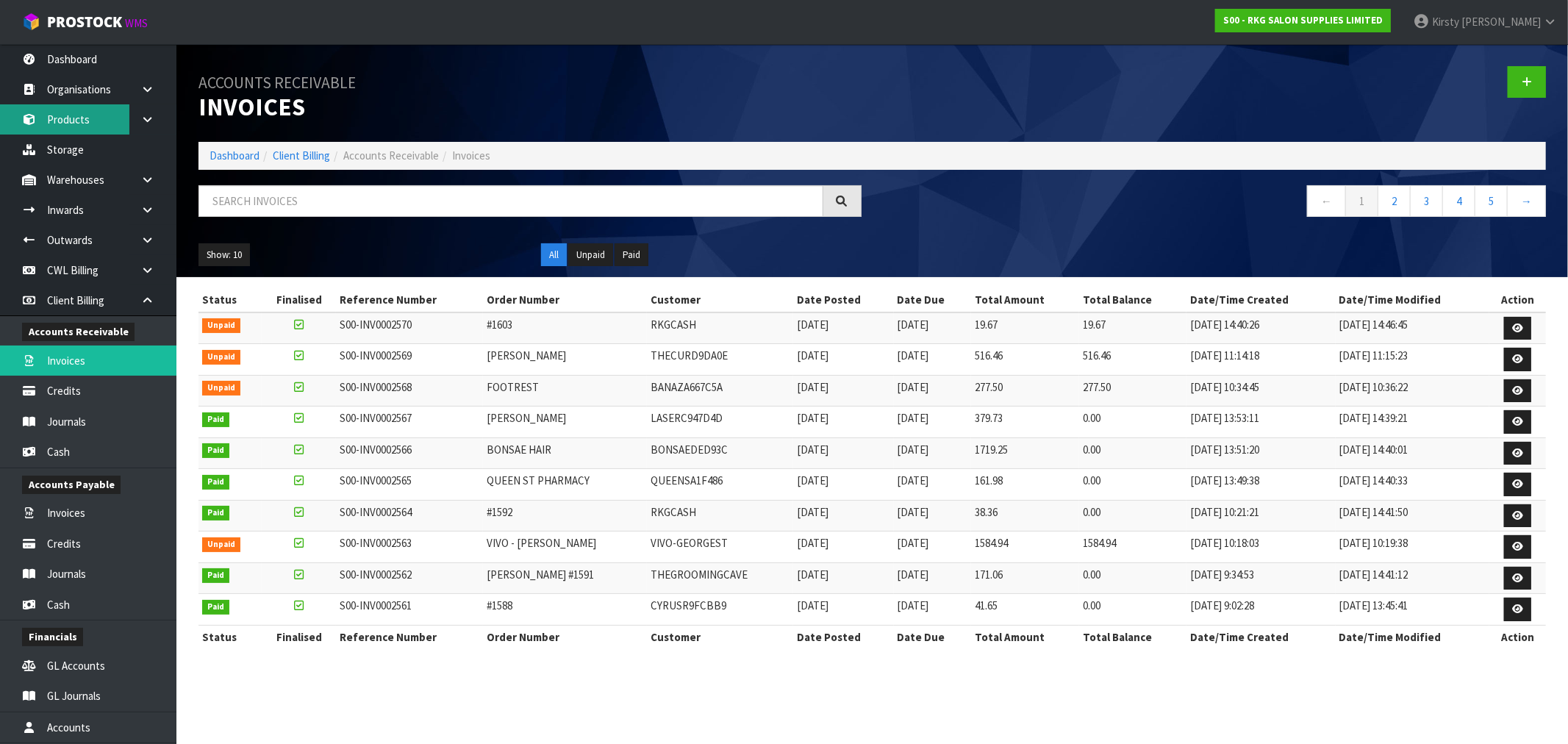
click at [88, 111] on link "Products" at bounding box center [87, 119] width 176 height 30
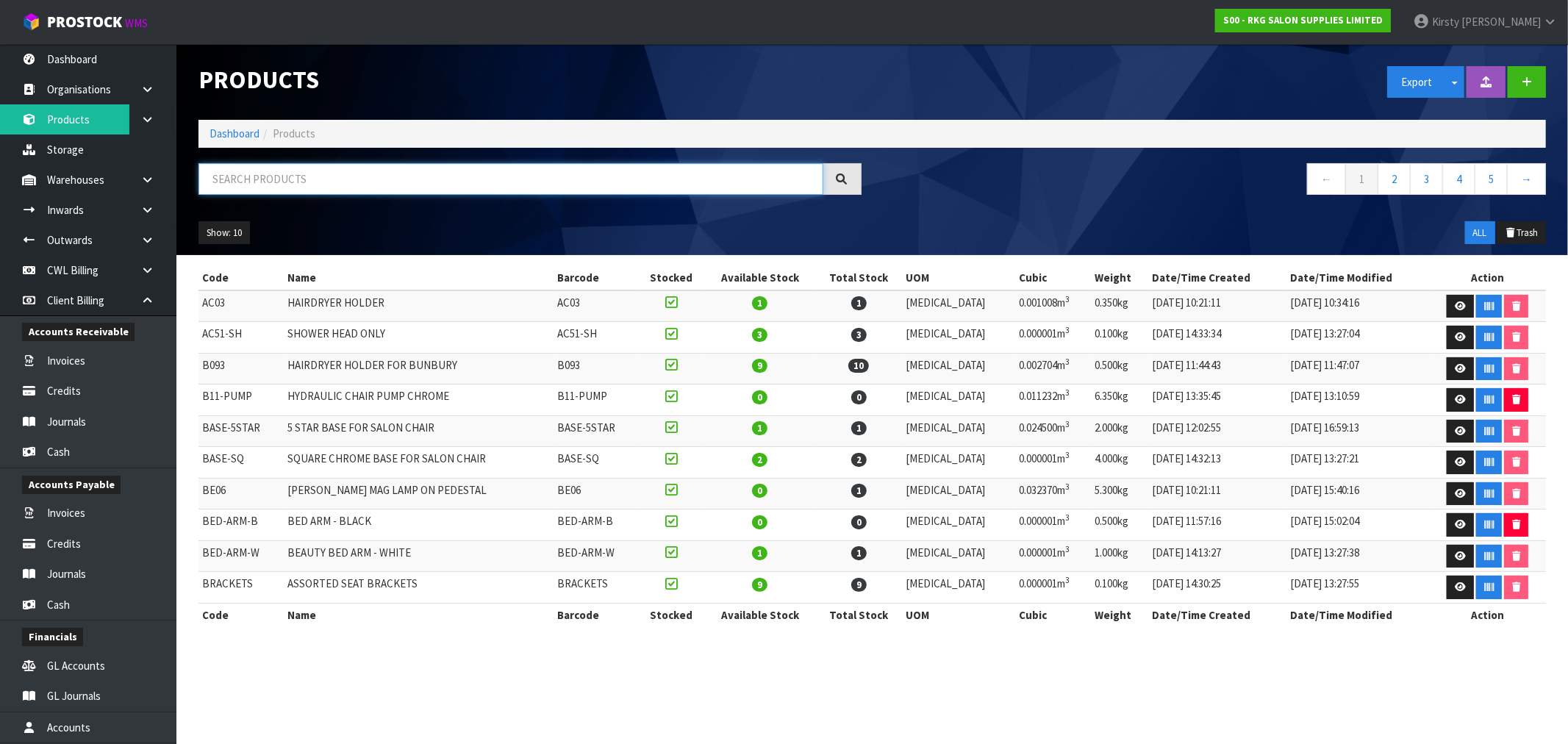
click at [301, 167] on input "text" at bounding box center [511, 179] width 625 height 32
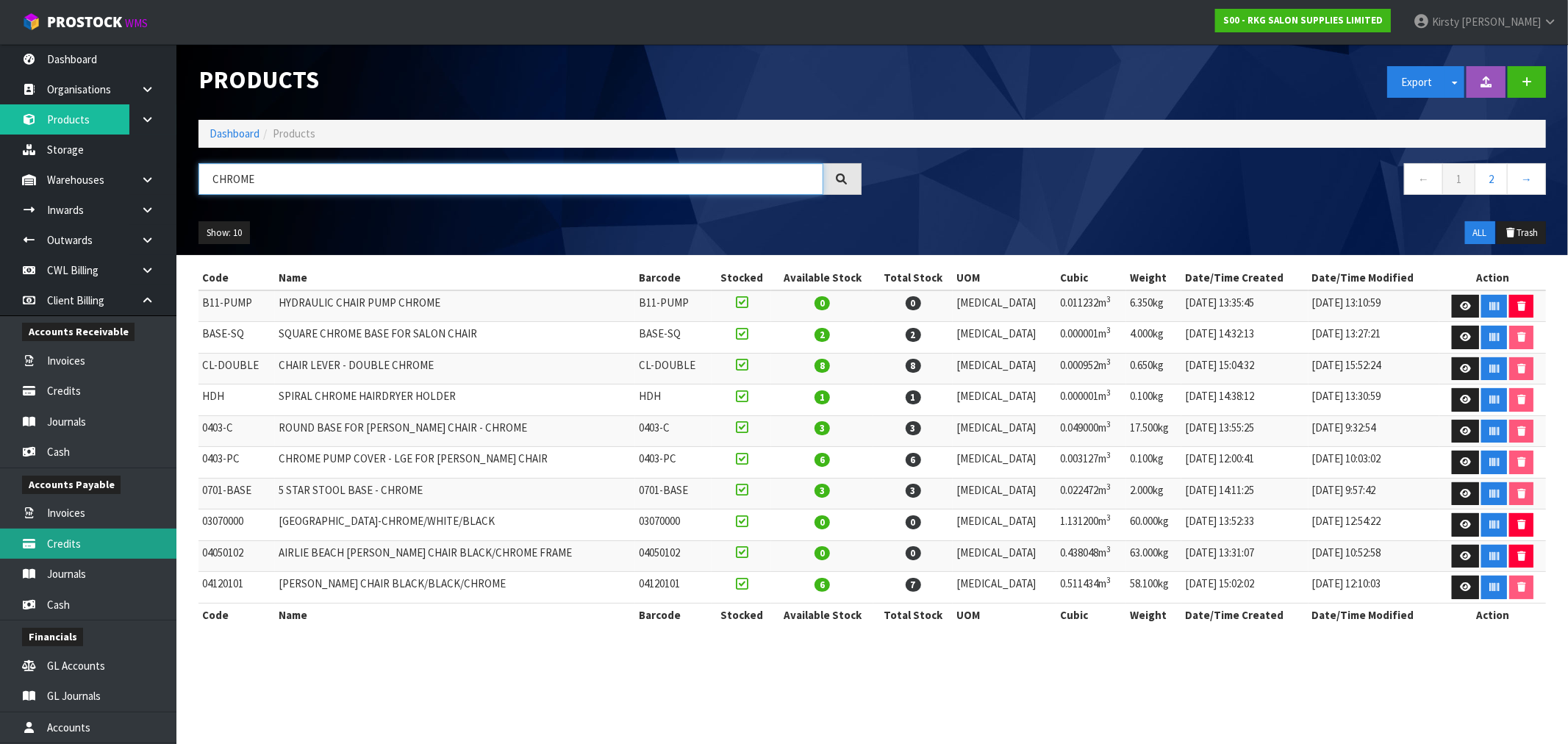
type input "CHROME"
click at [137, 290] on link at bounding box center [152, 300] width 47 height 30
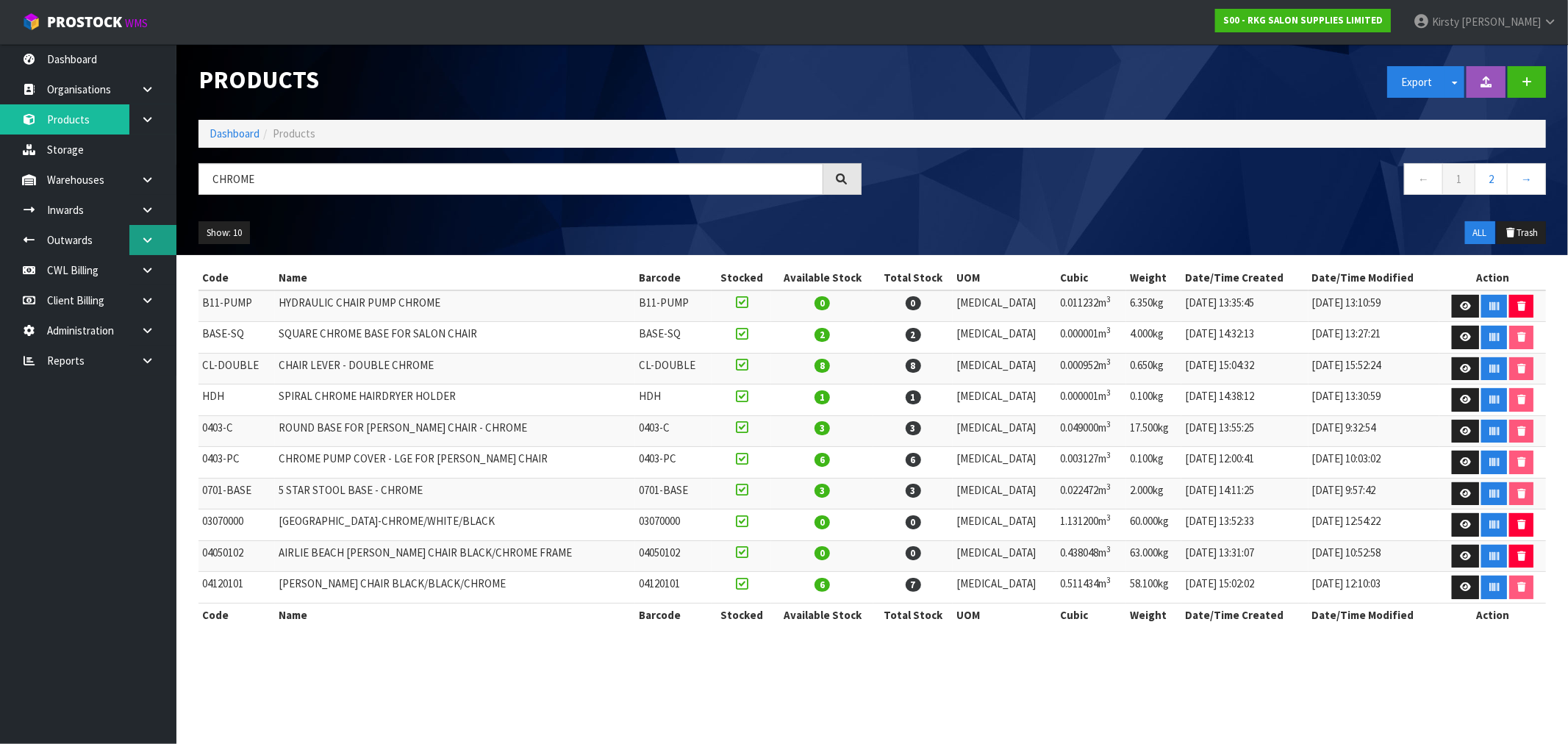
click at [148, 235] on icon at bounding box center [147, 240] width 14 height 11
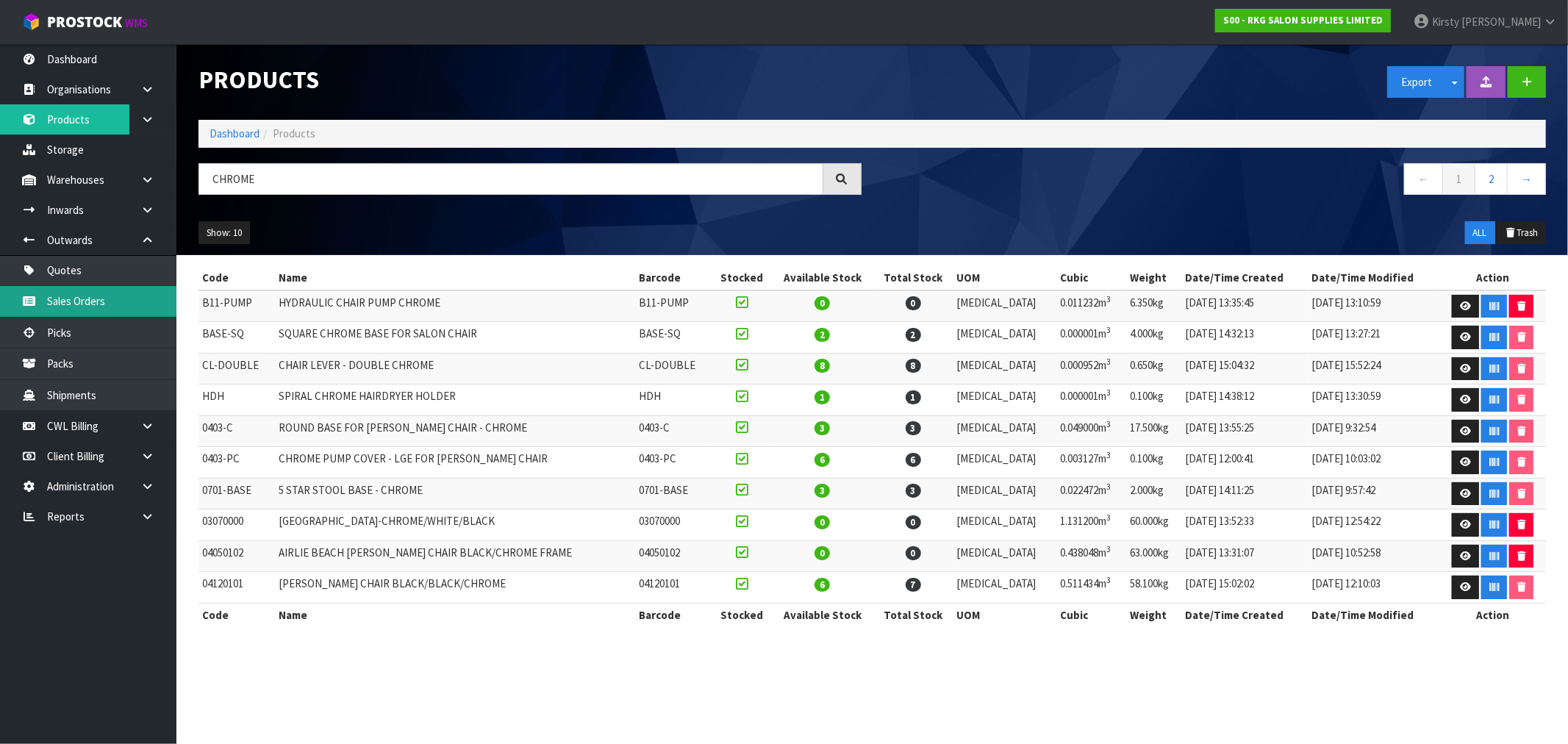
click at [79, 295] on link "Sales Orders" at bounding box center [87, 301] width 176 height 30
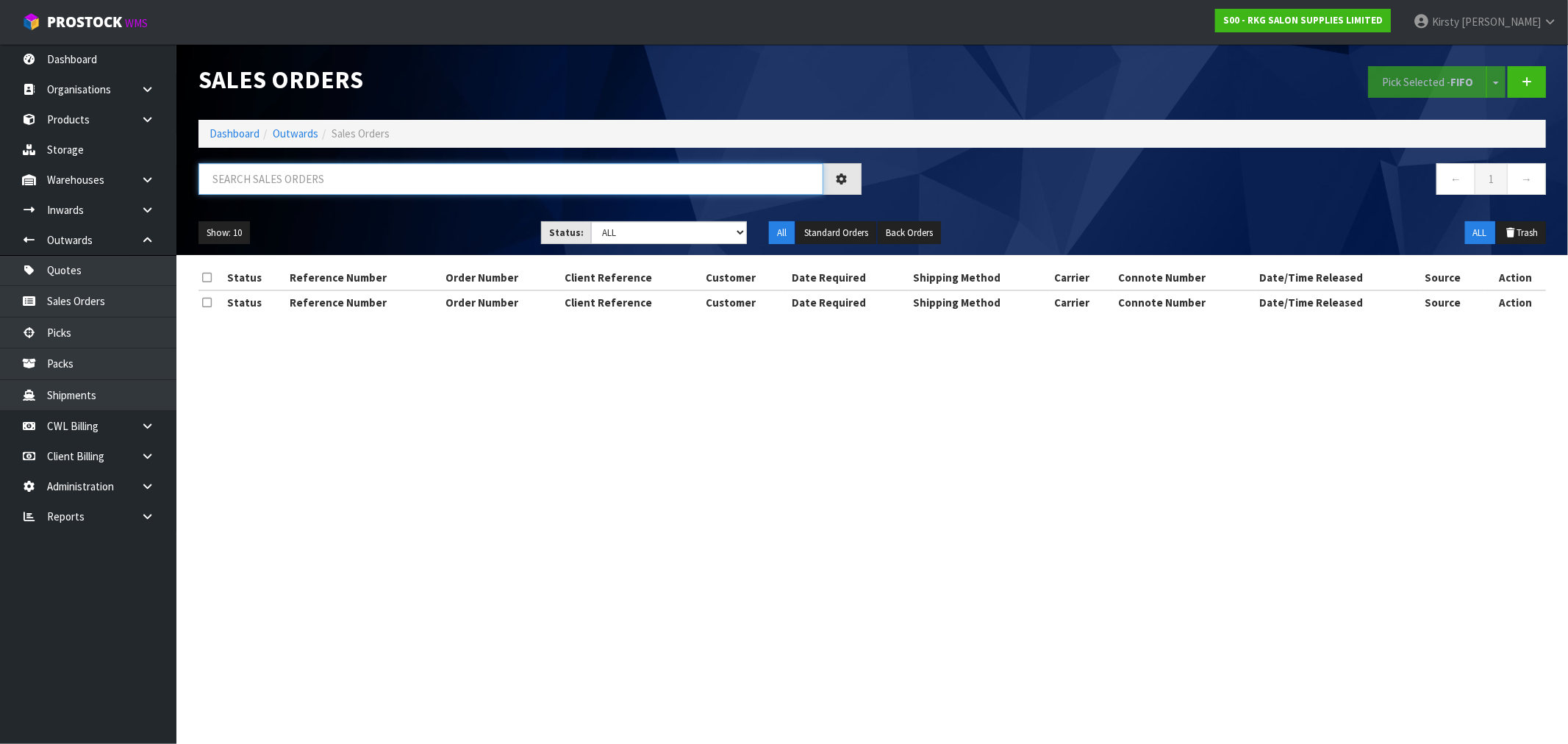
click at [266, 181] on input "text" at bounding box center [511, 179] width 625 height 32
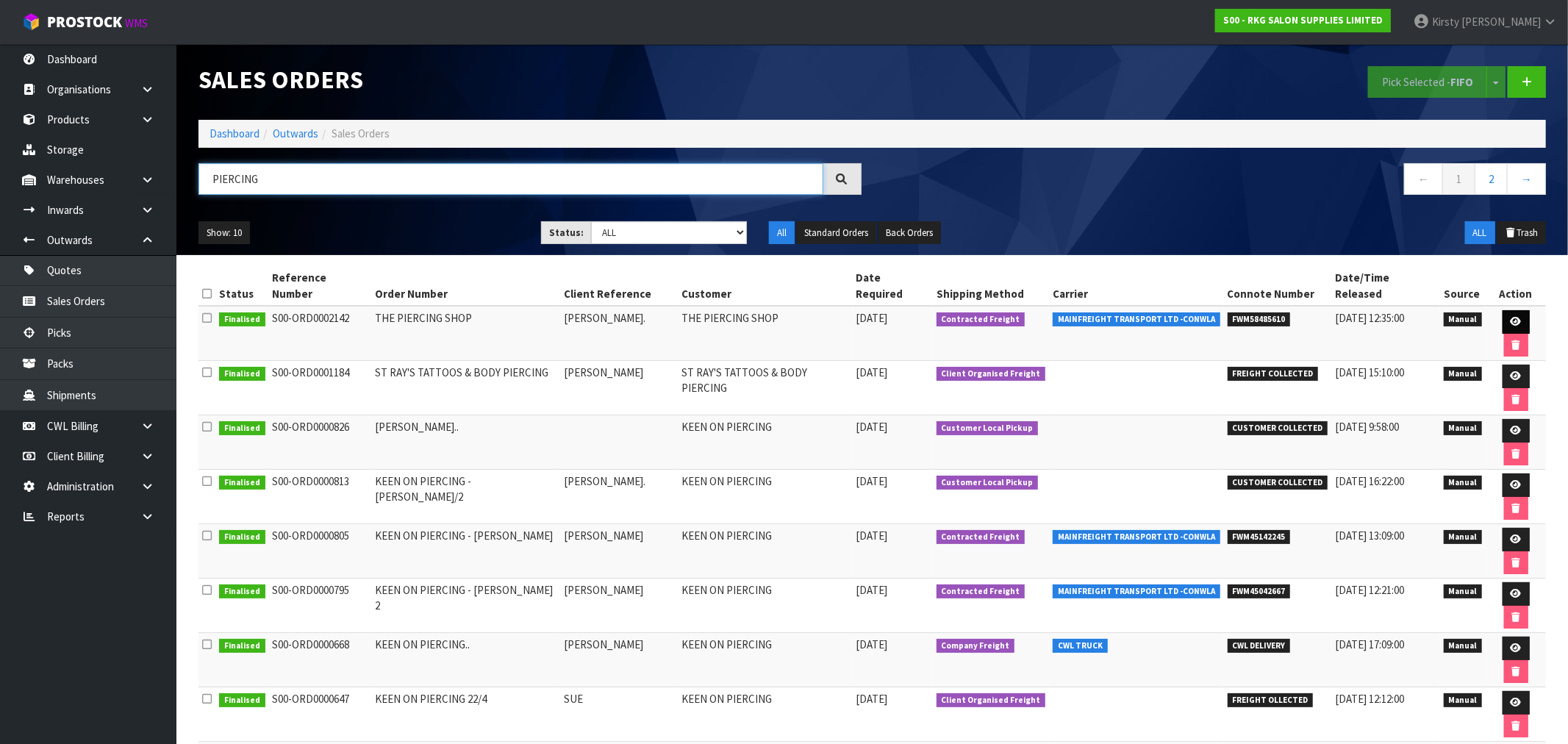
type input "PIERCING"
drag, startPoint x: 1508, startPoint y: 295, endPoint x: 1288, endPoint y: 403, distance: 245.1
click at [1508, 310] on link at bounding box center [1516, 322] width 27 height 24
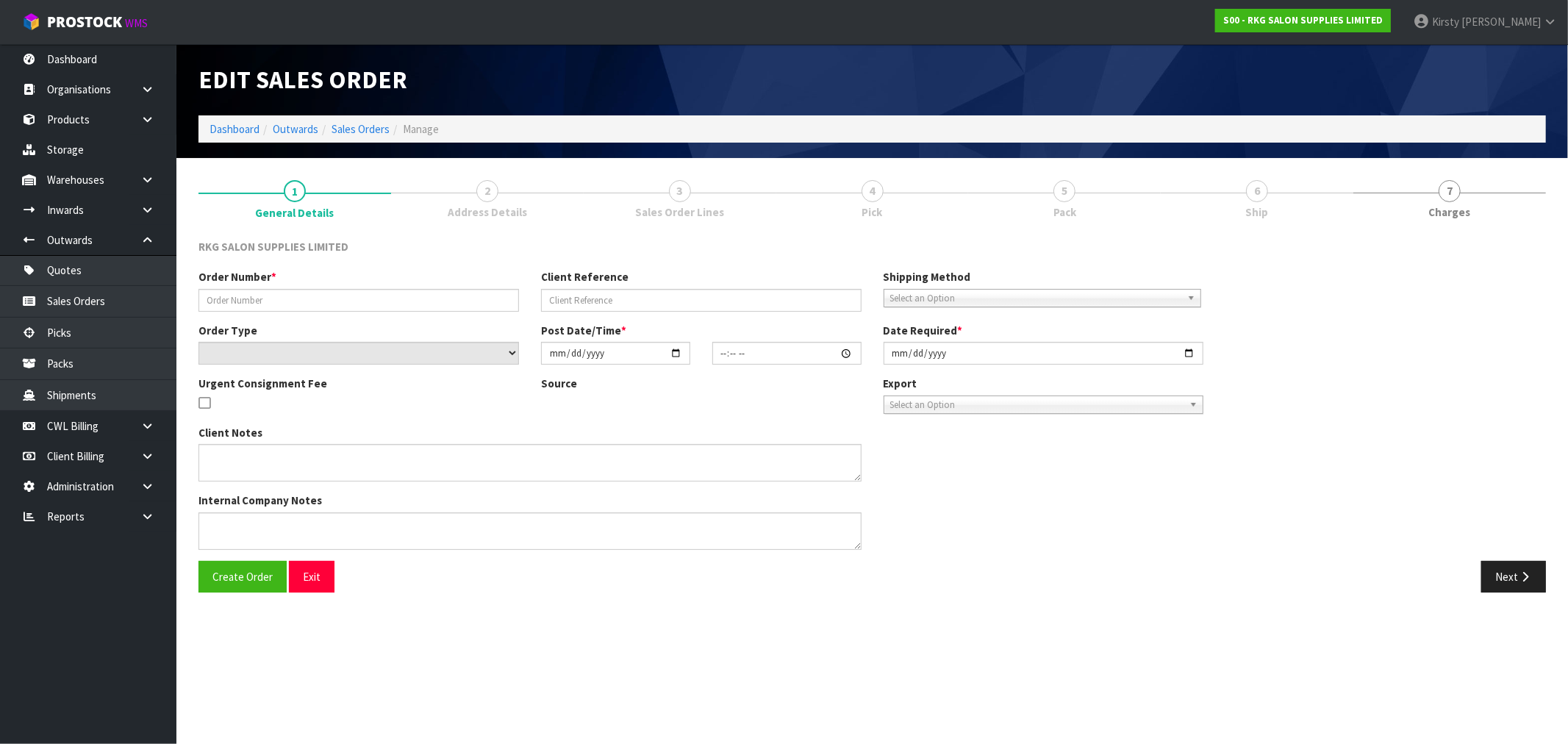
type input "THE PIERCING SHOP"
type input "[PERSON_NAME]."
select select "number:0"
type input "[DATE]"
type input "00:00:00.000"
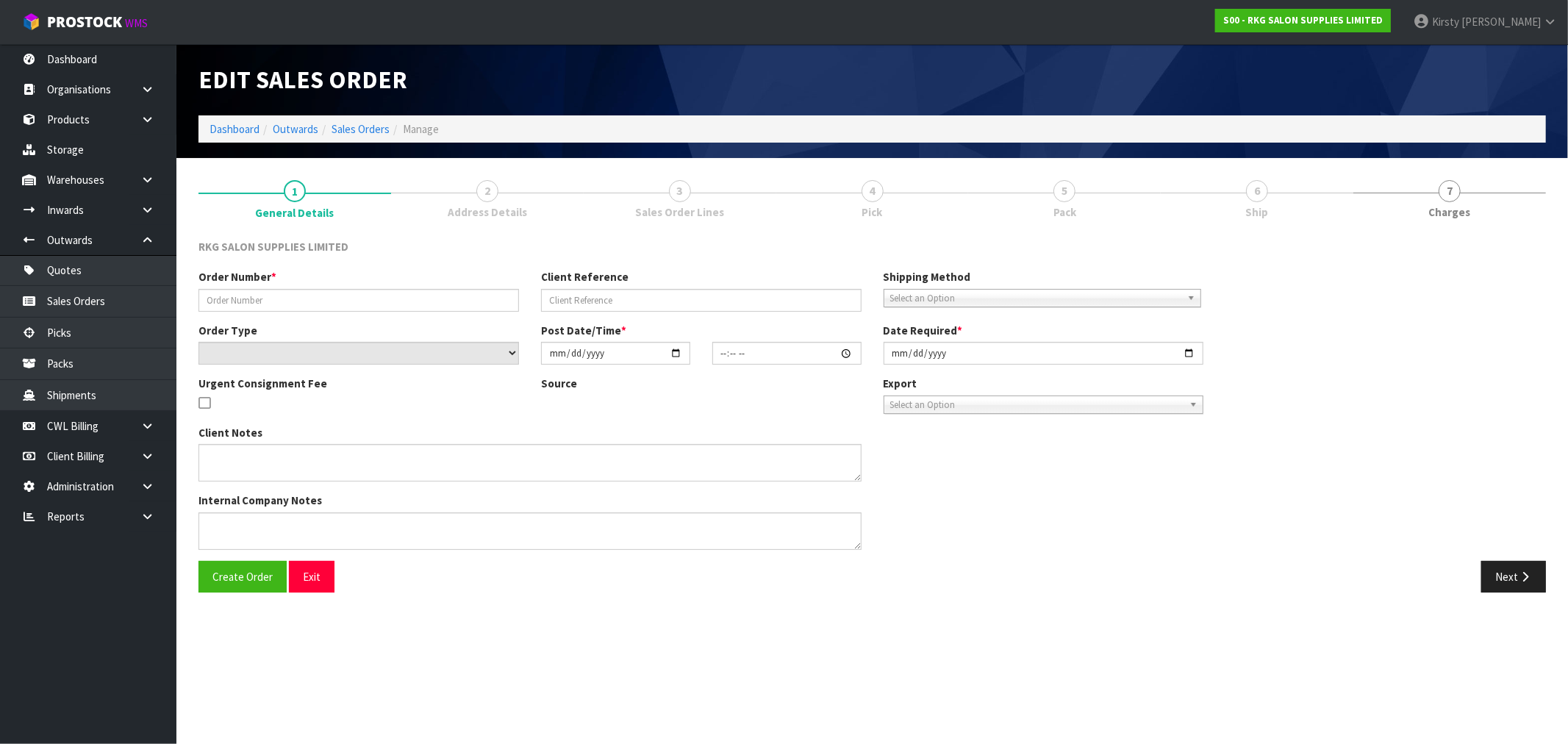
type input "[DATE]"
type textarea "2 BEDS ON 1 PALLET PLEASE"
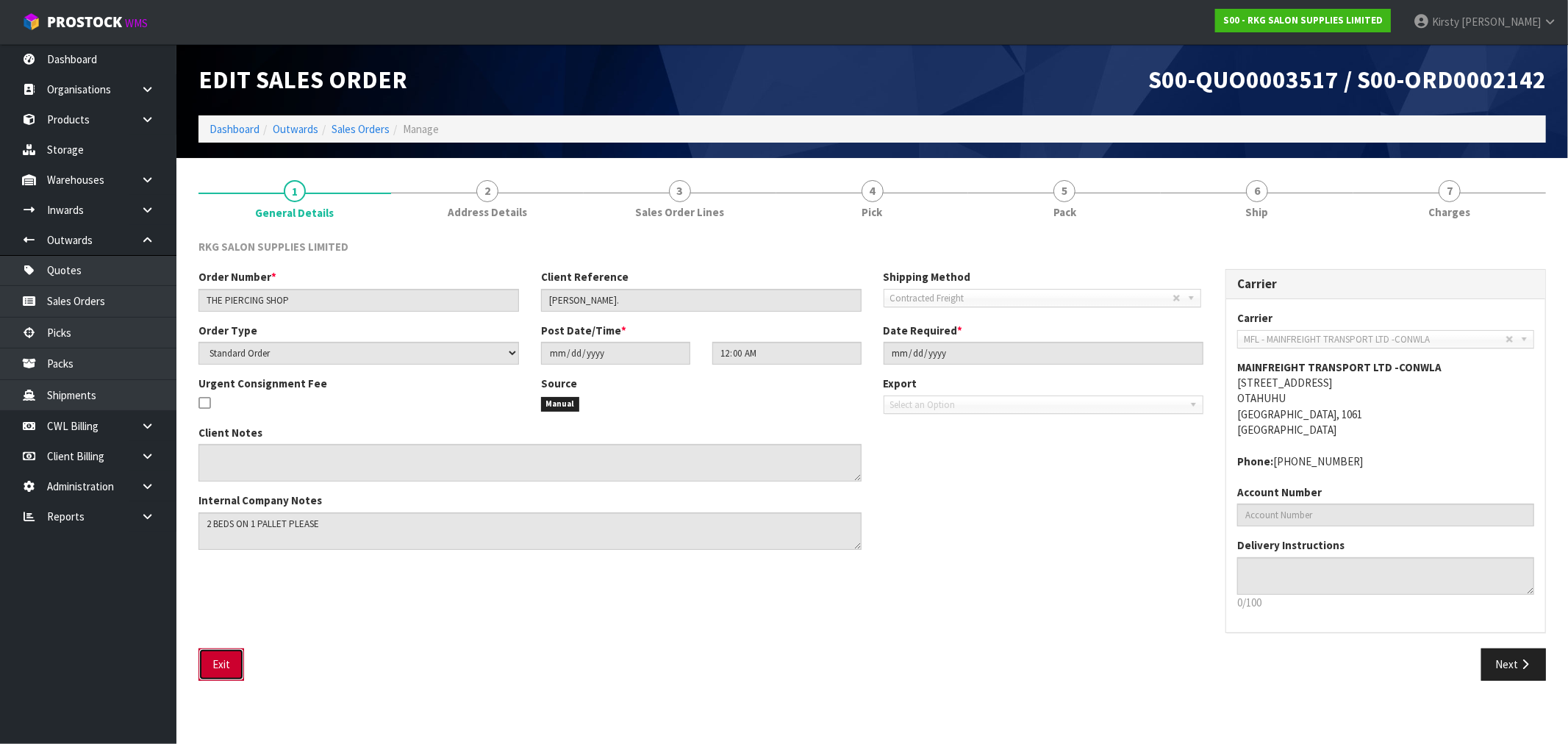
click at [231, 665] on button "Exit" at bounding box center [222, 664] width 46 height 32
